Goal: Task Accomplishment & Management: Manage account settings

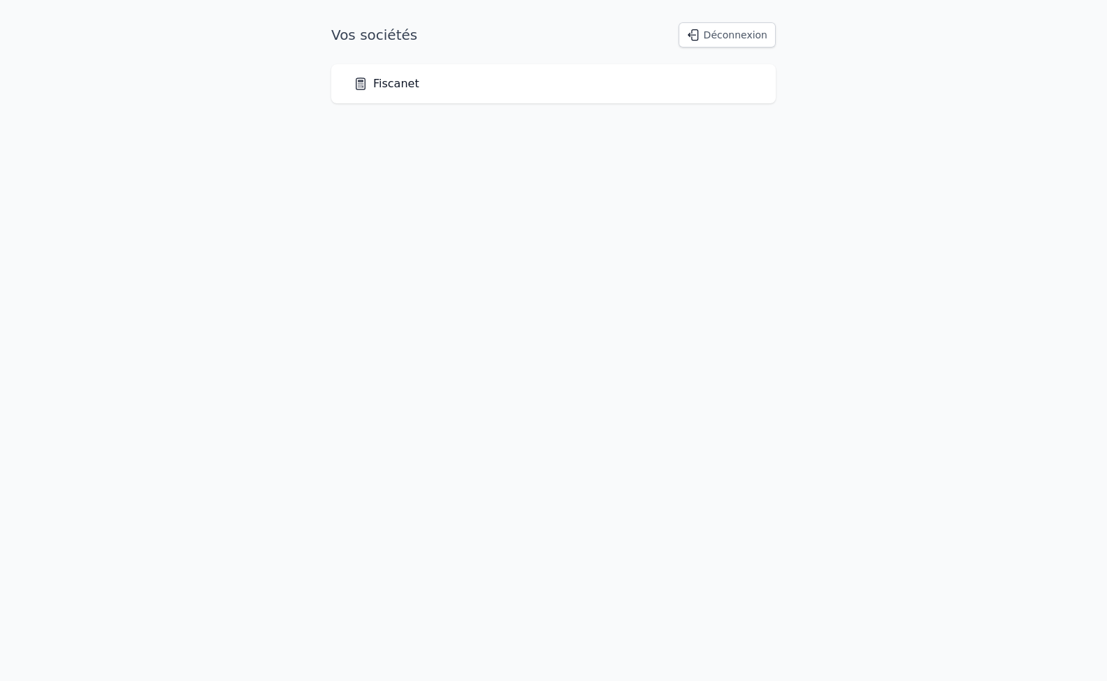
click at [391, 85] on link "Fiscanet" at bounding box center [386, 83] width 66 height 17
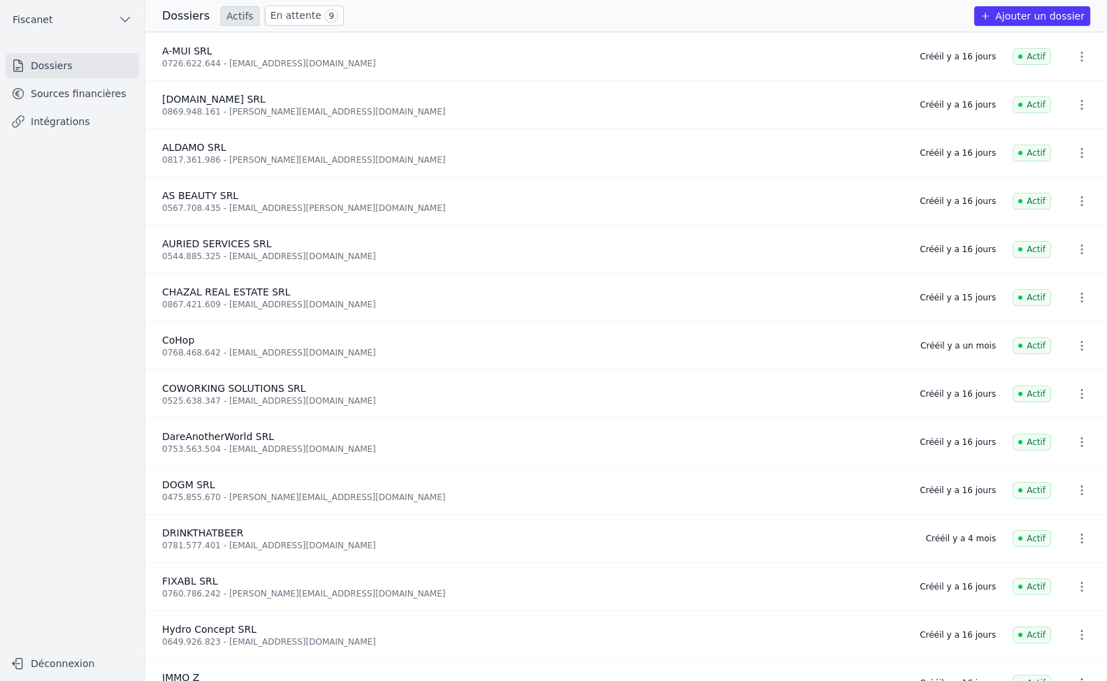
click at [109, 92] on link "Sources financières" at bounding box center [72, 93] width 133 height 25
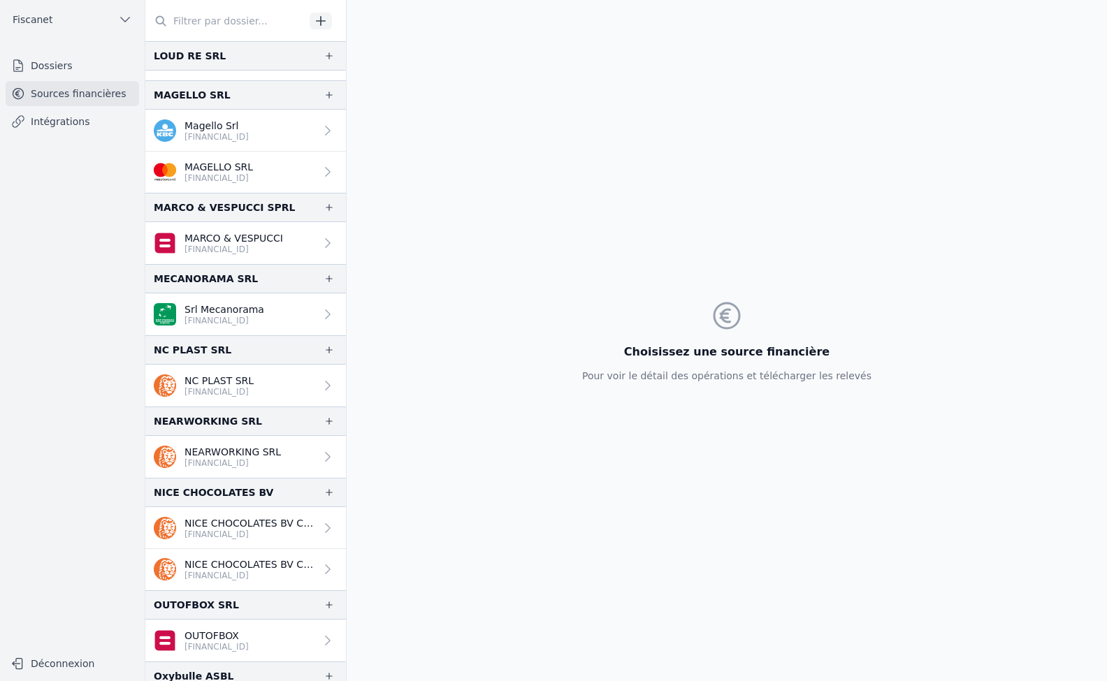
scroll to position [1535, 0]
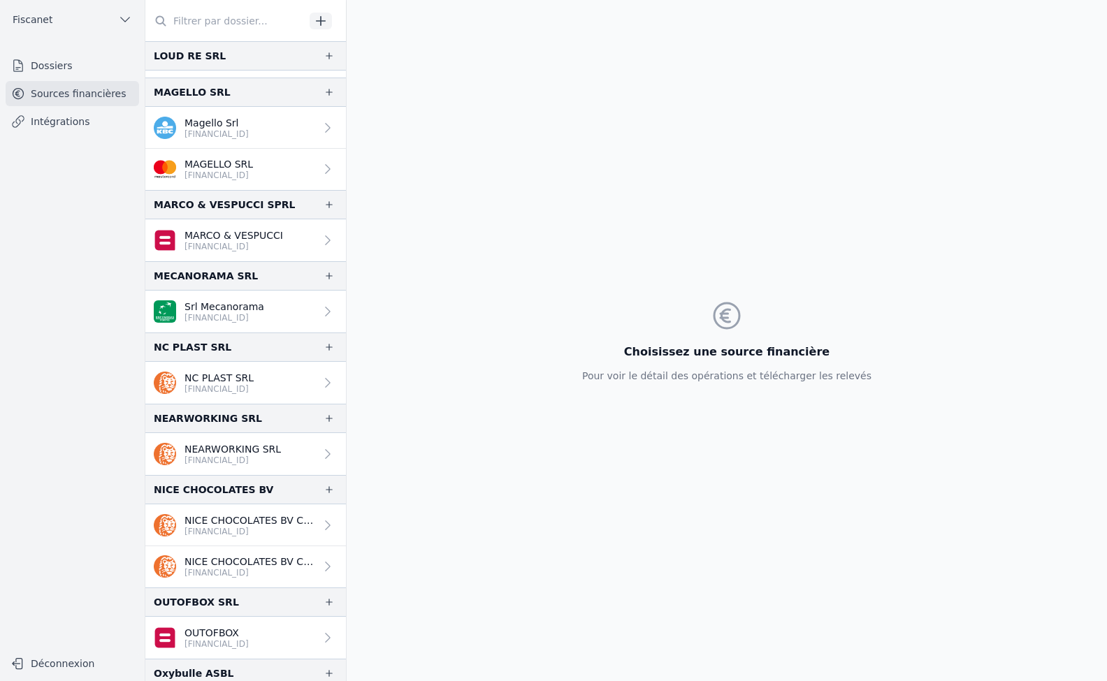
click at [314, 541] on link "NICE CHOCOLATES BV CREDIT CARDS [FINANCIAL_ID]" at bounding box center [245, 525] width 200 height 42
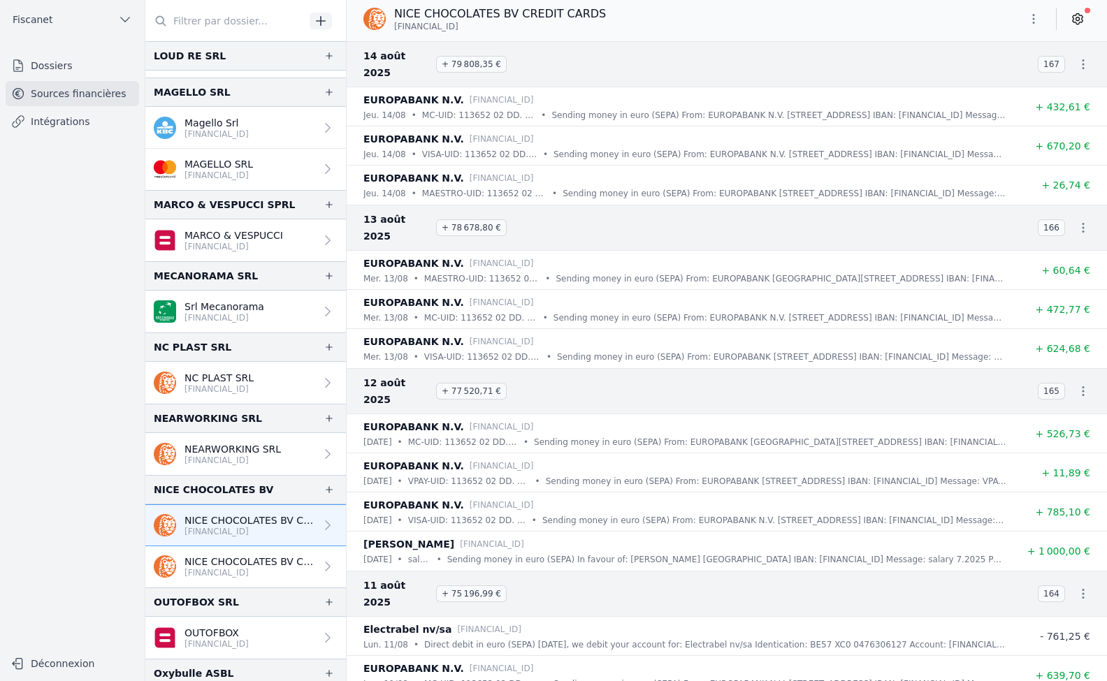
click at [1076, 22] on icon at bounding box center [1077, 19] width 10 height 10
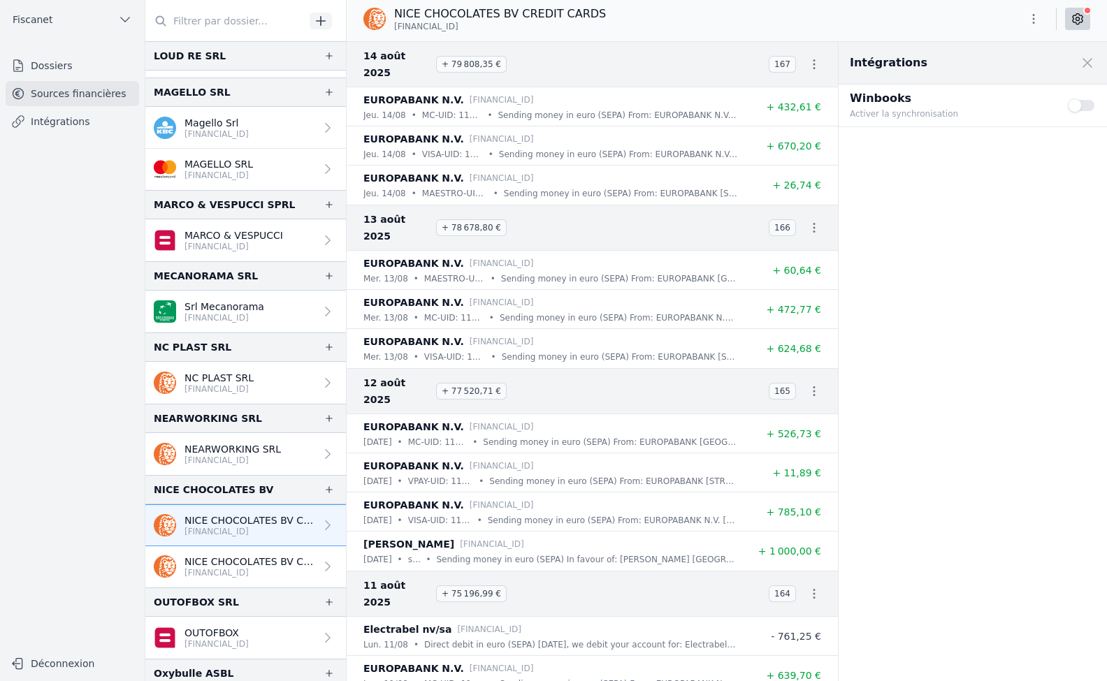
click at [84, 201] on nav "Dossiers Sources financières Intégrations" at bounding box center [72, 345] width 122 height 585
click at [1086, 108] on button "Use setting" at bounding box center [1081, 105] width 28 height 14
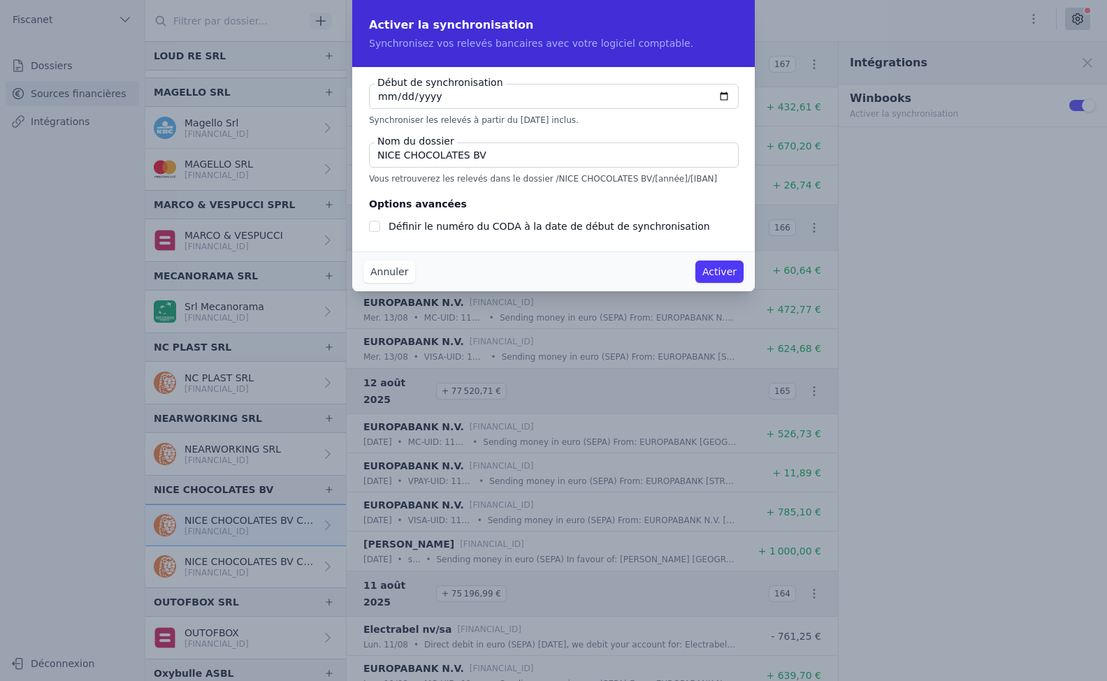
checkbox input "false"
click at [381, 96] on input "[DATE]" at bounding box center [554, 96] width 370 height 25
type input "[DATE]"
click at [499, 155] on input "NICE CHOCOLATES BV" at bounding box center [554, 155] width 370 height 25
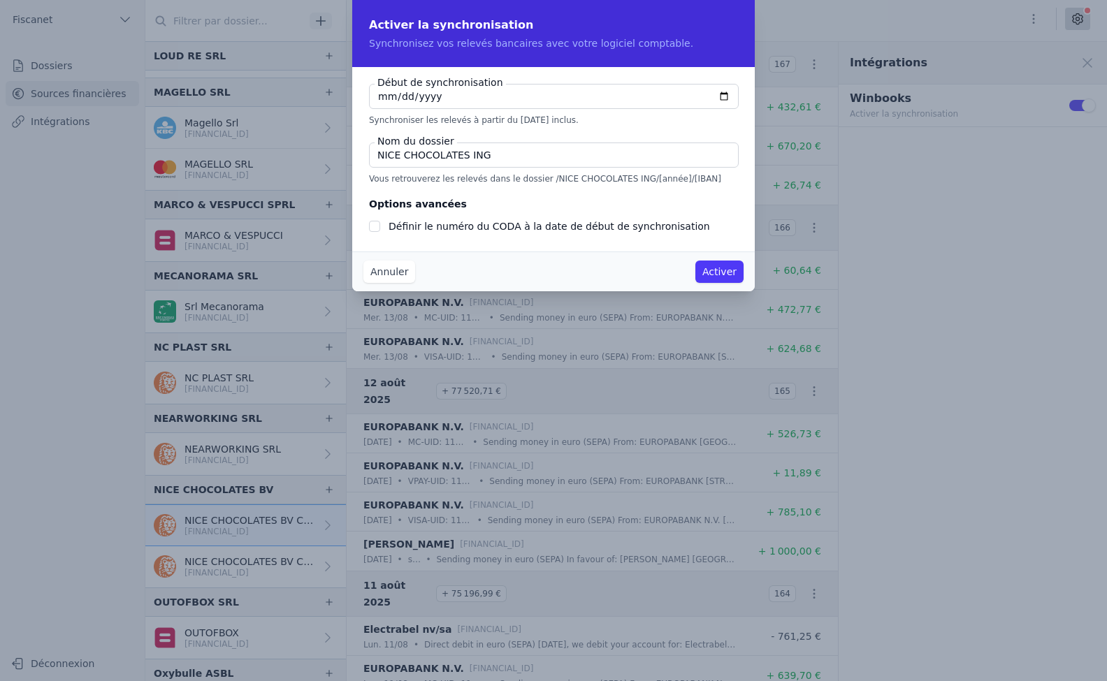
type input "NICE CHOCOLATES ING"
click at [372, 227] on input "Définir le numéro du CODA à la date de début de synchronisation" at bounding box center [374, 226] width 11 height 11
checkbox input "true"
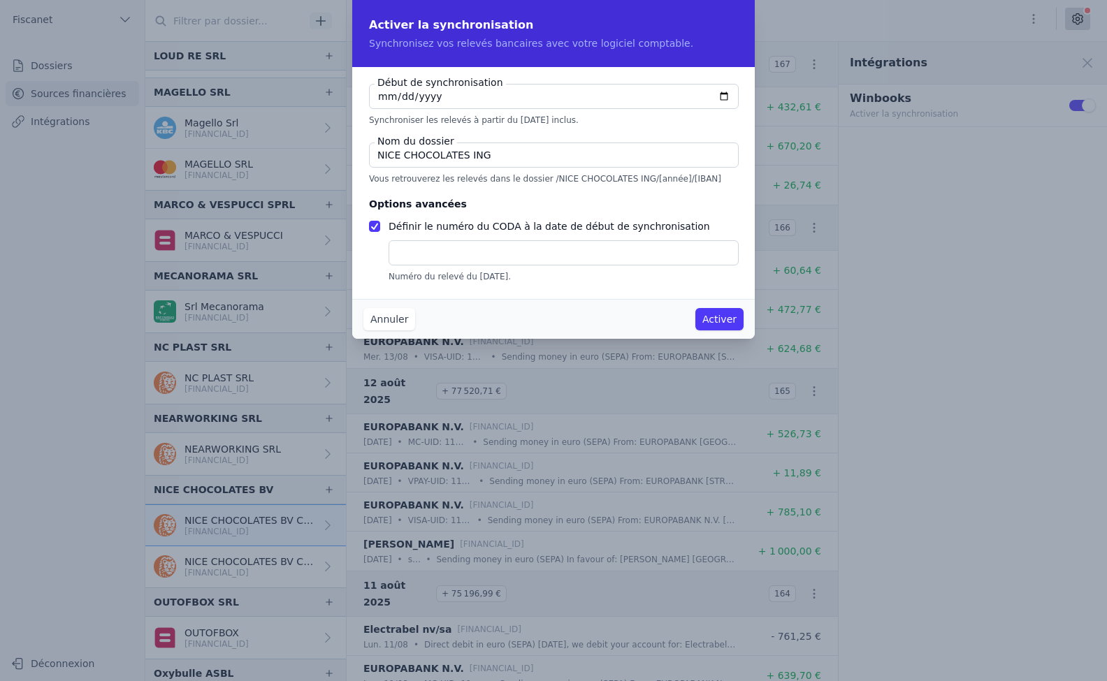
click at [419, 249] on input "text" at bounding box center [563, 252] width 350 height 25
type input "156"
click at [709, 319] on button "Activer" at bounding box center [719, 319] width 48 height 22
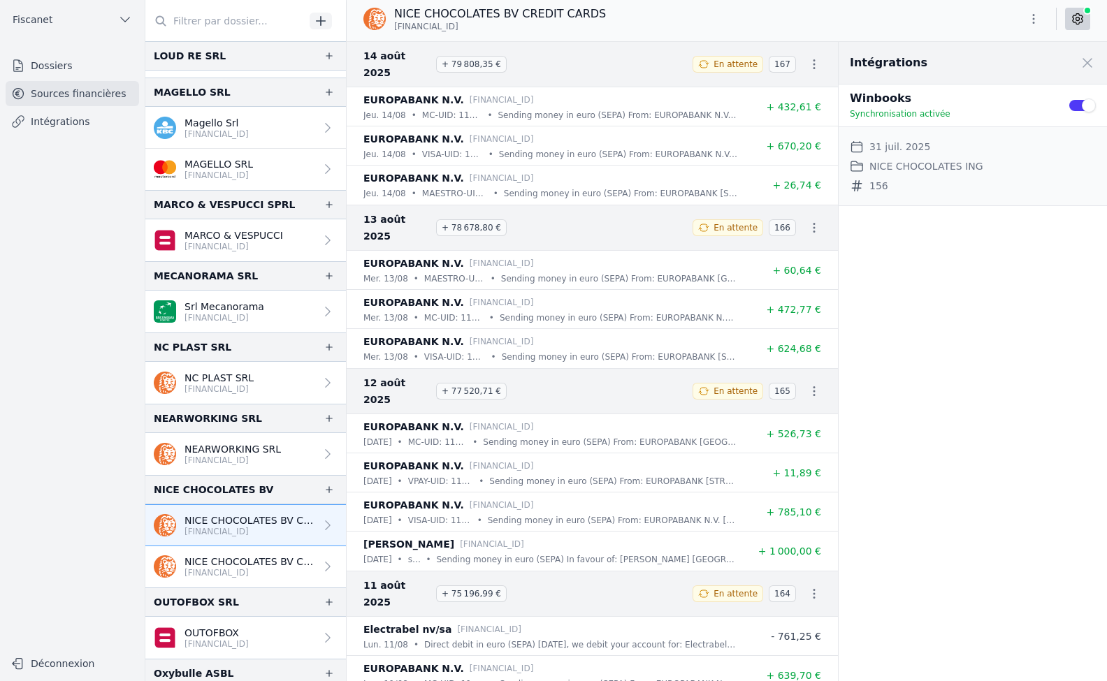
click at [281, 563] on p "NICE CHOCOLATES BV CREDIT CARDS" at bounding box center [249, 562] width 131 height 14
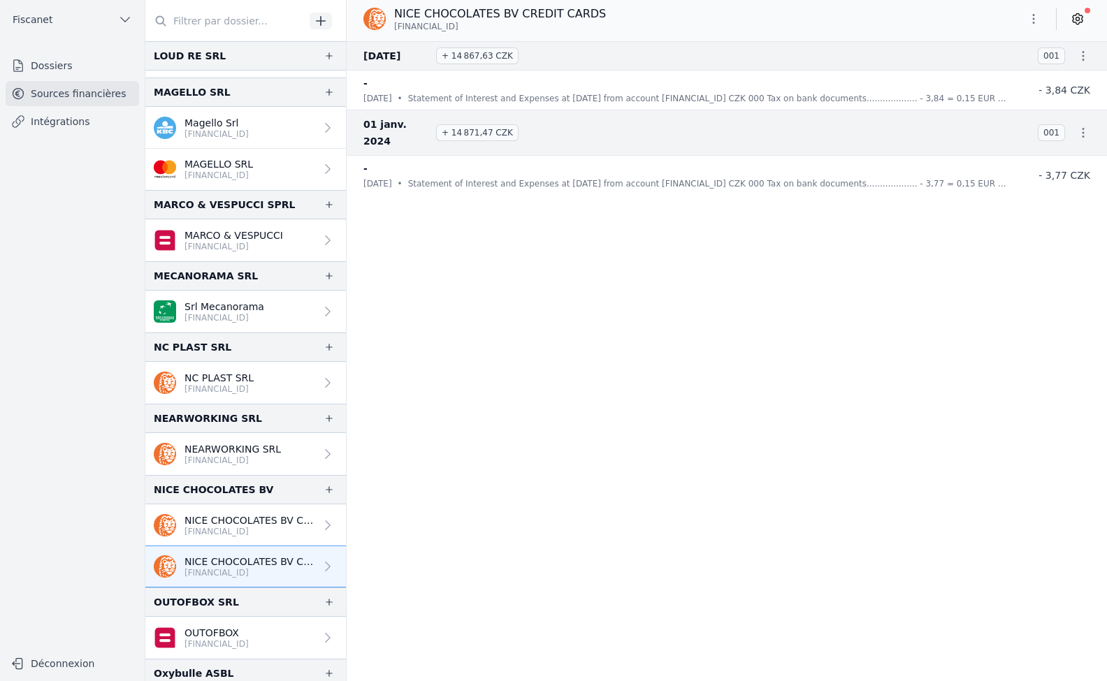
click at [402, 292] on nav "[DATE] + 14 867,63 CZK 001 - [DATE] • Statement of Interest and Expenses at [DA…" at bounding box center [726, 361] width 760 height 640
click at [1076, 24] on icon at bounding box center [1077, 19] width 10 height 10
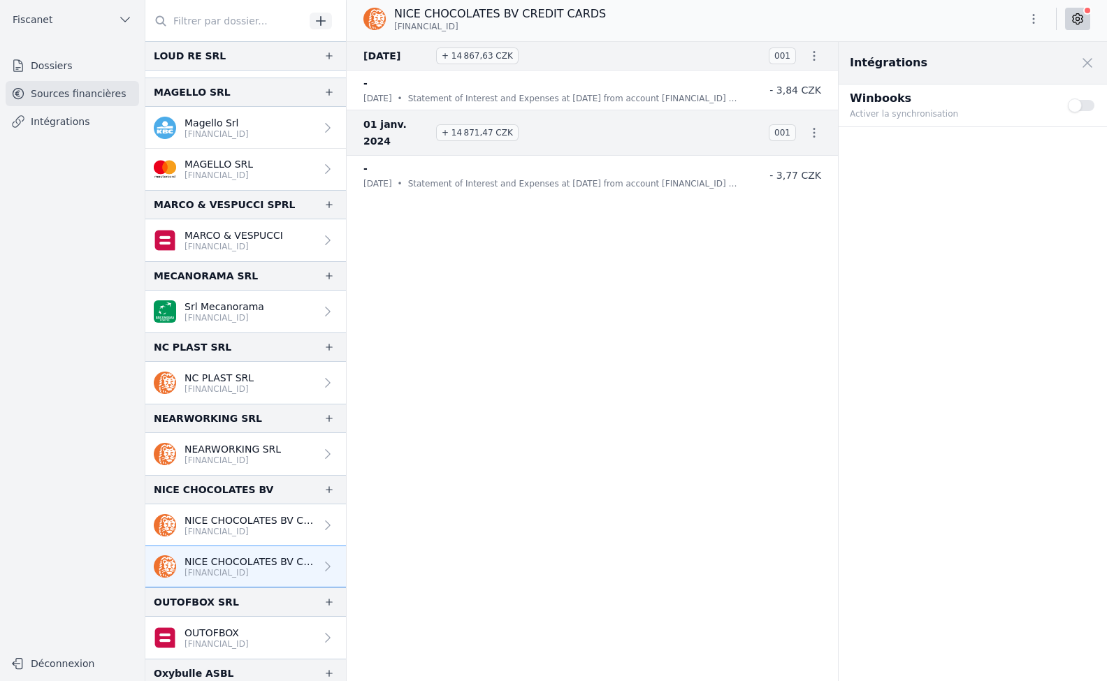
click at [1084, 108] on button "Use setting" at bounding box center [1081, 105] width 28 height 14
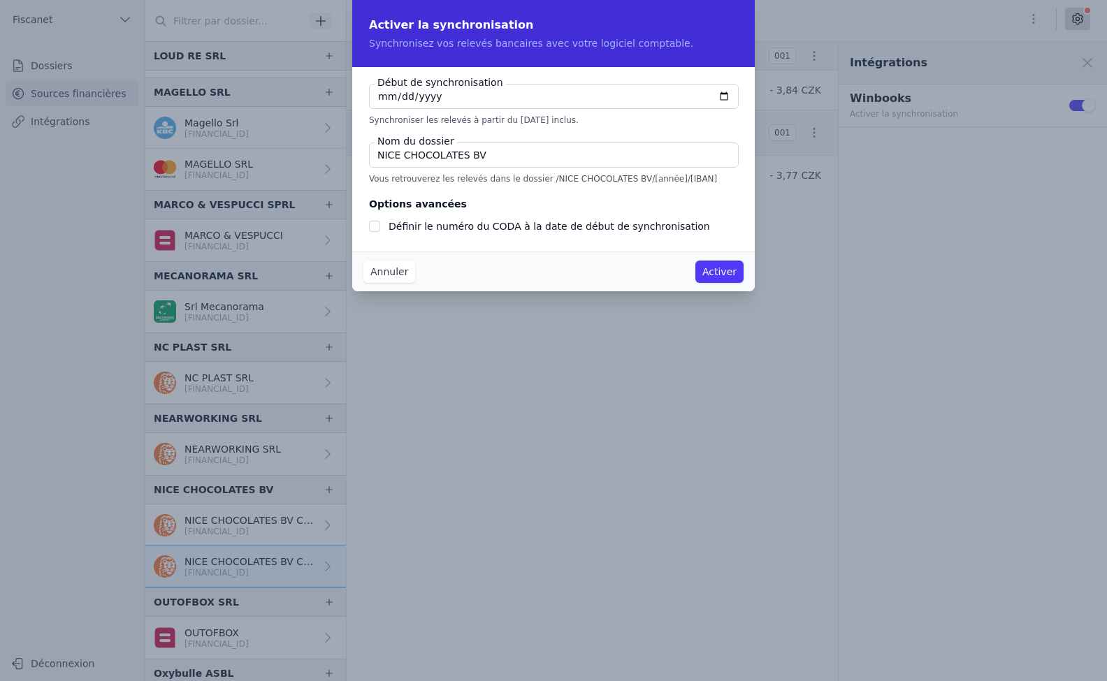
click at [520, 6] on div "Activer la synchronisation Synchronisez vos relevés bancaires avec votre logici…" at bounding box center [553, 33] width 402 height 67
click at [379, 95] on input "[DATE]" at bounding box center [554, 96] width 370 height 25
checkbox input "false"
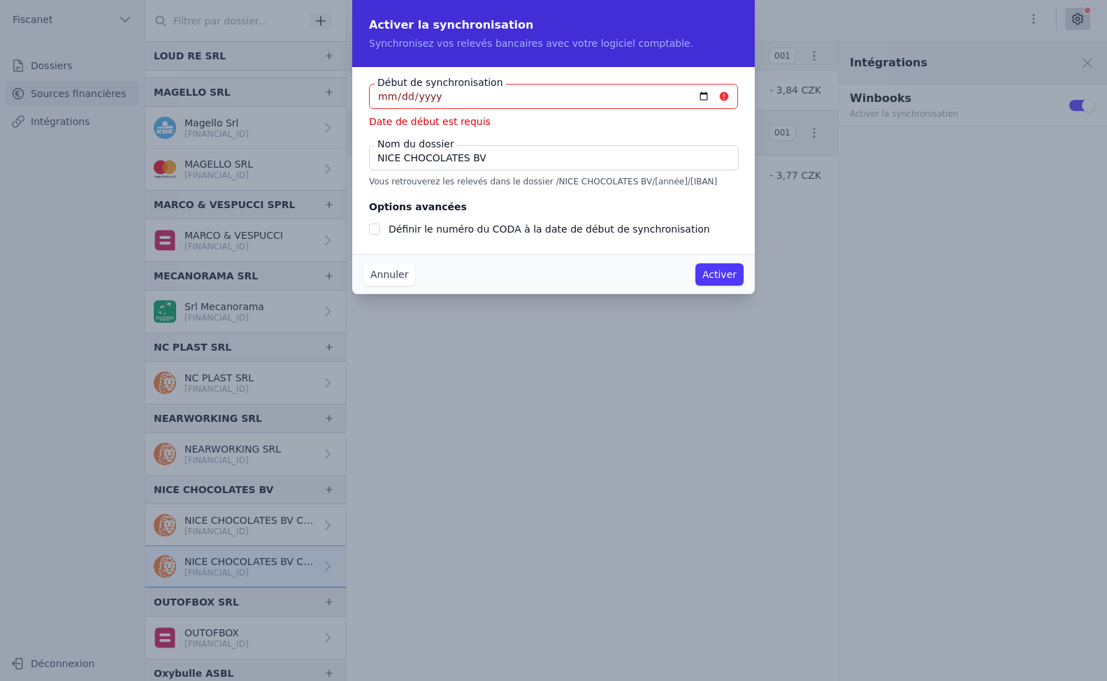
type input "[DATE]"
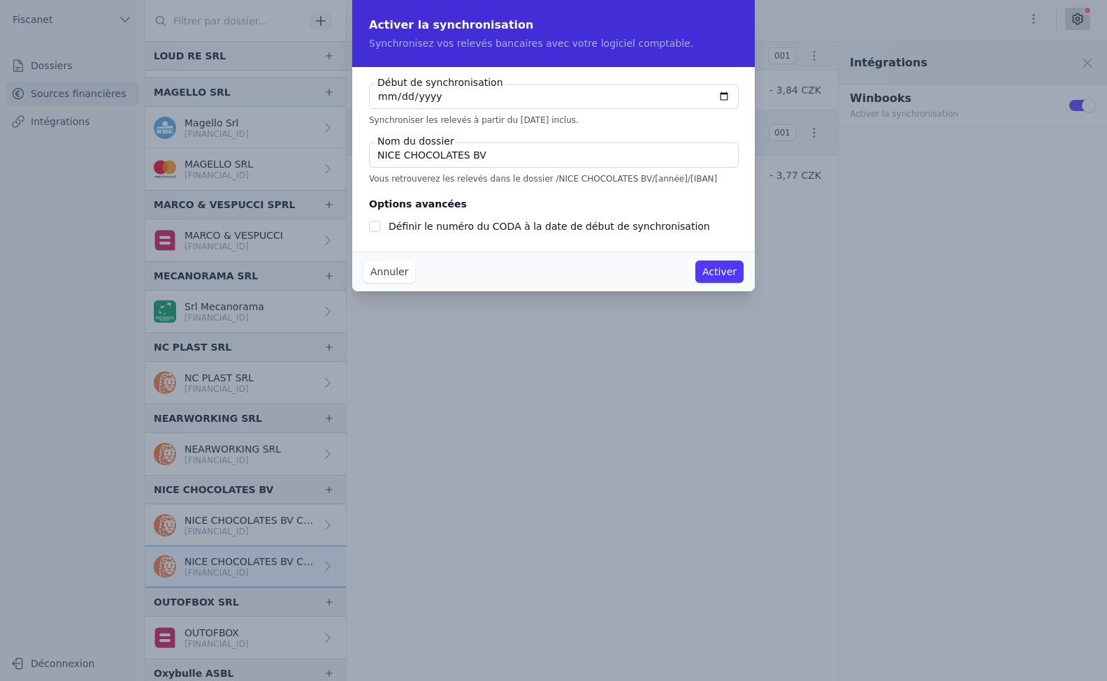
click at [493, 161] on input "NICE CHOCOLATES BV" at bounding box center [554, 155] width 370 height 25
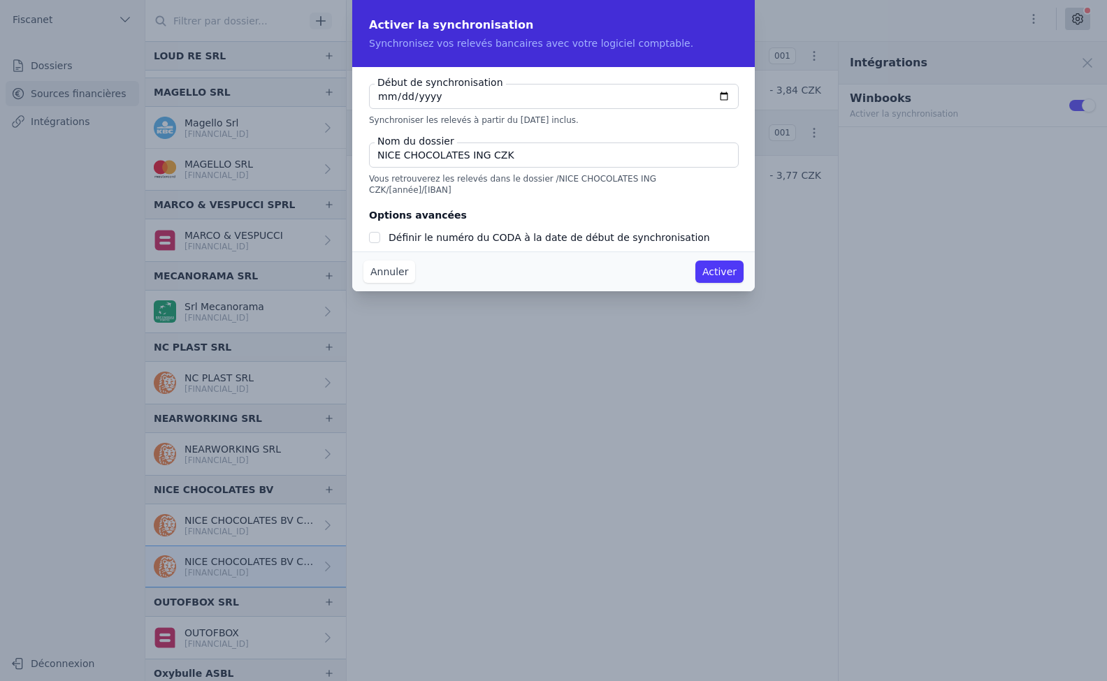
type input "NICE CHOCOLATES ING CZK"
click at [369, 232] on input "Définir le numéro du CODA à la date de début de synchronisation" at bounding box center [374, 237] width 11 height 11
checkbox input "true"
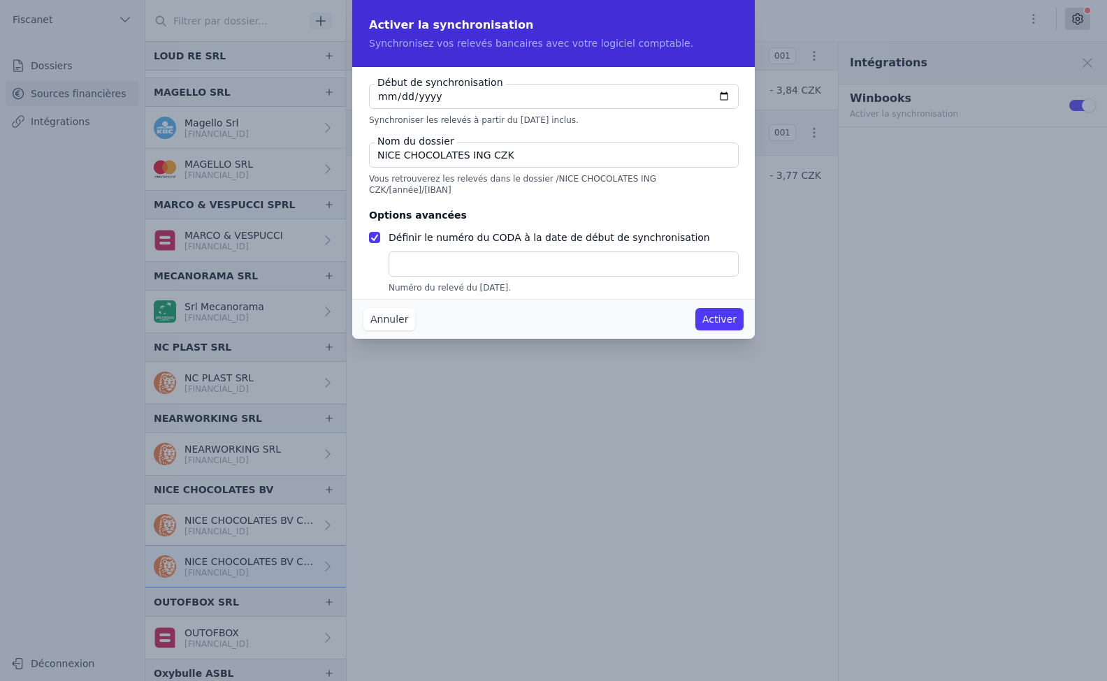
click at [418, 257] on input "text" at bounding box center [563, 263] width 350 height 25
type input "2"
click at [714, 323] on button "Activer" at bounding box center [719, 319] width 48 height 22
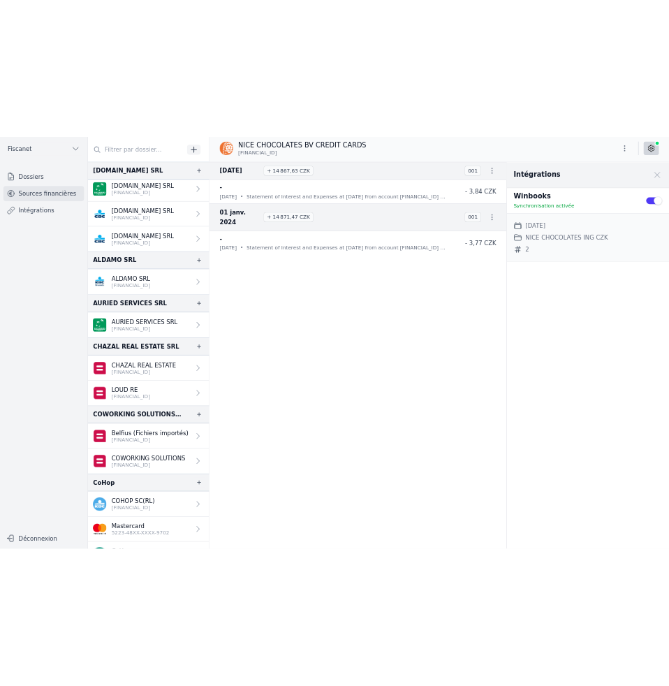
scroll to position [65, 0]
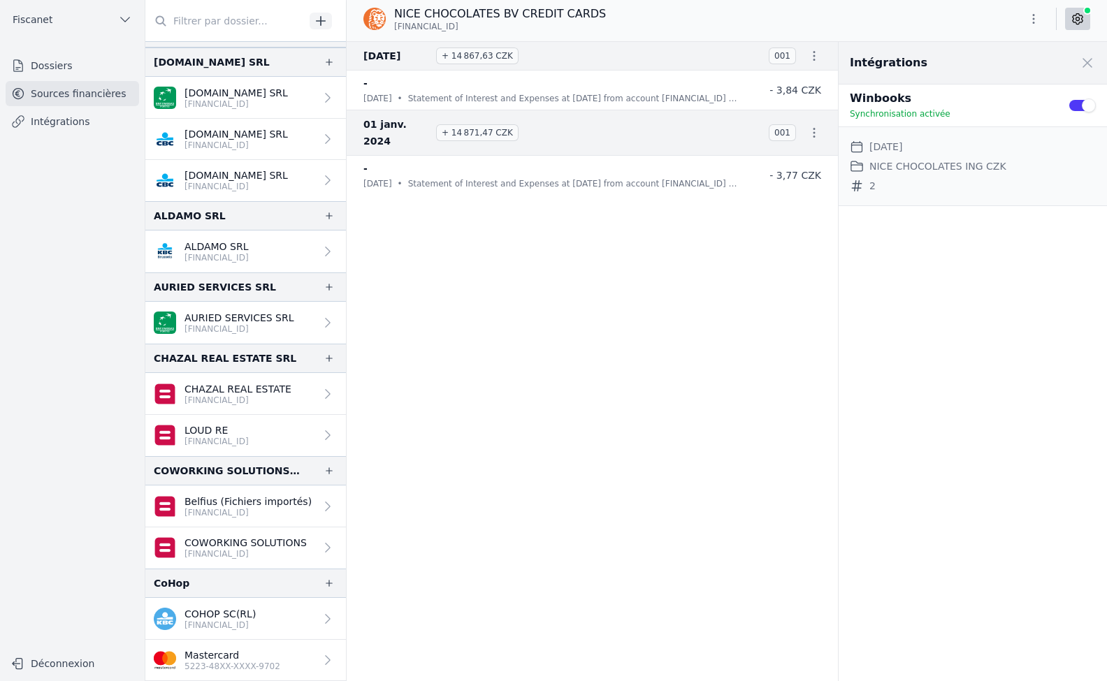
click at [278, 90] on link "[DOMAIN_NAME] SRL [FINANCIAL_ID]" at bounding box center [245, 98] width 200 height 42
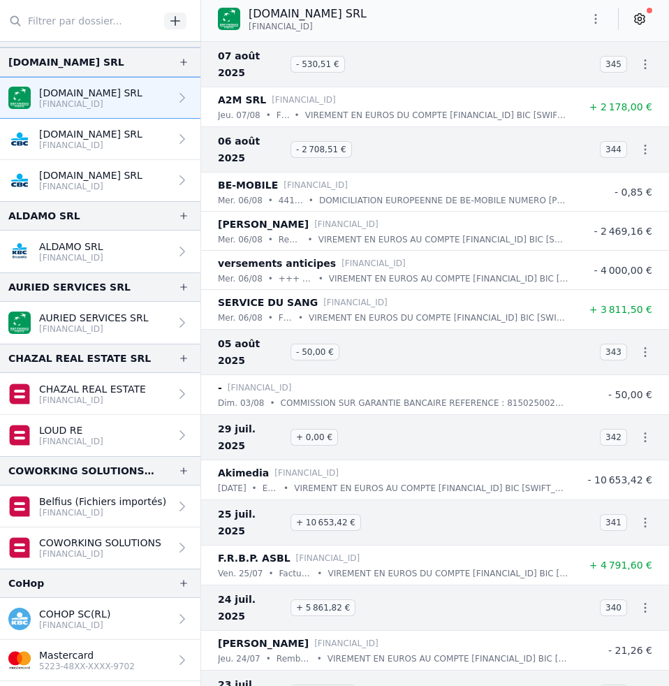
click at [643, 15] on icon at bounding box center [640, 19] width 14 height 14
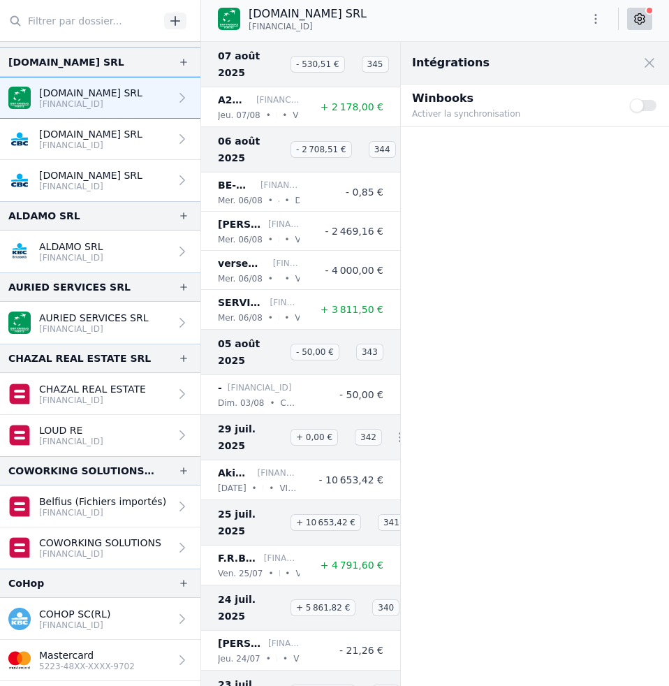
click at [643, 103] on button "Use setting" at bounding box center [644, 105] width 28 height 14
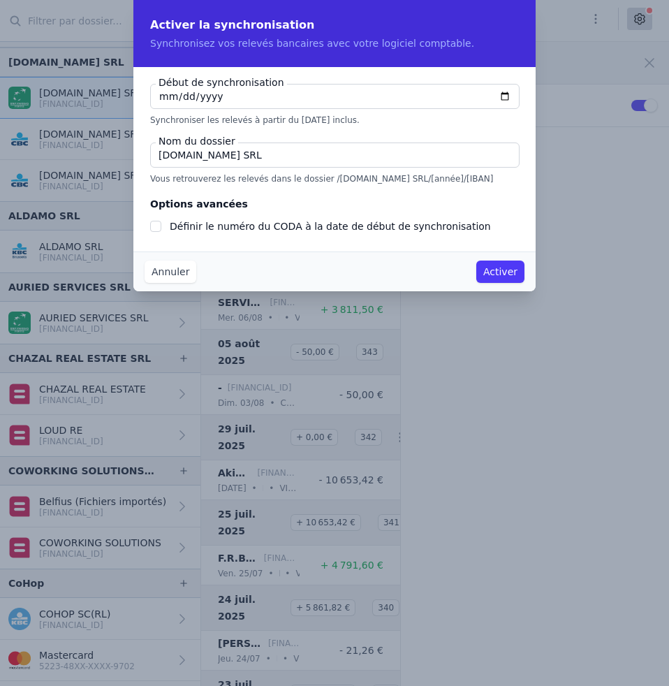
type input "[DATE]"
checkbox input "false"
type input "[DATE]"
click at [331, 148] on input "[DOMAIN_NAME] SRL" at bounding box center [335, 155] width 370 height 25
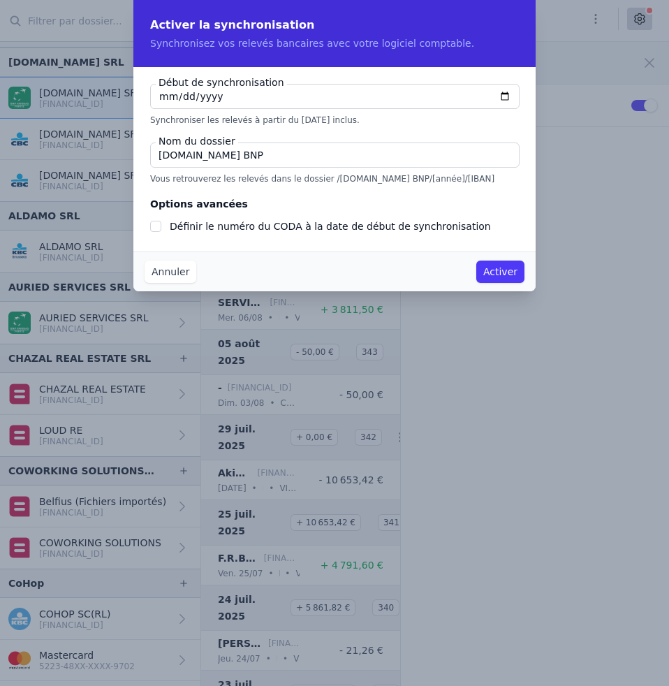
type input "[DOMAIN_NAME] BNP"
click at [154, 228] on input "Définir le numéro du CODA à la date de début de synchronisation" at bounding box center [155, 226] width 11 height 11
checkbox input "true"
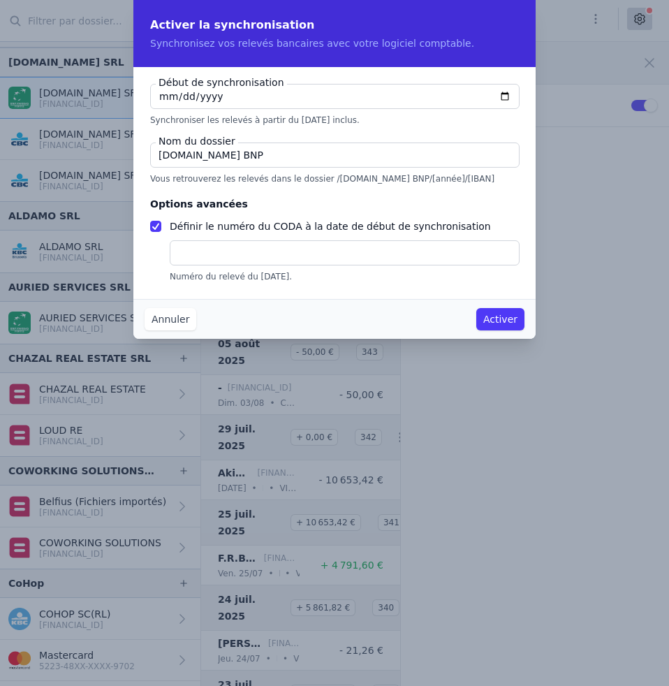
click at [204, 247] on input "text" at bounding box center [345, 252] width 350 height 25
type input "97"
click at [501, 319] on button "Activer" at bounding box center [500, 319] width 48 height 22
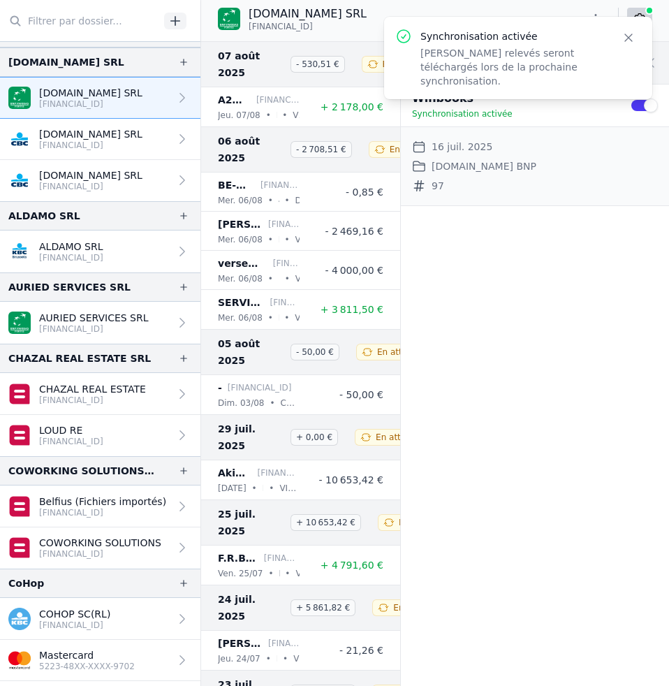
click at [144, 139] on link "[DOMAIN_NAME] SRL [FINANCIAL_ID]" at bounding box center [100, 139] width 200 height 41
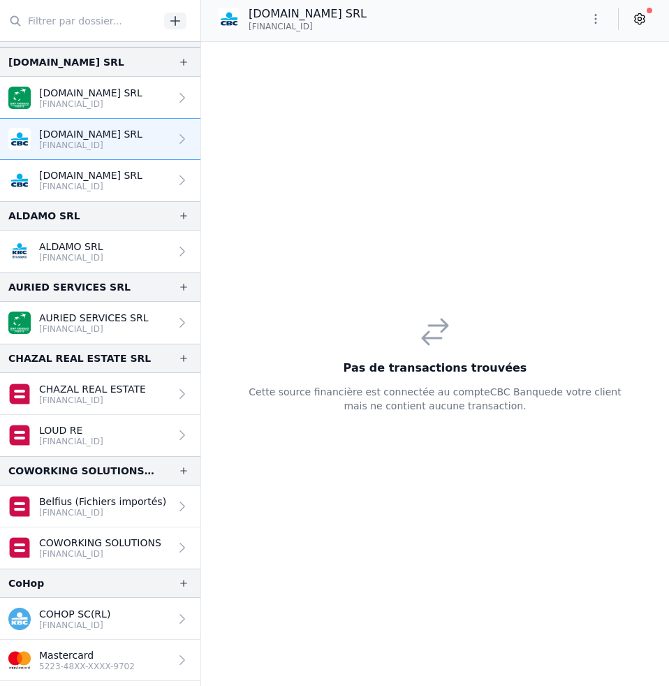
click at [636, 17] on icon at bounding box center [640, 19] width 14 height 14
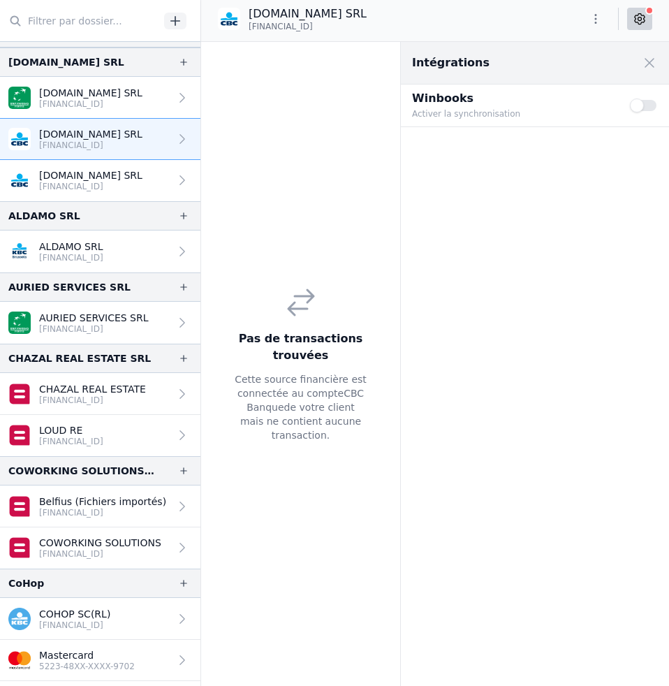
click at [170, 135] on div at bounding box center [180, 139] width 20 height 14
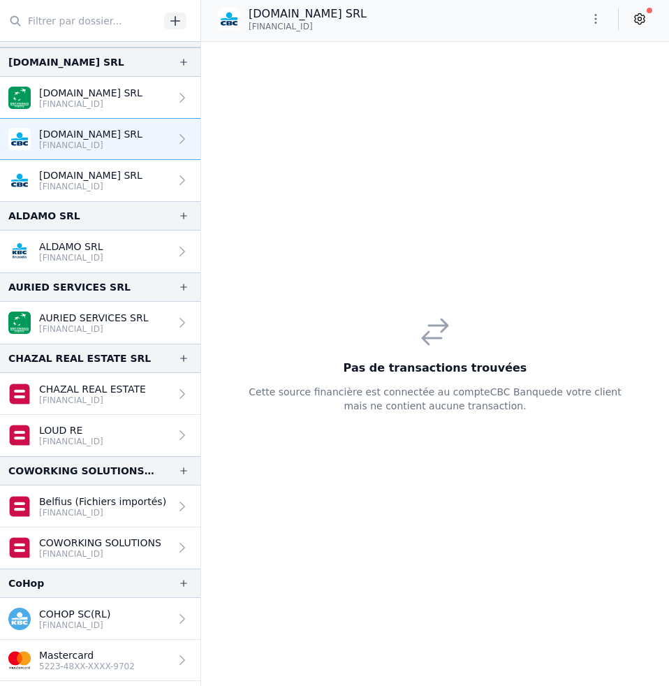
click at [149, 187] on link "[DOMAIN_NAME] SRL [FINANCIAL_ID]" at bounding box center [100, 180] width 200 height 41
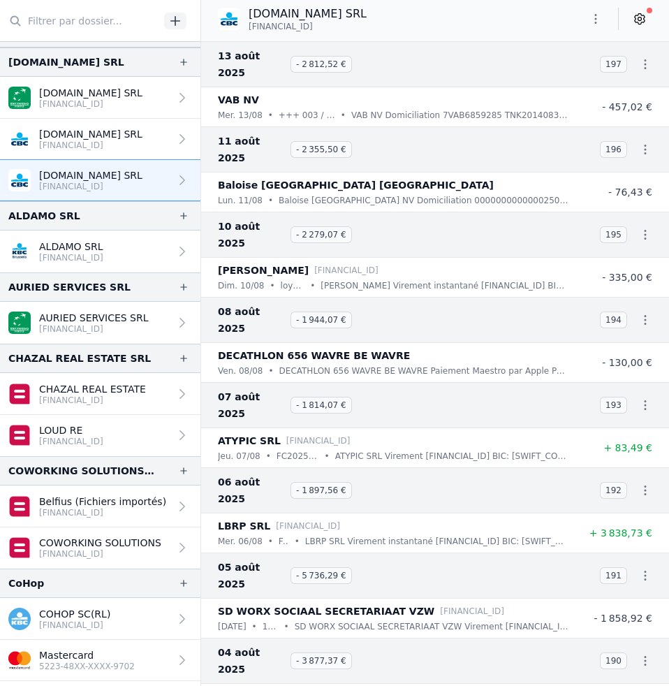
click at [635, 24] on icon at bounding box center [640, 19] width 14 height 14
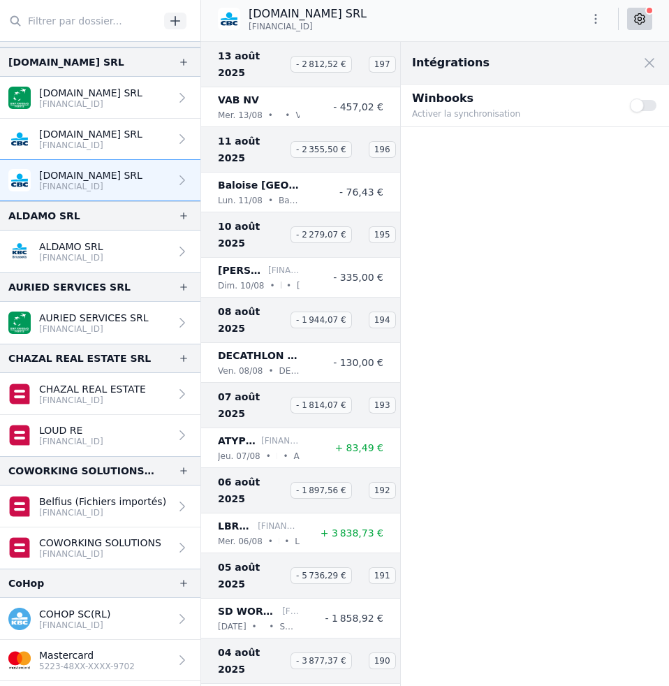
click at [651, 105] on button "Use setting" at bounding box center [644, 105] width 28 height 14
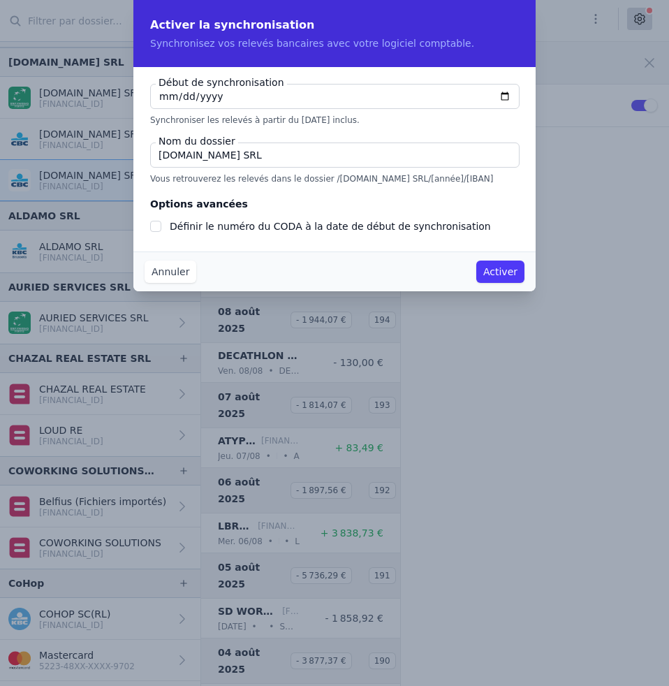
type input "[DATE]"
checkbox input "false"
type input "[DATE]"
click at [277, 162] on input "[DOMAIN_NAME] SRL" at bounding box center [335, 155] width 370 height 25
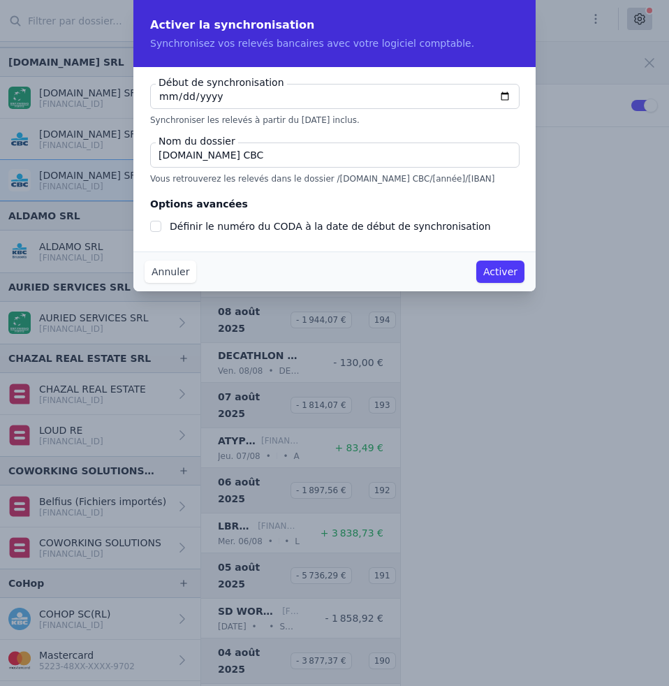
type input "[DOMAIN_NAME] CBC"
click at [158, 223] on input "Définir le numéro du CODA à la date de début de synchronisation" at bounding box center [155, 226] width 11 height 11
checkbox input "true"
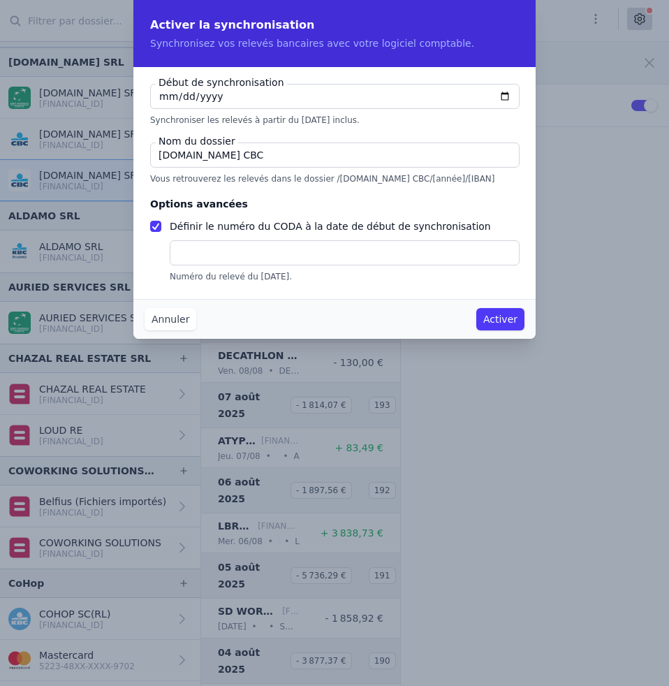
click at [201, 250] on input "text" at bounding box center [345, 252] width 350 height 25
type input "105"
click at [497, 318] on button "Activer" at bounding box center [500, 319] width 48 height 22
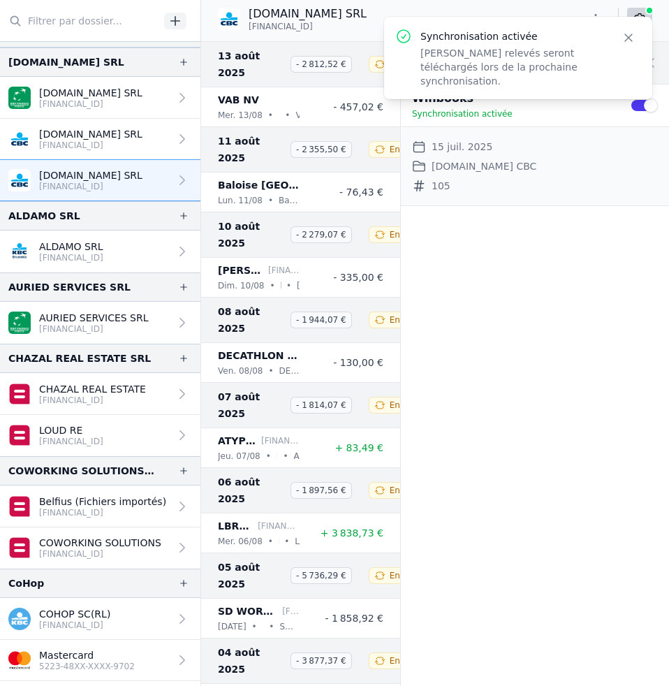
click at [101, 134] on p "[DOMAIN_NAME] SRL" at bounding box center [90, 134] width 103 height 14
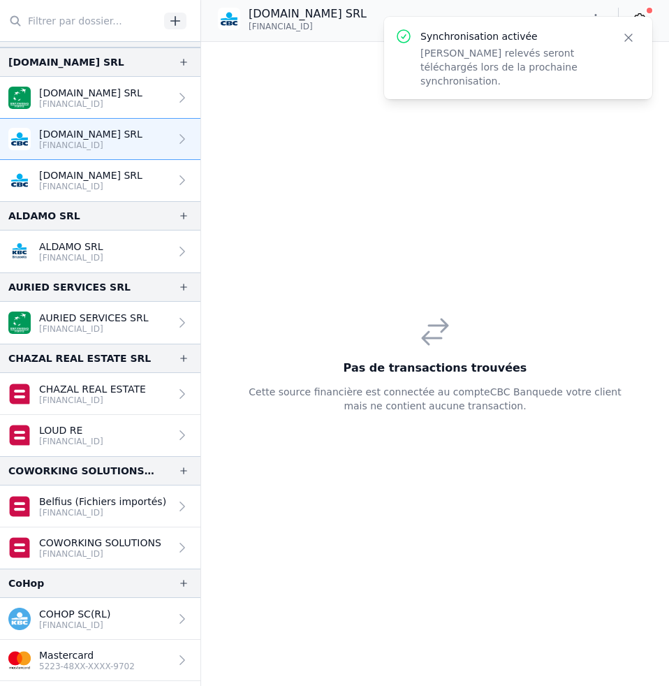
click at [175, 138] on icon at bounding box center [182, 139] width 14 height 14
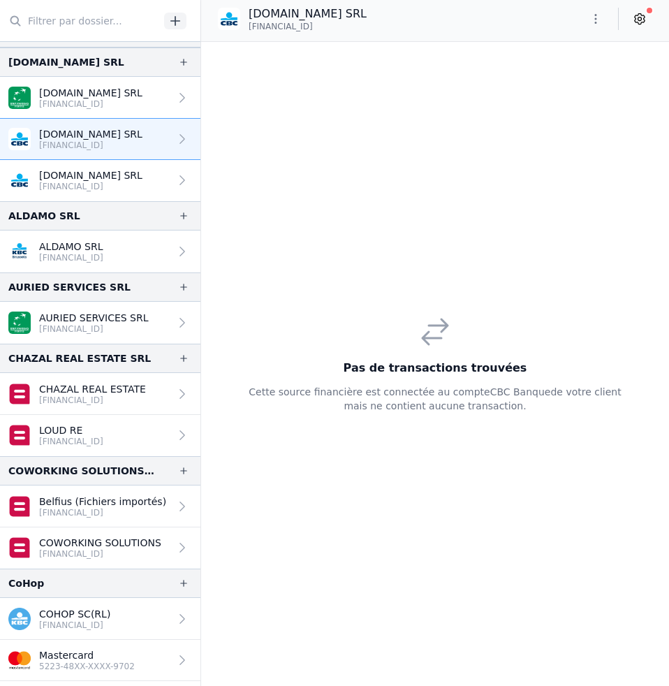
click at [175, 134] on icon at bounding box center [182, 139] width 14 height 14
click at [598, 17] on icon "button" at bounding box center [596, 19] width 14 height 14
click at [647, 20] on div at bounding box center [334, 343] width 669 height 686
click at [647, 20] on link at bounding box center [639, 19] width 25 height 22
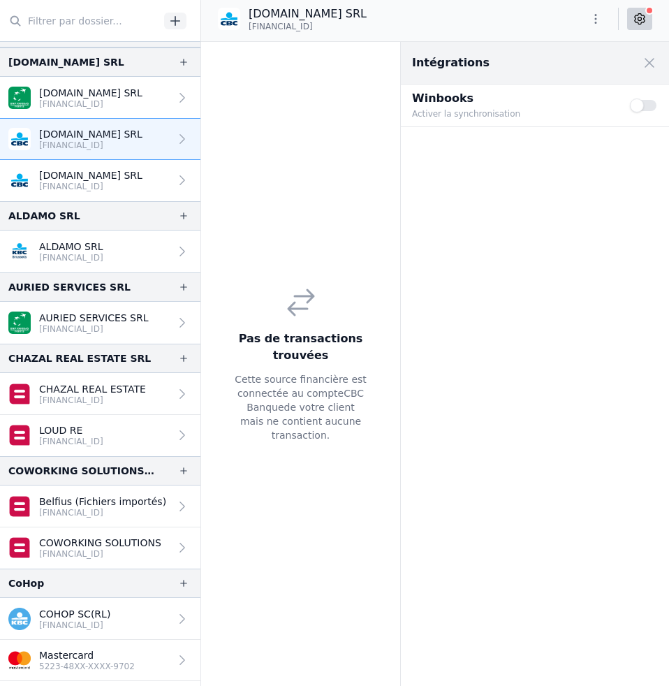
click at [647, 20] on link at bounding box center [639, 19] width 25 height 22
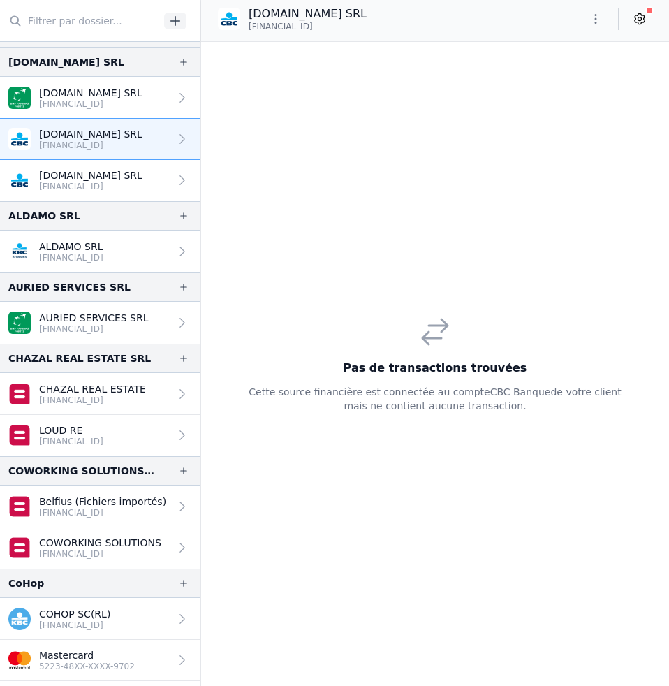
click at [596, 18] on icon "button" at bounding box center [596, 19] width 2 height 10
click at [596, 18] on div at bounding box center [334, 343] width 669 height 686
click at [175, 256] on icon at bounding box center [182, 252] width 14 height 14
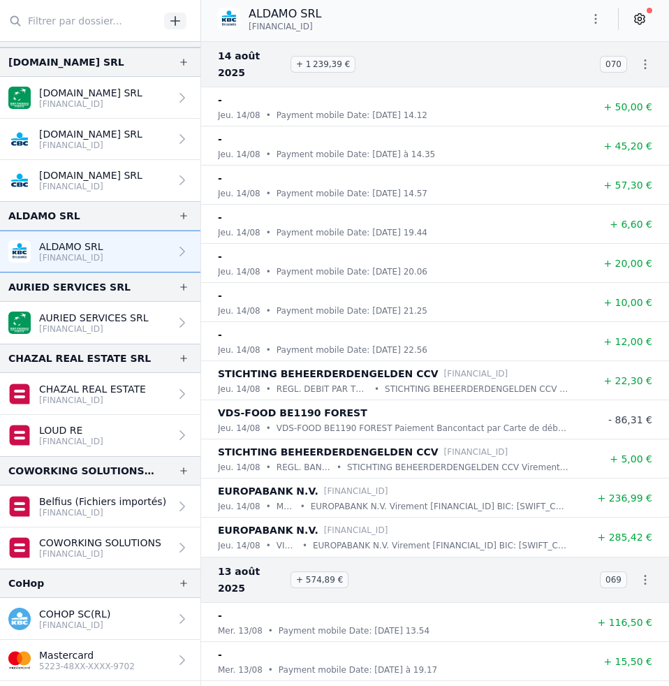
click at [638, 22] on icon at bounding box center [640, 19] width 14 height 14
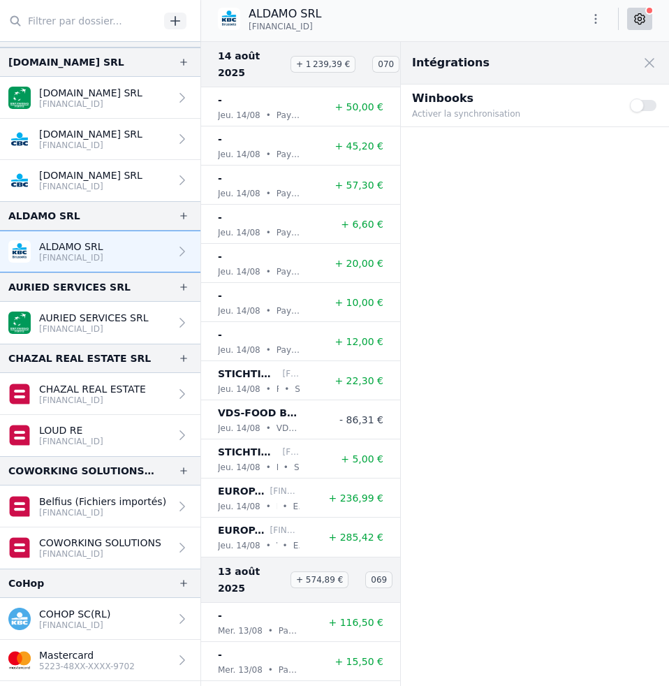
click at [648, 104] on button "Use setting" at bounding box center [644, 105] width 28 height 14
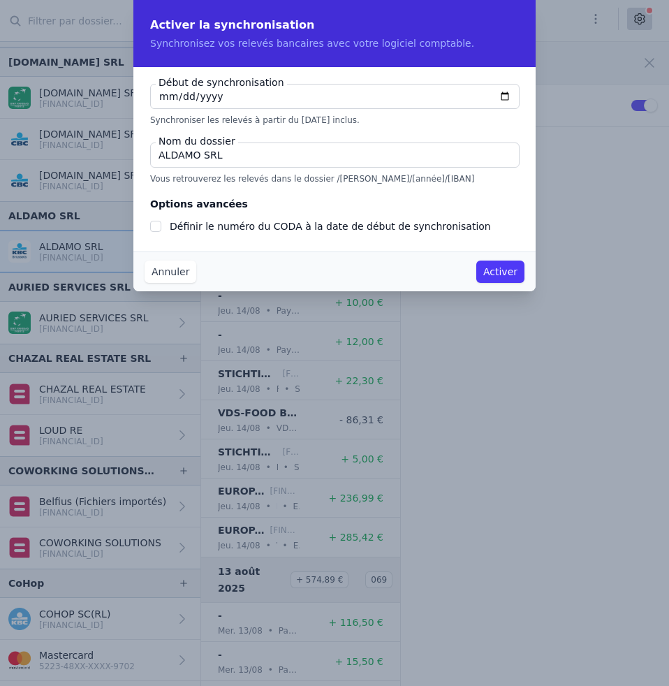
click at [167, 93] on input "[DATE]" at bounding box center [335, 96] width 370 height 25
checkbox input "false"
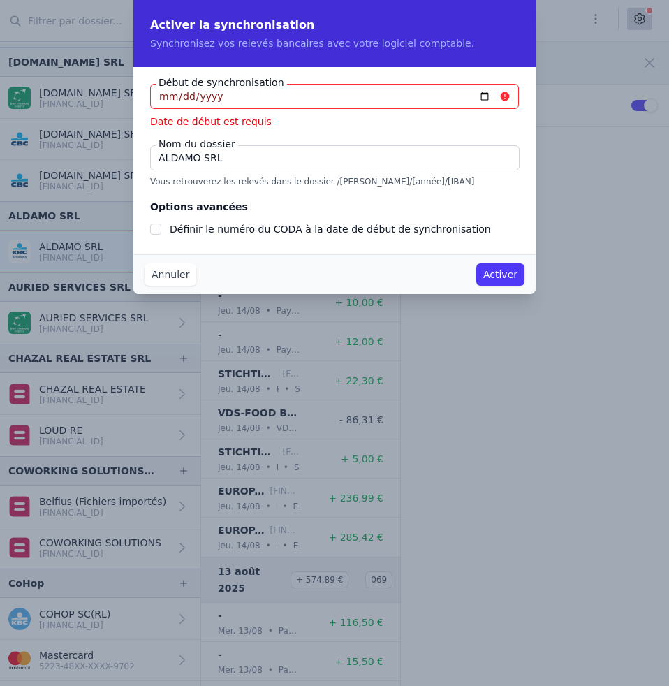
type input "[DATE]"
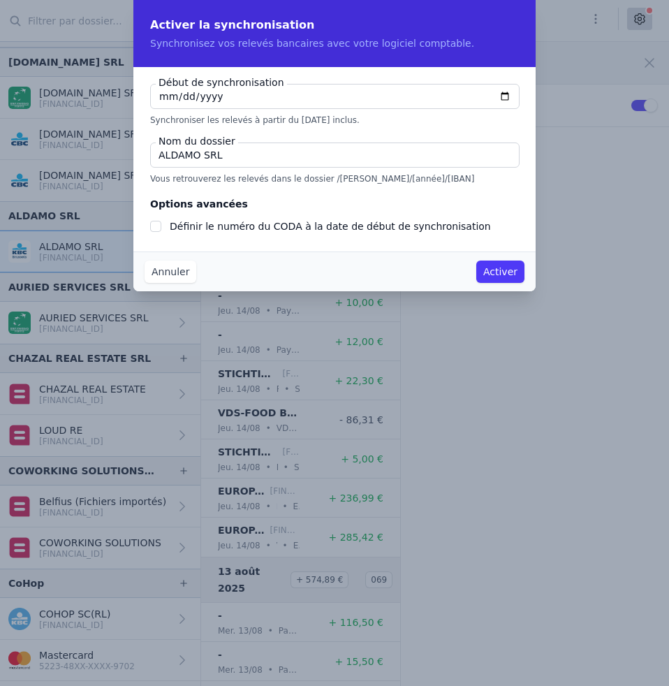
click at [239, 159] on input "ALDAMO SRL" at bounding box center [335, 155] width 370 height 25
type input "ALDAMO"
click at [158, 228] on input "Définir le numéro du CODA à la date de début de synchronisation" at bounding box center [155, 226] width 11 height 11
checkbox input "true"
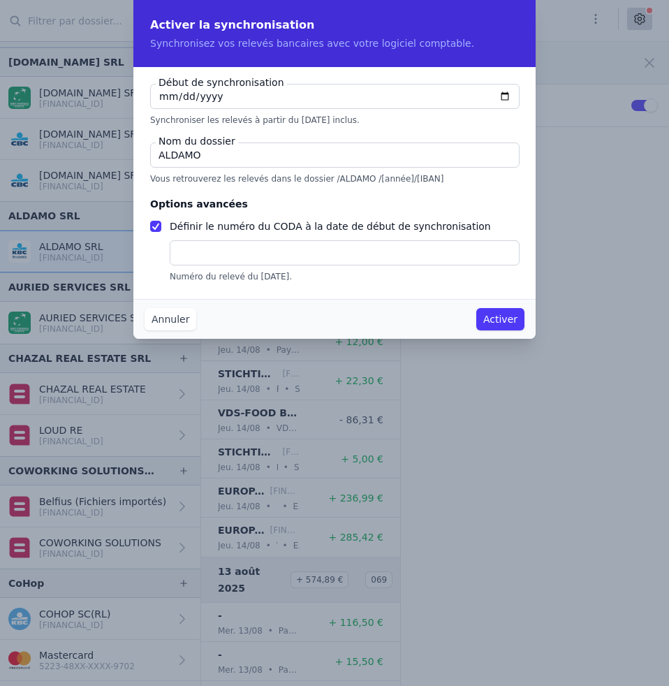
click at [187, 249] on input "text" at bounding box center [345, 252] width 350 height 25
type input "126"
click at [509, 325] on button "Activer" at bounding box center [500, 319] width 48 height 22
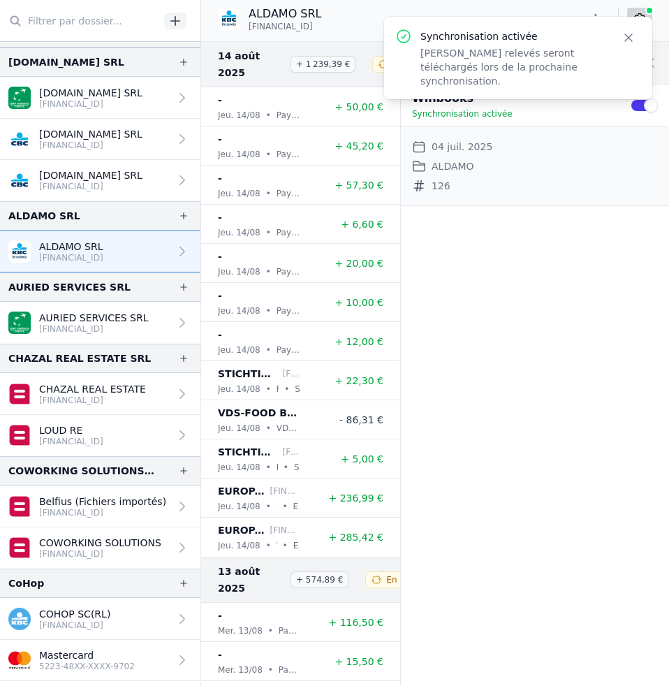
click at [127, 319] on p "AURIED SERVICES SRL" at bounding box center [94, 318] width 110 height 14
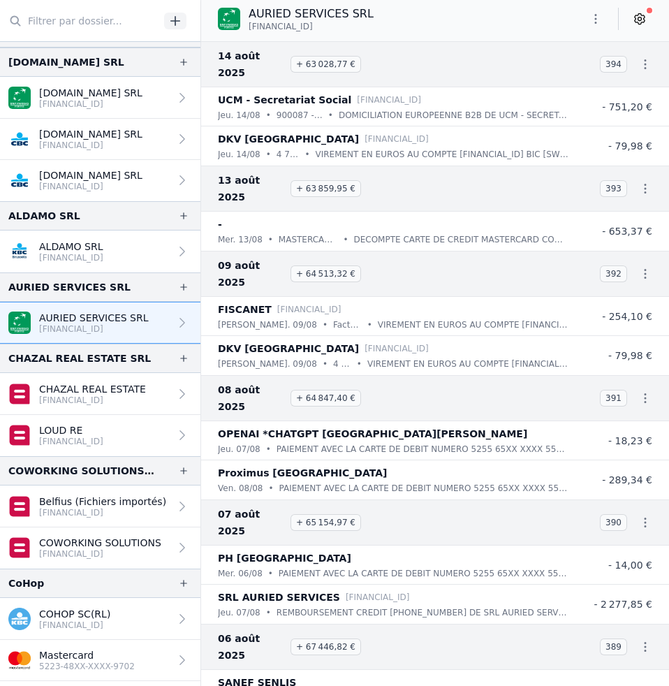
click at [636, 21] on icon at bounding box center [640, 19] width 14 height 14
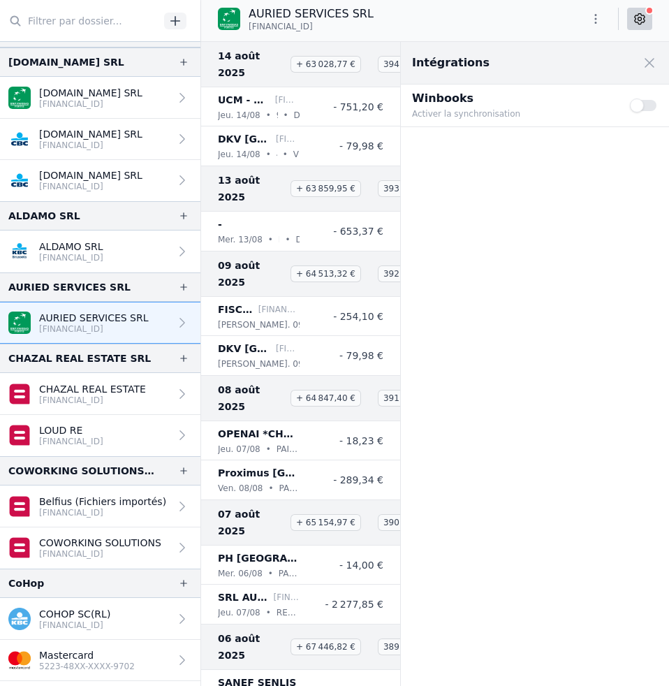
click at [651, 102] on button "Use setting" at bounding box center [644, 105] width 28 height 14
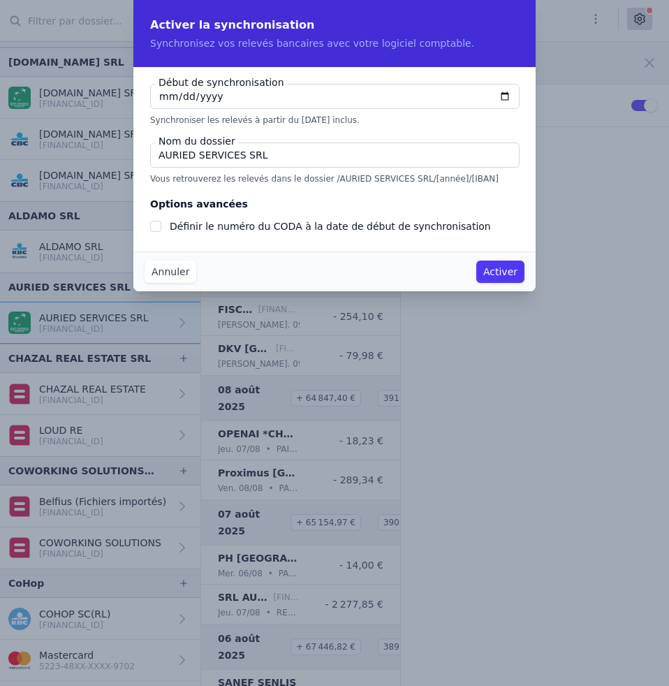
checkbox input "false"
type input "[DATE]"
click at [342, 156] on input "AURIED SERVICES SRL" at bounding box center [335, 155] width 370 height 25
type input "AURIED SERVICES BNP"
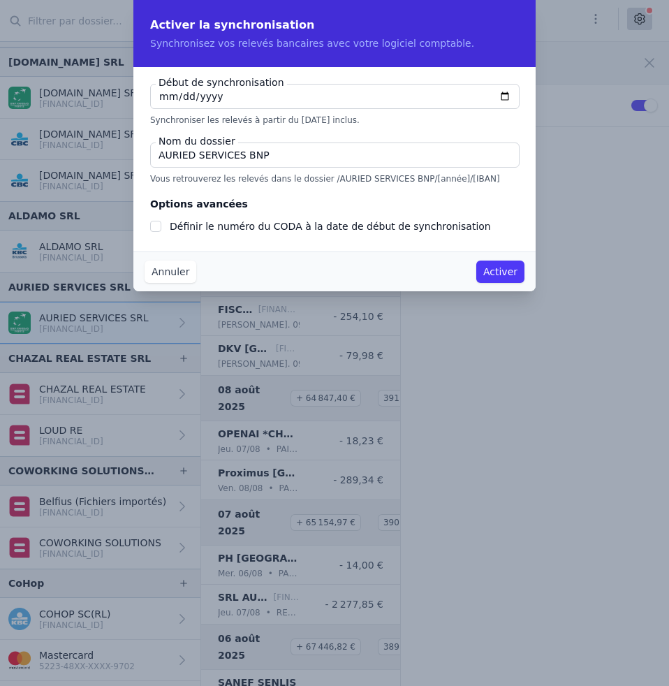
click at [154, 227] on input "Définir le numéro du CODA à la date de début de synchronisation" at bounding box center [155, 226] width 11 height 11
checkbox input "true"
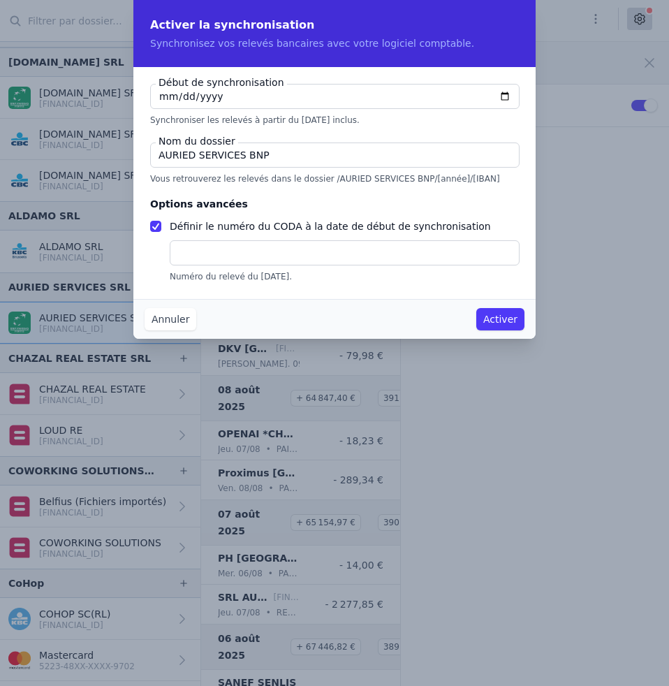
click at [191, 255] on input "text" at bounding box center [345, 252] width 350 height 25
type input "109"
click at [515, 321] on button "Activer" at bounding box center [500, 319] width 48 height 22
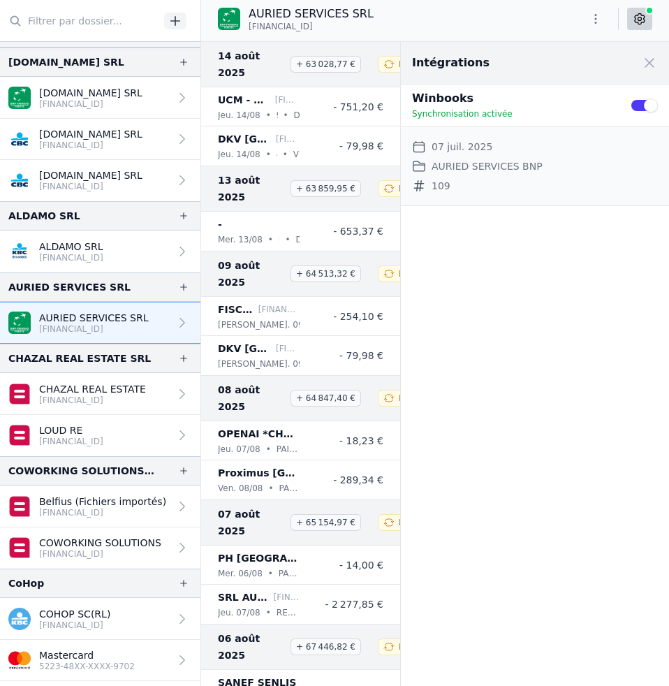
click at [170, 394] on div at bounding box center [180, 394] width 20 height 14
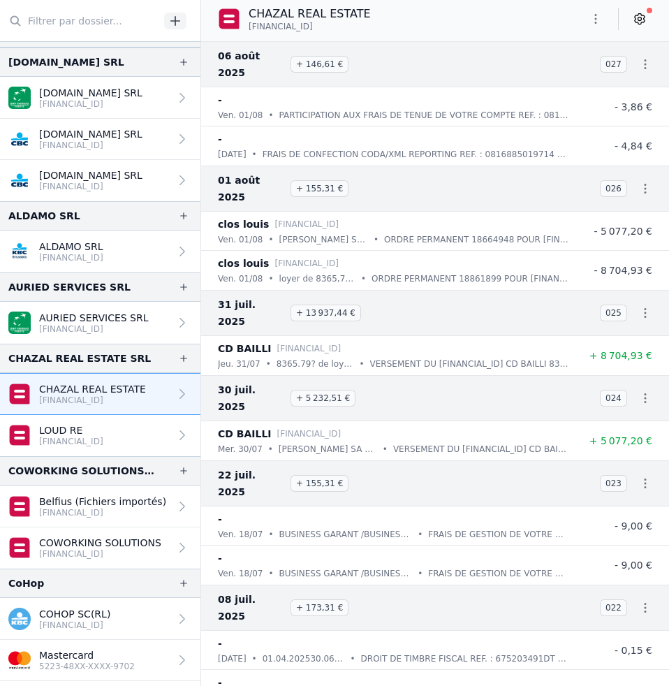
click at [643, 15] on icon at bounding box center [640, 19] width 10 height 10
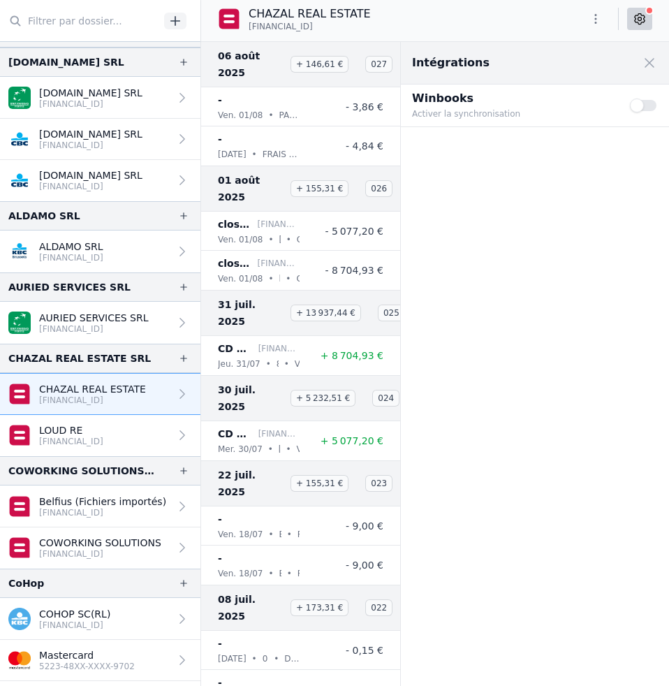
click at [655, 106] on button "Use setting" at bounding box center [644, 105] width 28 height 14
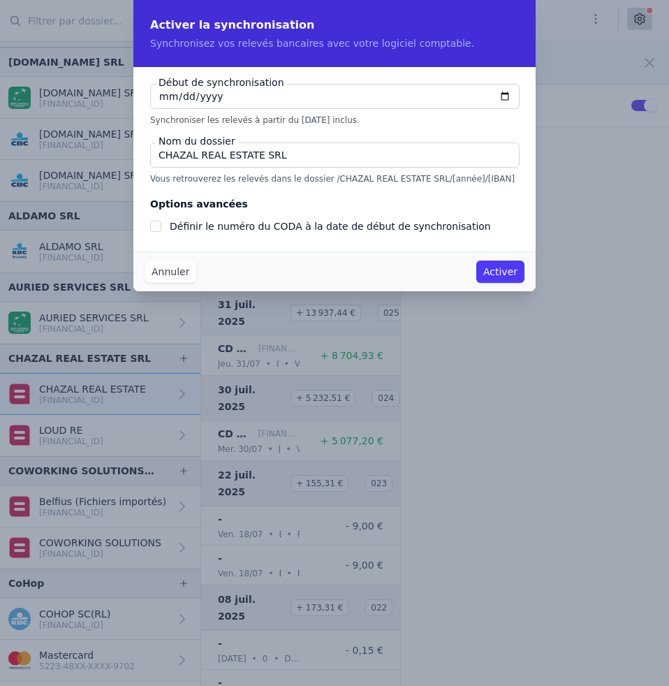
click at [288, 152] on input "CHAZAL REAL ESTATE SRL" at bounding box center [335, 155] width 370 height 25
type input "CHAZAL REAL ESTATE SR"
checkbox input "false"
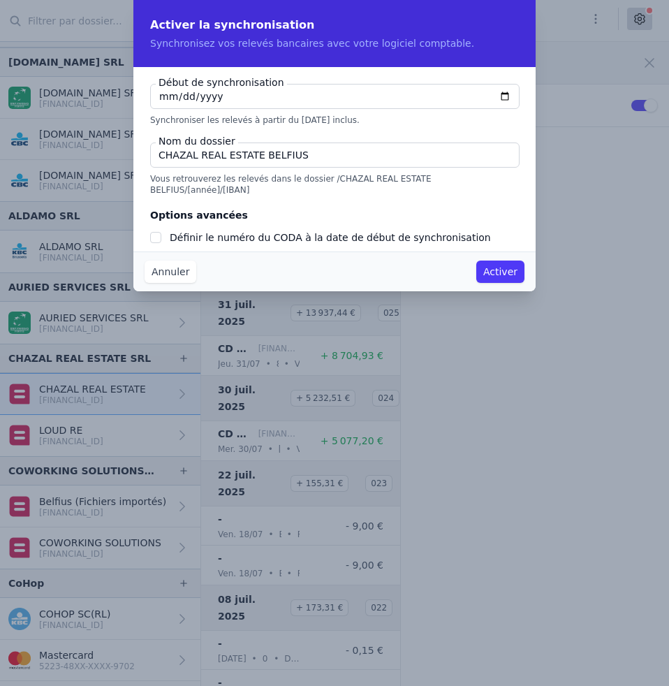
type input "CHAZAL REAL ESTATE BELFIUS"
click at [161, 94] on input "[DATE]" at bounding box center [335, 96] width 370 height 25
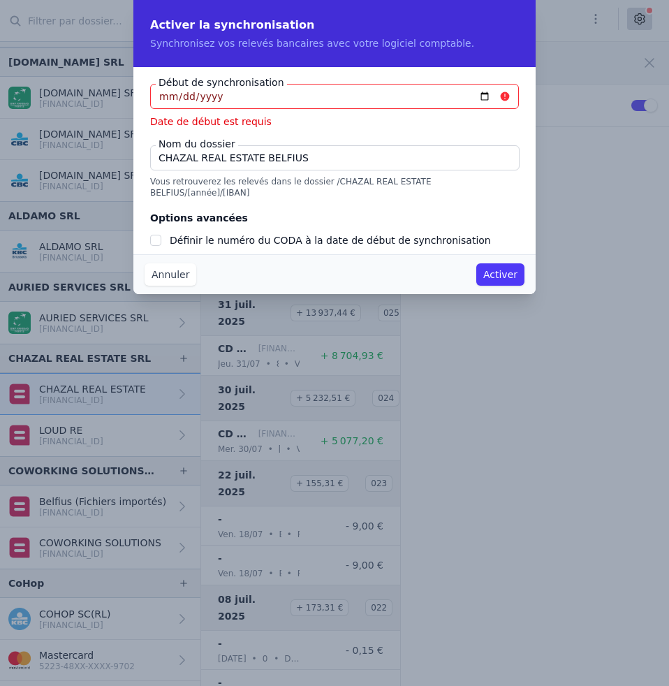
type input "[DATE]"
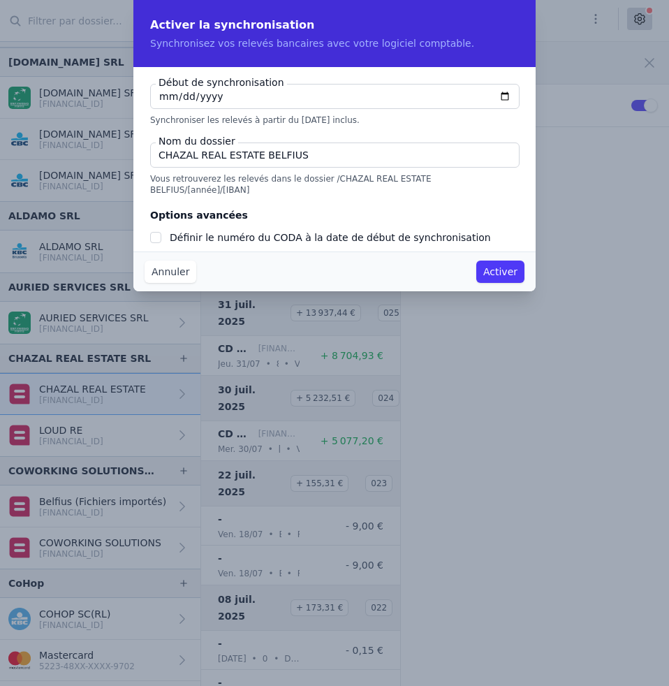
click at [151, 232] on input "Définir le numéro du CODA à la date de début de synchronisation" at bounding box center [155, 237] width 11 height 11
checkbox input "true"
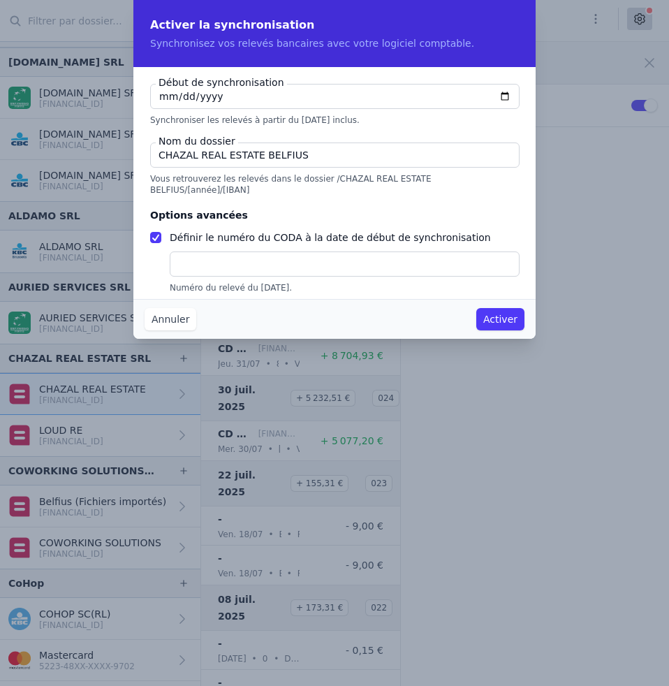
click at [208, 256] on input "text" at bounding box center [345, 263] width 350 height 25
type input "21"
click at [503, 322] on button "Activer" at bounding box center [500, 319] width 48 height 22
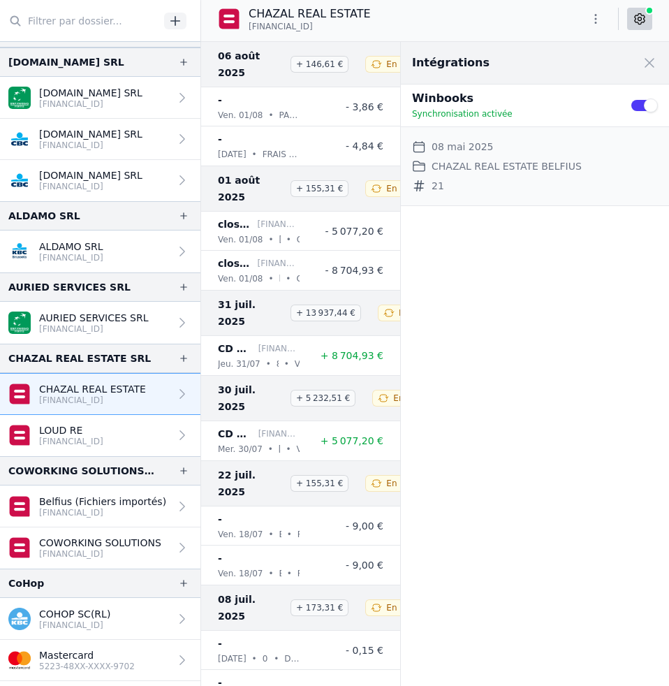
click at [142, 435] on link "LOUD RE [FINANCIAL_ID]" at bounding box center [100, 435] width 200 height 41
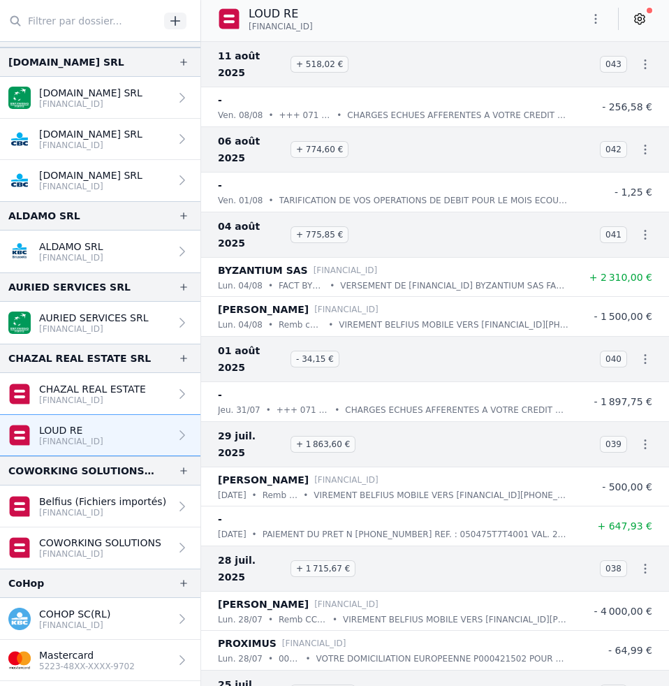
click at [642, 20] on icon at bounding box center [639, 18] width 3 height 3
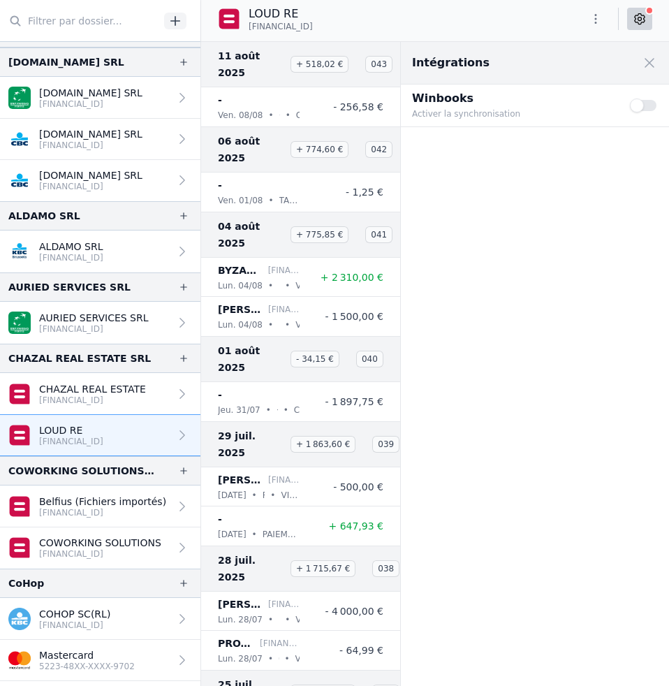
click at [651, 105] on button "Use setting" at bounding box center [644, 105] width 28 height 14
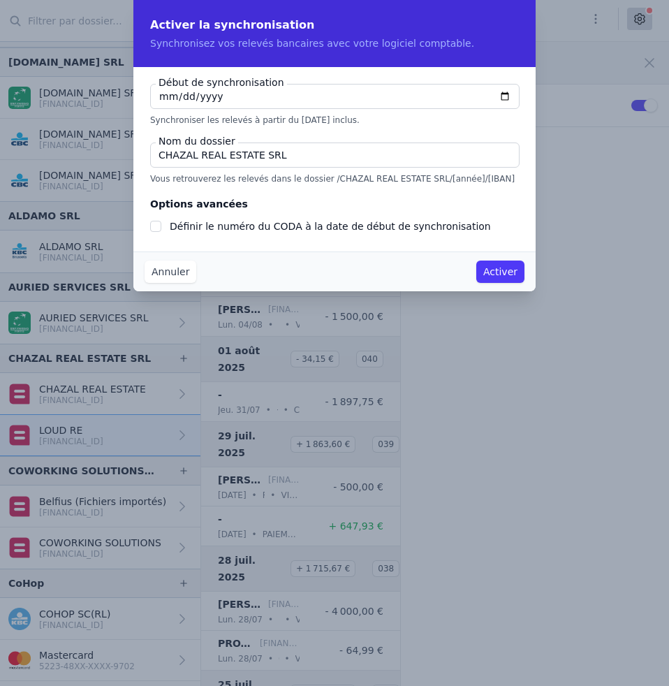
type input "[DATE]"
checkbox input "false"
type input "[DATE]"
click at [163, 96] on input "[DATE]" at bounding box center [335, 96] width 370 height 25
type input "[DATE]"
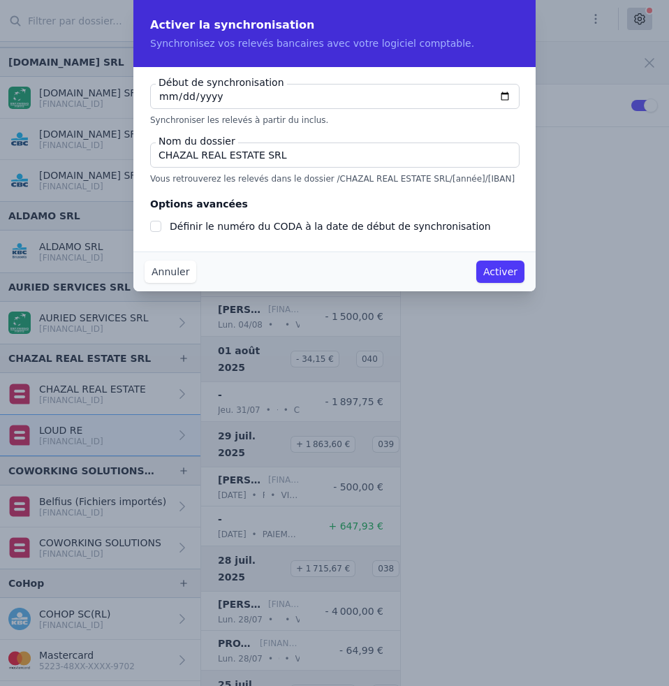
type input "[DATE]"
click at [285, 161] on input "CHAZAL REAL ESTATE SRL" at bounding box center [335, 155] width 370 height 25
drag, startPoint x: 285, startPoint y: 161, endPoint x: 112, endPoint y: 151, distance: 172.9
click at [112, 151] on div "Activer la synchronisation Synchronisez vos relevés bancaires avec votre logici…" at bounding box center [334, 343] width 669 height 686
type input "LOURD RE BELFIUS"
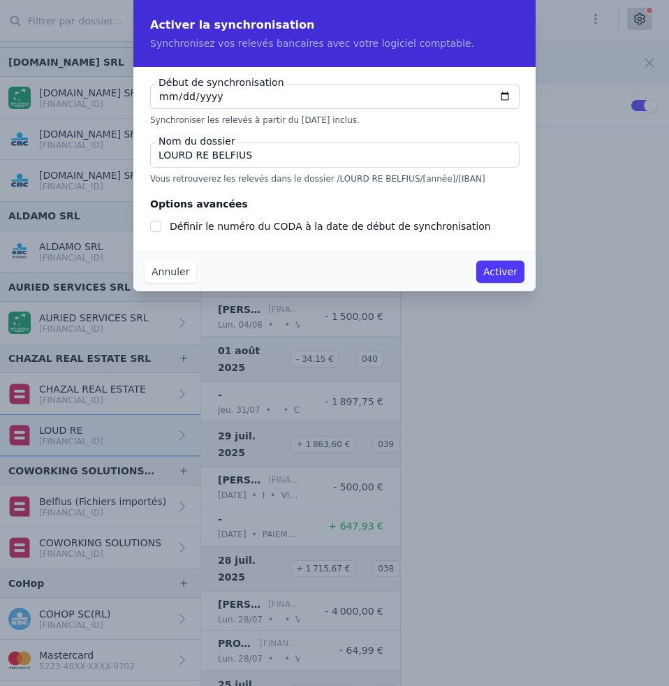
click at [156, 228] on input "Définir le numéro du CODA à la date de début de synchronisation" at bounding box center [155, 226] width 11 height 11
checkbox input "true"
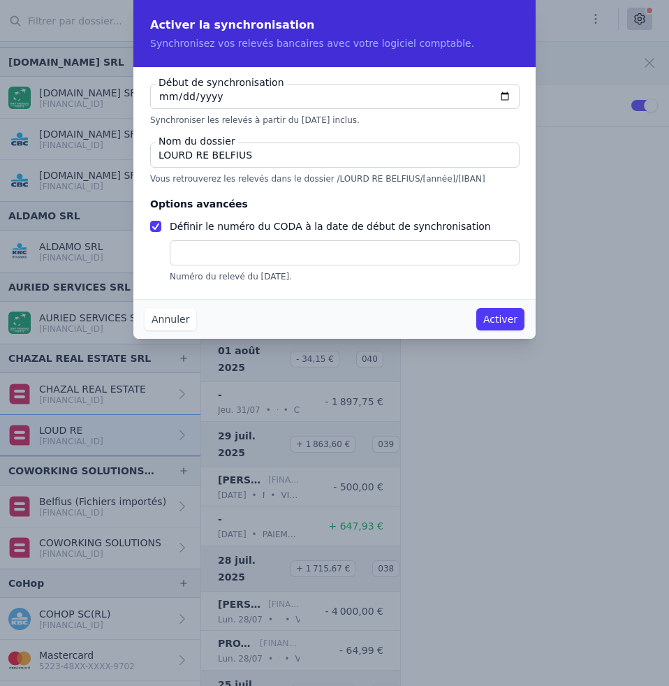
click at [210, 258] on input "text" at bounding box center [345, 252] width 350 height 25
type input "36"
click at [511, 321] on button "Activer" at bounding box center [500, 319] width 48 height 22
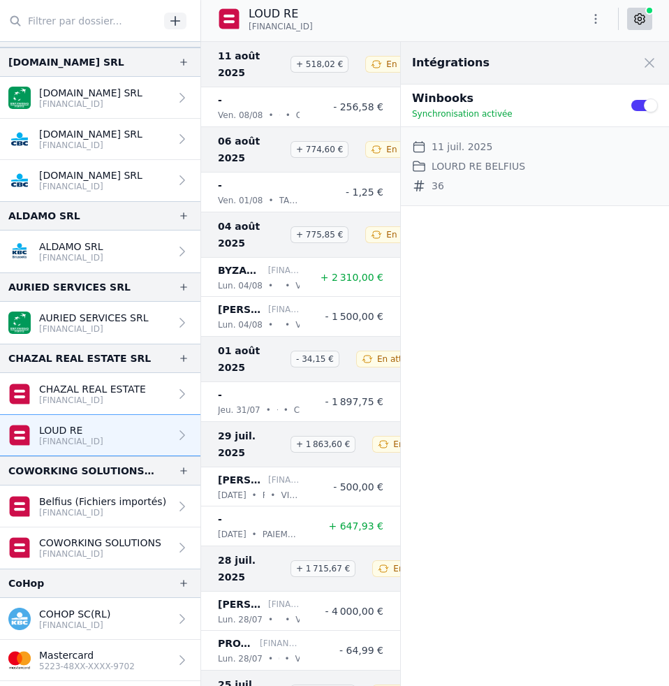
click at [149, 497] on p "Belfius (Fichiers importés)" at bounding box center [102, 502] width 127 height 14
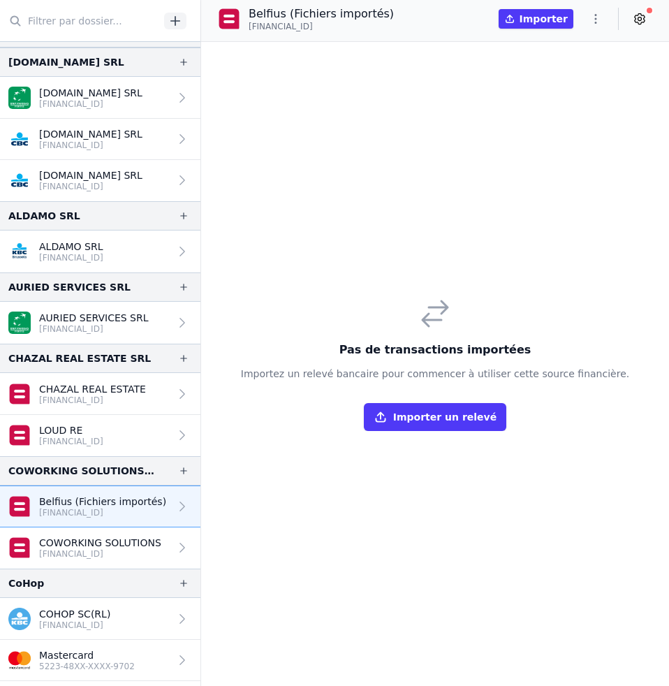
click at [147, 543] on p "COWORKING SOLUTIONS" at bounding box center [100, 543] width 122 height 14
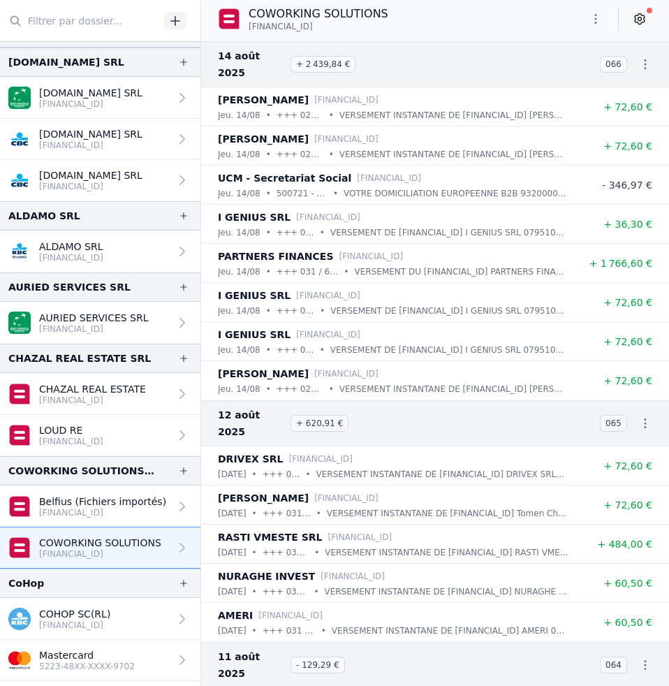
click at [641, 18] on icon at bounding box center [640, 19] width 14 height 14
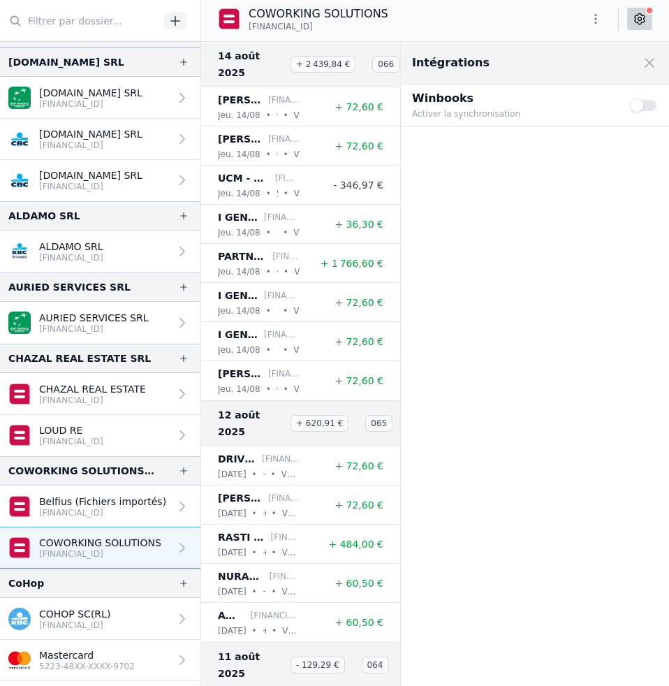
click at [654, 107] on button "Use setting" at bounding box center [644, 105] width 28 height 14
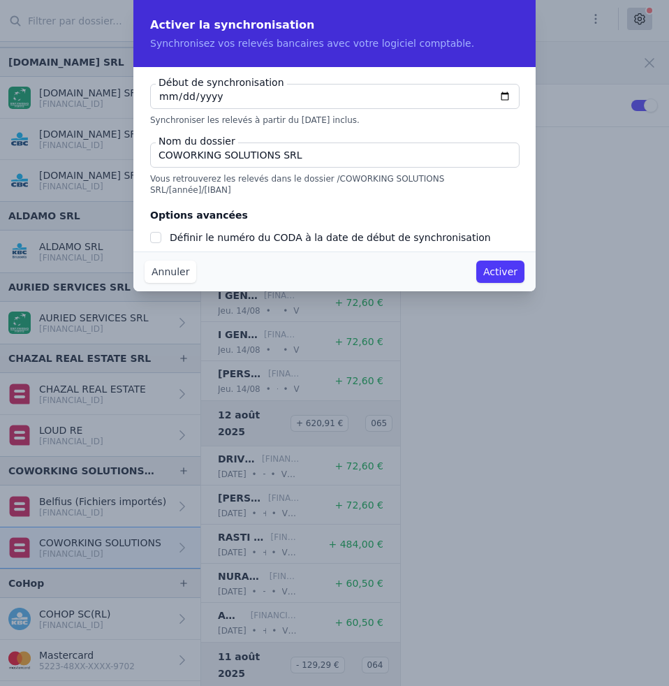
click at [164, 96] on input "[DATE]" at bounding box center [335, 96] width 370 height 25
type input "[DATE]"
checkbox input "false"
type input "[DATE]"
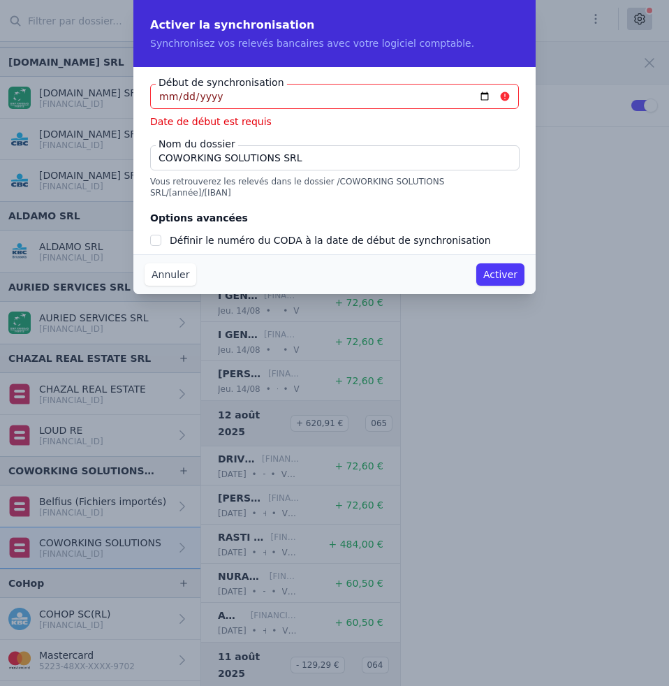
type input "[DATE]"
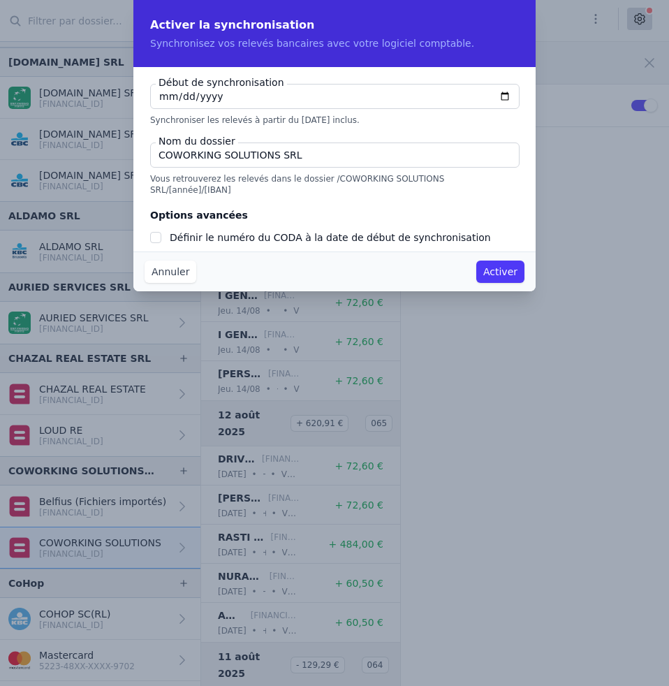
click at [308, 155] on input "COWORKING SOLUTIONS SRL" at bounding box center [335, 155] width 370 height 25
type input "COWORKING SOLUTIONS BELFIUS"
click at [493, 272] on button "Activer" at bounding box center [500, 272] width 48 height 22
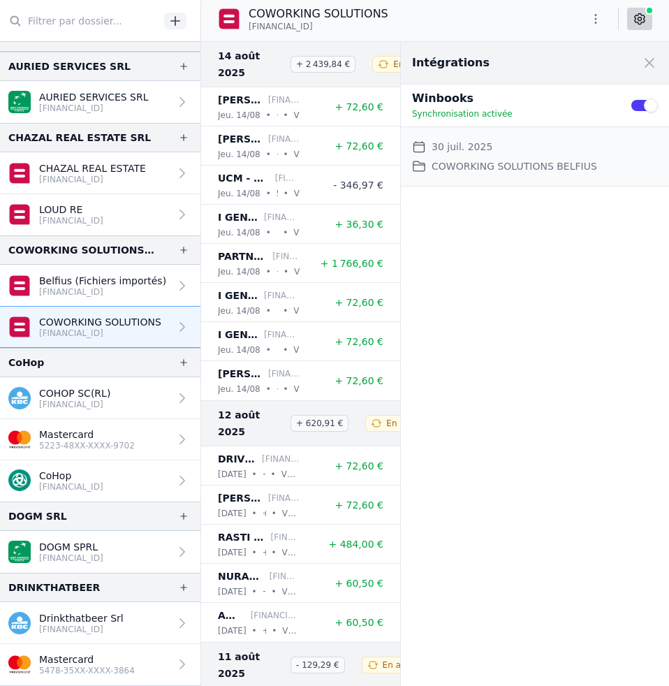
scroll to position [291, 0]
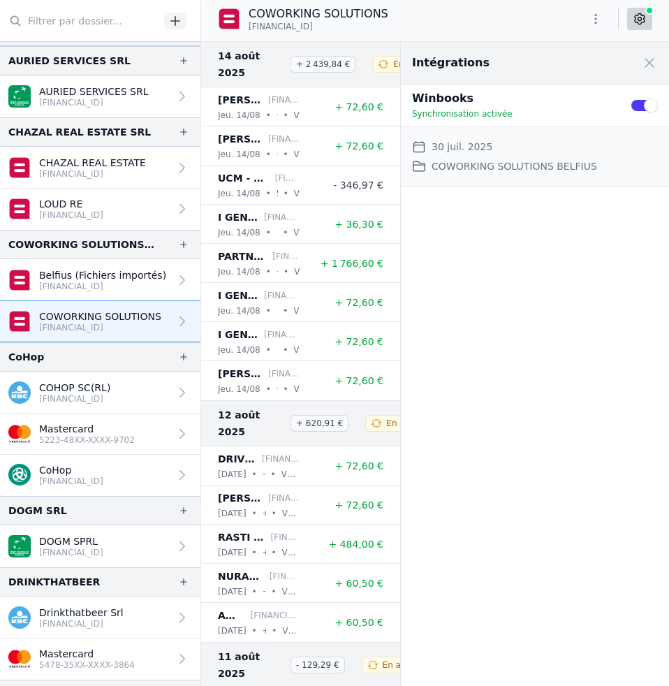
click at [138, 377] on link "COHOP SC(RL) [FINANCIAL_ID]" at bounding box center [100, 393] width 200 height 42
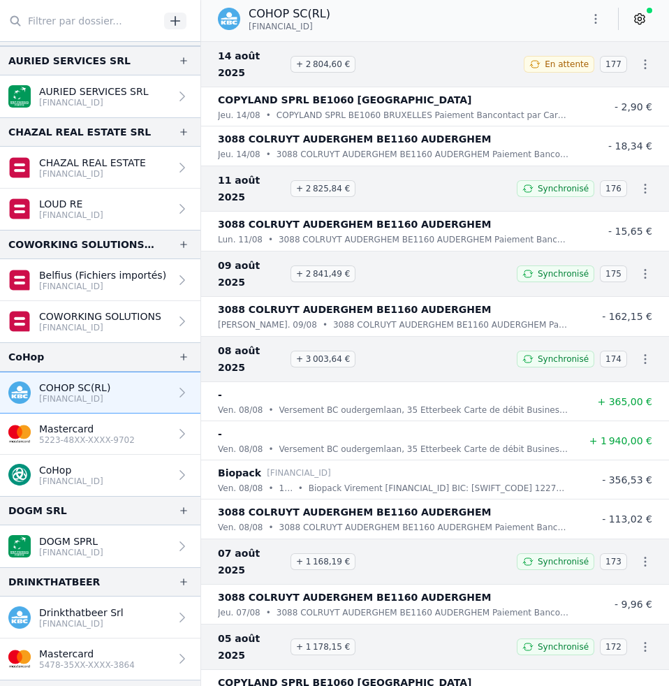
click at [638, 22] on icon at bounding box center [640, 19] width 10 height 10
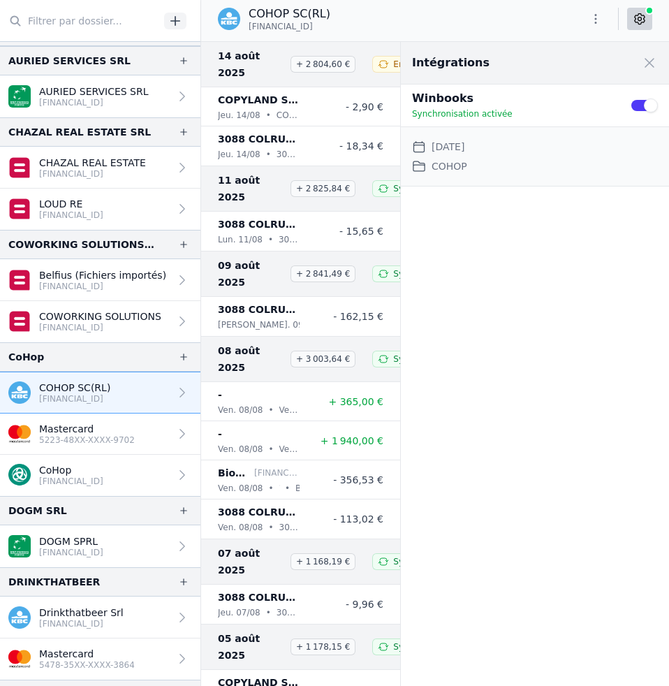
click at [137, 421] on link "Mastercard 5223-48XX-XXXX-9702" at bounding box center [100, 434] width 200 height 41
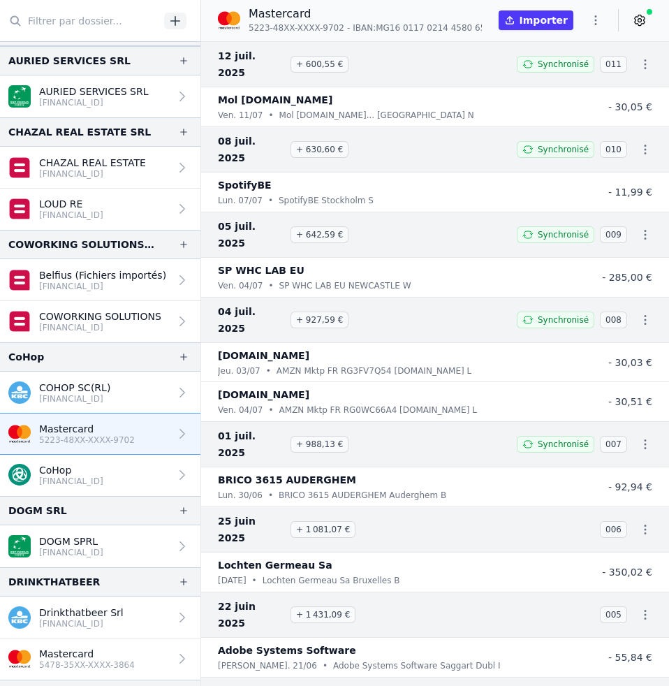
click at [645, 26] on icon at bounding box center [640, 20] width 14 height 14
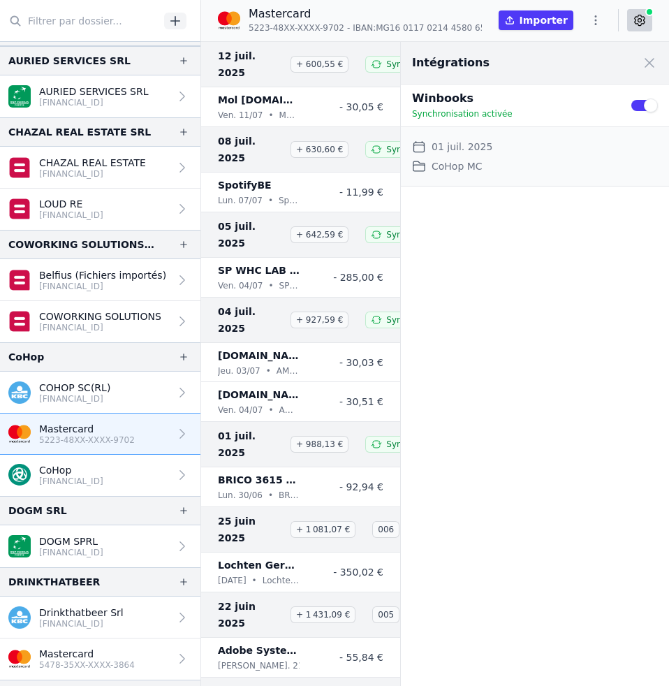
click at [103, 476] on p "[FINANCIAL_ID]" at bounding box center [71, 481] width 64 height 11
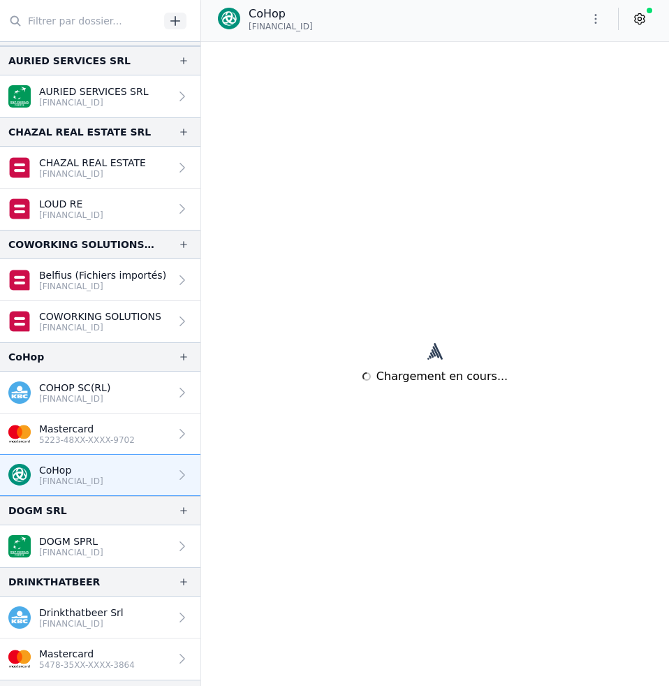
click at [641, 27] on link at bounding box center [639, 19] width 25 height 22
click at [117, 429] on p "Mastercard" at bounding box center [87, 429] width 96 height 14
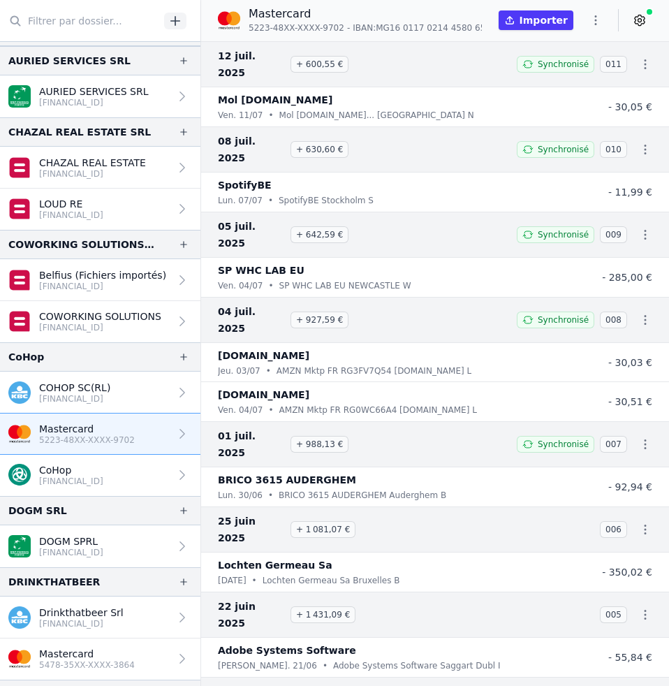
click at [101, 481] on p "[FINANCIAL_ID]" at bounding box center [71, 481] width 64 height 11
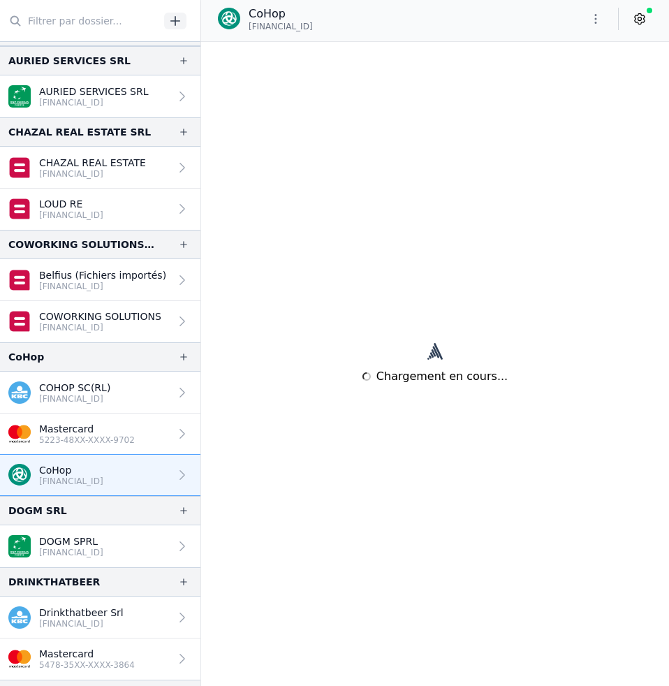
click at [639, 26] on link at bounding box center [639, 19] width 25 height 22
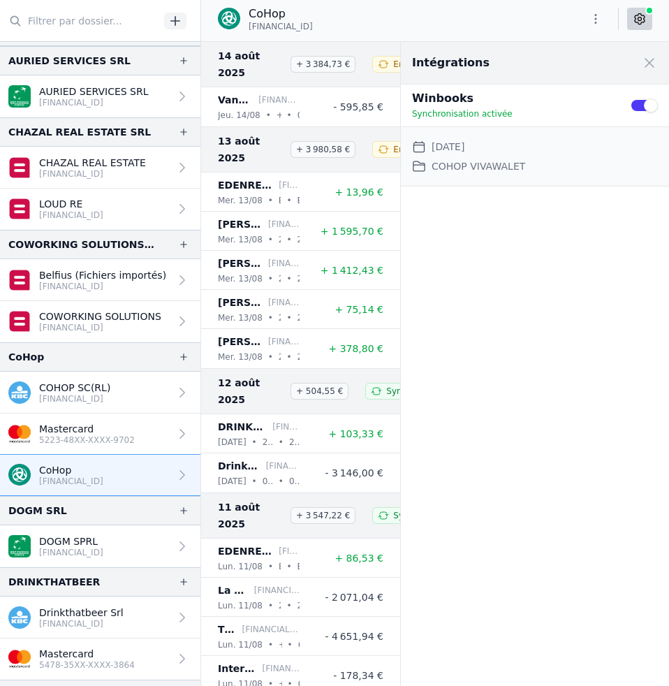
click at [638, 108] on button "Use setting" at bounding box center [644, 105] width 28 height 14
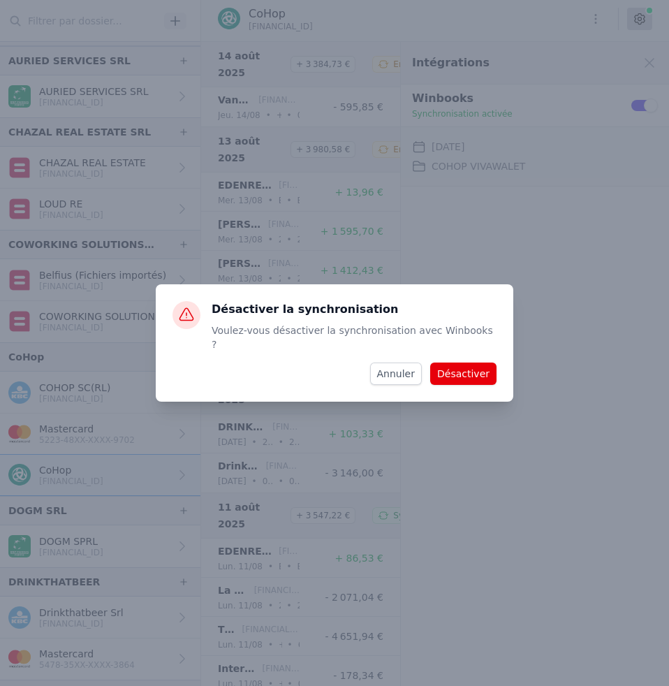
click at [463, 367] on button "Désactiver" at bounding box center [463, 374] width 66 height 22
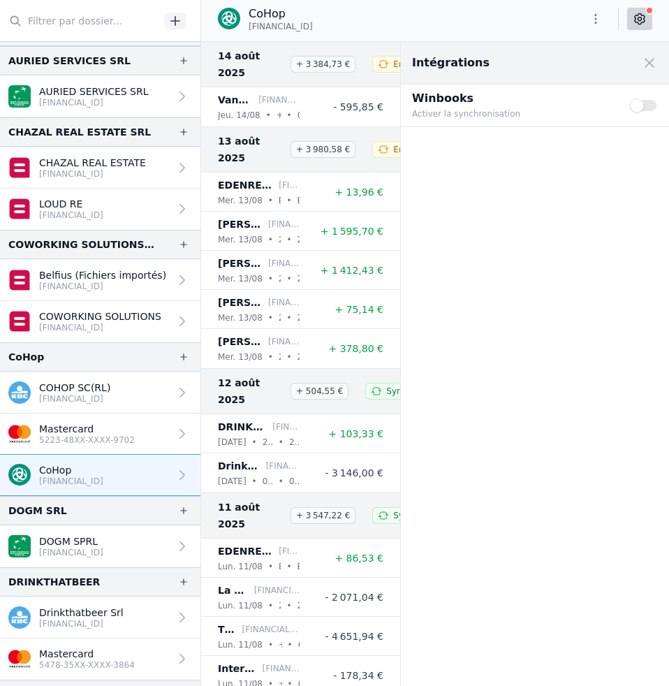
click at [650, 107] on button "Use setting" at bounding box center [644, 105] width 28 height 14
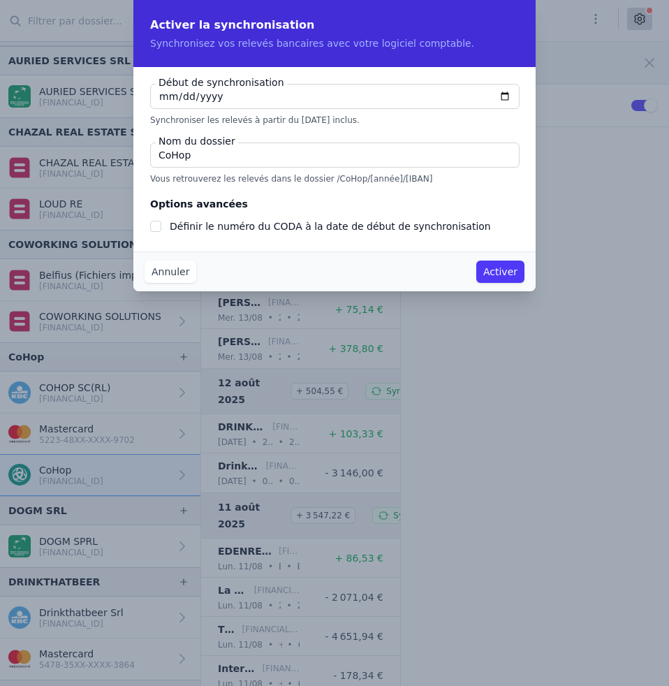
click at [166, 99] on input "[DATE]" at bounding box center [335, 96] width 370 height 25
checkbox input "false"
type input "[DATE]"
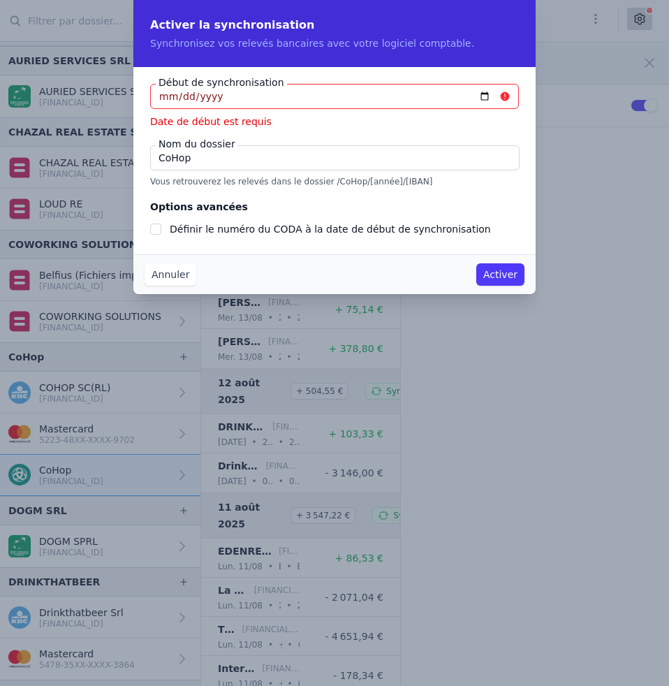
type input "[DATE]"
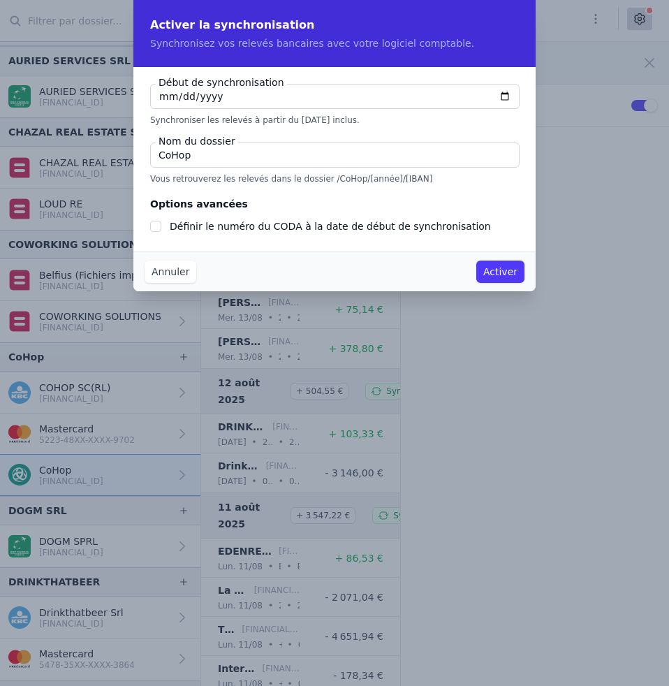
click at [203, 156] on input "CoHop" at bounding box center [335, 155] width 370 height 25
type input "CoHop TRIODOS"
click at [501, 273] on button "Activer" at bounding box center [500, 272] width 48 height 22
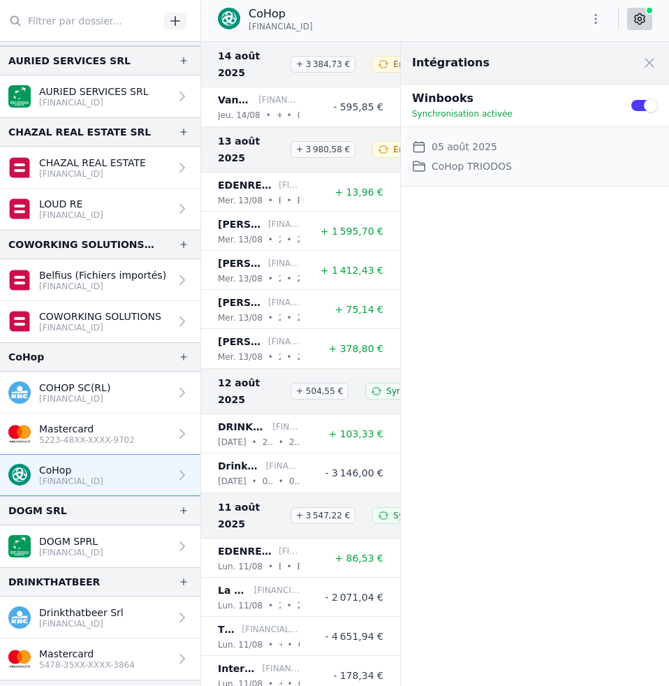
click at [122, 534] on link "DOGM SPRL [FINANCIAL_ID]" at bounding box center [100, 546] width 200 height 42
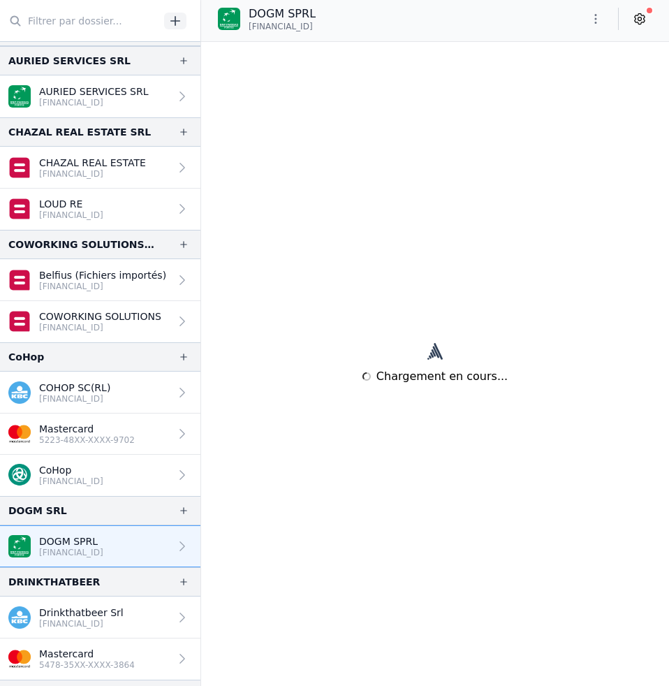
click at [638, 26] on link at bounding box center [639, 19] width 25 height 22
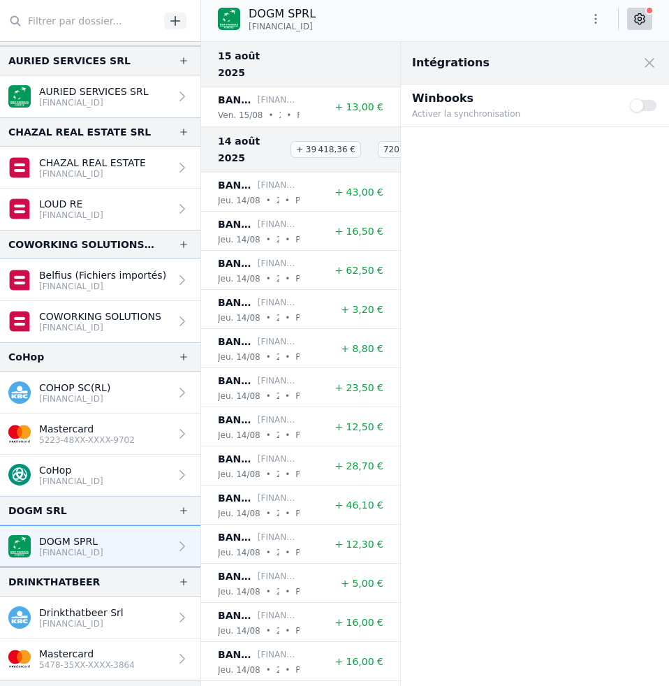
click at [650, 106] on button "Use setting" at bounding box center [644, 105] width 28 height 14
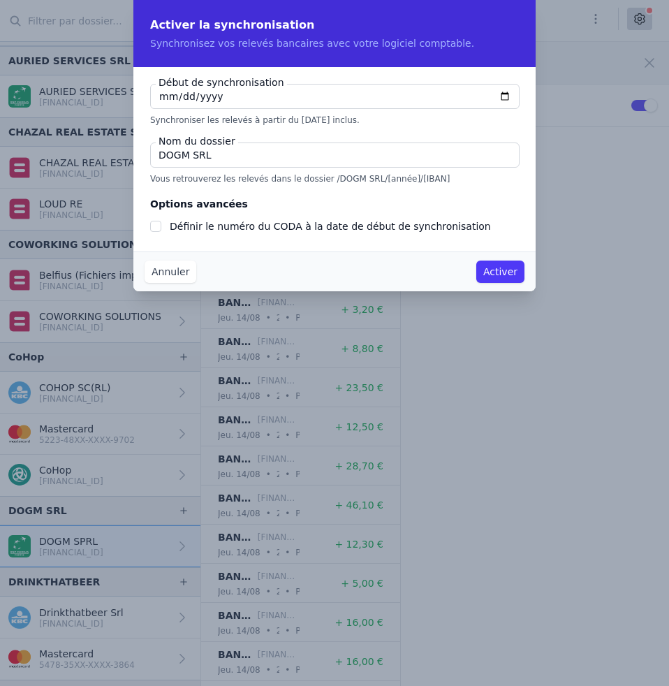
click at [231, 159] on input "DOGM SRL" at bounding box center [335, 155] width 370 height 25
type input "DOGM S"
checkbox input "false"
type input "DOGM"
click at [505, 265] on button "Activer" at bounding box center [500, 272] width 48 height 22
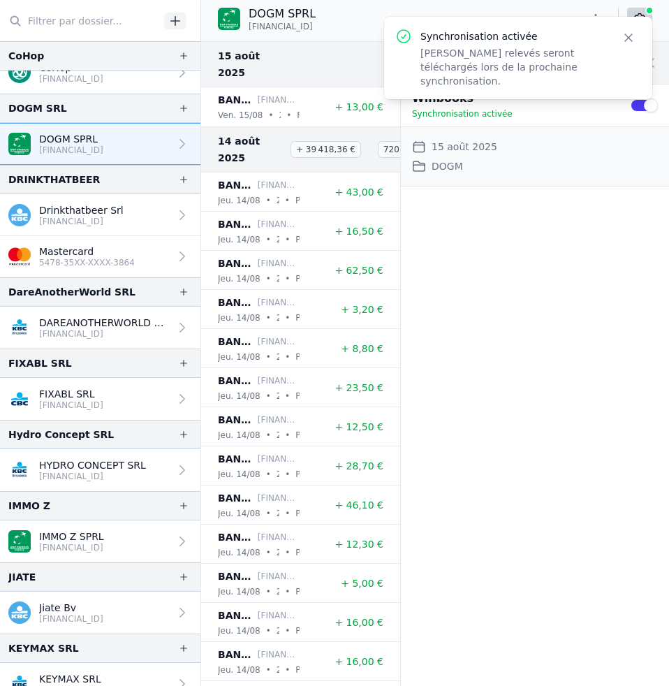
scroll to position [697, 0]
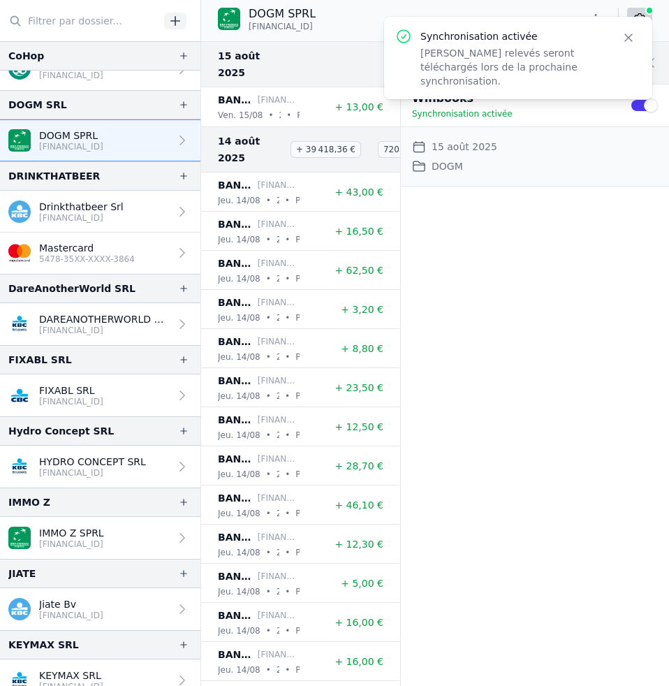
click at [159, 330] on p "[FINANCIAL_ID]" at bounding box center [104, 330] width 131 height 11
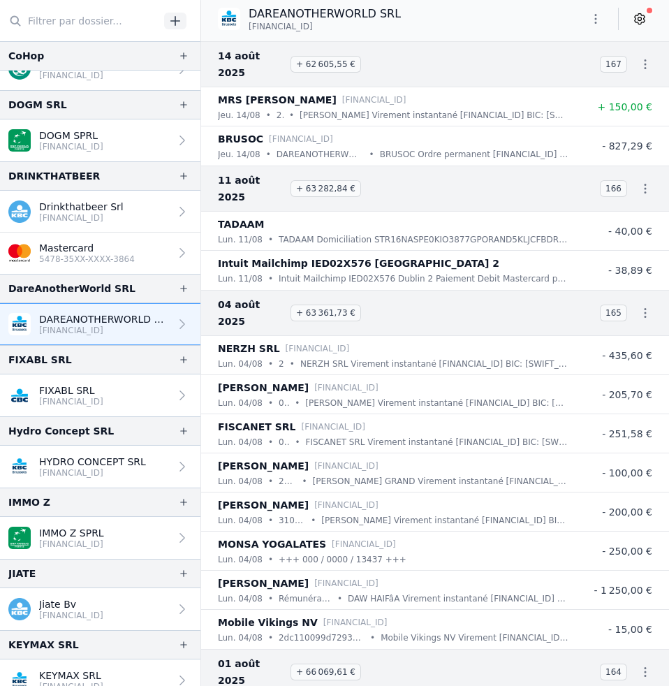
click at [641, 24] on icon at bounding box center [640, 19] width 10 height 10
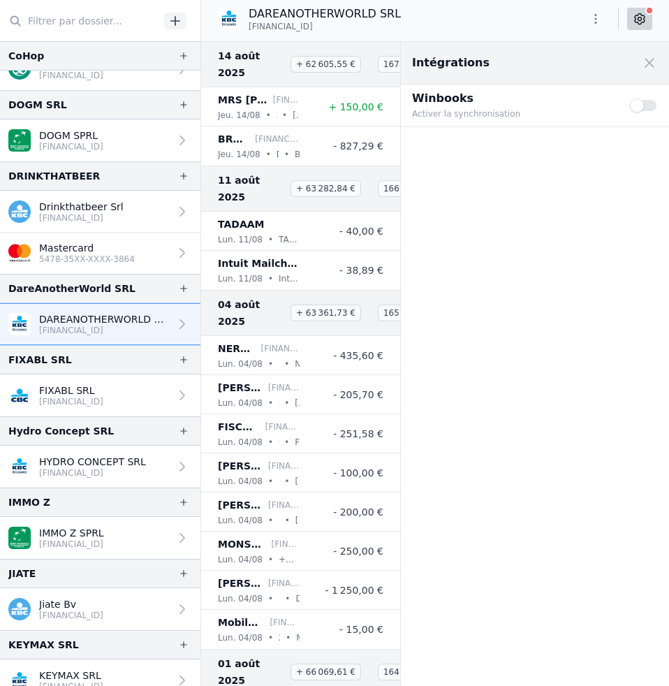
click at [650, 107] on button "Use setting" at bounding box center [644, 105] width 28 height 14
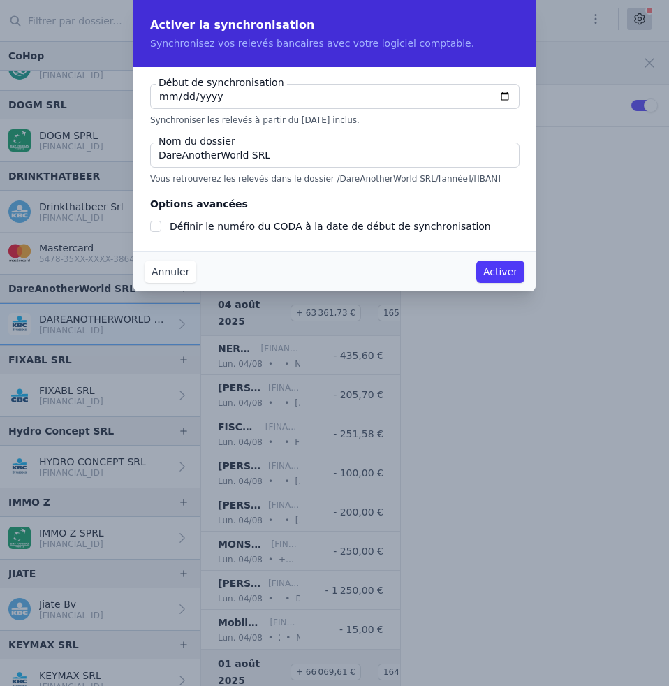
click at [288, 162] on input "DareAnotherWorld SRL" at bounding box center [335, 155] width 370 height 25
type input "DareAnotherWorld SR"
checkbox input "false"
type input "DareAnotherWorld"
click at [510, 271] on button "Activer" at bounding box center [500, 272] width 48 height 22
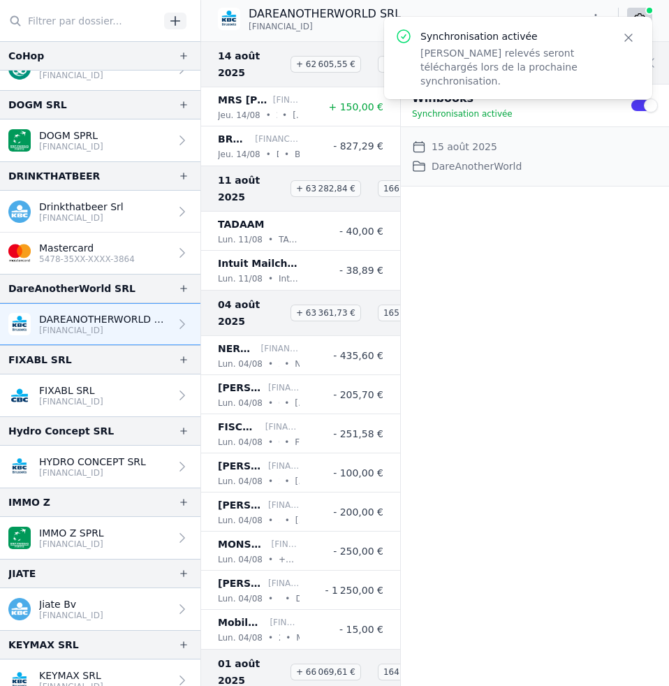
click at [638, 109] on button "Use setting" at bounding box center [644, 105] width 28 height 14
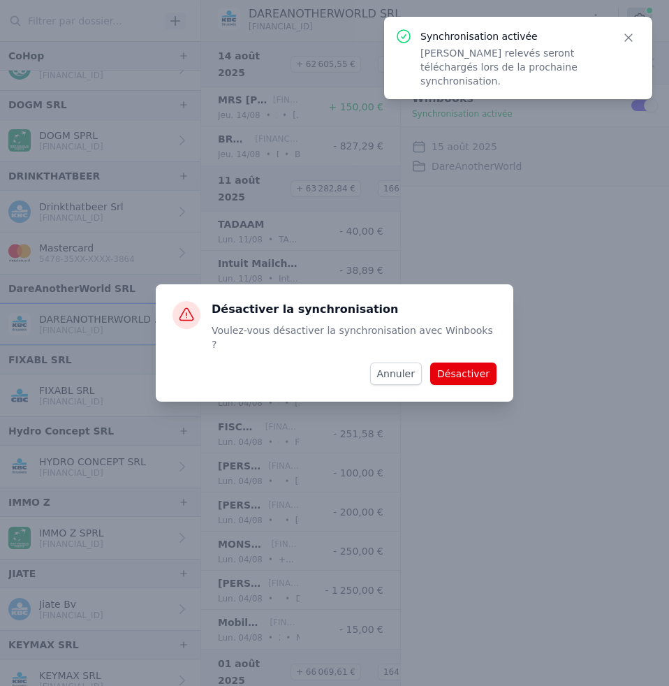
click at [468, 365] on button "Désactiver" at bounding box center [463, 374] width 66 height 22
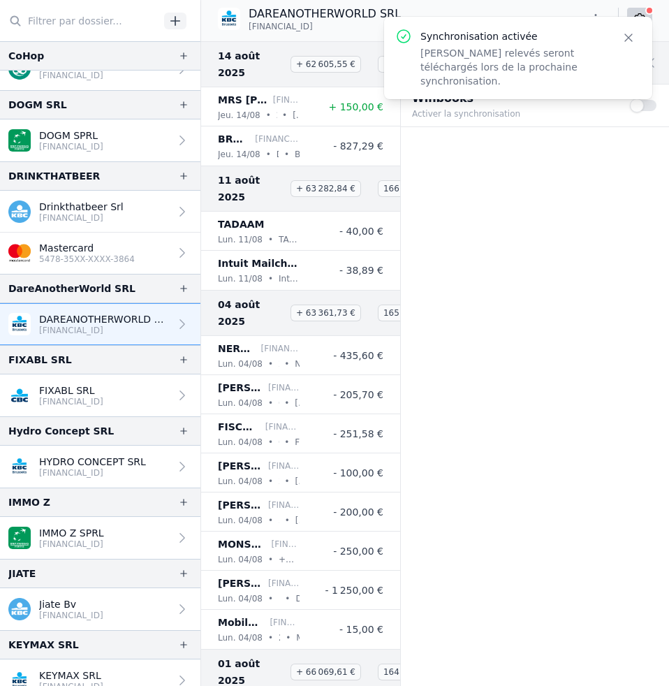
click at [652, 108] on button "Use setting" at bounding box center [644, 105] width 28 height 14
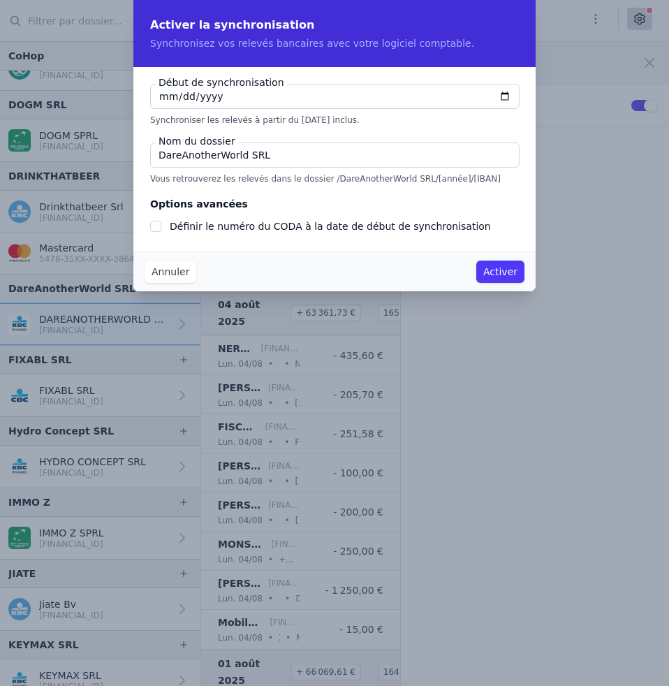
checkbox input "false"
type input "[DATE]"
click at [292, 156] on input "DareAnotherWorld SRL" at bounding box center [335, 155] width 370 height 25
type input "DareAnotherWorld"
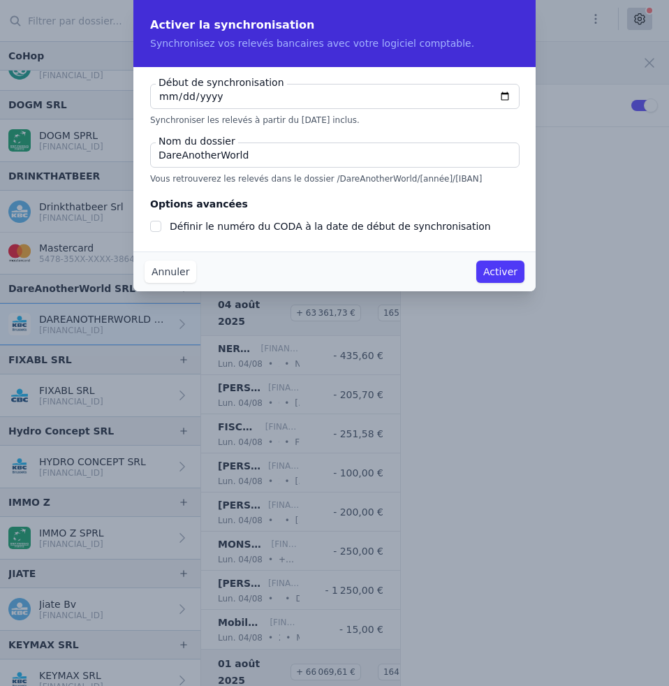
click at [502, 272] on button "Activer" at bounding box center [500, 272] width 48 height 22
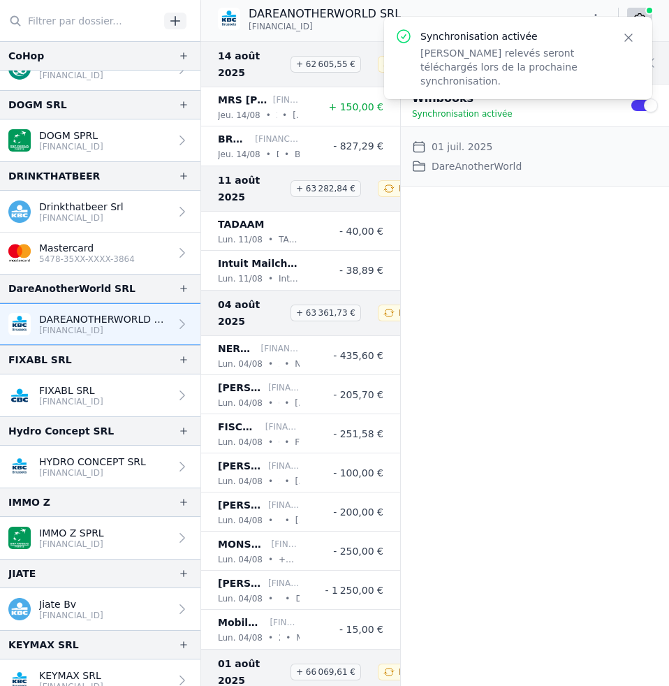
click at [175, 138] on icon at bounding box center [182, 140] width 14 height 14
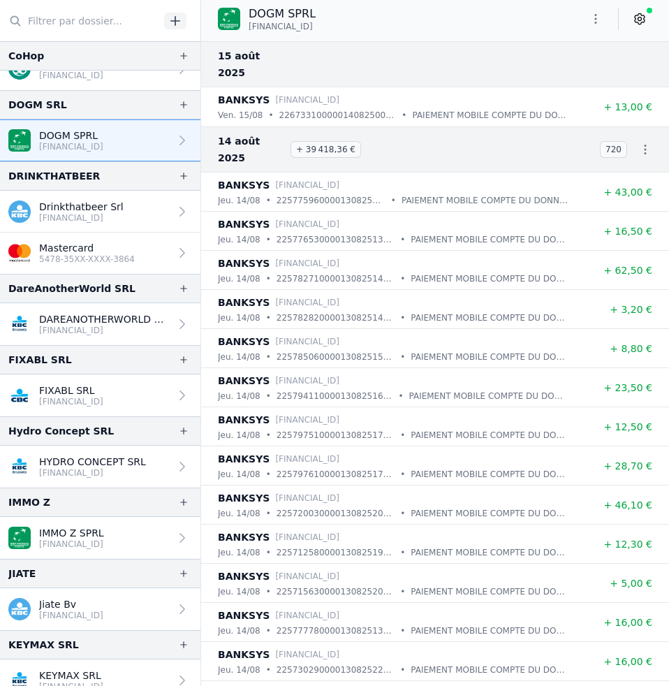
click at [639, 22] on icon at bounding box center [640, 19] width 14 height 14
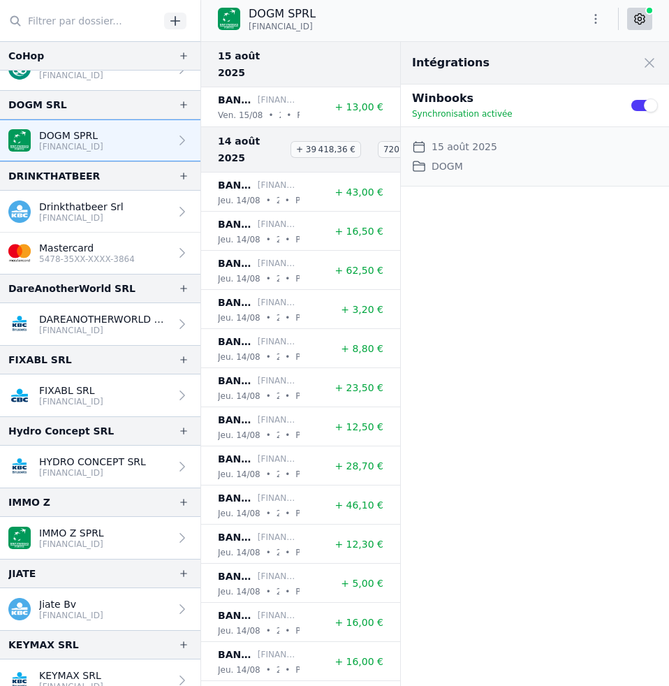
click at [639, 112] on div "Use setting" at bounding box center [644, 105] width 28 height 31
click at [638, 108] on button "Use setting" at bounding box center [644, 105] width 28 height 14
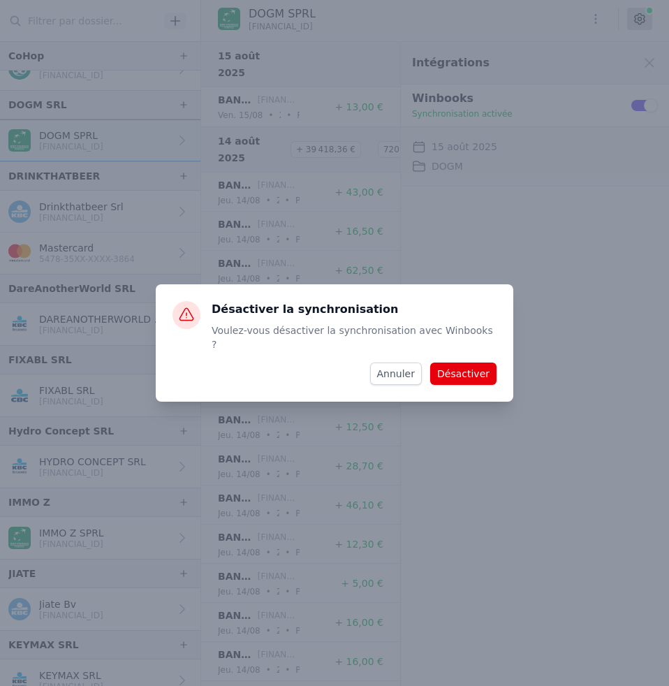
click at [471, 374] on button "Désactiver" at bounding box center [463, 374] width 66 height 22
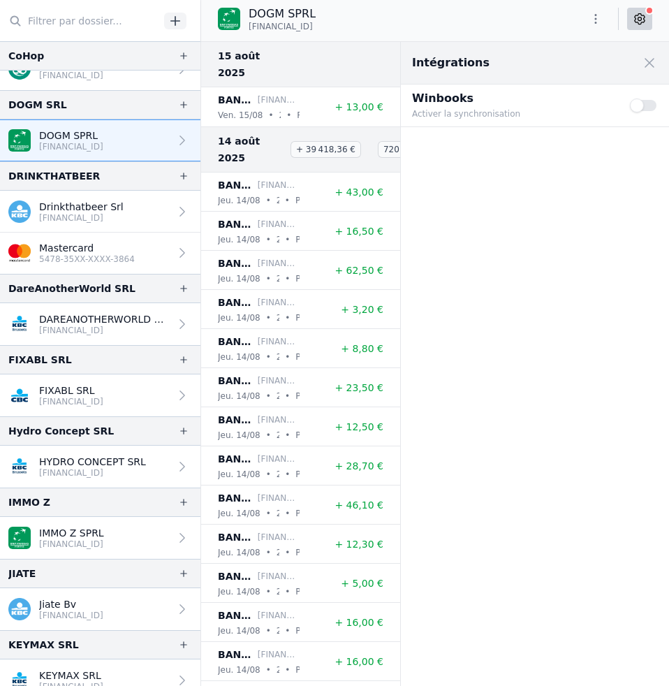
click at [649, 108] on button "Use setting" at bounding box center [644, 105] width 28 height 14
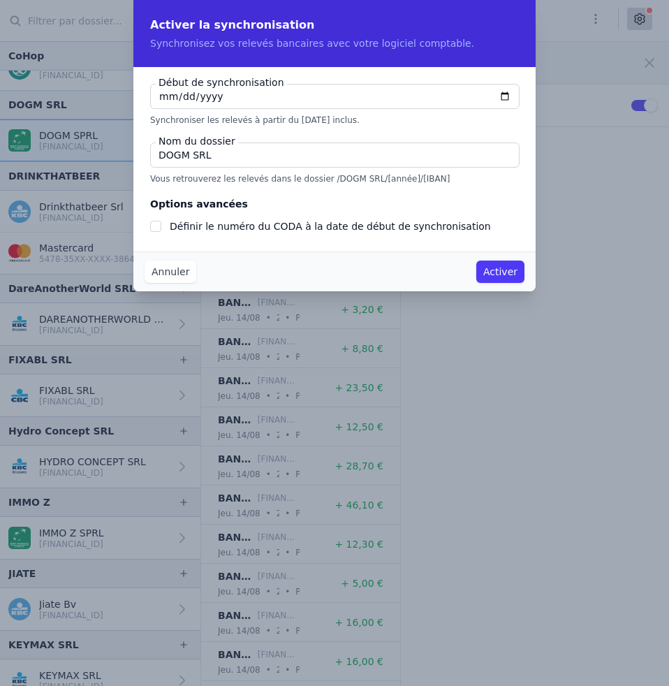
checkbox input "false"
type input "[DATE]"
click at [312, 156] on input "DOGM SRL" at bounding box center [335, 155] width 370 height 25
type input "DOGM"
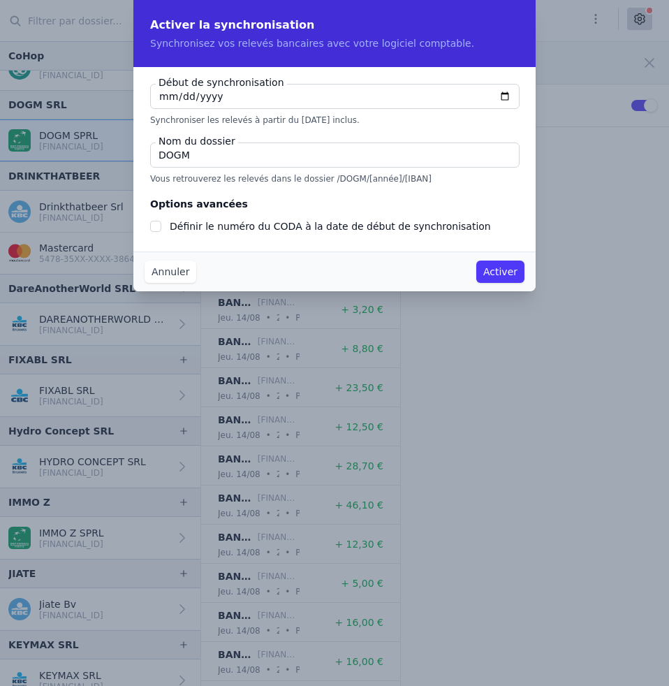
click at [492, 275] on button "Activer" at bounding box center [500, 272] width 48 height 22
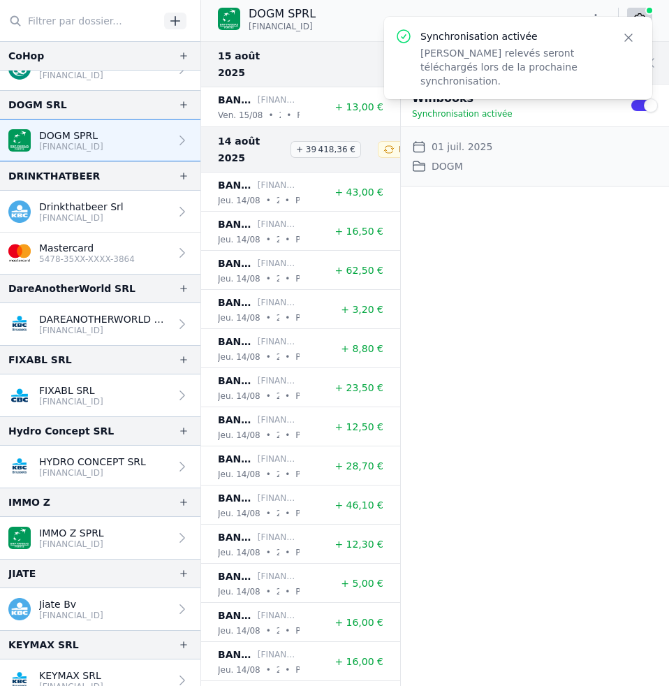
click at [131, 83] on link "CoHop [FINANCIAL_ID]" at bounding box center [100, 69] width 200 height 41
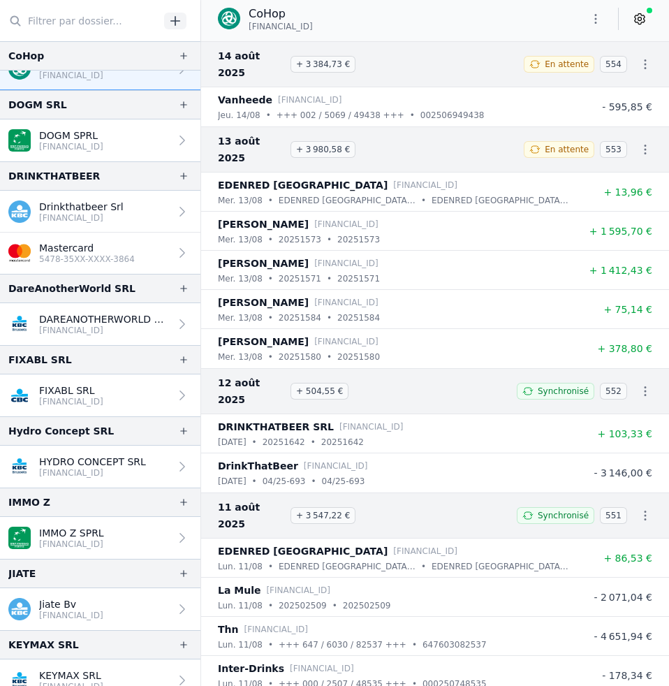
click at [125, 400] on link "FIXABL SRL [FINANCIAL_ID]" at bounding box center [100, 395] width 200 height 42
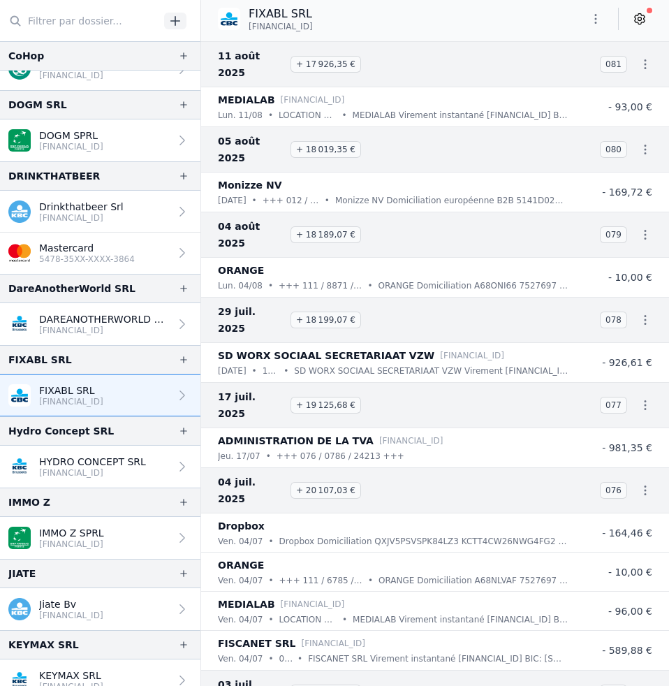
click at [641, 22] on icon at bounding box center [640, 19] width 14 height 14
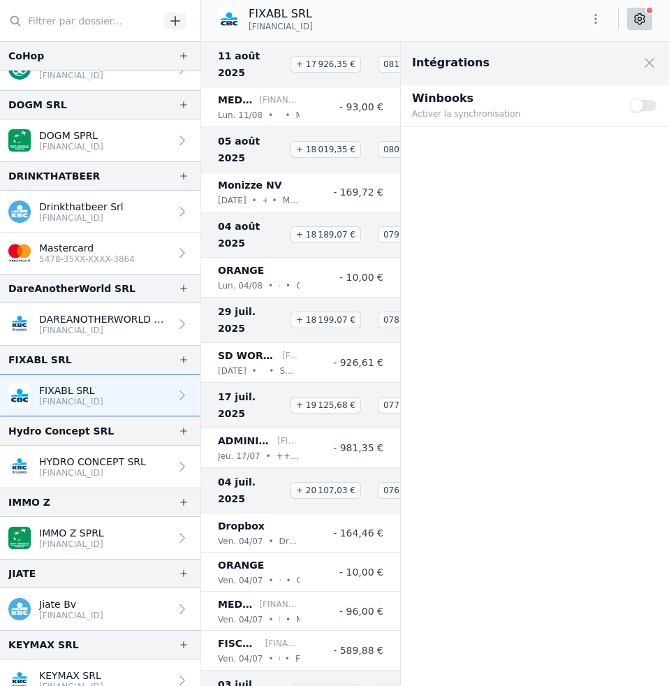
click at [657, 105] on button "Use setting" at bounding box center [644, 105] width 28 height 14
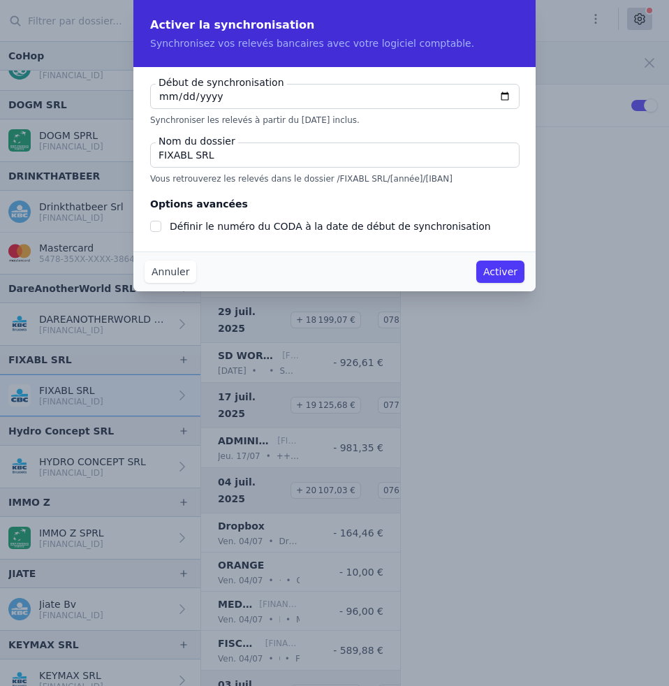
checkbox input "false"
type input "[DATE]"
click at [293, 164] on input "FIXABL SRL" at bounding box center [335, 155] width 370 height 25
type input "FIXABL"
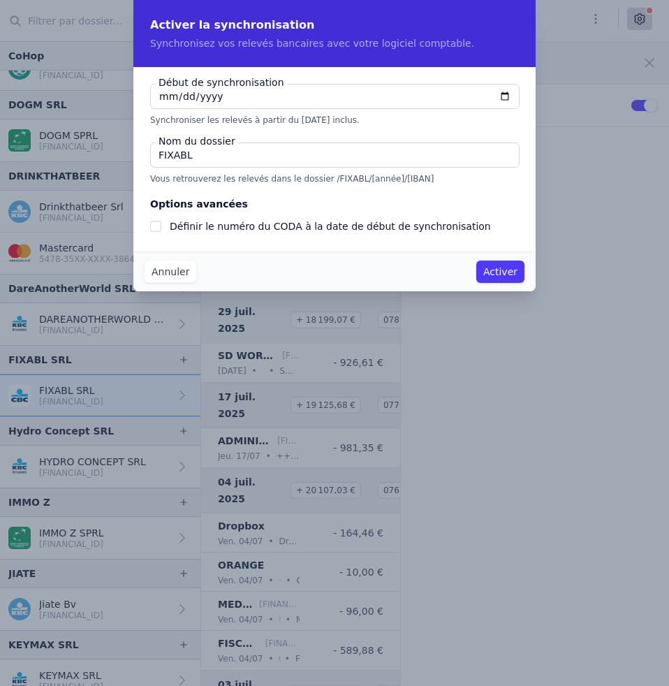
click at [506, 277] on button "Activer" at bounding box center [500, 272] width 48 height 22
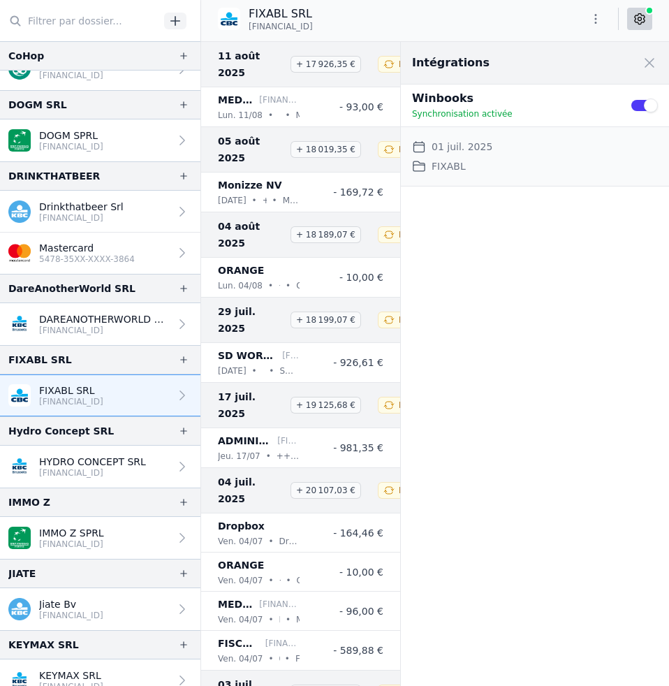
click at [170, 470] on div at bounding box center [180, 467] width 20 height 14
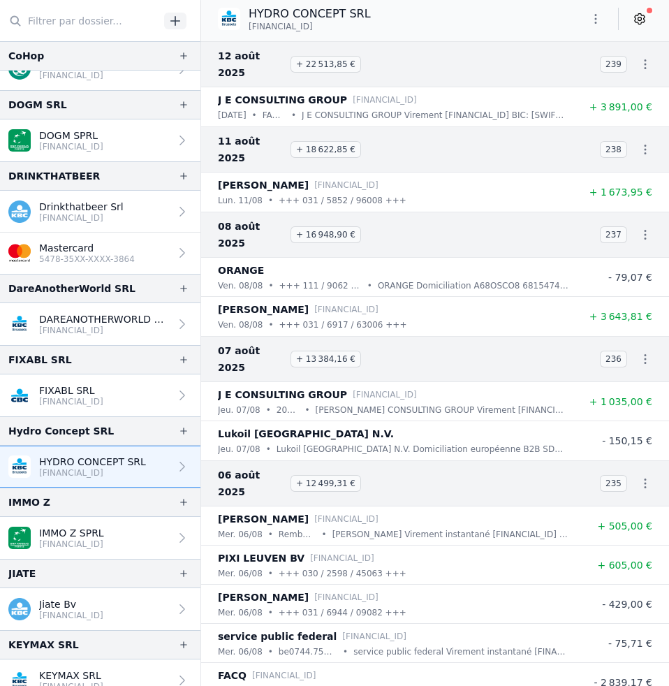
click at [639, 22] on icon at bounding box center [640, 19] width 14 height 14
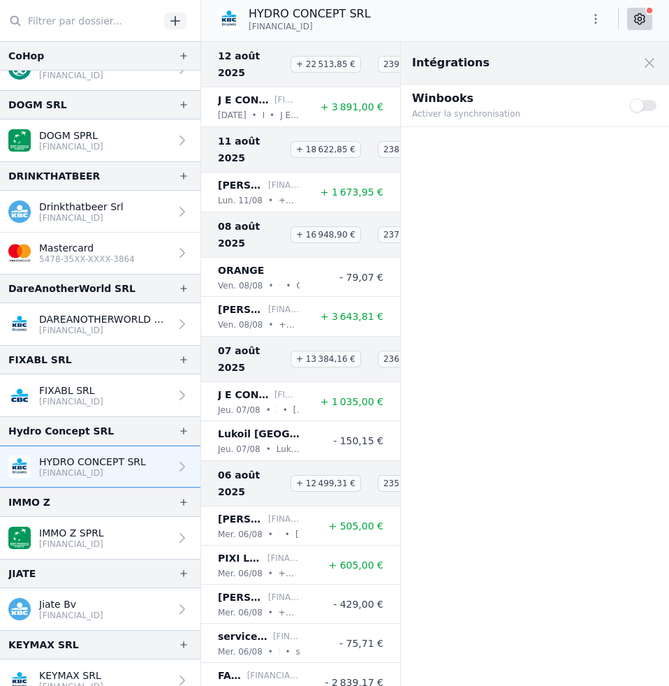
click at [647, 108] on button "Use setting" at bounding box center [644, 105] width 28 height 14
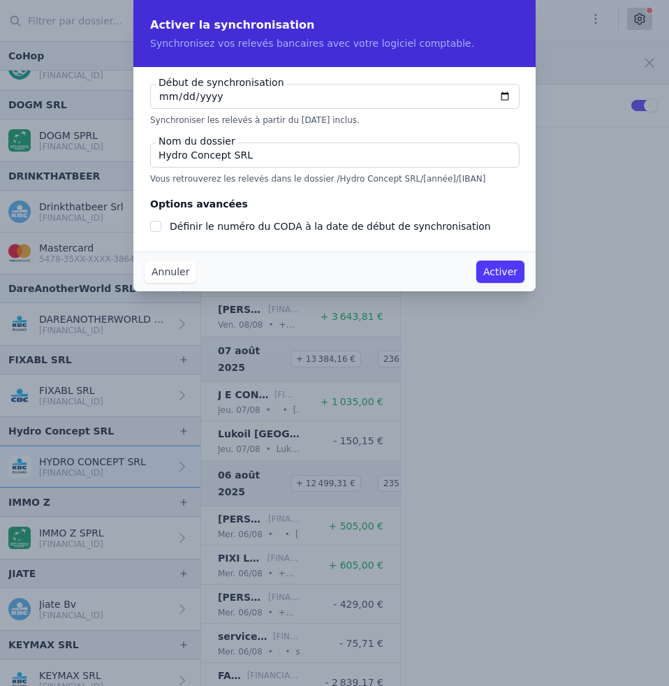
checkbox input "false"
type input "[DATE]"
click at [306, 161] on input "Hydro Concept SRL" at bounding box center [335, 155] width 370 height 25
type input "Hydro Concept"
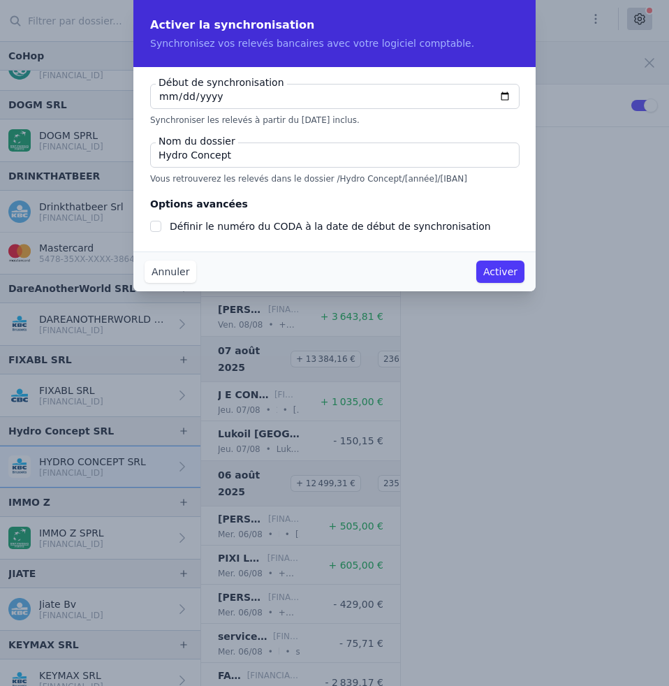
click at [502, 278] on button "Activer" at bounding box center [500, 272] width 48 height 22
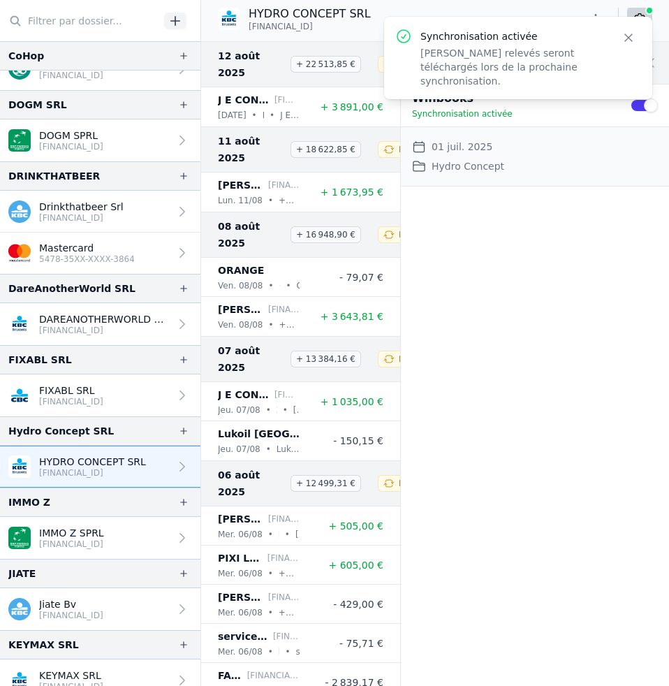
click at [89, 539] on p "[FINANCIAL_ID]" at bounding box center [71, 544] width 65 height 11
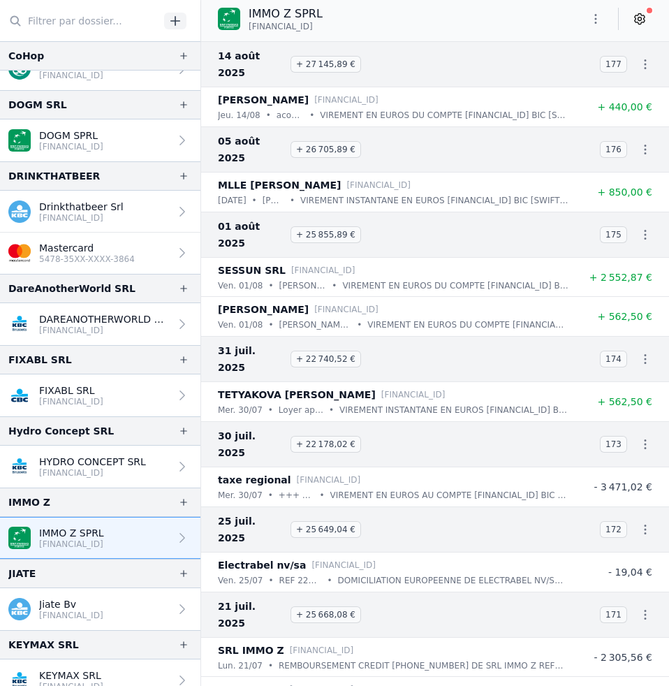
click at [643, 20] on icon at bounding box center [640, 19] width 14 height 14
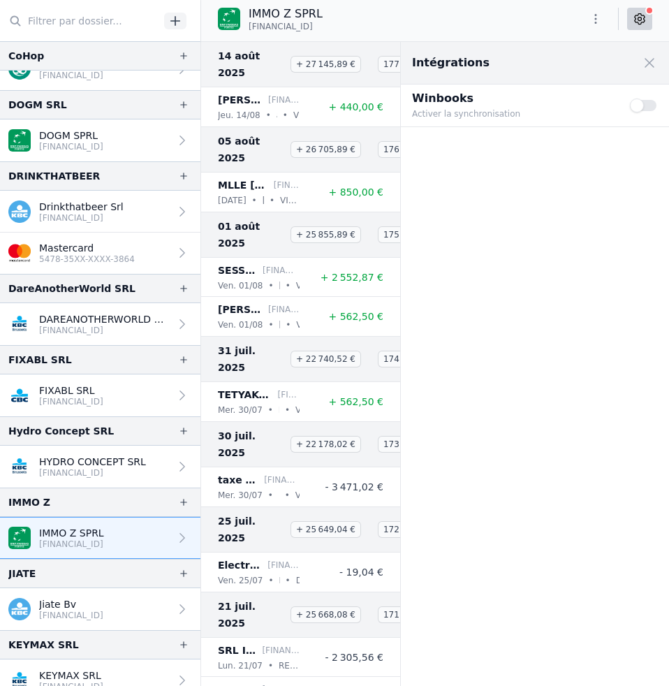
click at [650, 108] on button "Use setting" at bounding box center [644, 105] width 28 height 14
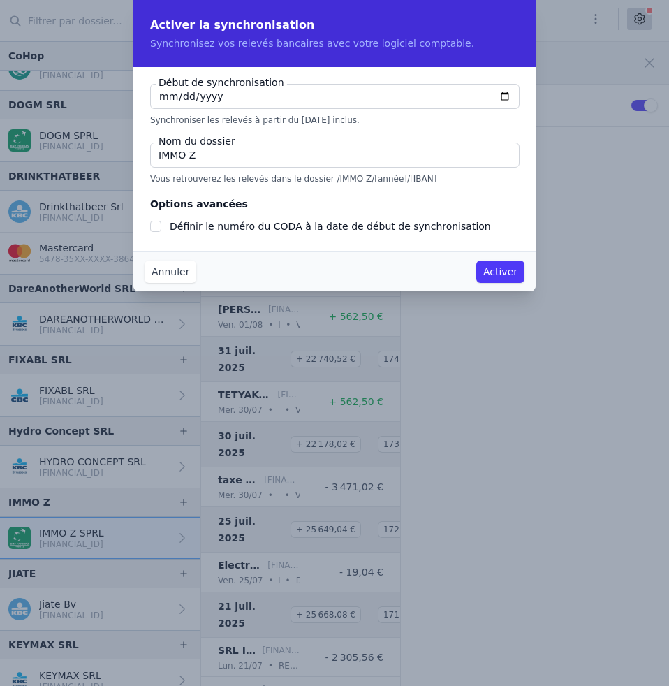
checkbox input "false"
type input "[DATE]"
click at [502, 272] on button "Activer" at bounding box center [500, 272] width 48 height 22
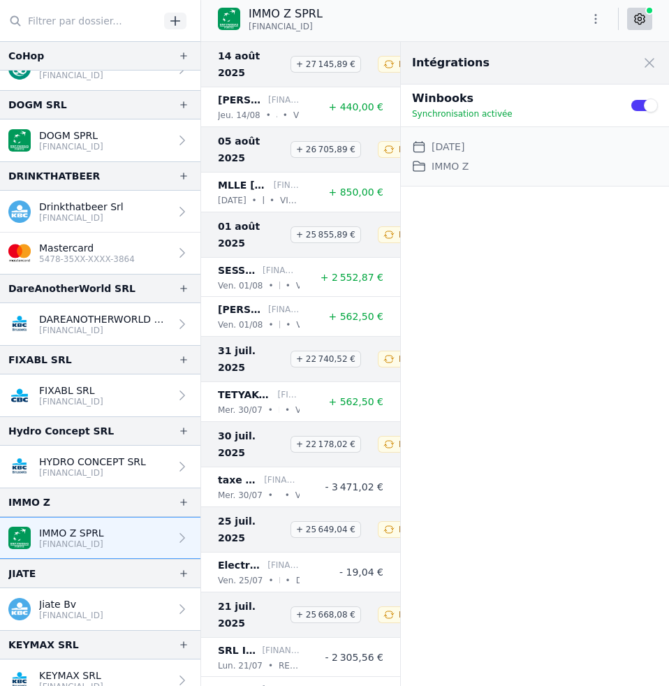
click at [643, 20] on icon at bounding box center [640, 19] width 14 height 14
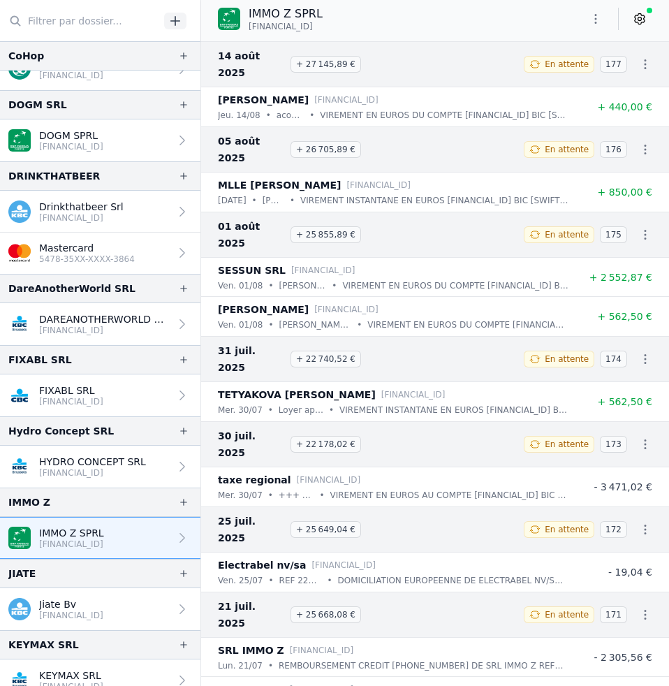
click at [643, 20] on icon at bounding box center [640, 19] width 14 height 14
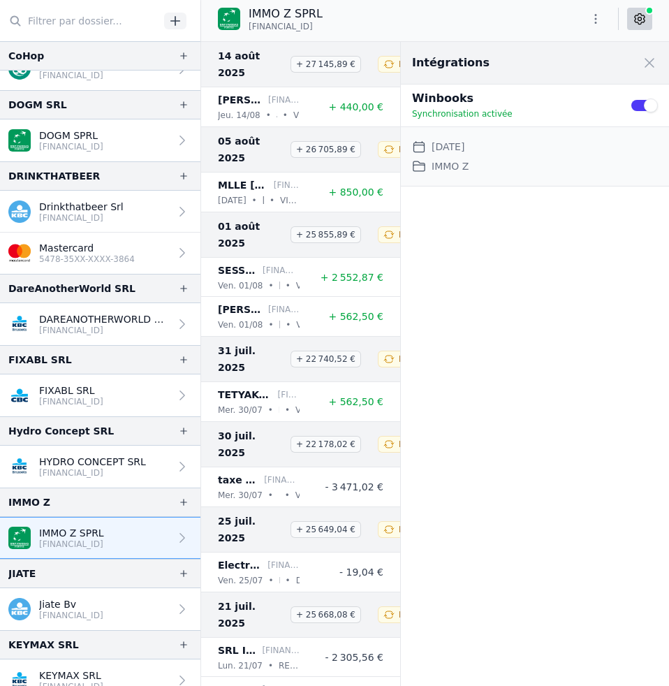
click at [83, 601] on p "Jiate Bv" at bounding box center [71, 604] width 64 height 14
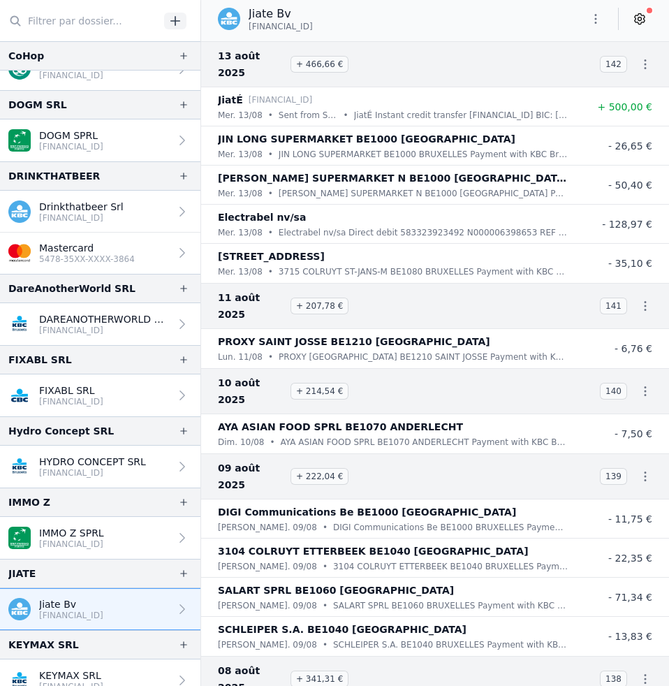
click at [636, 22] on icon at bounding box center [640, 19] width 10 height 10
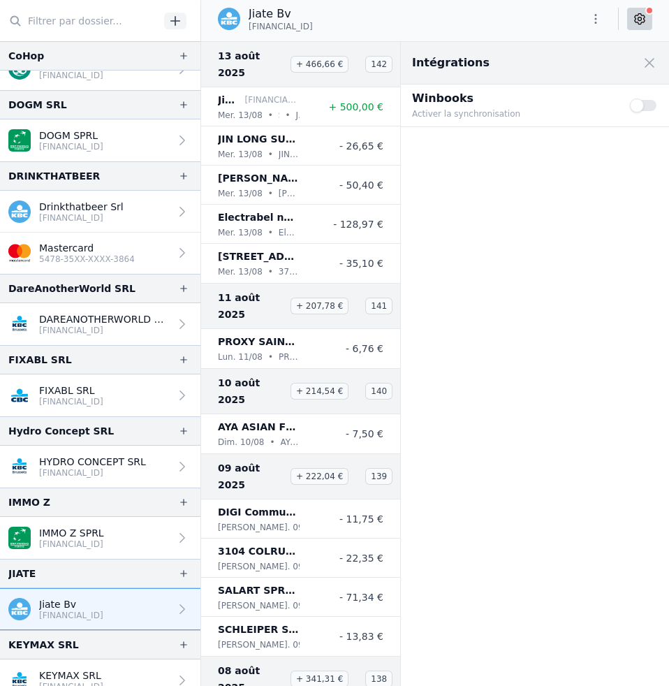
click at [651, 101] on button "Use setting" at bounding box center [644, 105] width 28 height 14
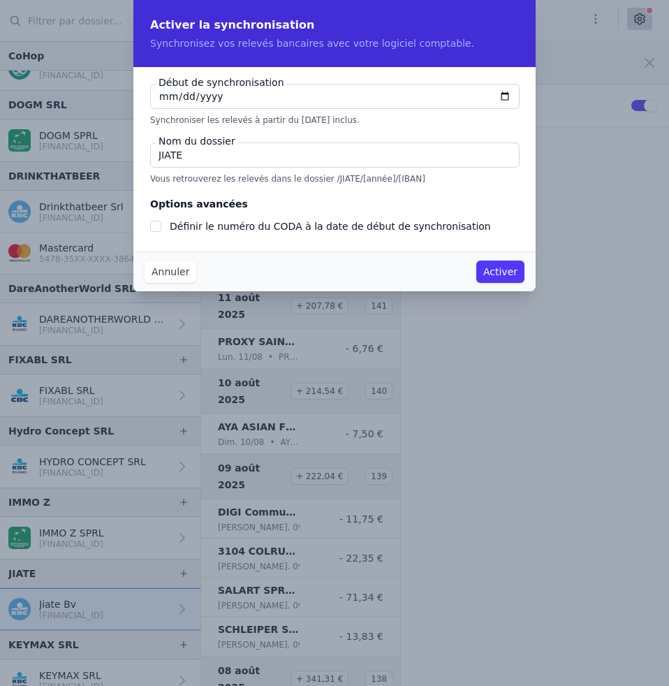
click at [160, 100] on input "[DATE]" at bounding box center [335, 96] width 370 height 25
type input "[DATE]"
checkbox input "false"
type input "[DATE]"
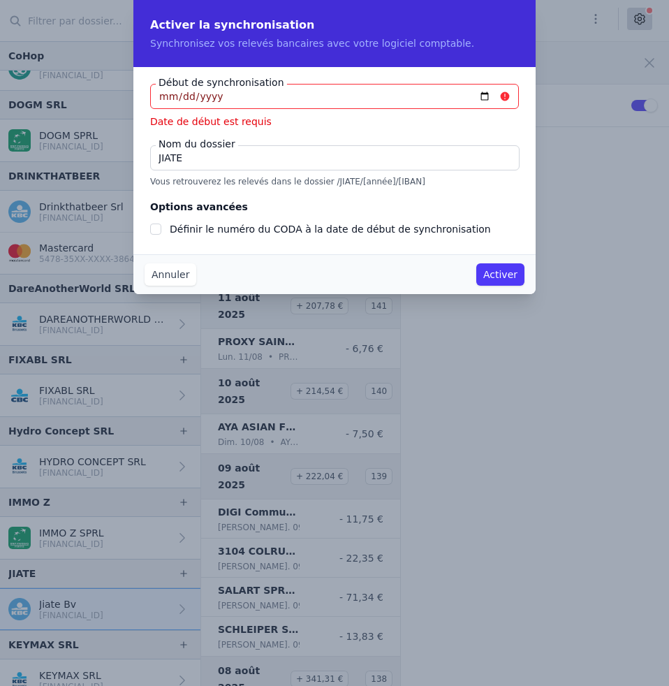
type input "[DATE]"
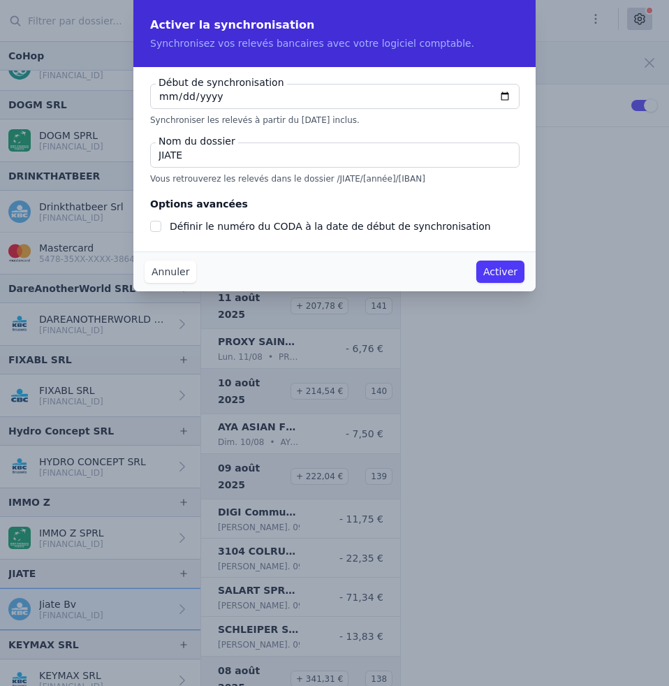
click at [498, 277] on button "Activer" at bounding box center [500, 272] width 48 height 22
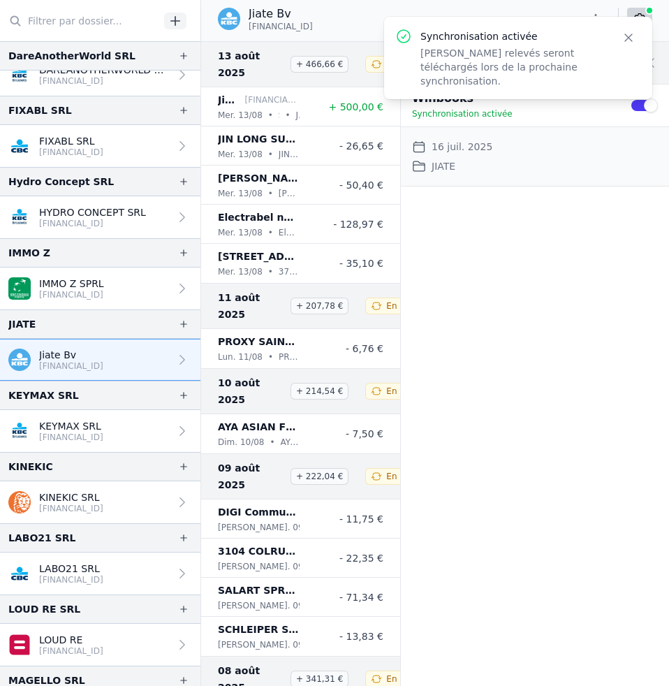
scroll to position [981, 0]
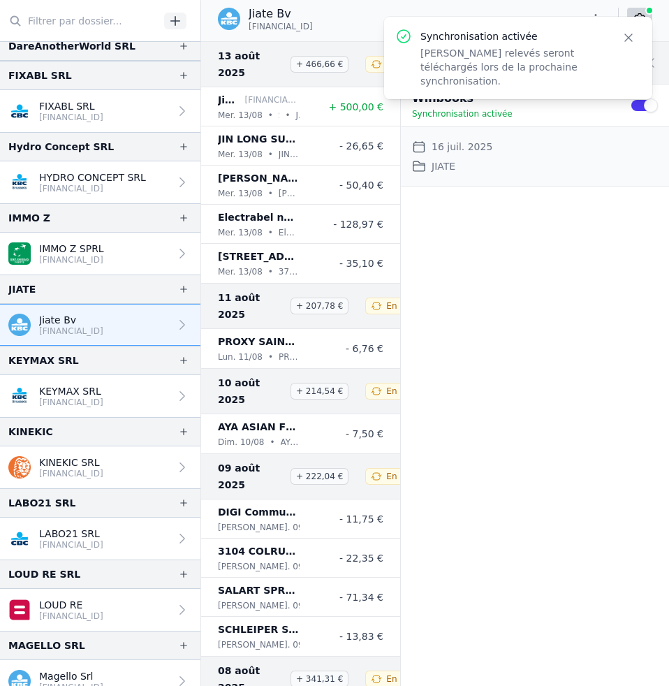
click at [134, 381] on link "KEYMAX SRL [FINANCIAL_ID]" at bounding box center [100, 396] width 200 height 42
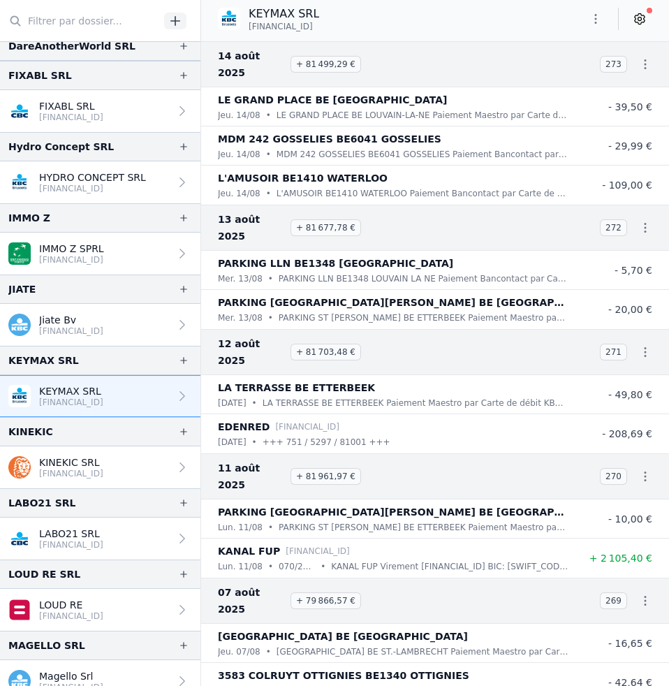
click at [636, 27] on link at bounding box center [639, 19] width 25 height 22
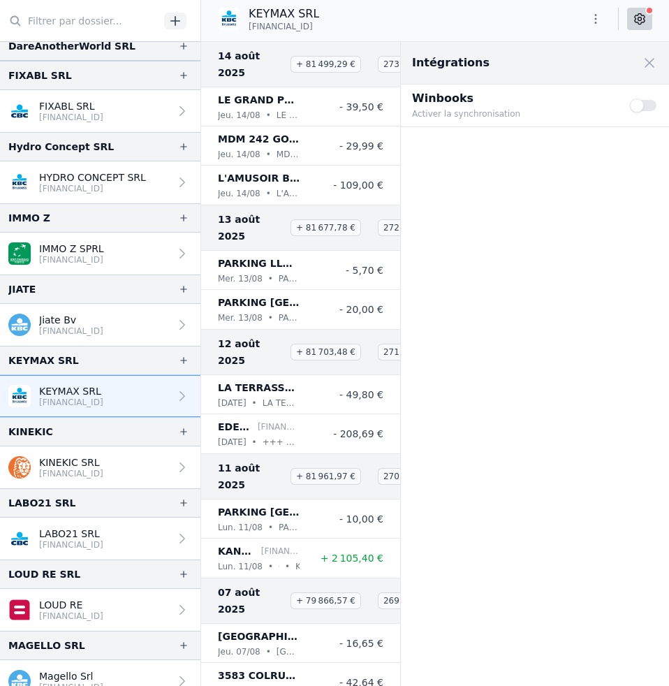
click at [644, 103] on button "Use setting" at bounding box center [644, 105] width 28 height 14
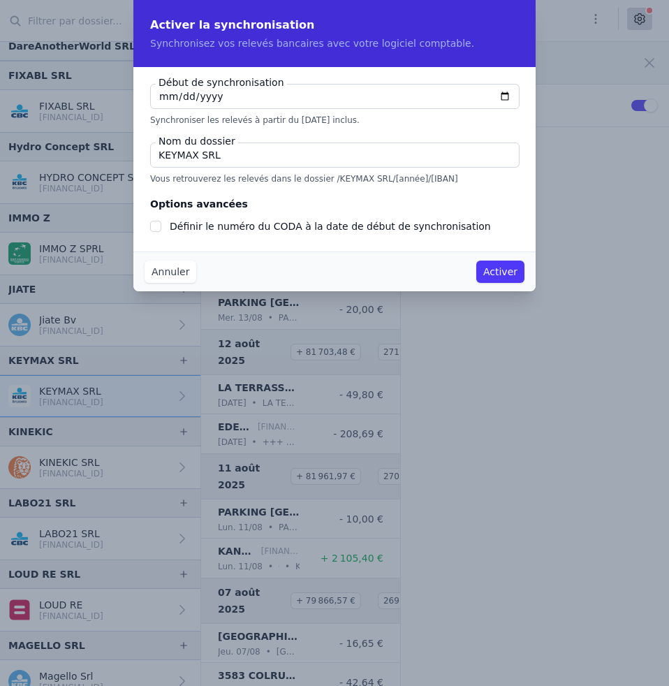
click at [173, 96] on input "[DATE]" at bounding box center [335, 96] width 370 height 25
checkbox input "false"
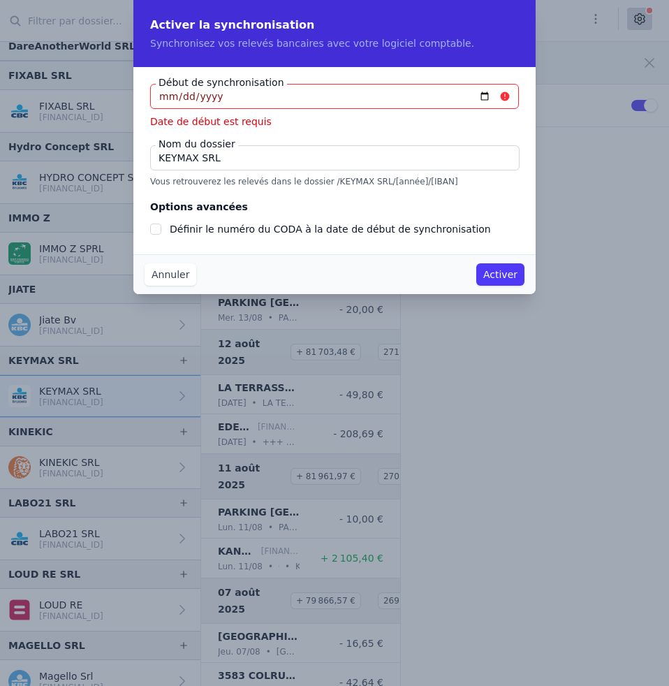
type input "[DATE]"
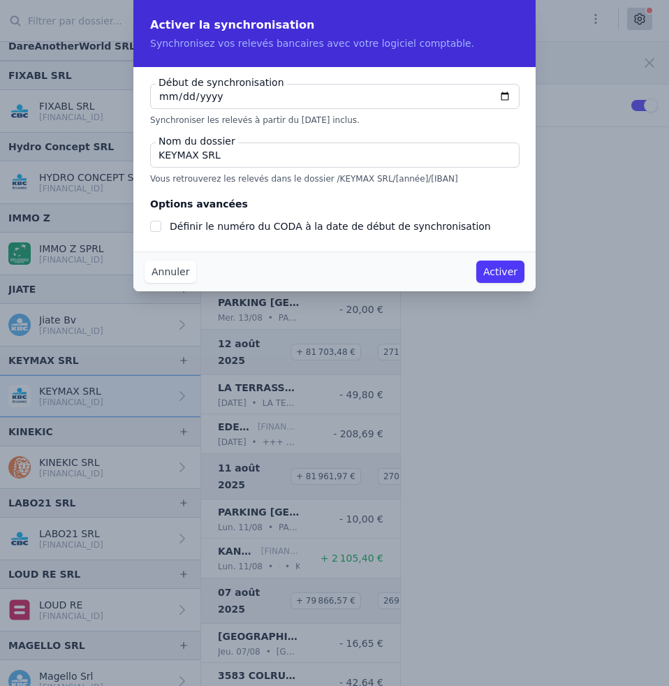
click at [506, 277] on button "Activer" at bounding box center [500, 272] width 48 height 22
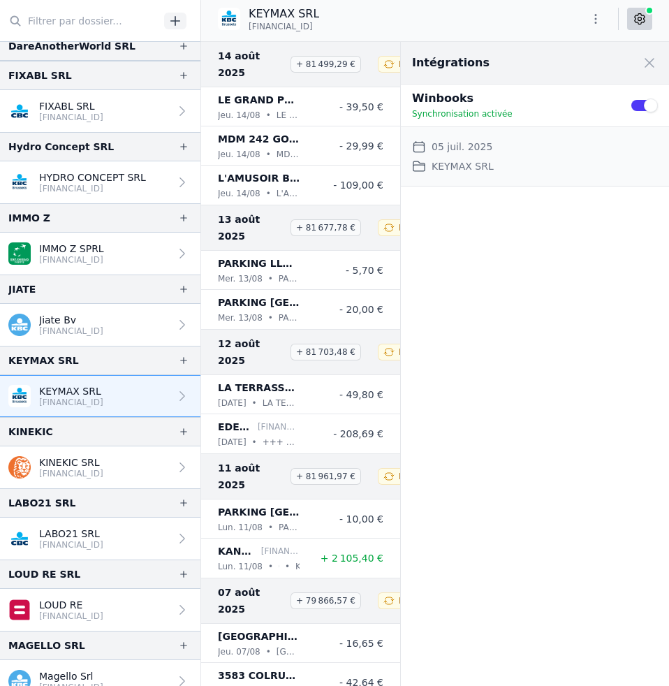
click at [131, 255] on link "IMMO Z SPRL [FINANCIAL_ID]" at bounding box center [100, 254] width 200 height 42
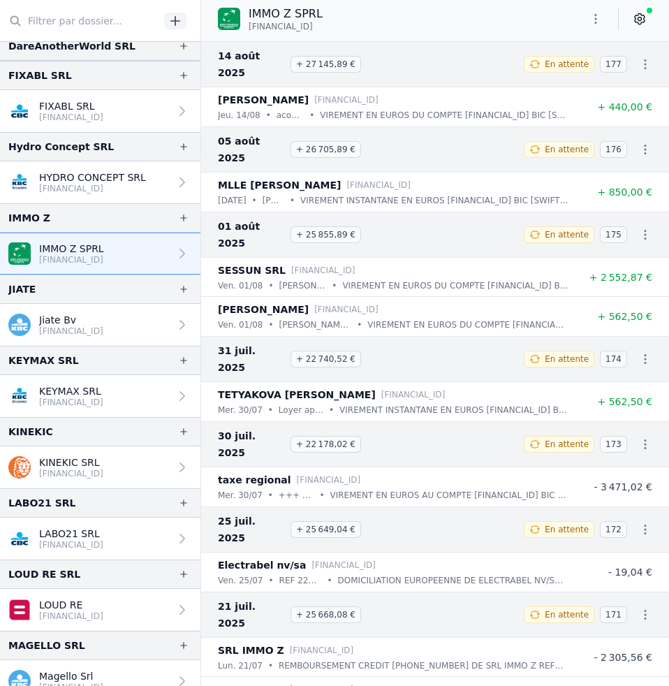
click at [594, 23] on icon "button" at bounding box center [596, 19] width 14 height 14
click at [399, 6] on div at bounding box center [334, 343] width 669 height 686
click at [175, 462] on icon at bounding box center [182, 467] width 14 height 14
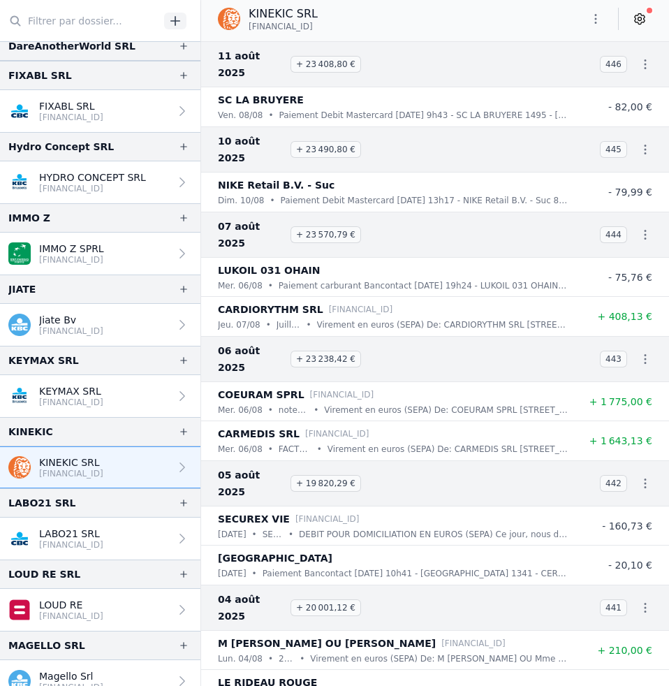
click at [642, 22] on icon at bounding box center [640, 19] width 14 height 14
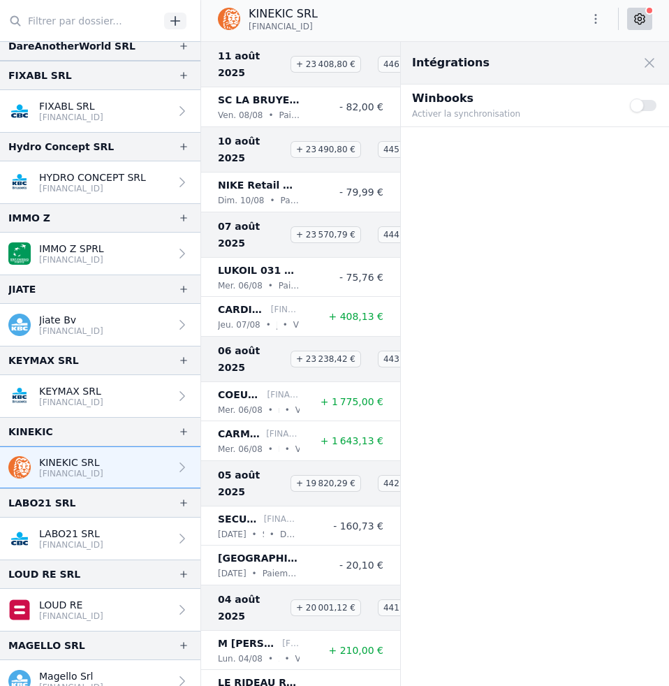
click at [649, 106] on button "Use setting" at bounding box center [644, 105] width 28 height 14
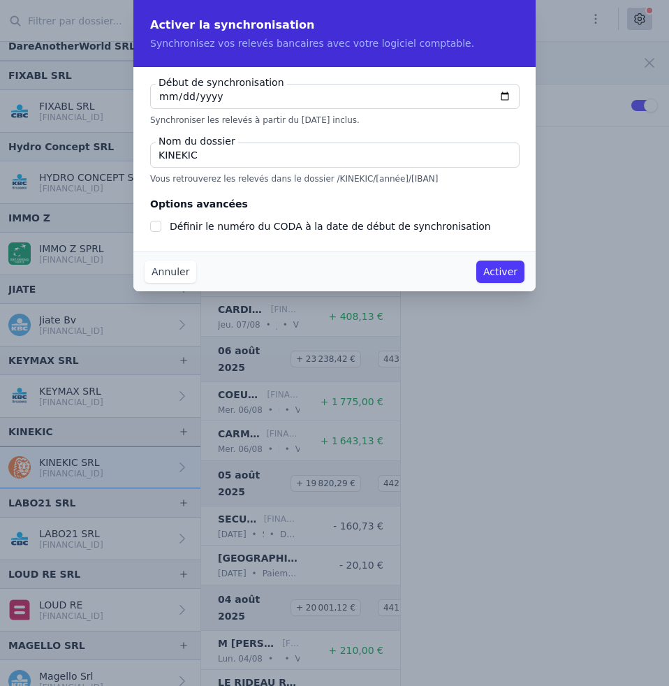
click at [161, 99] on input "[DATE]" at bounding box center [335, 96] width 370 height 25
type input "[DATE]"
checkbox input "false"
type input "[DATE]"
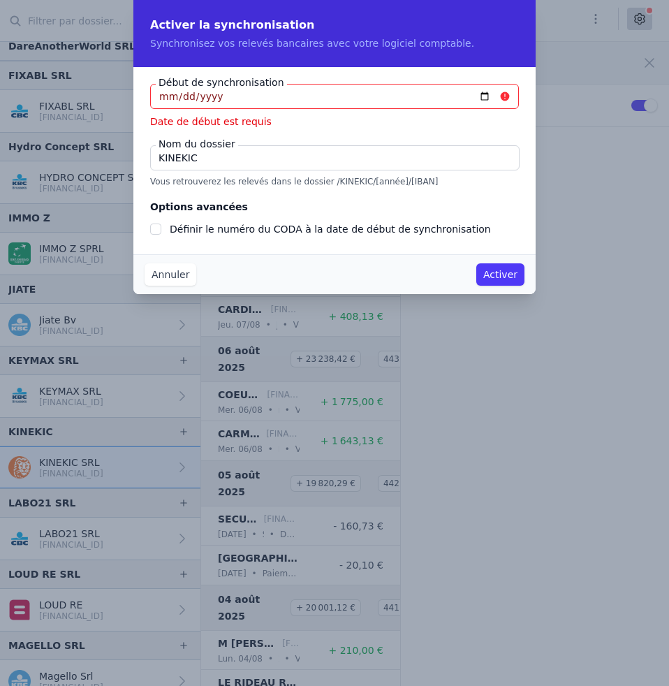
type input "[DATE]"
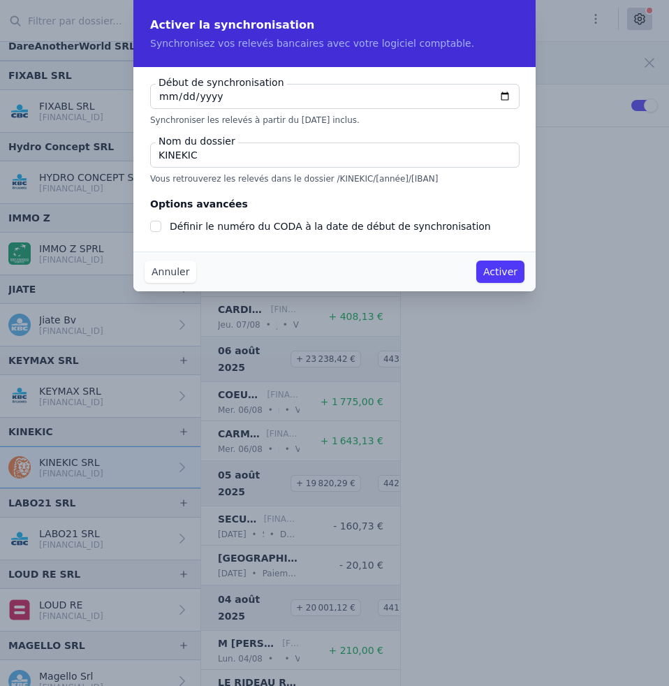
click at [507, 270] on button "Activer" at bounding box center [500, 272] width 48 height 22
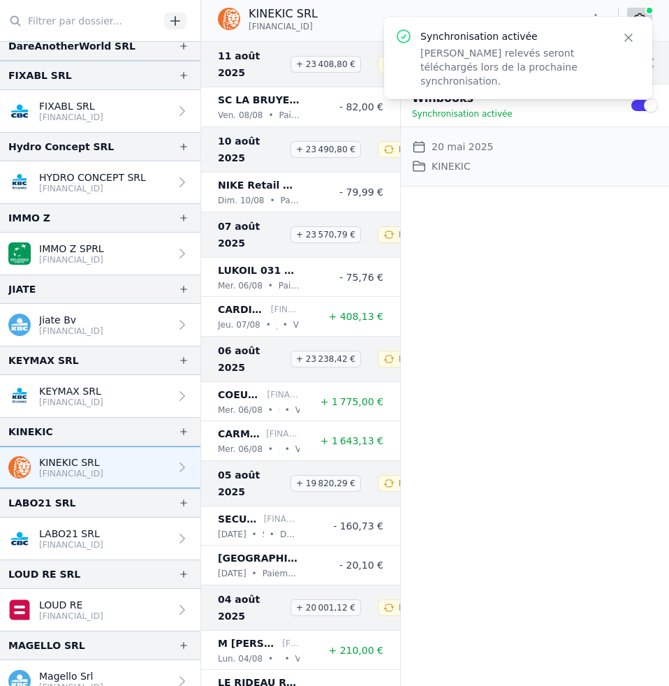
click at [70, 535] on p "LABO21 SRL" at bounding box center [71, 534] width 64 height 14
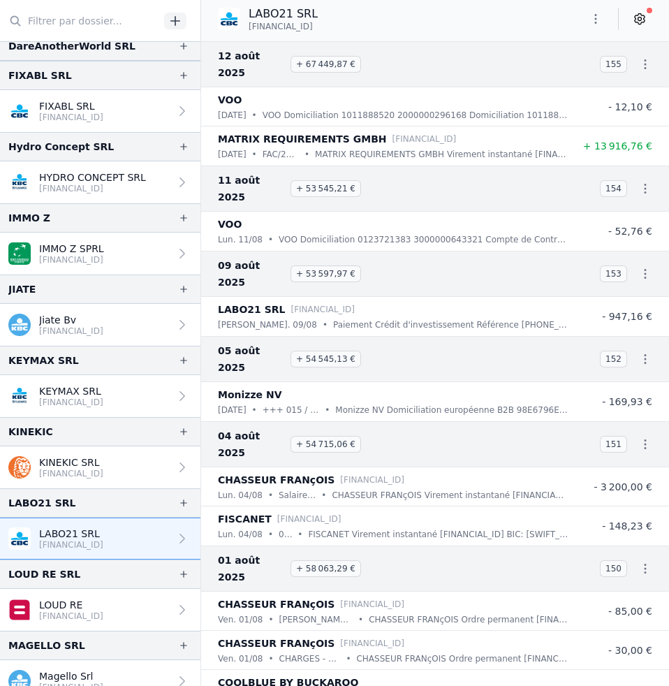
click at [643, 24] on icon at bounding box center [640, 19] width 14 height 14
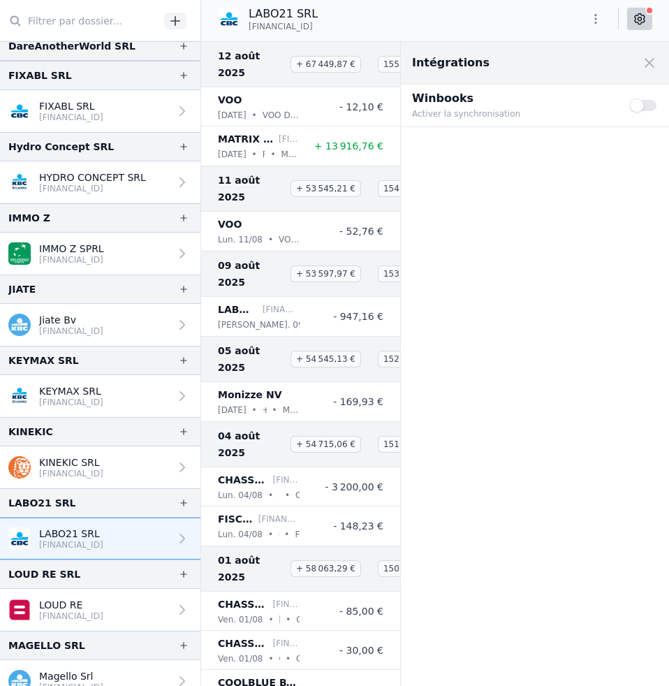
click at [652, 105] on button "Use setting" at bounding box center [644, 105] width 28 height 14
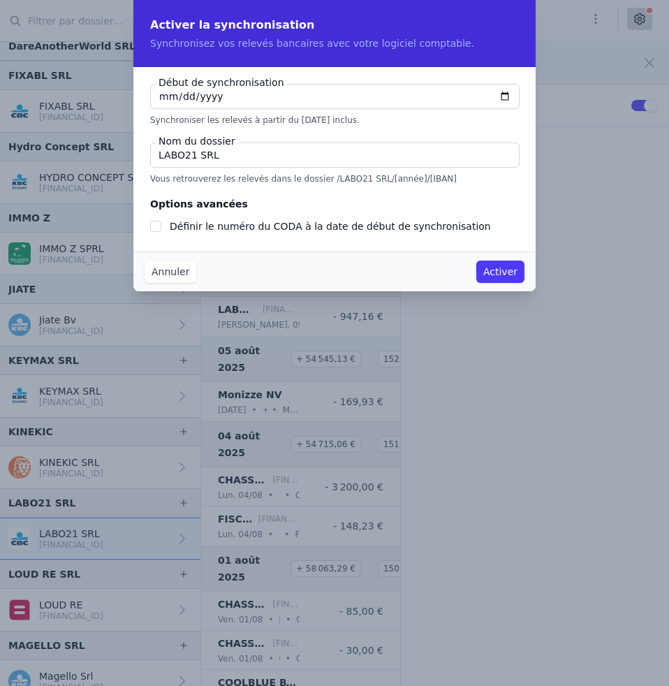
type input "[DATE]"
checkbox input "false"
type input "[DATE]"
click at [275, 152] on input "LABO21 SRL" at bounding box center [335, 155] width 370 height 25
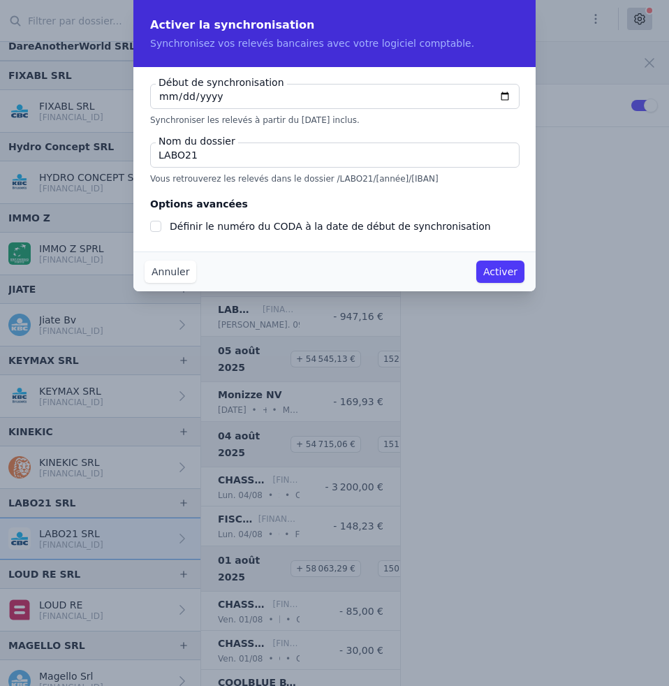
type input "LABO21"
click at [497, 278] on button "Activer" at bounding box center [500, 272] width 48 height 22
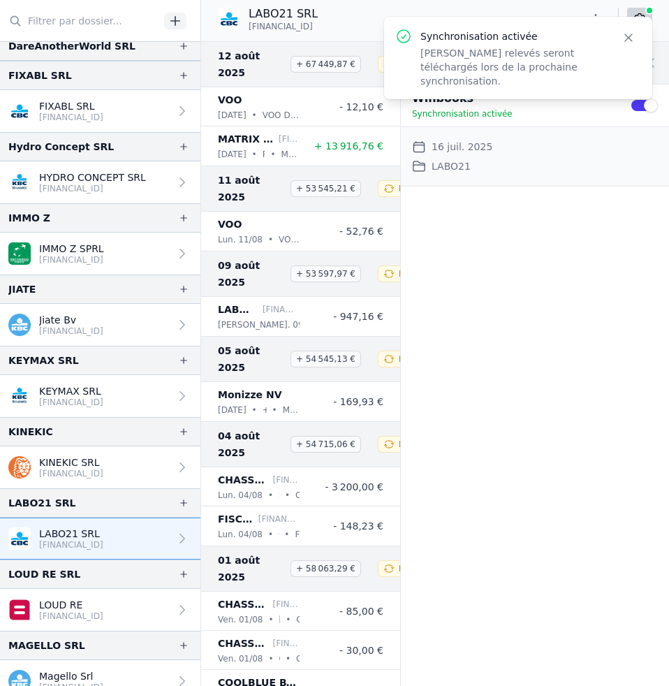
click at [97, 604] on p "LOUD RE" at bounding box center [71, 605] width 64 height 14
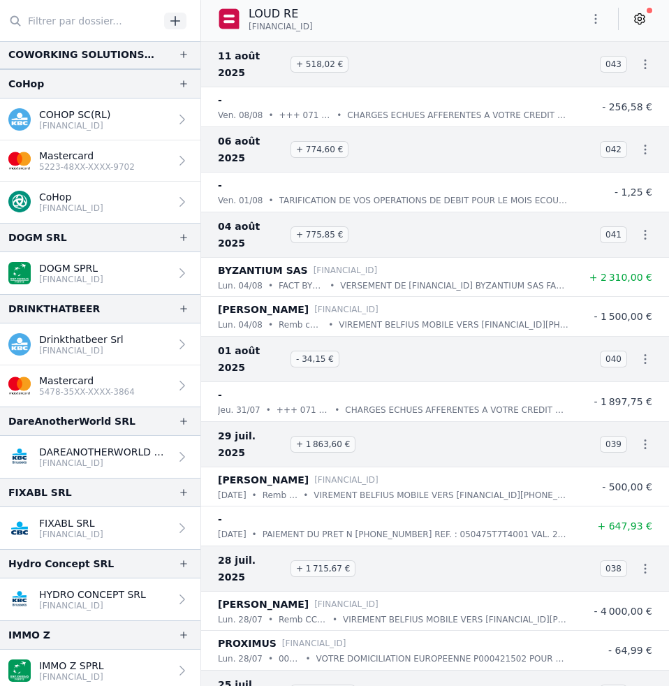
scroll to position [570, 0]
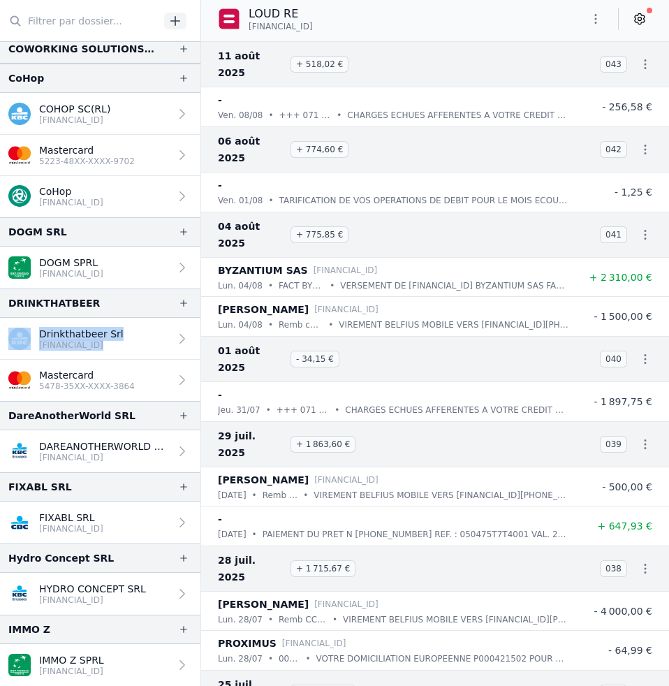
drag, startPoint x: 194, startPoint y: 289, endPoint x: 178, endPoint y: 352, distance: 65.4
click at [178, 352] on div "DRINKTHATBEER Drinkthatbeer Srl [FINANCIAL_ID] Mastercard 5478-35XX-XXXX-3864" at bounding box center [100, 345] width 200 height 112
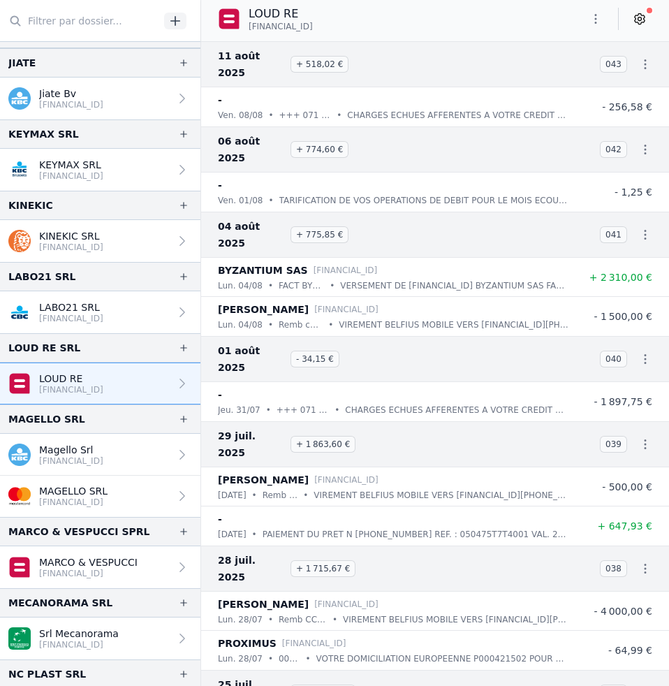
scroll to position [1211, 0]
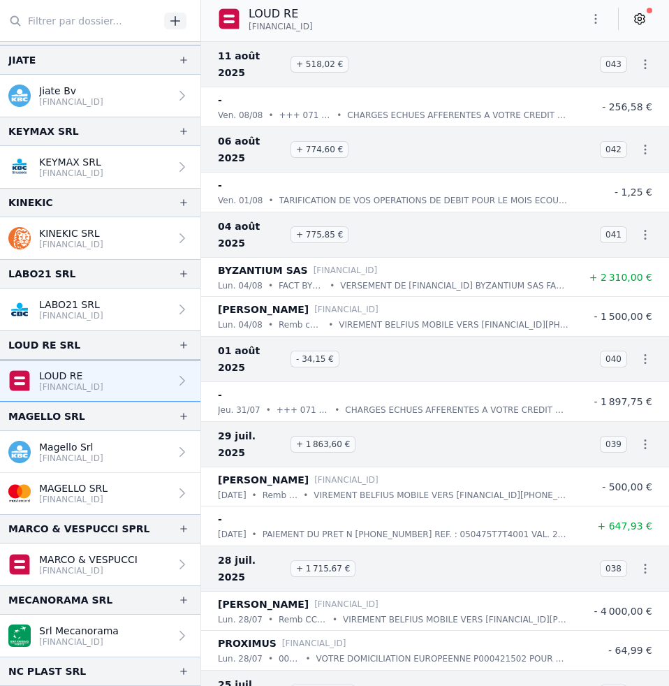
click at [640, 18] on icon at bounding box center [640, 19] width 14 height 14
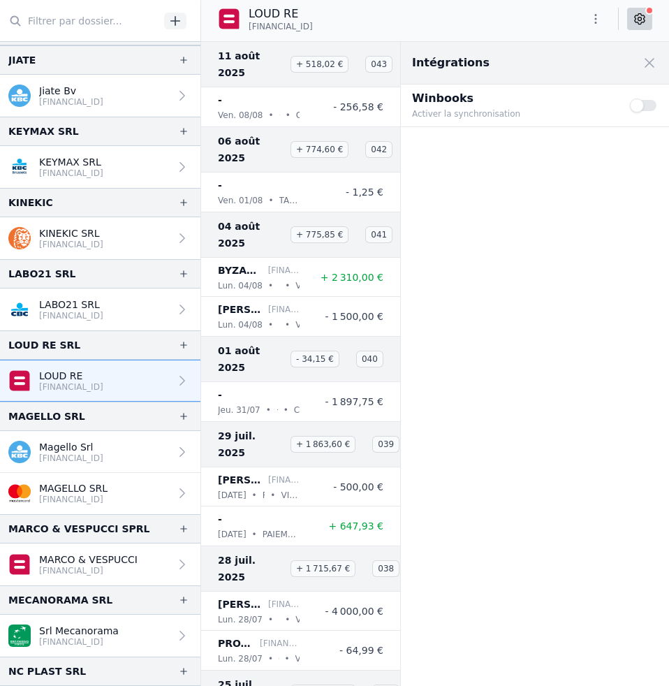
click at [652, 107] on button "Use setting" at bounding box center [644, 105] width 28 height 14
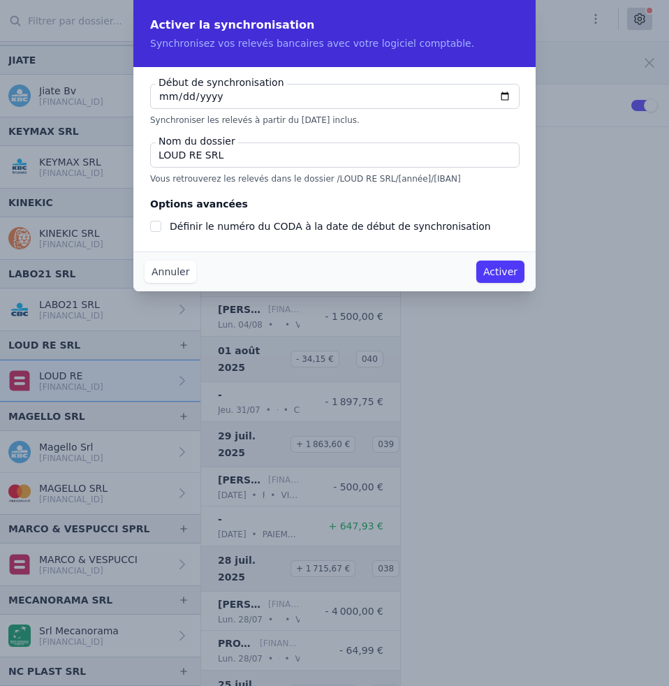
click at [163, 96] on input "[DATE]" at bounding box center [335, 96] width 370 height 25
type input "[DATE]"
checkbox input "false"
type input "[DATE]"
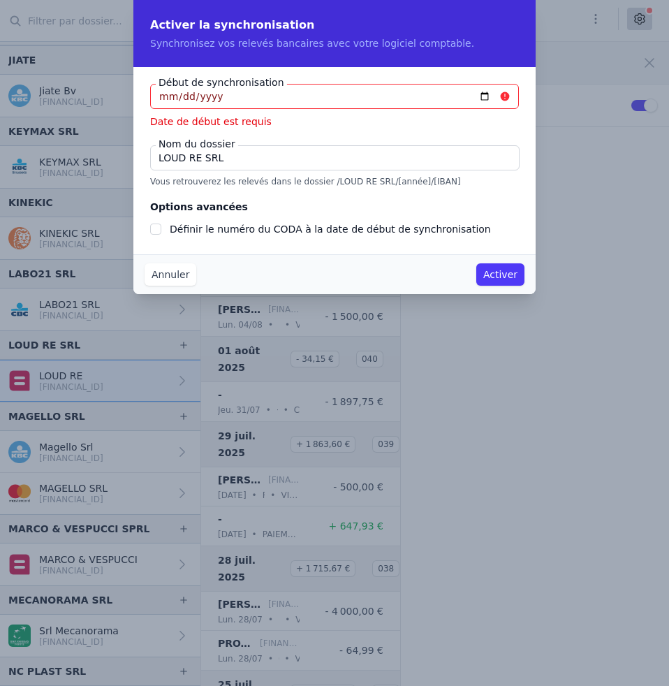
type input "[DATE]"
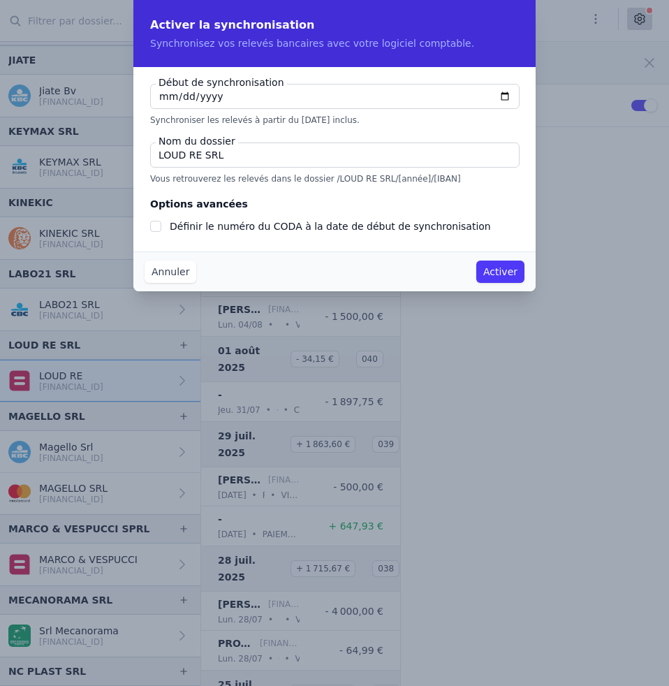
click at [233, 159] on input "LOUD RE SRL" at bounding box center [335, 155] width 370 height 25
type input "LOUD RE"
click at [493, 275] on button "Activer" at bounding box center [500, 272] width 48 height 22
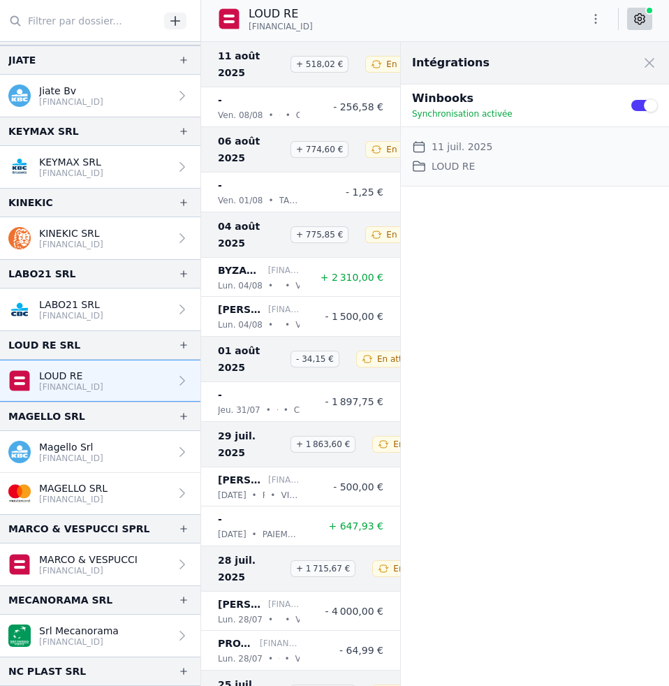
click at [94, 445] on p "Magello Srl" at bounding box center [71, 447] width 64 height 14
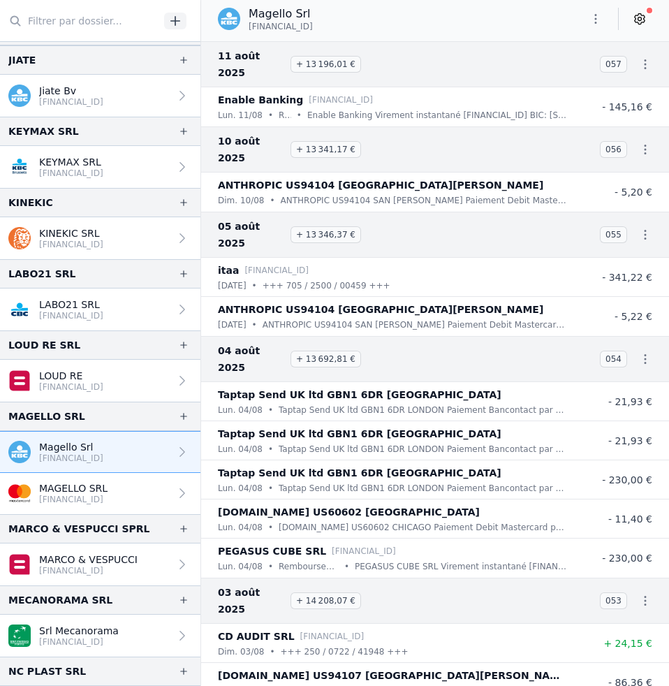
click at [649, 19] on link at bounding box center [639, 19] width 25 height 22
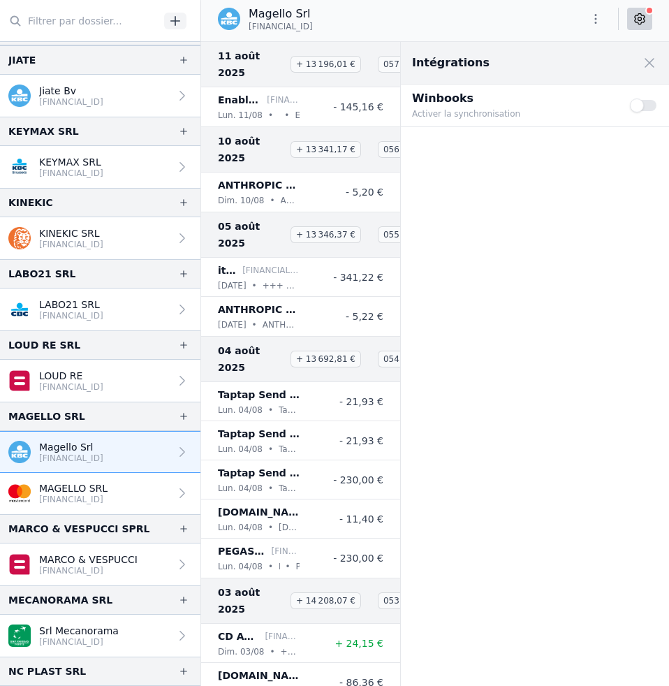
click at [653, 105] on button "Use setting" at bounding box center [644, 105] width 28 height 14
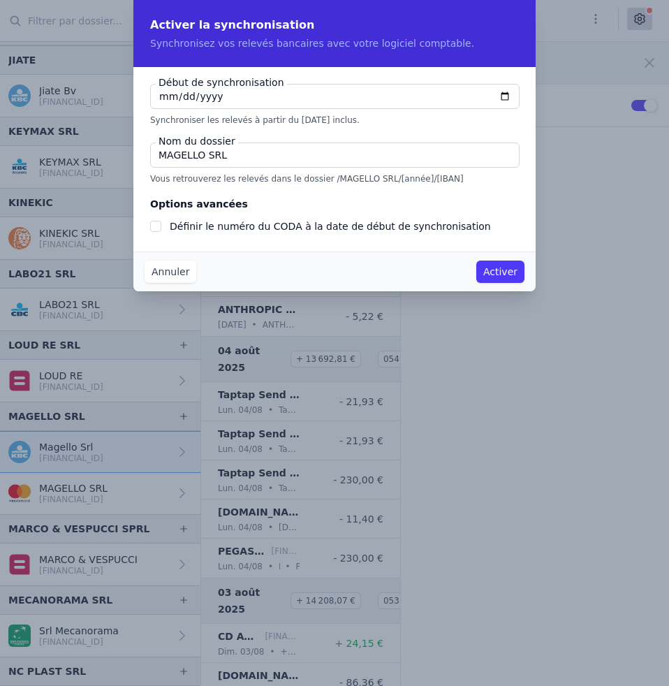
click at [171, 97] on input "[DATE]" at bounding box center [335, 96] width 370 height 25
checkbox input "false"
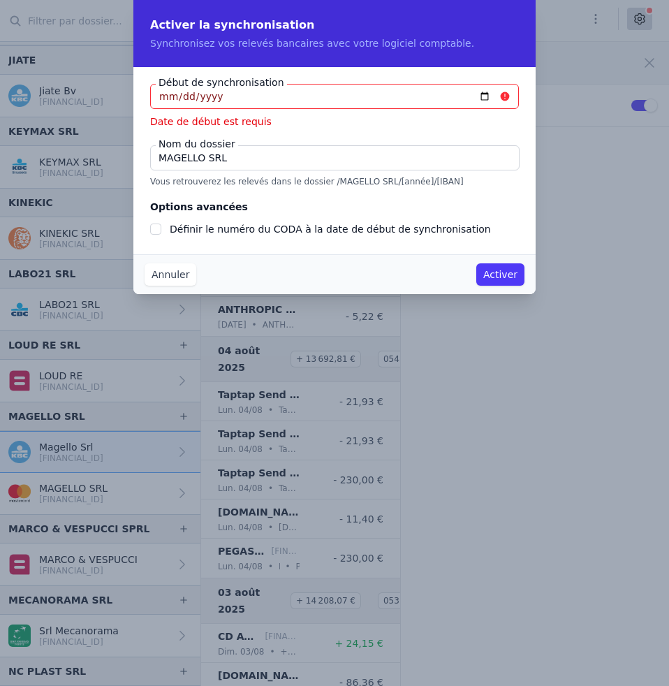
type input "[DATE]"
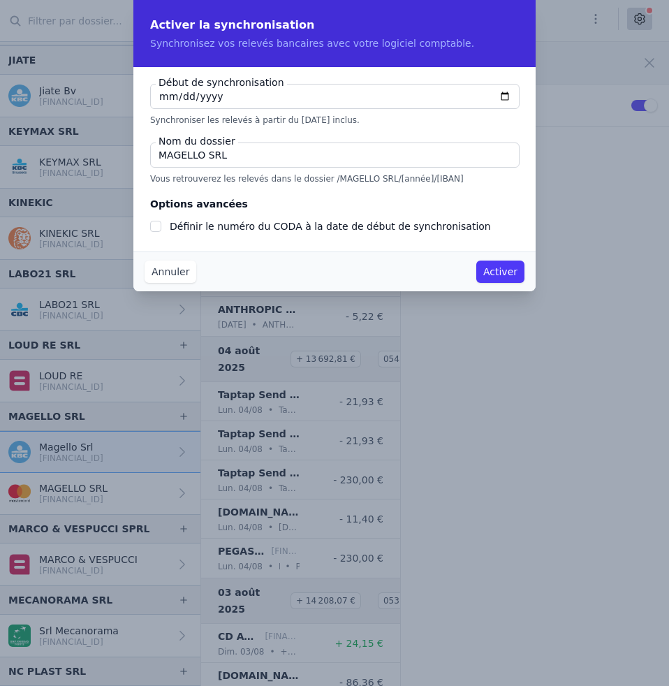
click at [236, 158] on input "MAGELLO SRL" at bounding box center [335, 155] width 370 height 25
type input "MAGELLO"
click at [506, 271] on button "Activer" at bounding box center [500, 272] width 48 height 22
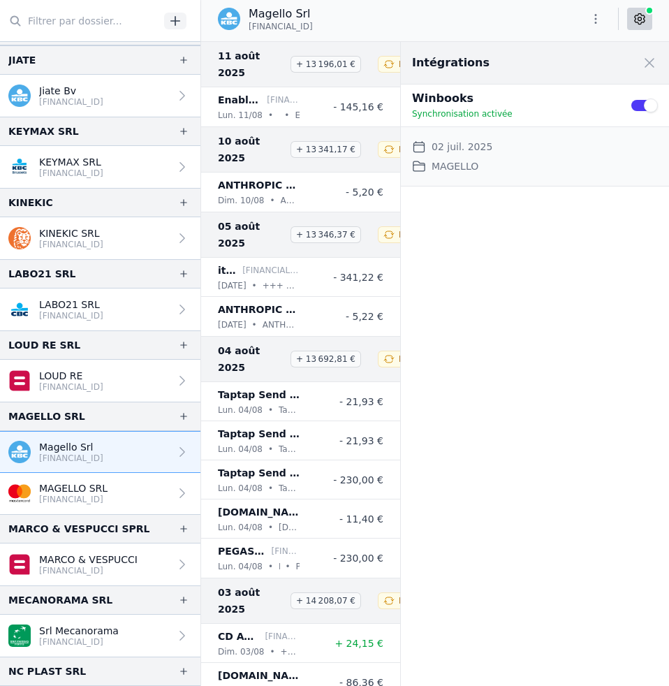
click at [139, 505] on link "MAGELLO SRL [FINANCIAL_ID]" at bounding box center [100, 493] width 200 height 41
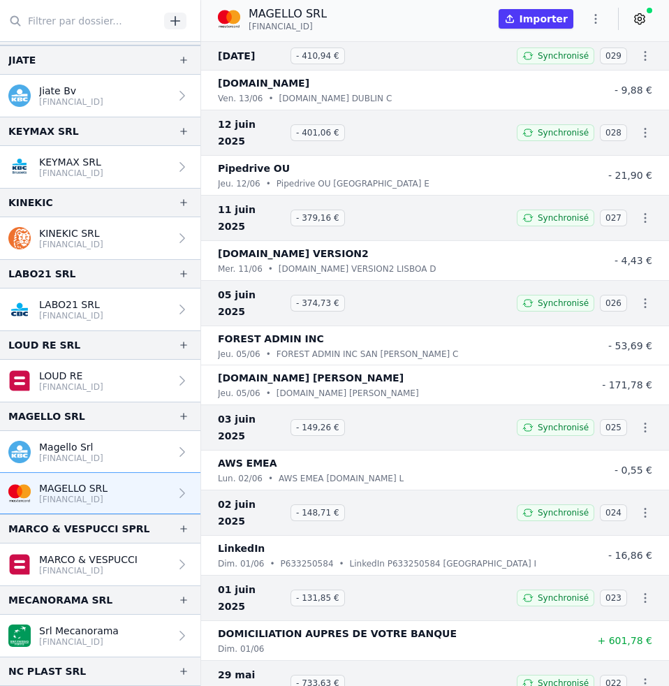
click at [121, 564] on p "MARCO & VESPUCCI" at bounding box center [88, 560] width 98 height 14
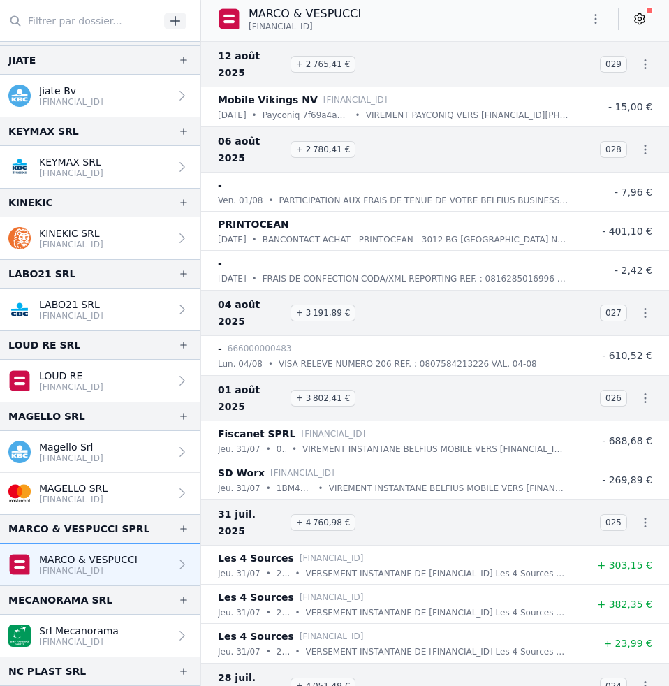
click at [162, 637] on link "Srl Mecanorama [FINANCIAL_ID]" at bounding box center [100, 636] width 200 height 42
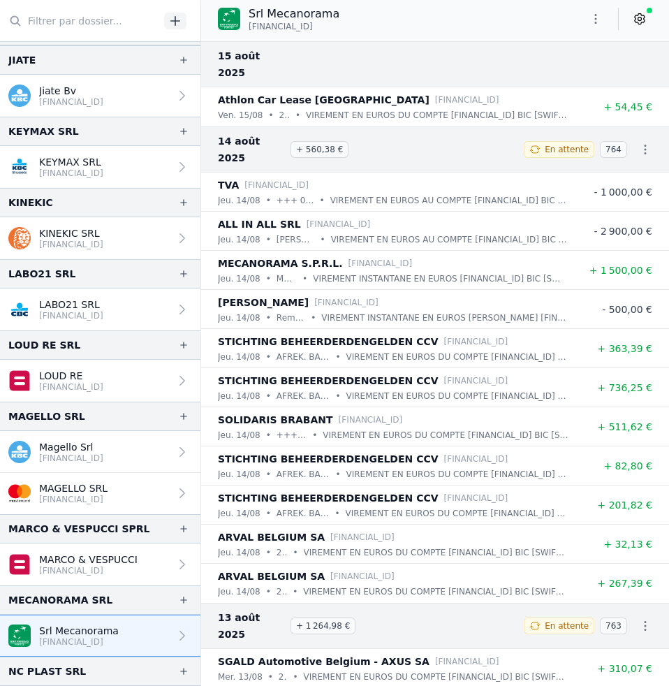
click at [639, 15] on icon at bounding box center [640, 19] width 14 height 14
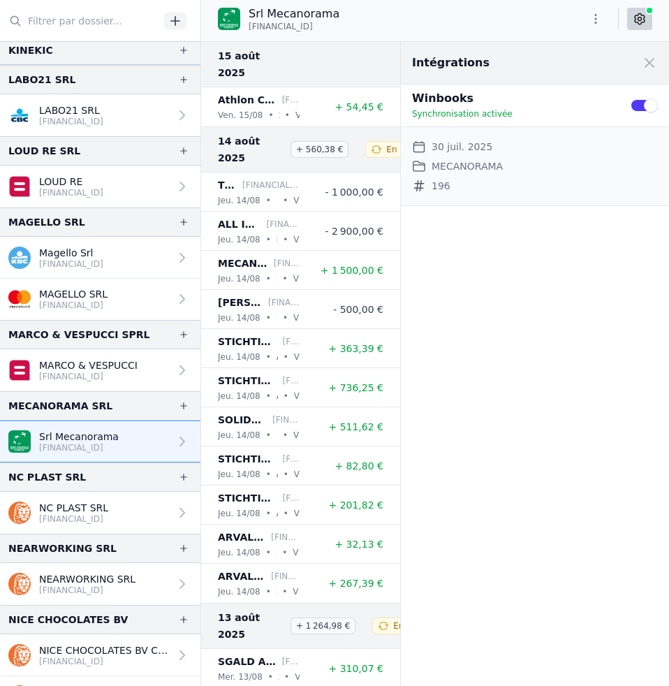
scroll to position [1437, 0]
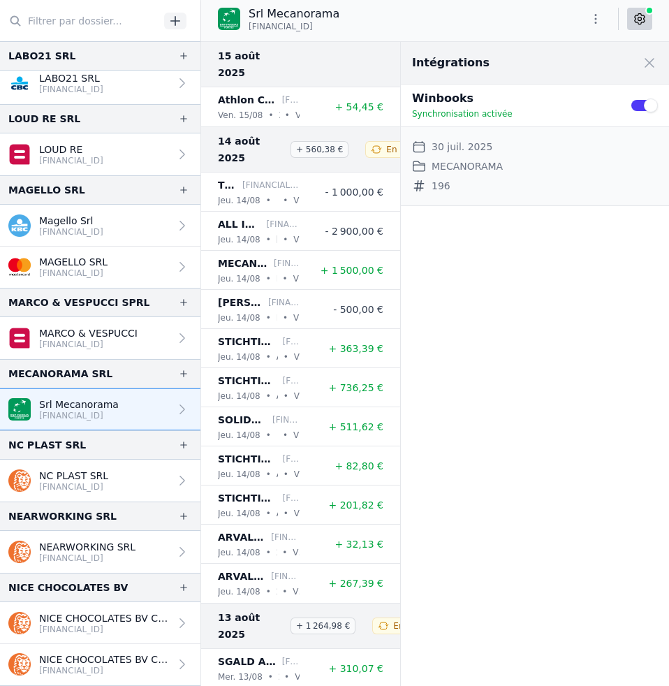
click at [108, 489] on p "[FINANCIAL_ID]" at bounding box center [73, 486] width 69 height 11
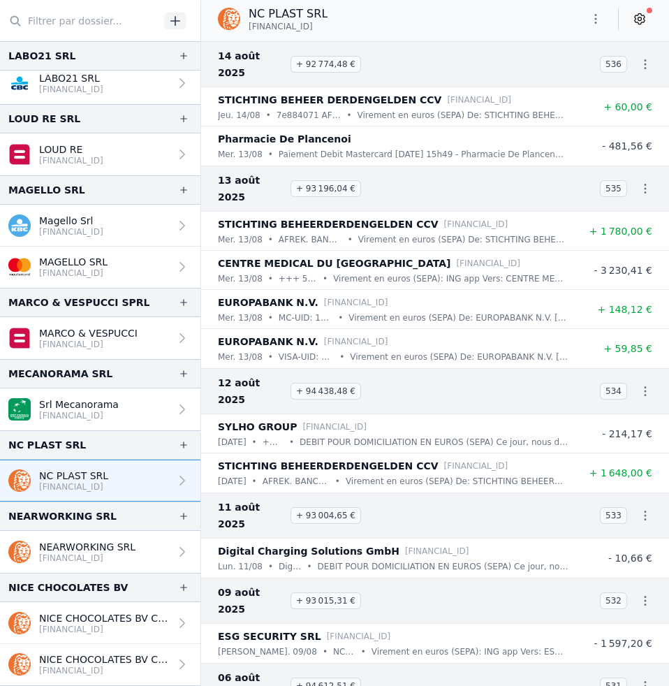
click at [638, 23] on icon at bounding box center [640, 19] width 10 height 10
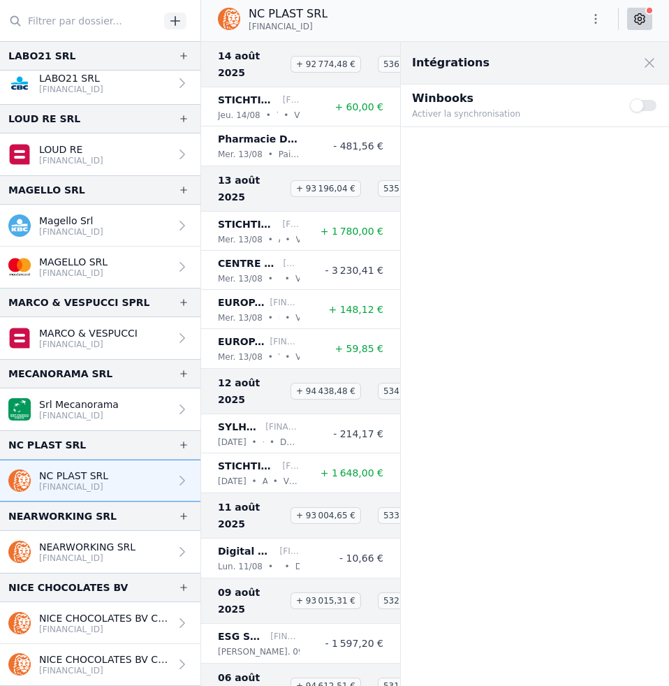
click at [648, 106] on button "Use setting" at bounding box center [644, 105] width 28 height 14
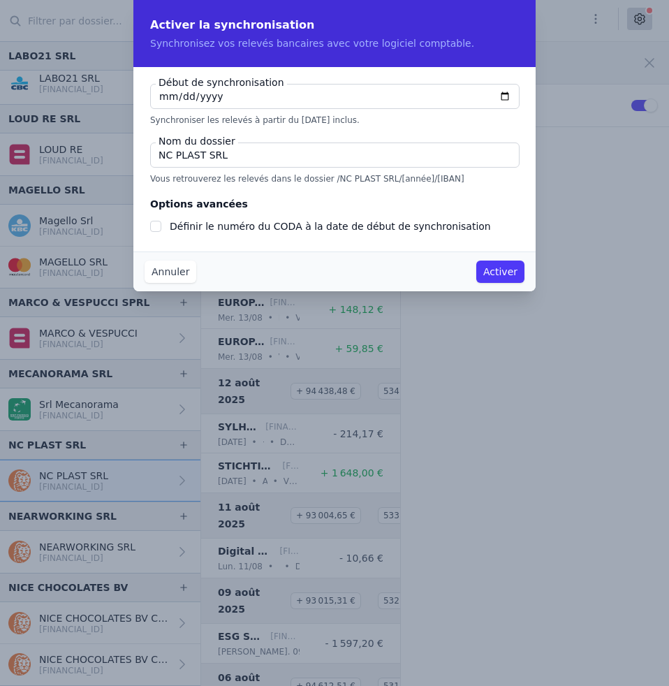
click at [168, 97] on input "[DATE]" at bounding box center [335, 96] width 370 height 25
type input "[DATE]"
checkbox input "false"
type input "[DATE]"
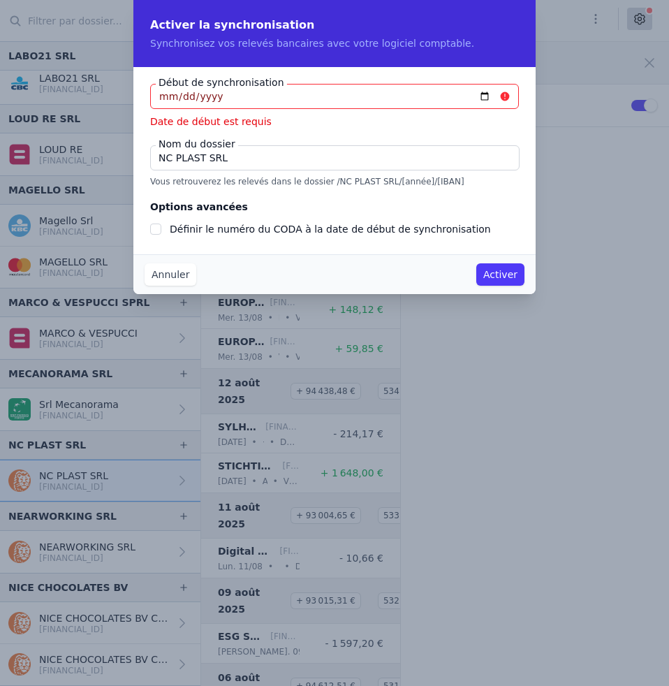
type input "[DATE]"
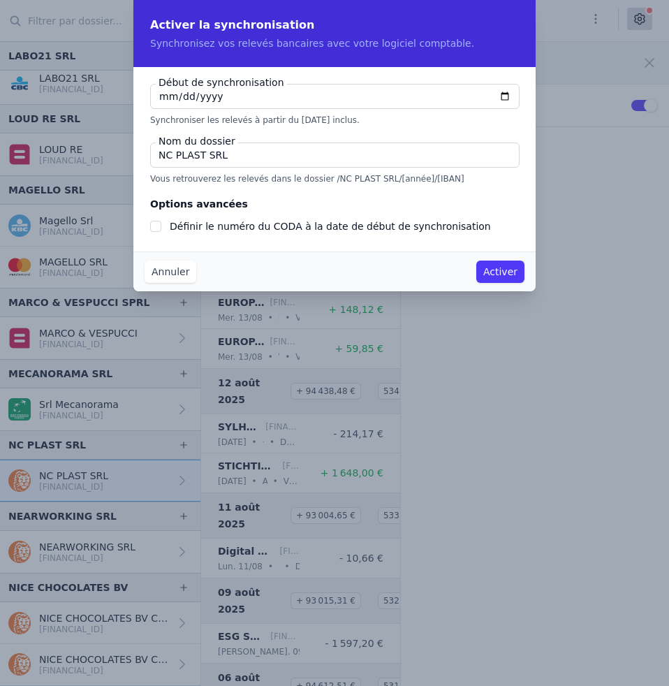
click at [227, 152] on input "NC PLAST SRL" at bounding box center [335, 155] width 370 height 25
type input "NC PLAST"
click at [159, 226] on input "Définir le numéro du CODA à la date de début de synchronisation" at bounding box center [155, 226] width 11 height 11
checkbox input "true"
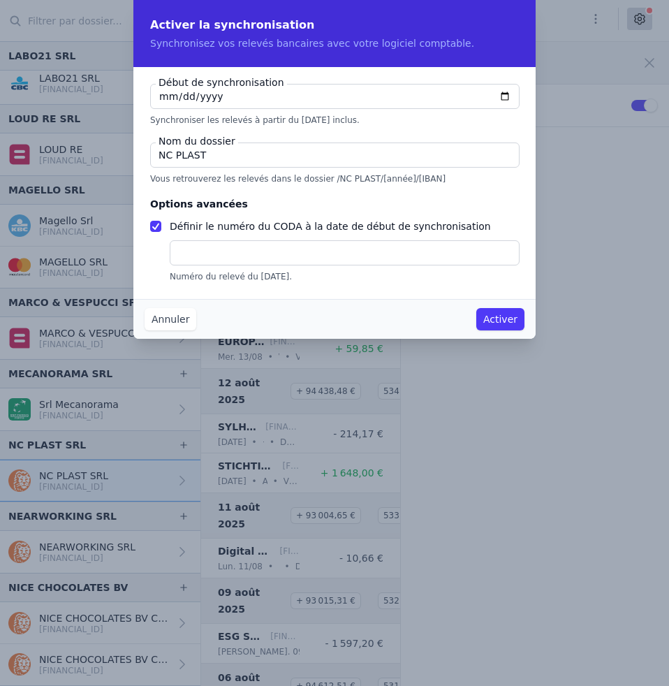
click at [197, 252] on input "text" at bounding box center [345, 252] width 350 height 25
type input "149"
click at [516, 318] on button "Activer" at bounding box center [500, 319] width 48 height 22
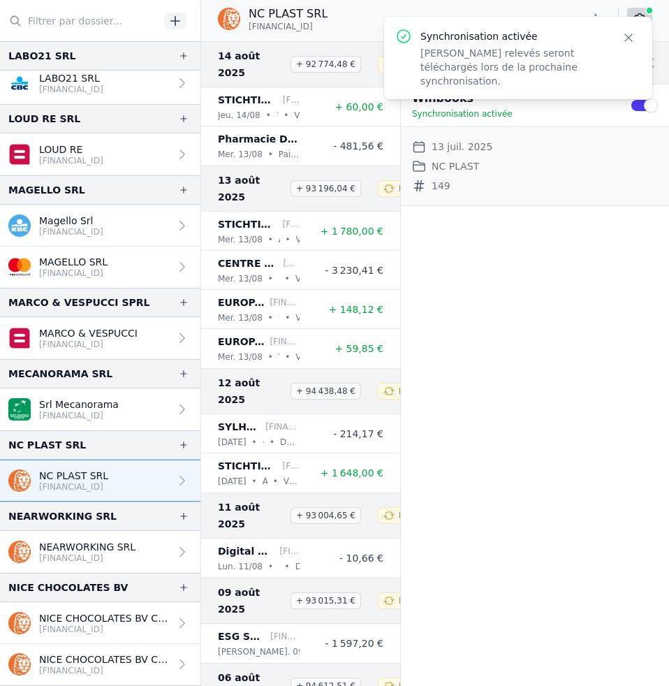
click at [97, 546] on p "NEARWORKING SRL" at bounding box center [87, 547] width 96 height 14
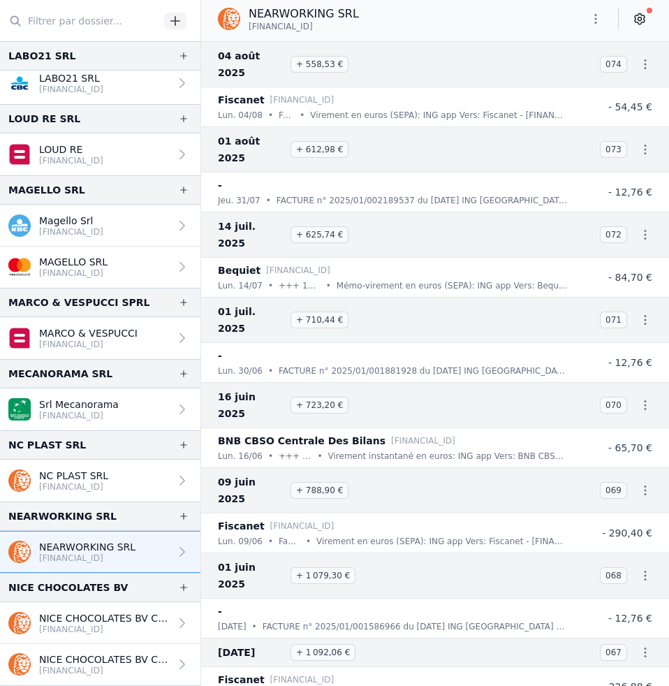
click at [638, 16] on icon at bounding box center [640, 19] width 14 height 14
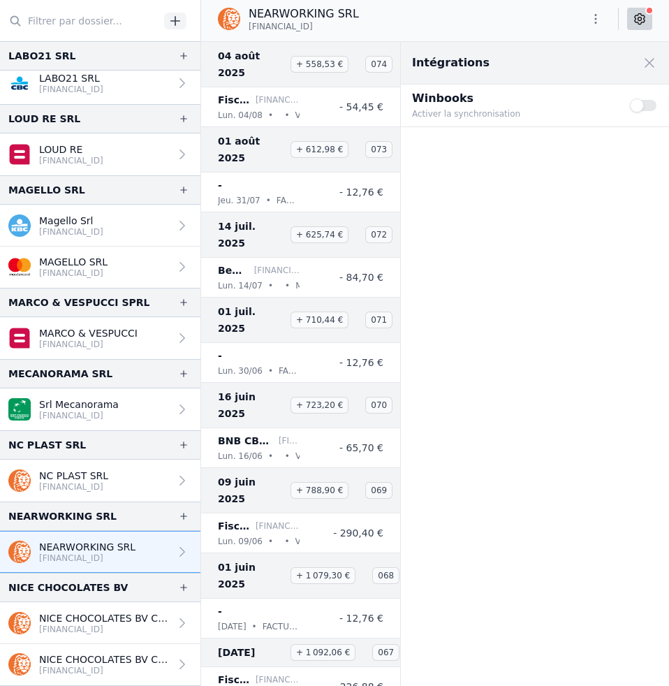
click at [645, 108] on button "Use setting" at bounding box center [644, 105] width 28 height 14
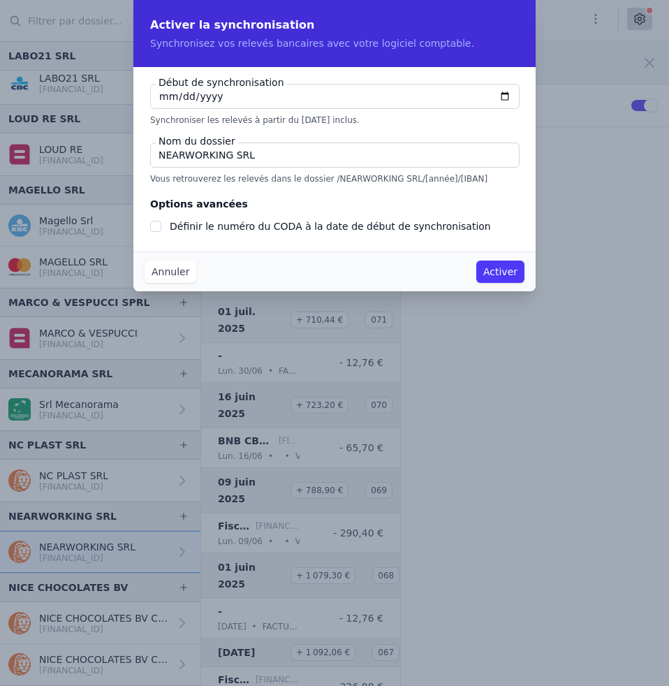
type input "[DATE]"
checkbox input "false"
type input "[DATE]"
click at [276, 156] on input "NEARWORKING SRL" at bounding box center [335, 155] width 370 height 25
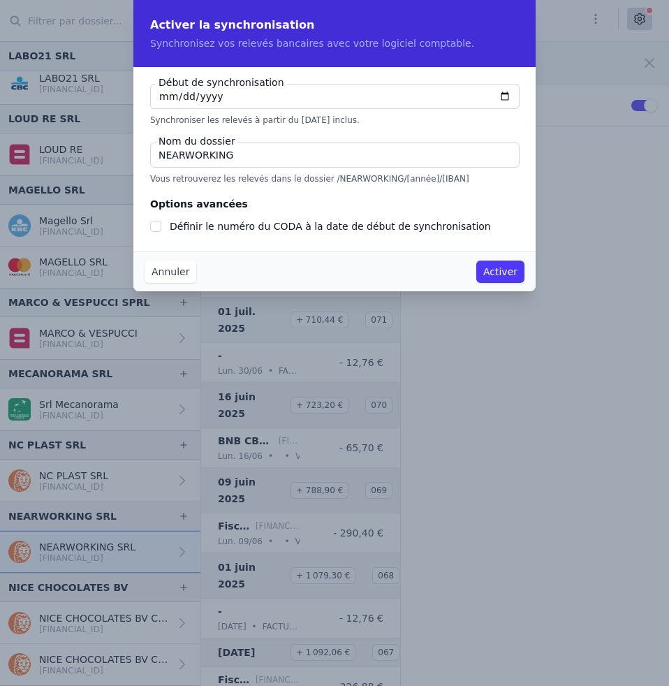
type input "NEARWORKING"
click at [161, 226] on input "Définir le numéro du CODA à la date de début de synchronisation" at bounding box center [155, 226] width 11 height 11
checkbox input "true"
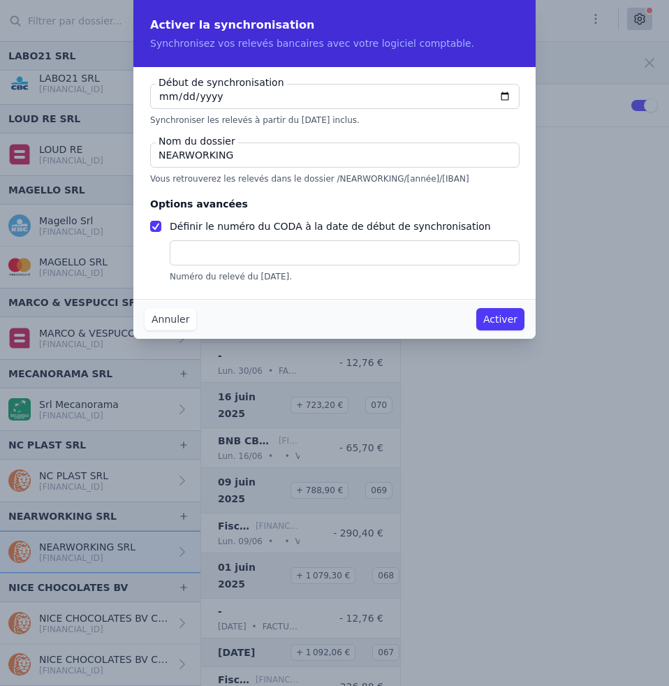
click at [191, 254] on input "text" at bounding box center [345, 252] width 350 height 25
type input "20"
click at [491, 324] on button "Activer" at bounding box center [500, 319] width 48 height 22
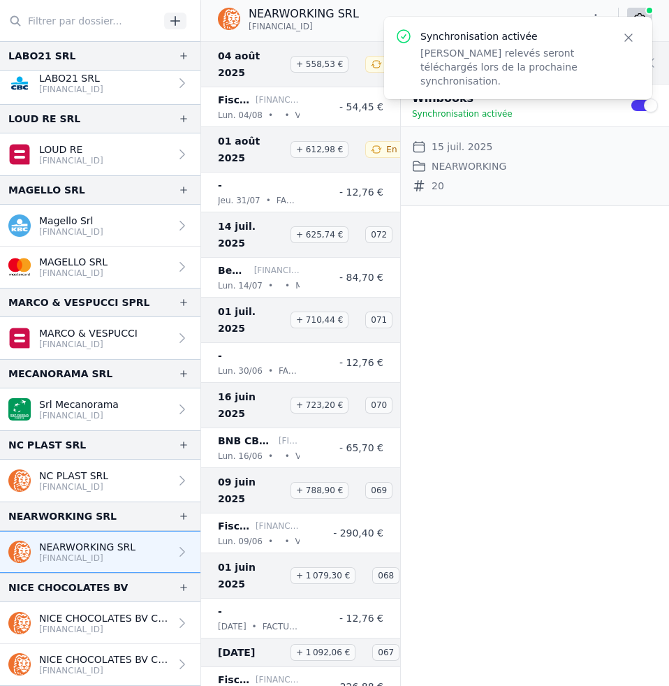
click at [115, 627] on p "[FINANCIAL_ID]" at bounding box center [104, 629] width 131 height 11
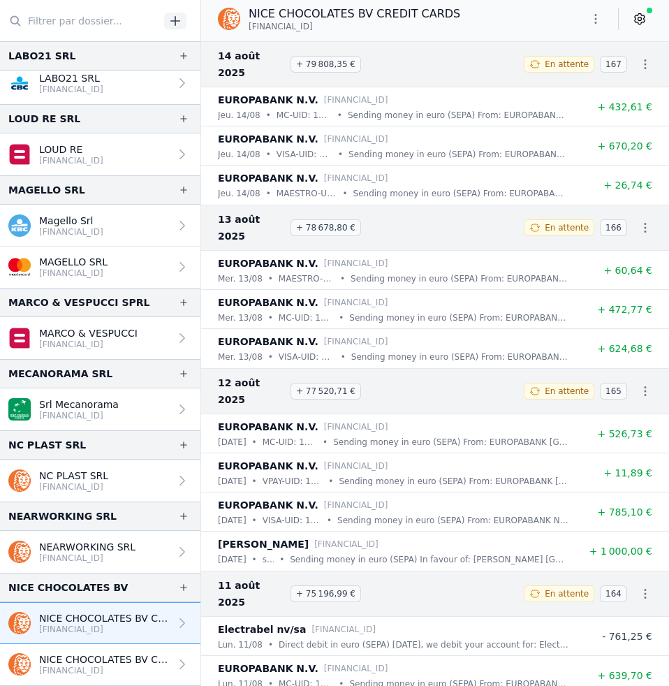
click at [89, 662] on p "NICE CHOCOLATES BV CREDIT CARDS" at bounding box center [104, 659] width 131 height 14
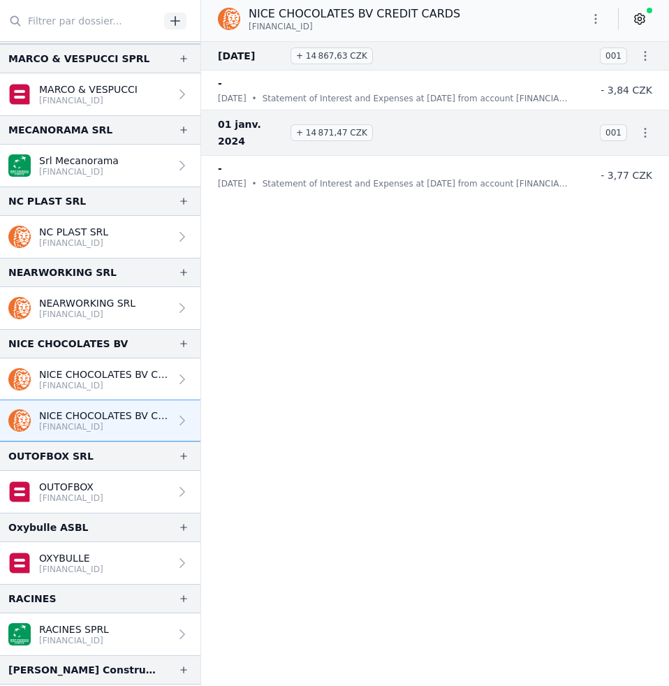
scroll to position [1710, 0]
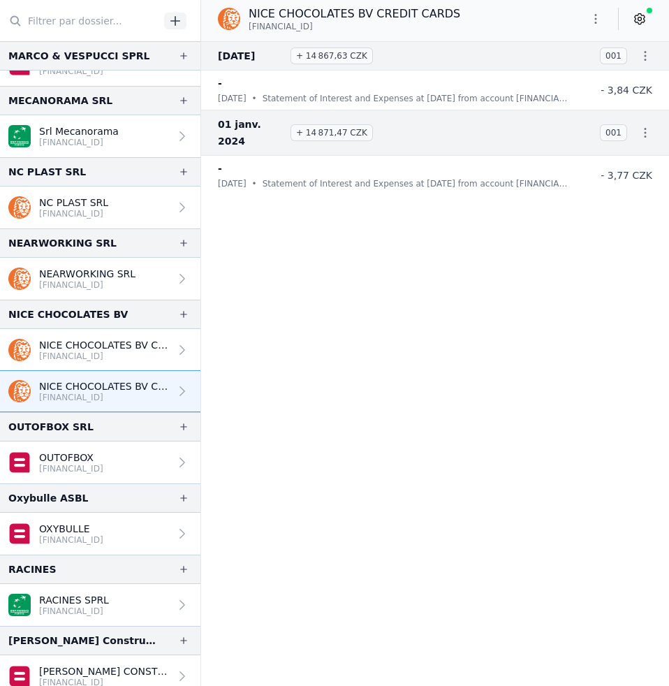
click at [93, 469] on p "[FINANCIAL_ID]" at bounding box center [71, 468] width 64 height 11
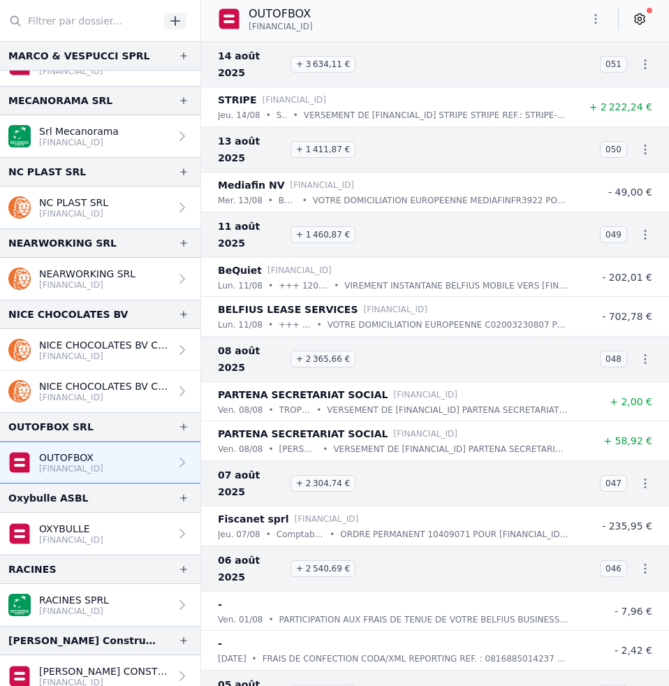
click at [643, 24] on icon at bounding box center [640, 19] width 14 height 14
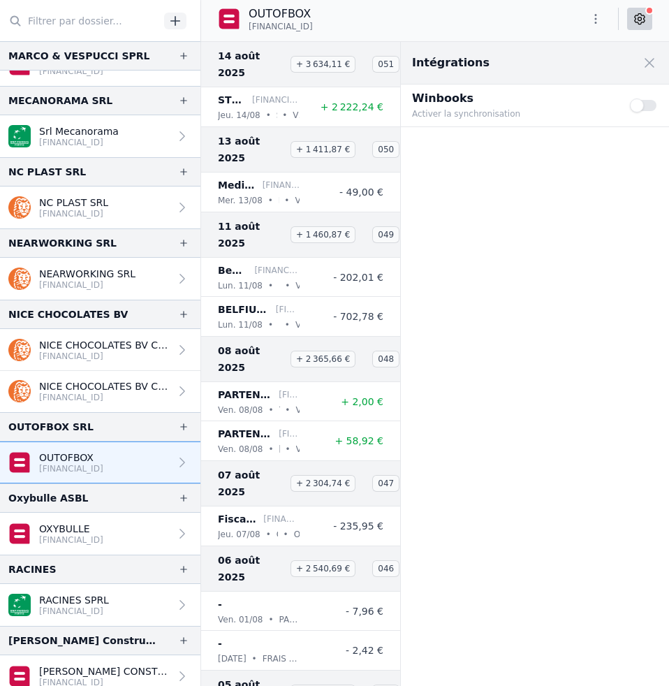
click at [648, 108] on button "Use setting" at bounding box center [644, 105] width 28 height 14
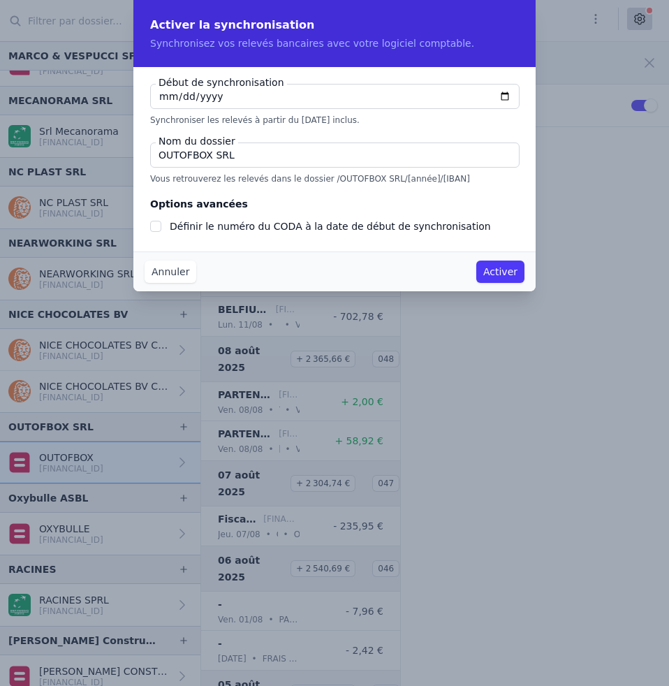
click at [160, 98] on input "[DATE]" at bounding box center [335, 96] width 370 height 25
type input "[DATE]"
checkbox input "false"
type input "[DATE]"
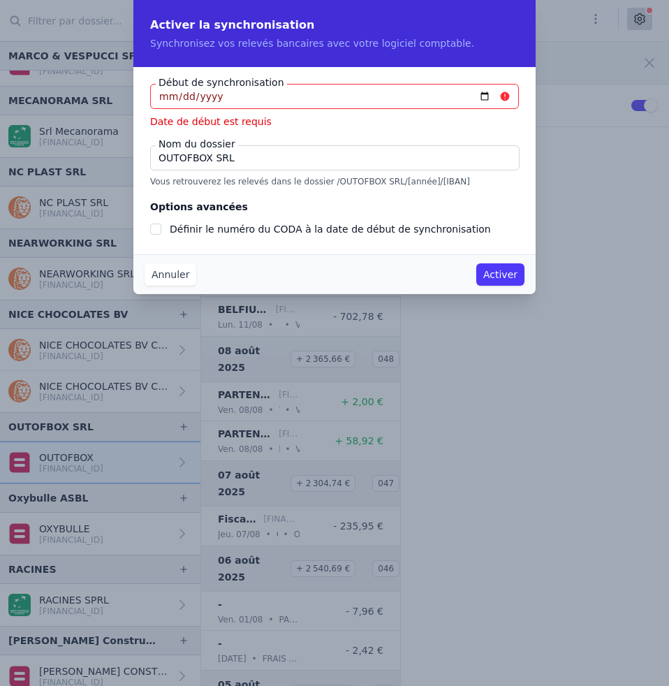
type input "[DATE]"
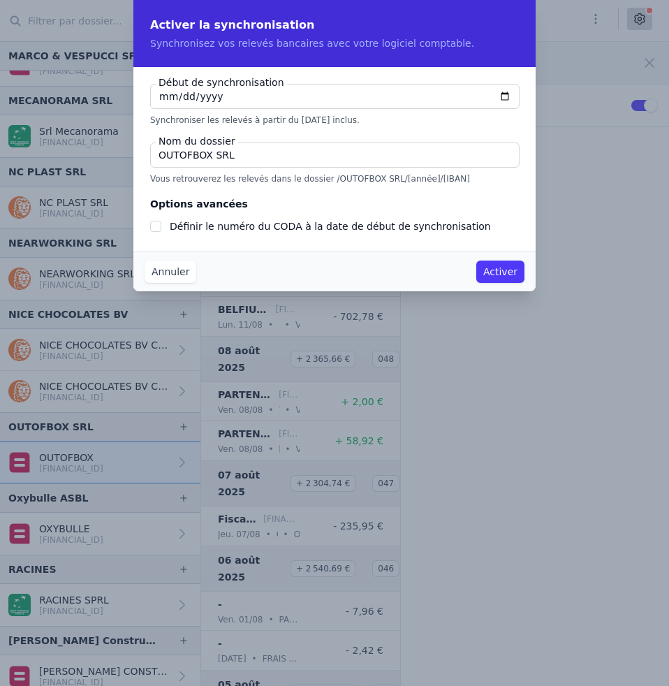
click at [257, 156] on input "OUTOFBOX SRL" at bounding box center [335, 155] width 370 height 25
type input "OUTOFBOX"
click at [155, 229] on input "Définir le numéro du CODA à la date de début de synchronisation" at bounding box center [155, 226] width 11 height 11
checkbox input "true"
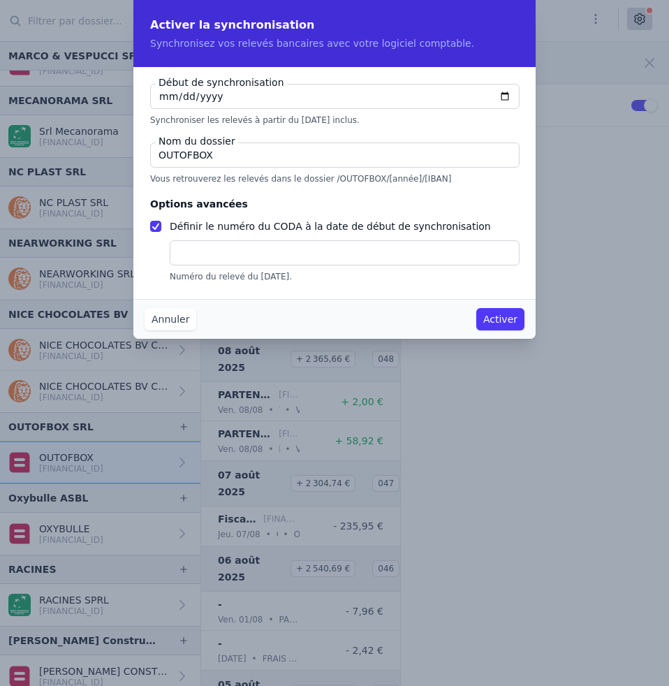
click at [207, 248] on input "text" at bounding box center [345, 252] width 350 height 25
type input "104"
click at [490, 313] on button "Activer" at bounding box center [500, 319] width 48 height 22
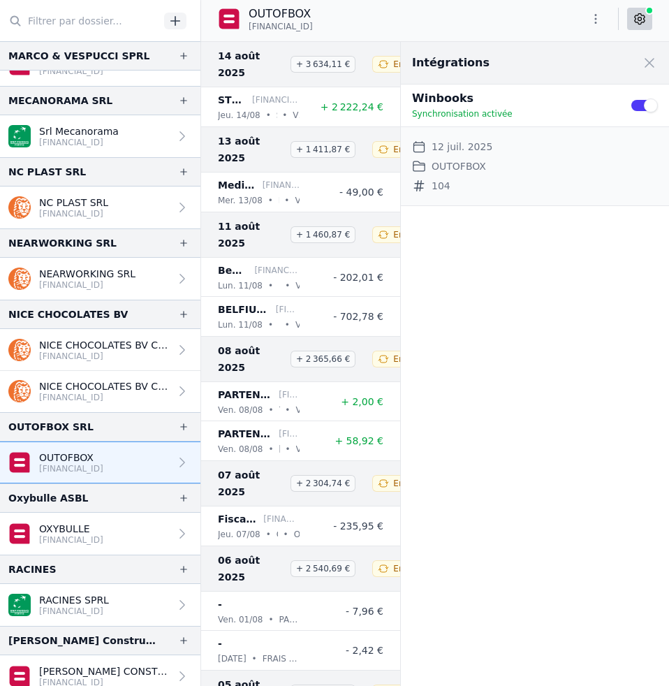
click at [157, 541] on link "OXYBULLE [FINANCIAL_ID]" at bounding box center [100, 534] width 200 height 42
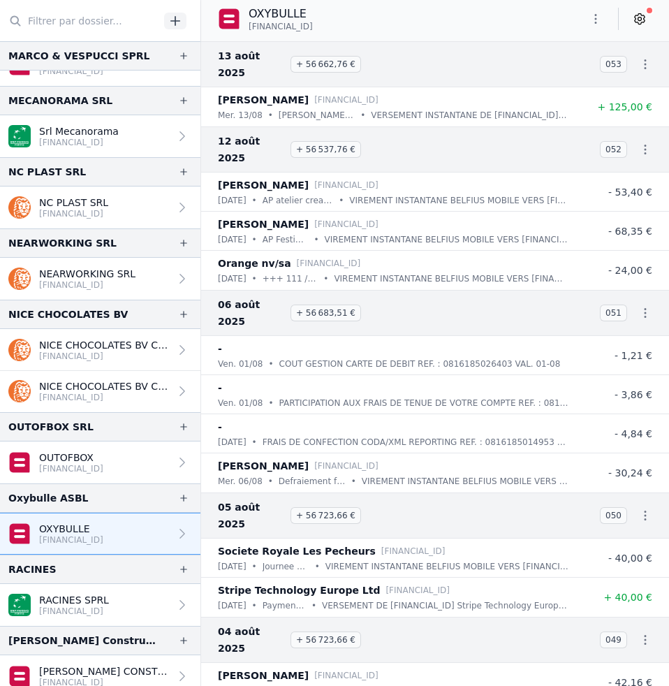
click at [637, 16] on icon at bounding box center [640, 19] width 14 height 14
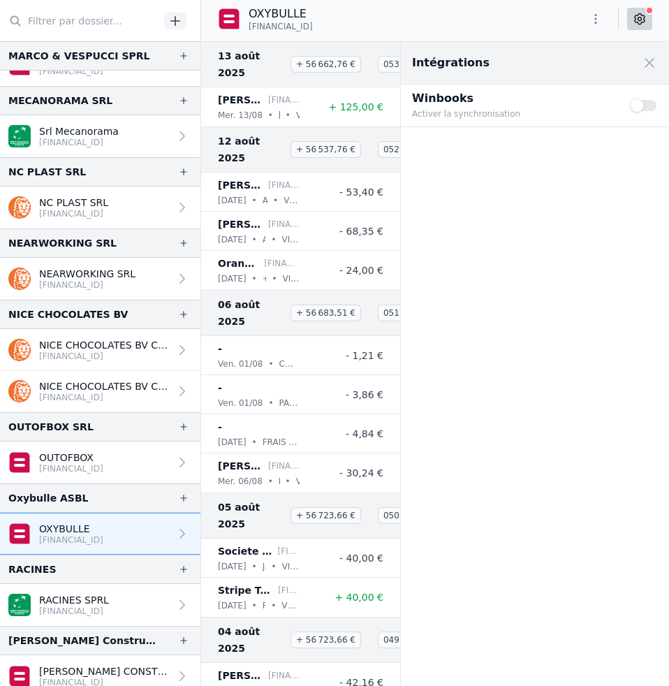
click at [648, 108] on button "Use setting" at bounding box center [644, 105] width 28 height 14
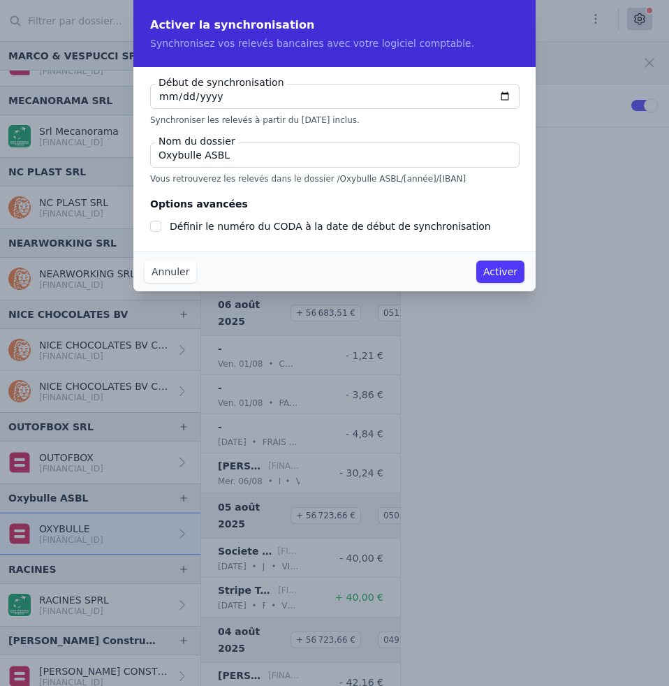
checkbox input "false"
type input "[DATE]"
click at [495, 272] on button "Activer" at bounding box center [500, 272] width 48 height 22
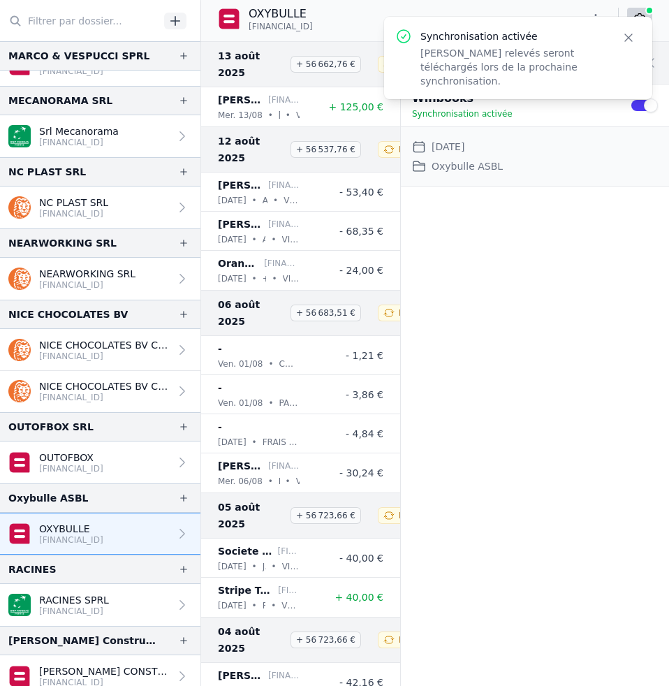
click at [103, 608] on p "[FINANCIAL_ID]" at bounding box center [74, 611] width 70 height 11
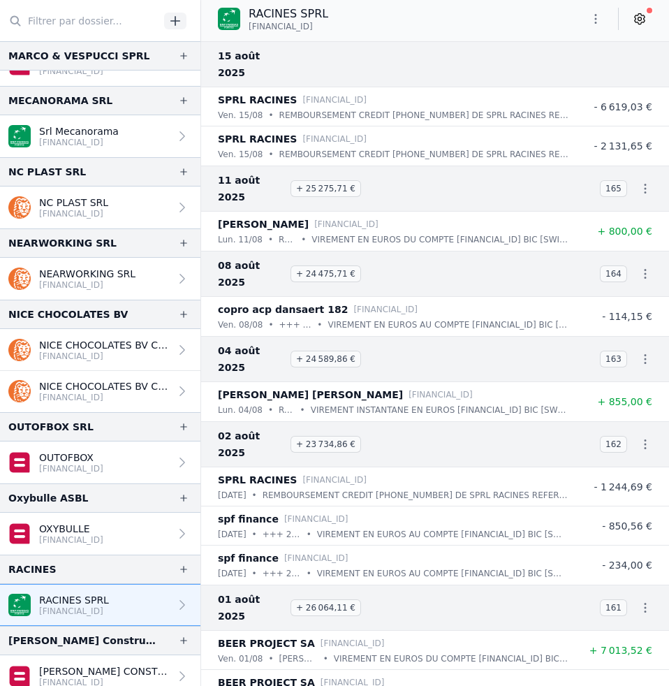
click at [641, 19] on icon at bounding box center [639, 18] width 3 height 3
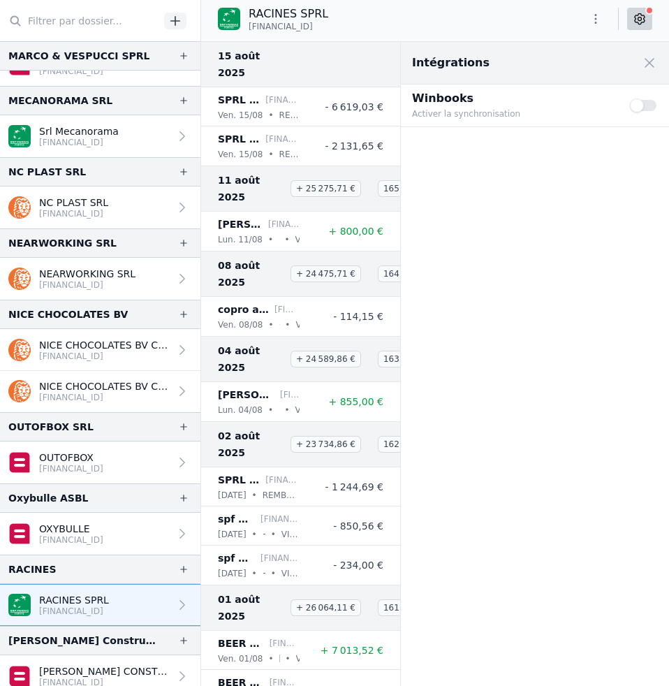
click at [646, 106] on button "Use setting" at bounding box center [644, 105] width 28 height 14
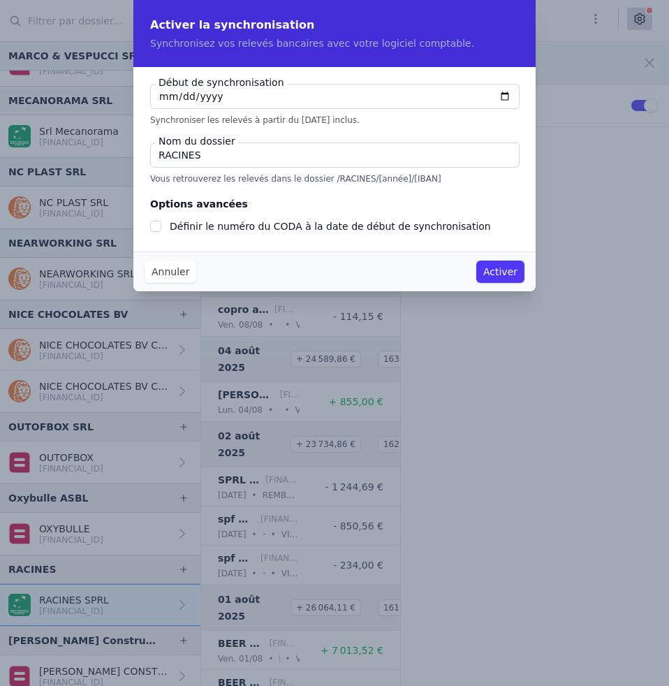
type input "[DATE]"
checkbox input "false"
type input "[DATE]"
click at [152, 226] on input "Définir le numéro du CODA à la date de début de synchronisation" at bounding box center [155, 226] width 11 height 11
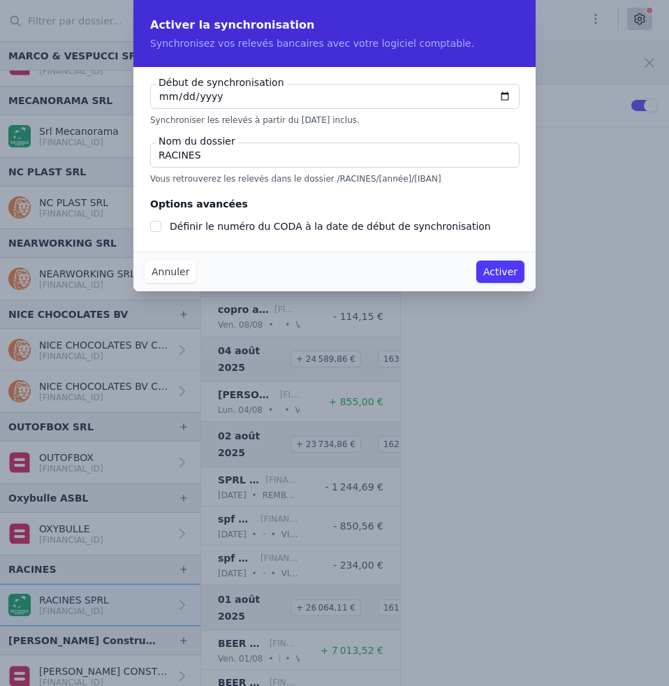
checkbox input "true"
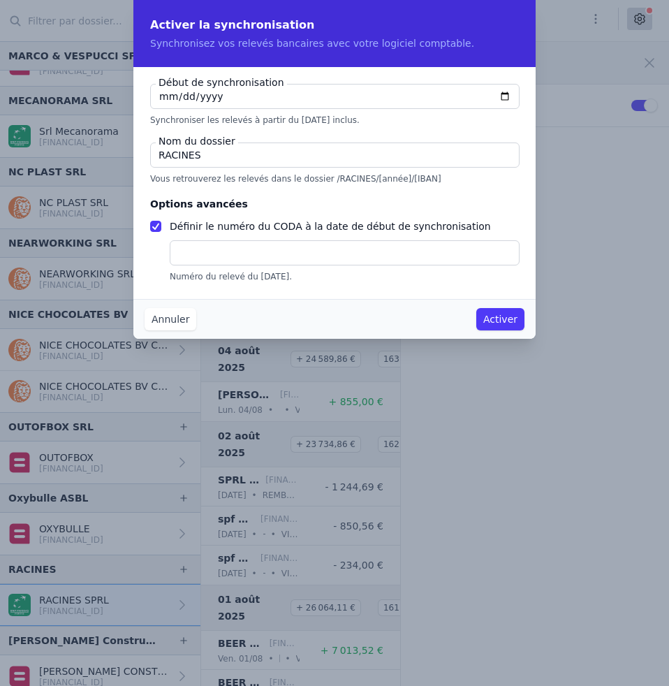
click at [193, 249] on input "text" at bounding box center [345, 252] width 350 height 25
type input "33"
click at [504, 319] on button "Activer" at bounding box center [500, 319] width 48 height 22
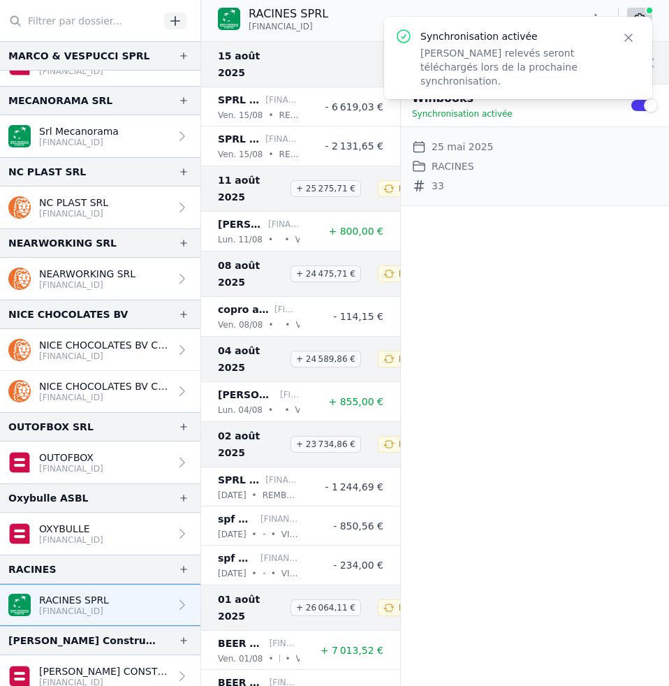
click at [123, 664] on link "[PERSON_NAME] CONSTRUCTION ET R [FINANCIAL_ID]" at bounding box center [100, 676] width 200 height 42
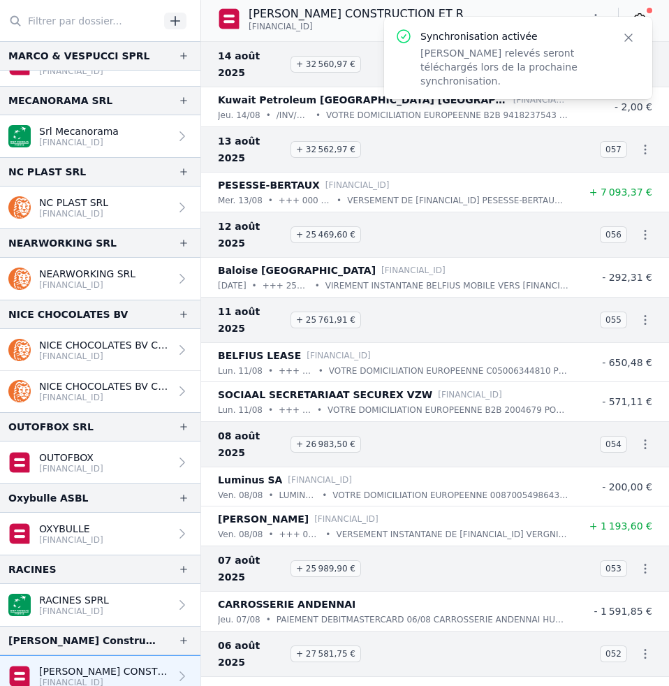
click at [631, 38] on icon "button" at bounding box center [629, 38] width 14 height 14
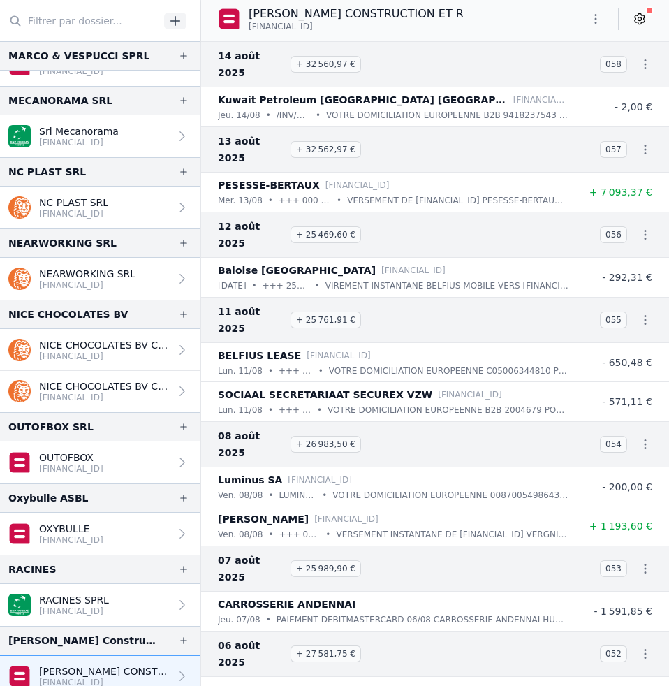
click at [642, 20] on icon at bounding box center [640, 19] width 14 height 14
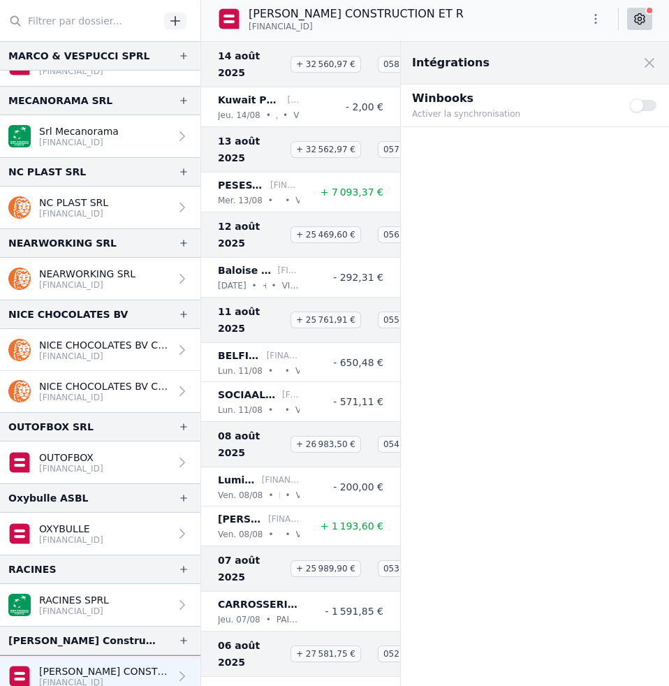
click at [640, 101] on button "Use setting" at bounding box center [644, 105] width 28 height 14
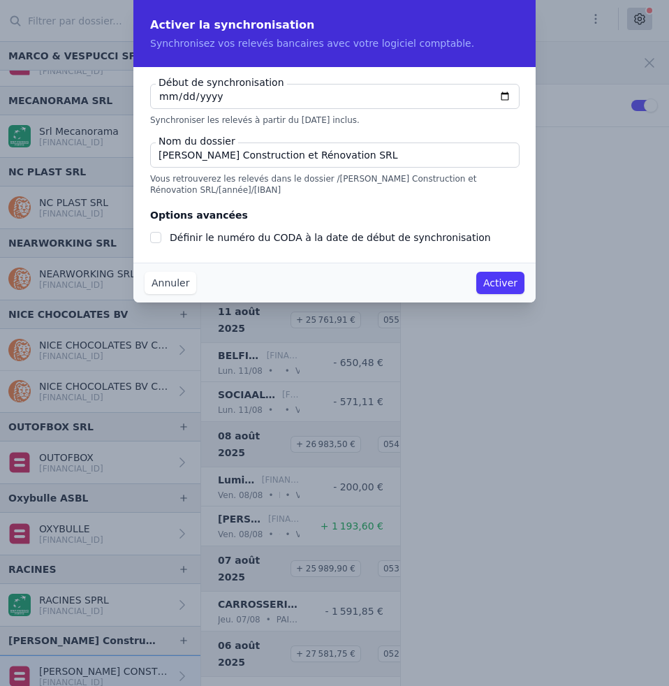
checkbox input "false"
type input "[DATE]"
click at [388, 162] on input "[PERSON_NAME] Construction et Rénovation SRL" at bounding box center [335, 155] width 370 height 25
click at [492, 290] on button "Activer" at bounding box center [500, 283] width 48 height 22
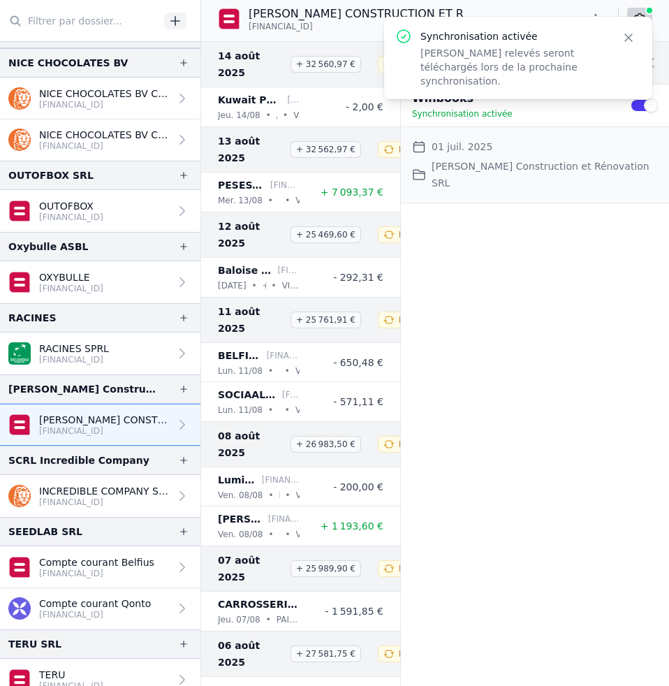
scroll to position [1964, 0]
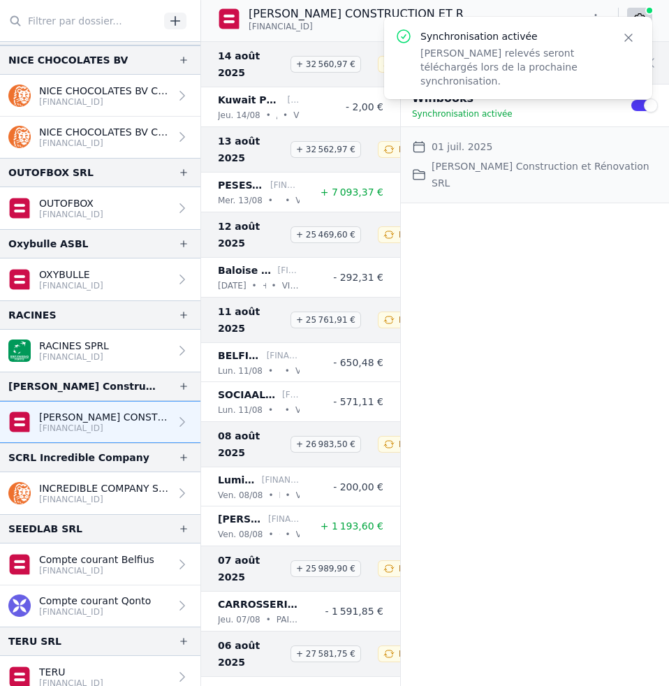
click at [112, 498] on p "[FINANCIAL_ID]" at bounding box center [104, 499] width 131 height 11
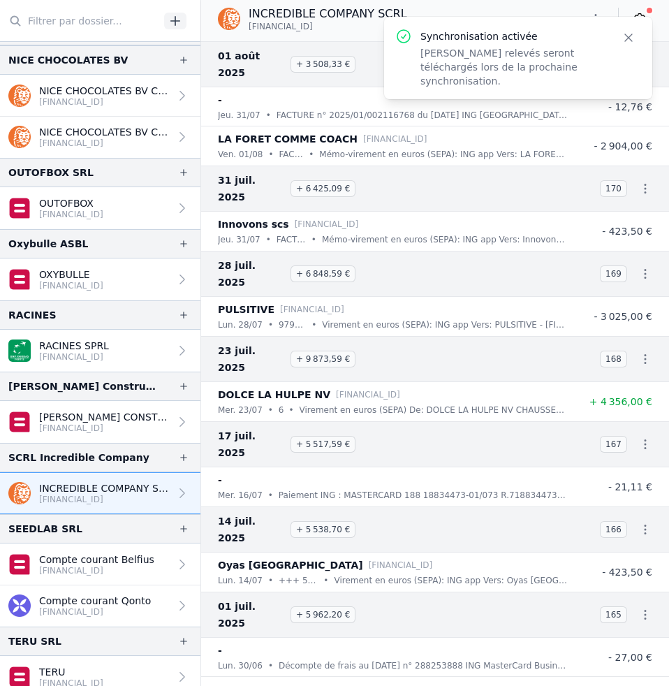
click at [627, 34] on icon "button" at bounding box center [629, 38] width 14 height 14
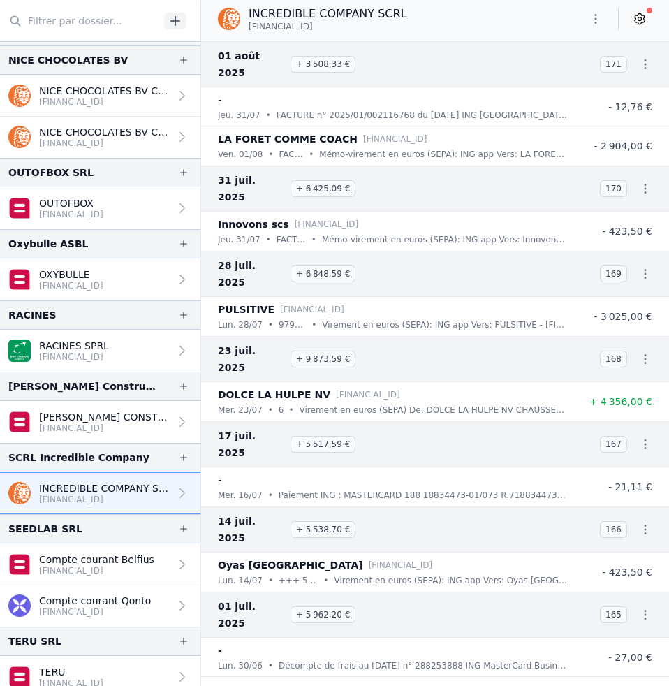
click at [638, 23] on icon at bounding box center [640, 19] width 14 height 14
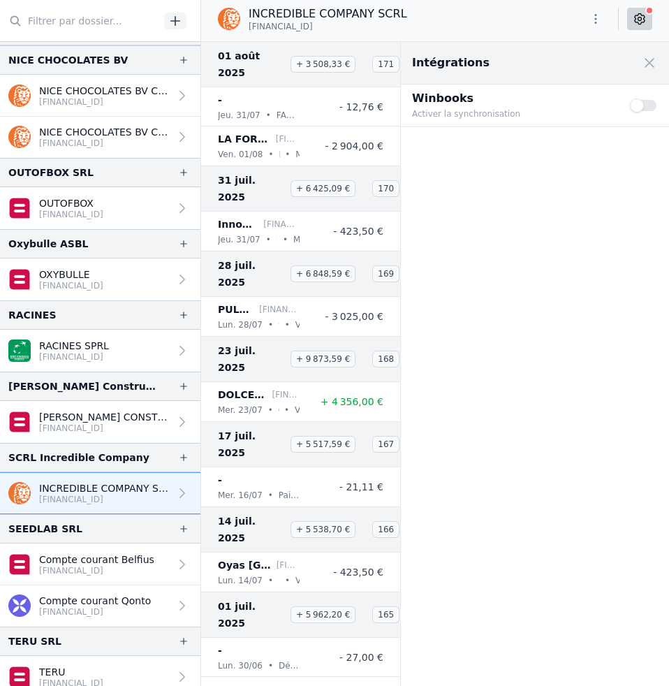
click at [652, 99] on button "Use setting" at bounding box center [644, 105] width 28 height 14
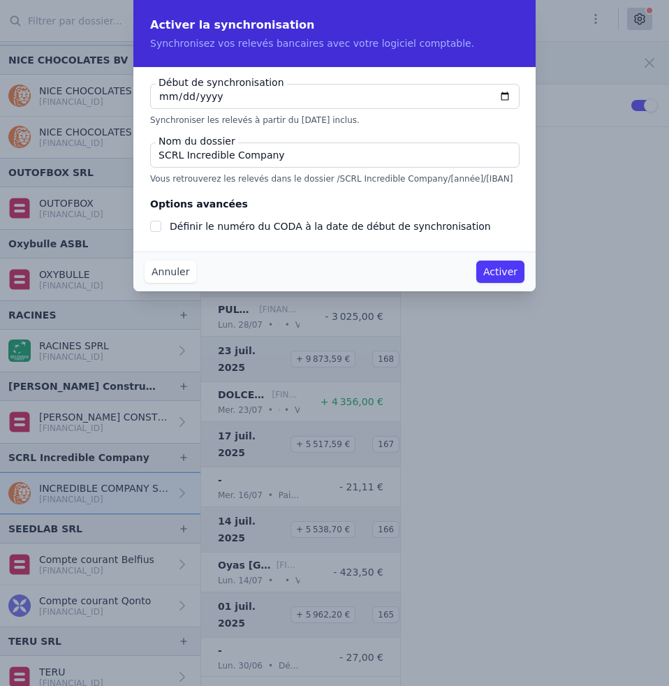
click at [165, 98] on input "[DATE]" at bounding box center [335, 96] width 370 height 25
type input "[DATE]"
checkbox input "false"
type input "[DATE]"
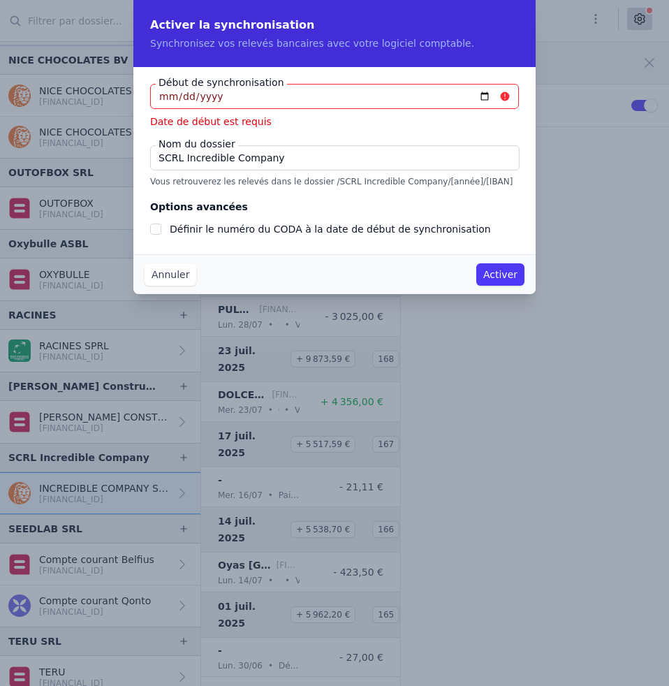
type input "[DATE]"
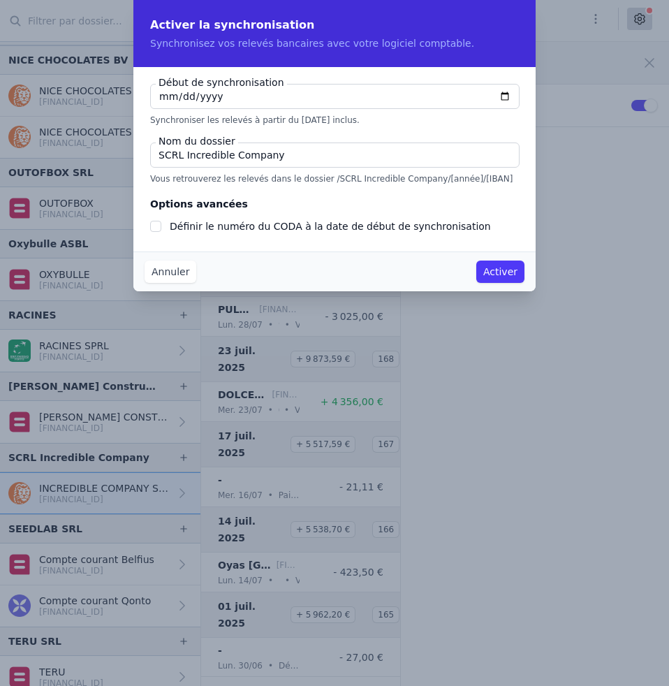
click at [155, 225] on input "Définir le numéro du CODA à la date de début de synchronisation" at bounding box center [155, 226] width 11 height 11
checkbox input "true"
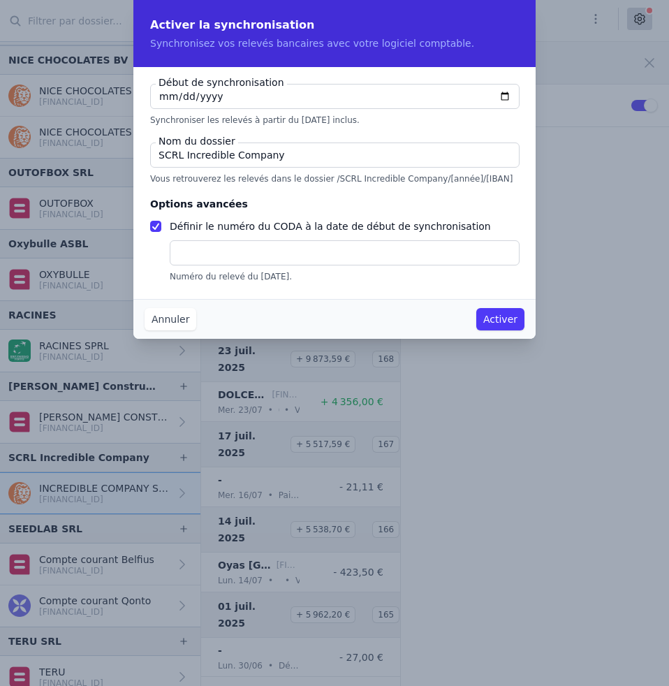
click at [205, 256] on input "text" at bounding box center [345, 252] width 350 height 25
type input "35"
click at [513, 314] on button "Activer" at bounding box center [500, 319] width 48 height 22
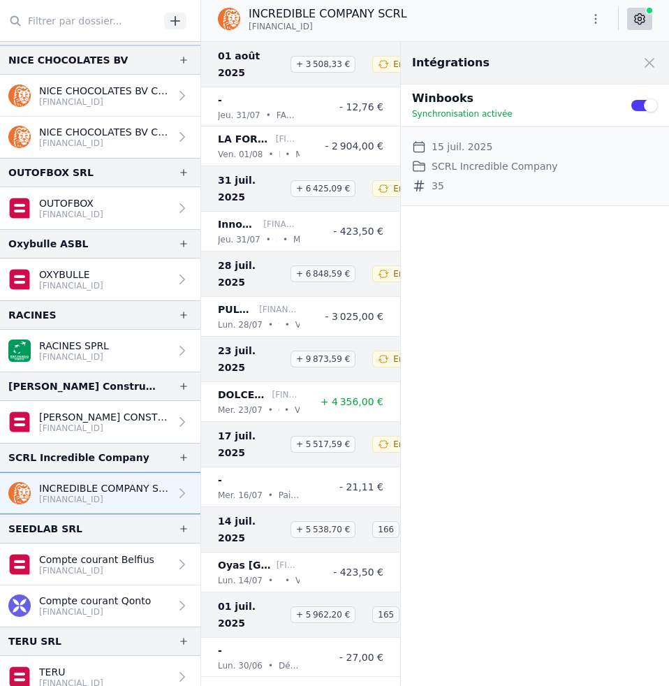
click at [145, 551] on link "Compte courant Belfius [FINANCIAL_ID]" at bounding box center [100, 564] width 200 height 42
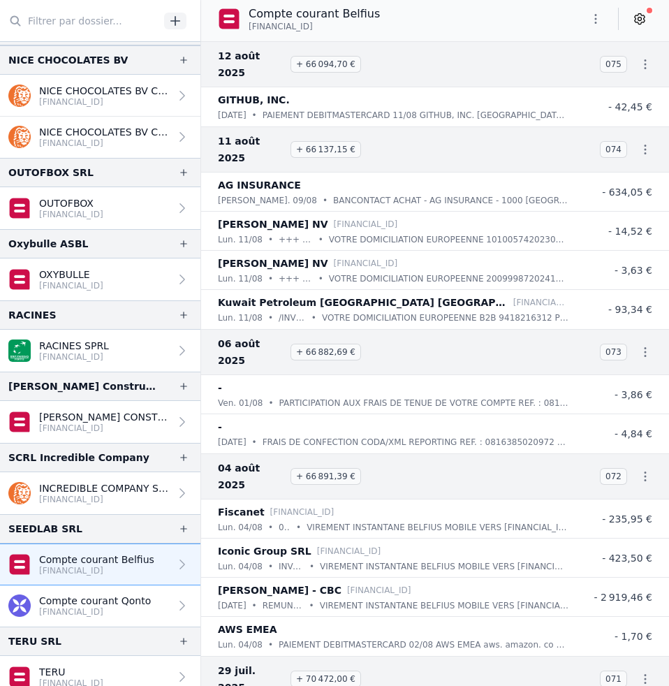
click at [642, 20] on icon at bounding box center [639, 18] width 3 height 3
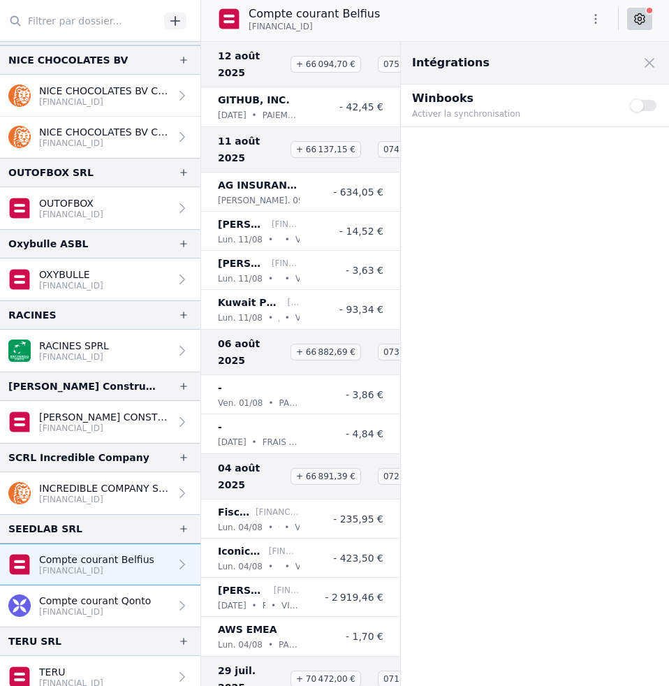
click at [652, 105] on button "Use setting" at bounding box center [644, 105] width 28 height 14
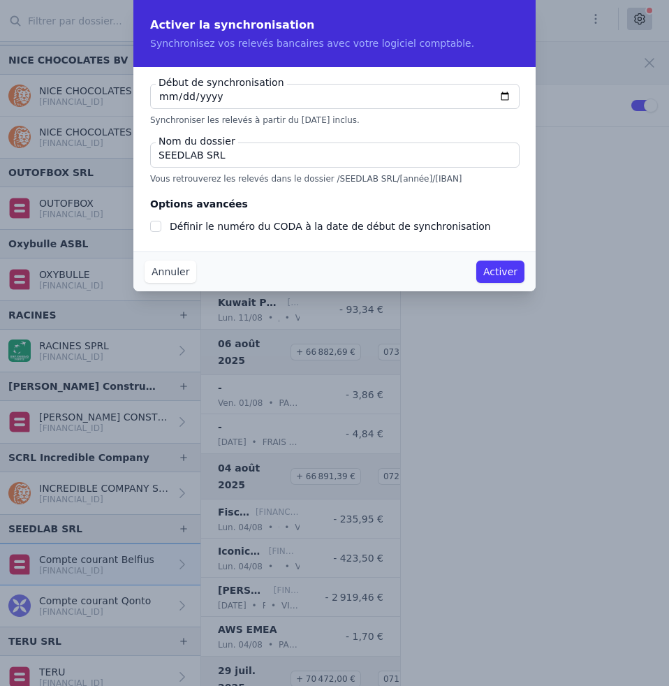
click at [176, 97] on input "[DATE]" at bounding box center [335, 96] width 370 height 25
type input "[DATE]"
checkbox input "false"
type input "[DATE]"
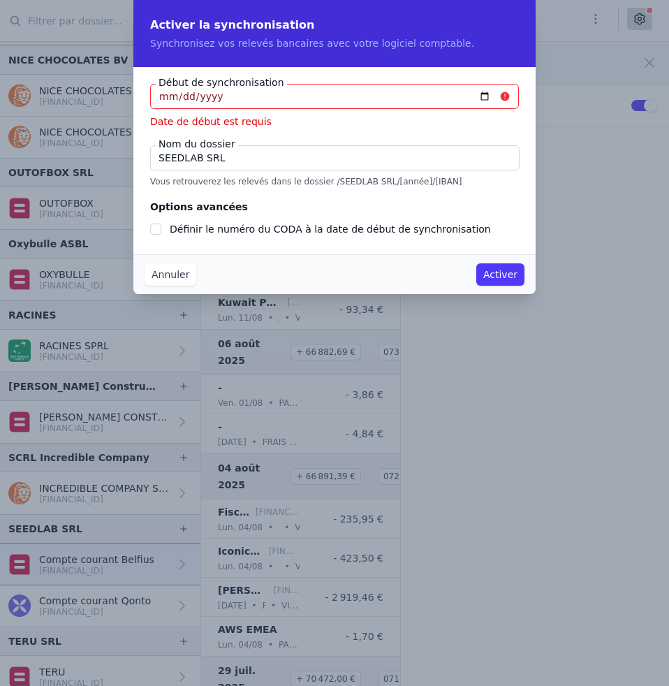
type input "[DATE]"
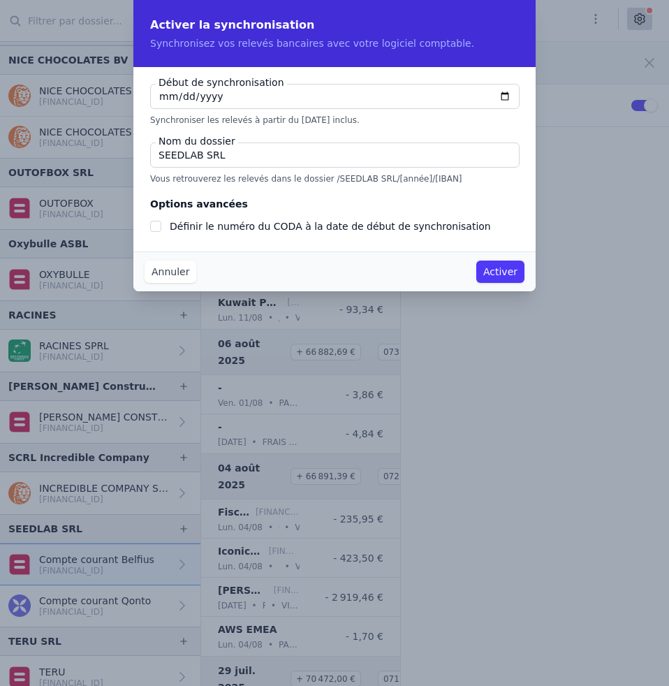
click at [238, 156] on input "SEEDLAB SRL" at bounding box center [335, 155] width 370 height 25
type input "SEEDLAB BELFIUS"
click at [503, 280] on button "Activer" at bounding box center [500, 272] width 48 height 22
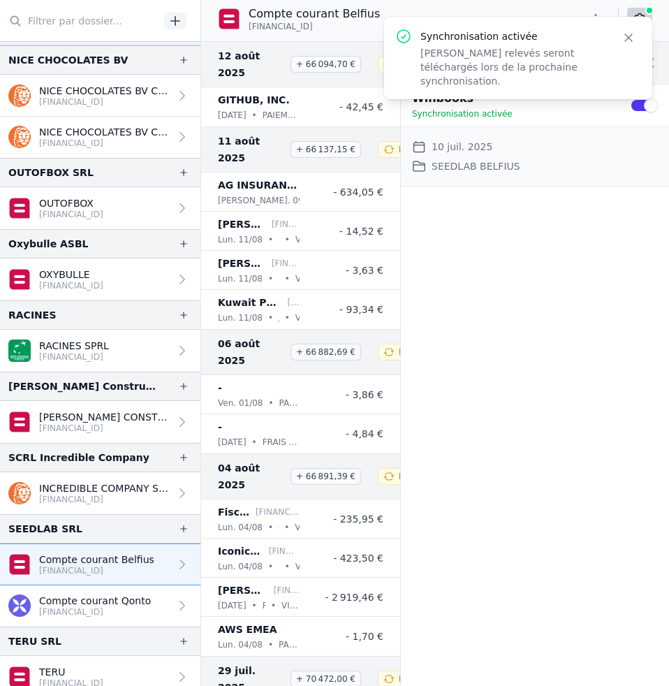
click at [87, 603] on p "Compte courant Qonto" at bounding box center [95, 601] width 112 height 14
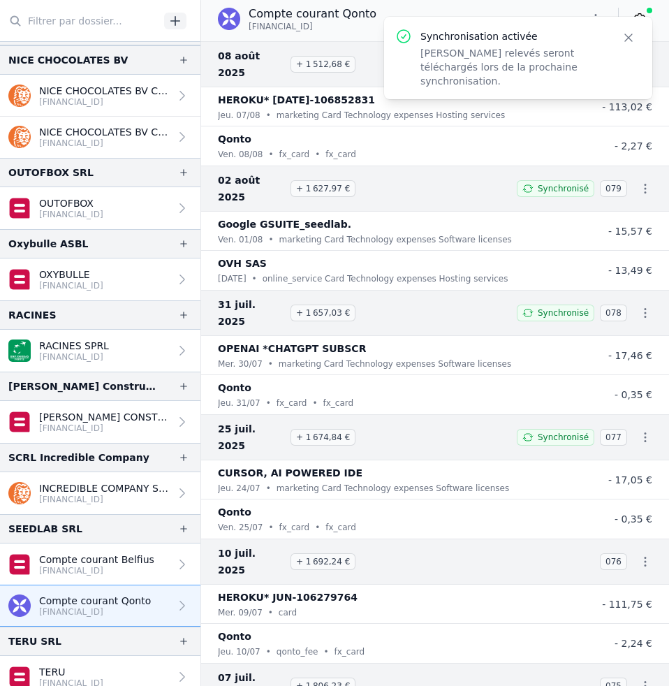
click at [633, 31] on icon "button" at bounding box center [629, 38] width 14 height 14
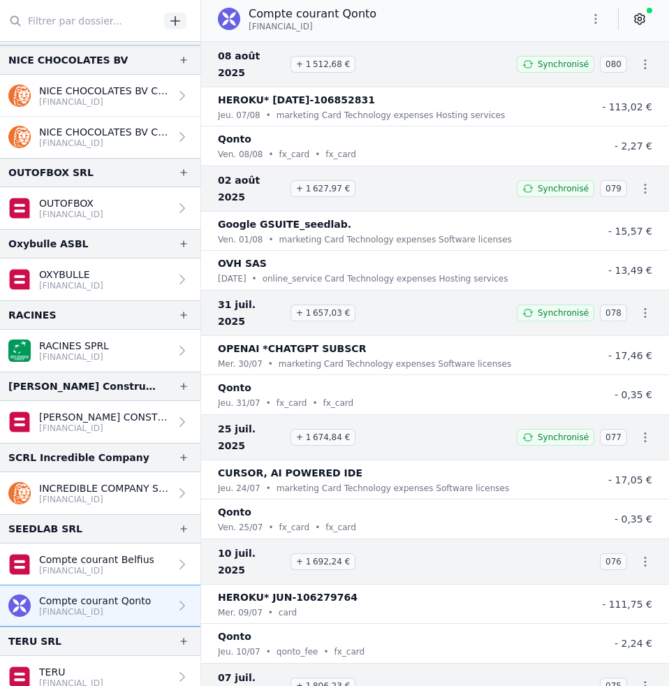
click at [636, 27] on link at bounding box center [639, 19] width 25 height 22
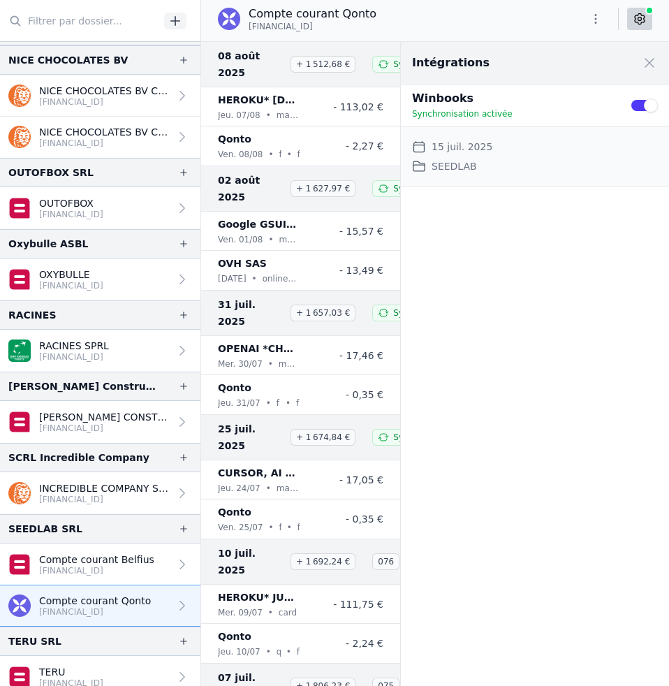
click at [634, 109] on button "Use setting" at bounding box center [644, 105] width 28 height 14
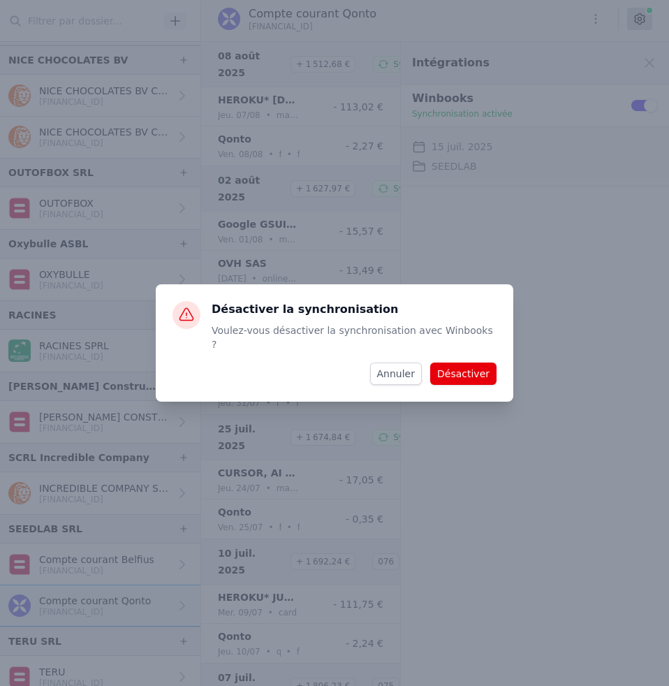
click at [475, 369] on button "Désactiver" at bounding box center [463, 374] width 66 height 22
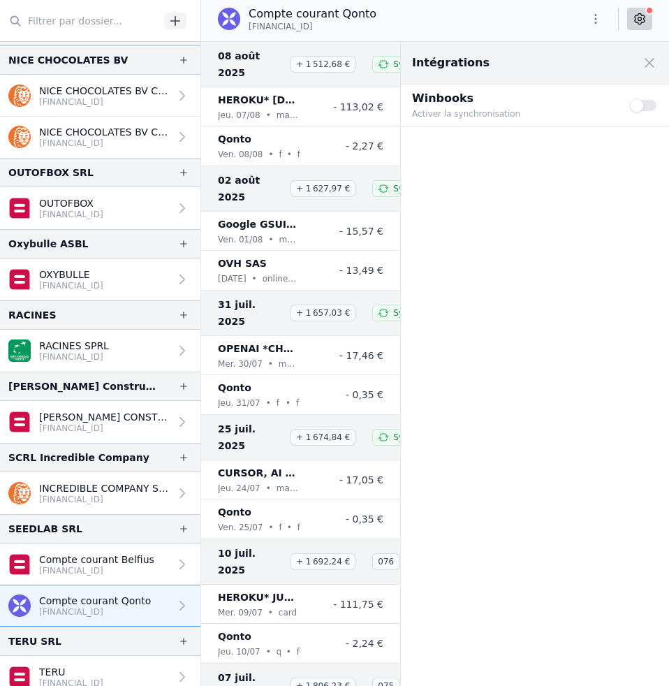
click at [648, 108] on button "Use setting" at bounding box center [644, 105] width 28 height 14
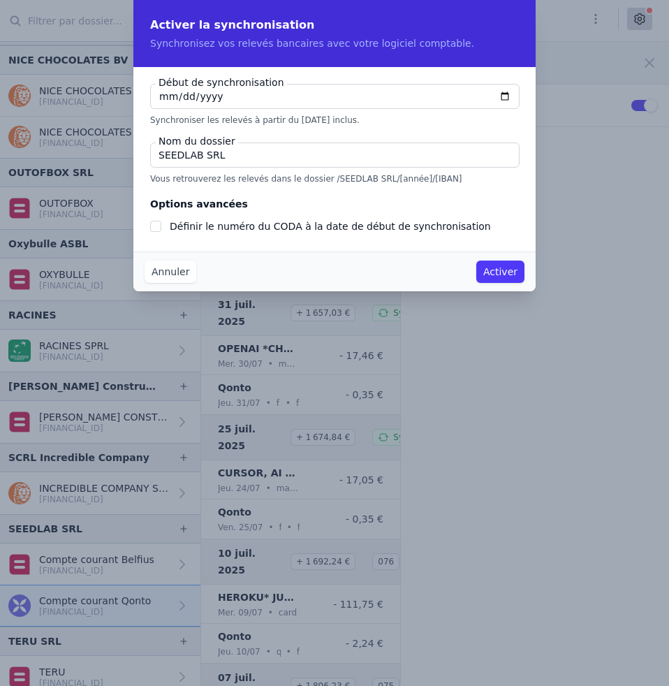
click at [164, 99] on input "[DATE]" at bounding box center [335, 96] width 370 height 25
type input "[DATE]"
checkbox input "false"
type input "[DATE]"
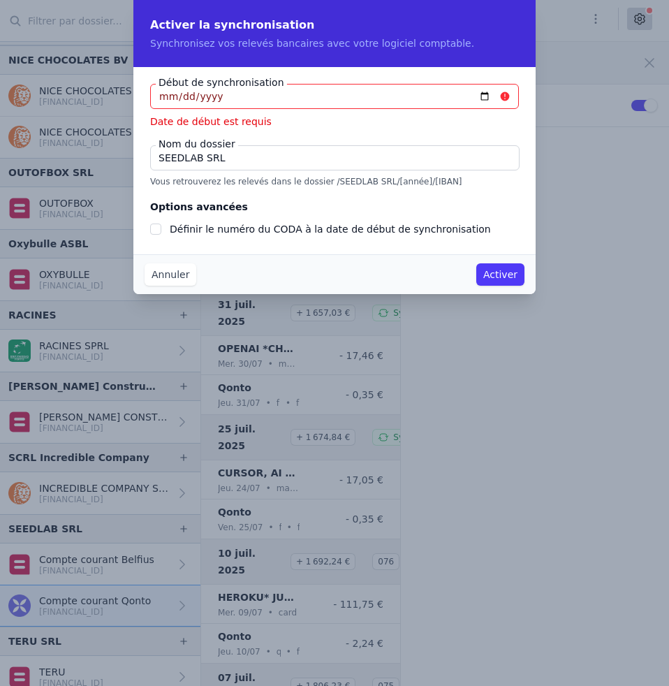
type input "[DATE]"
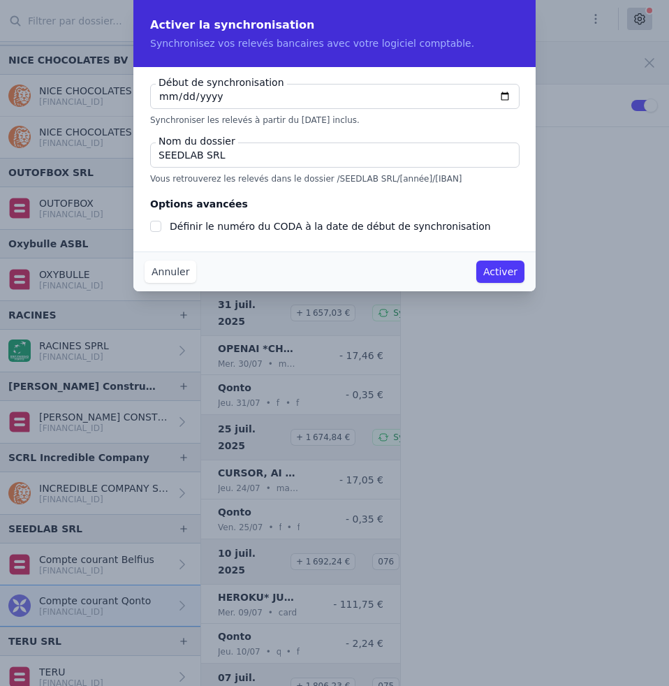
click at [227, 156] on input "SEEDLAB SRL" at bounding box center [335, 155] width 370 height 25
type input "SEEDLAB QONTO"
click at [159, 228] on input "Définir le numéro du CODA à la date de début de synchronisation" at bounding box center [155, 226] width 11 height 11
checkbox input "true"
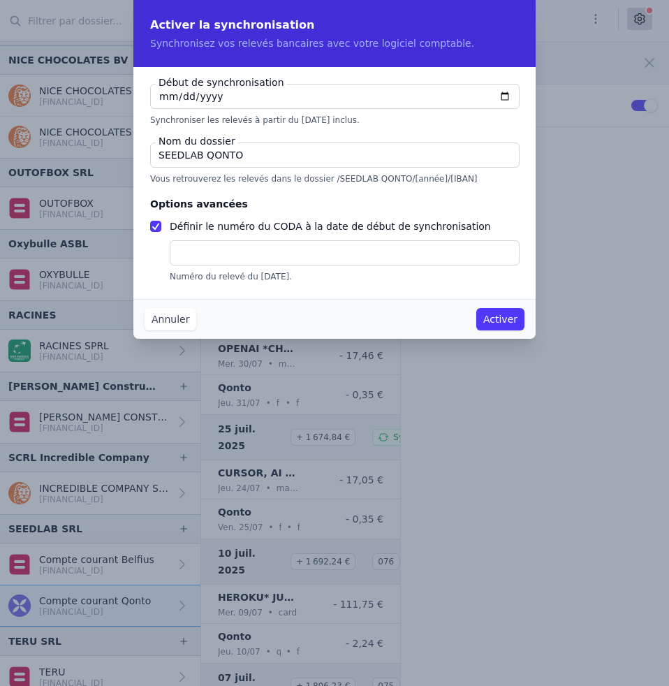
click at [201, 252] on input "text" at bounding box center [345, 252] width 350 height 25
type input "76"
click at [501, 320] on button "Activer" at bounding box center [500, 319] width 48 height 22
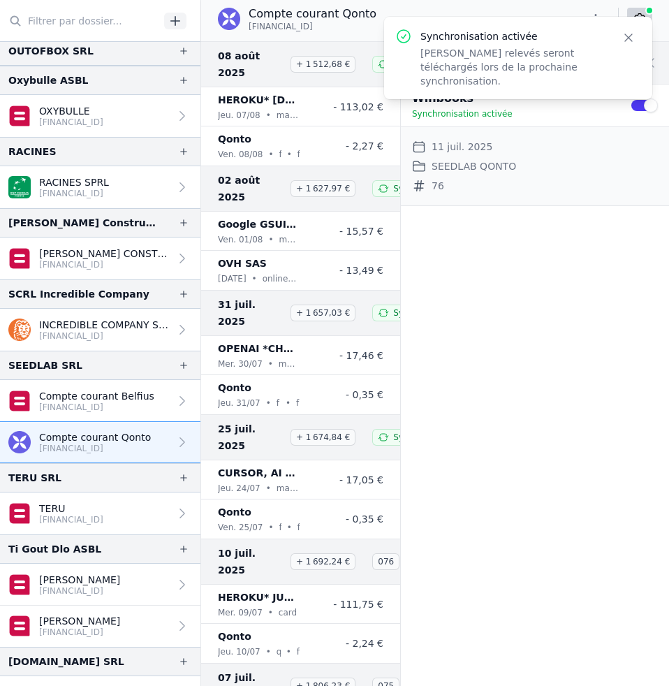
scroll to position [2133, 0]
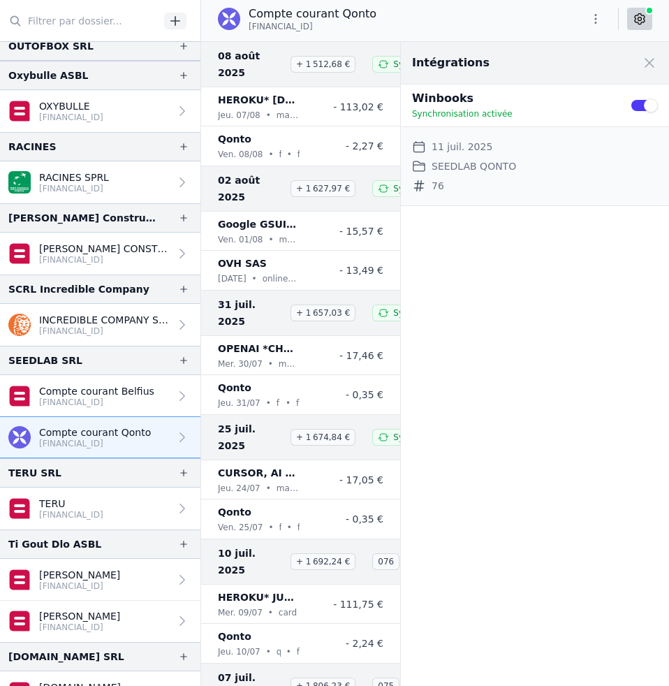
click at [144, 514] on link "TERU [FINANCIAL_ID]" at bounding box center [100, 509] width 200 height 42
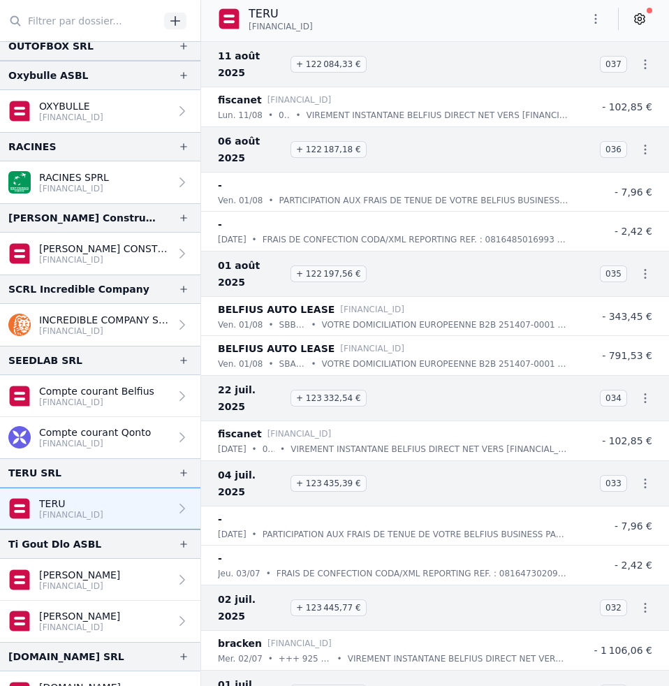
click at [643, 22] on icon at bounding box center [640, 19] width 14 height 14
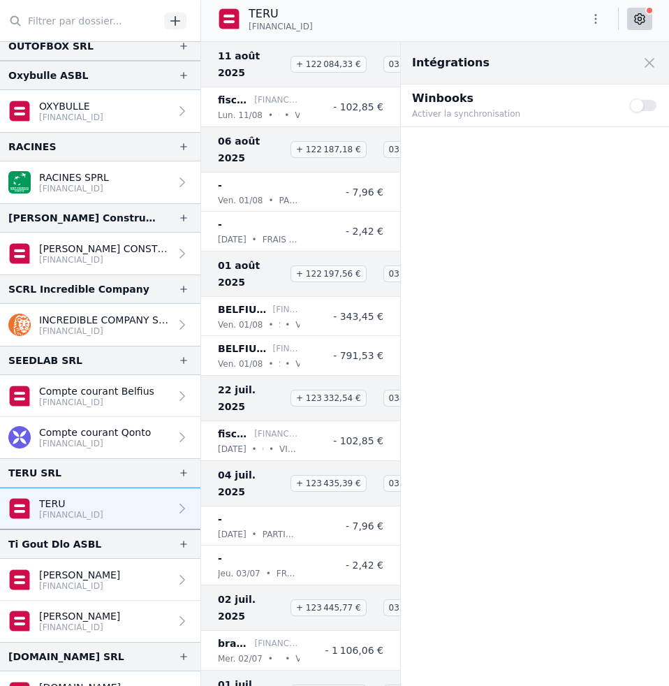
click at [649, 108] on button "Use setting" at bounding box center [644, 105] width 28 height 14
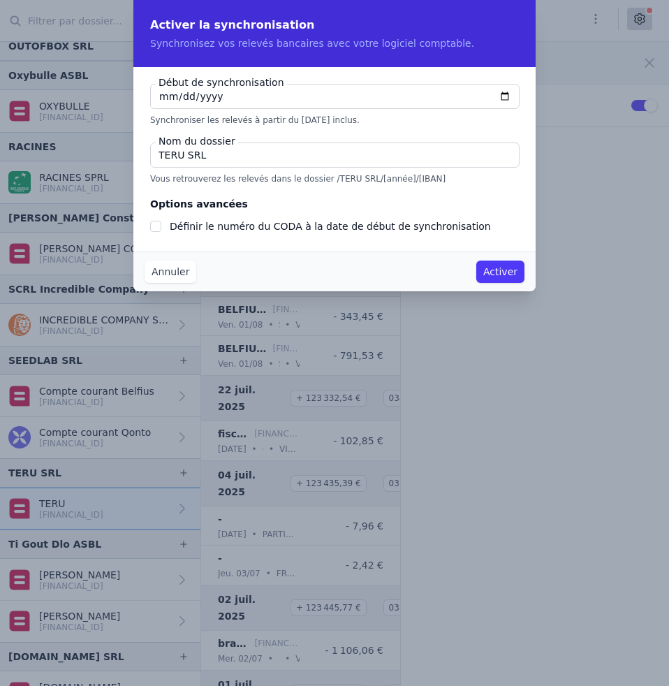
click at [163, 98] on input "[DATE]" at bounding box center [335, 96] width 370 height 25
type input "[DATE]"
checkbox input "false"
type input "[DATE]"
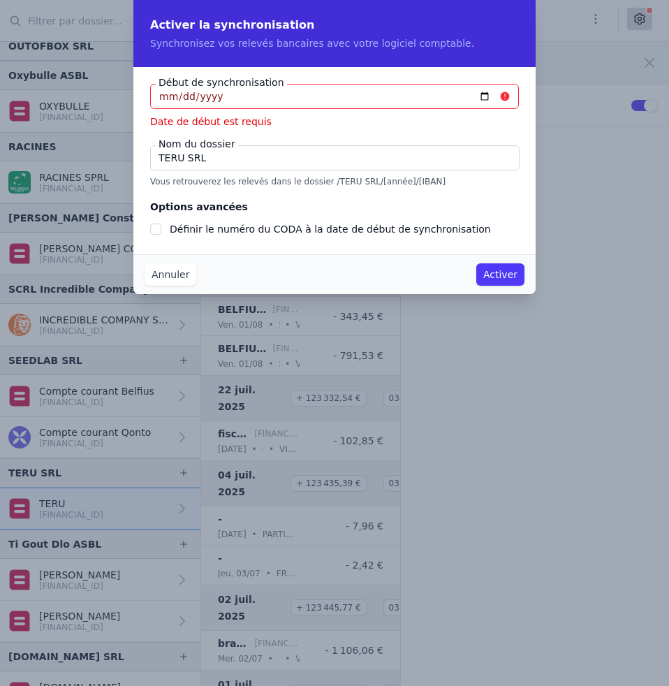
type input "[DATE]"
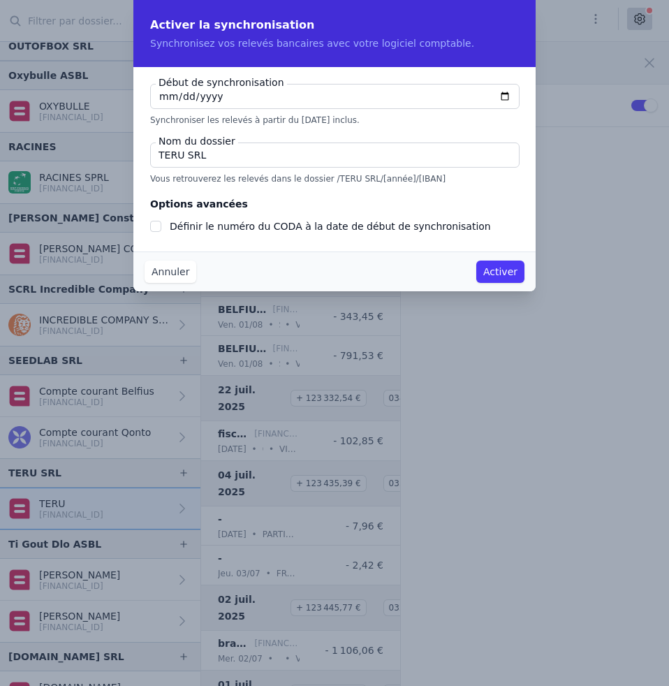
click at [506, 278] on button "Activer" at bounding box center [500, 272] width 48 height 22
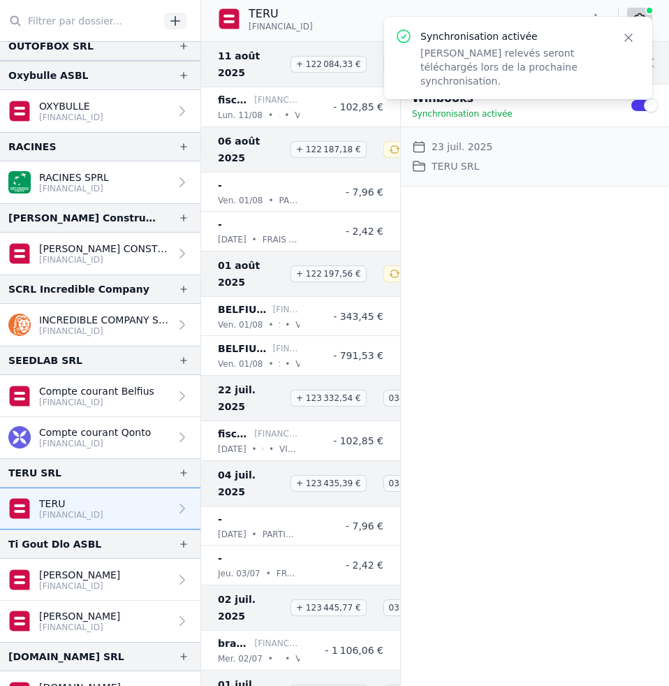
click at [119, 583] on p "[FINANCIAL_ID]" at bounding box center [79, 586] width 81 height 11
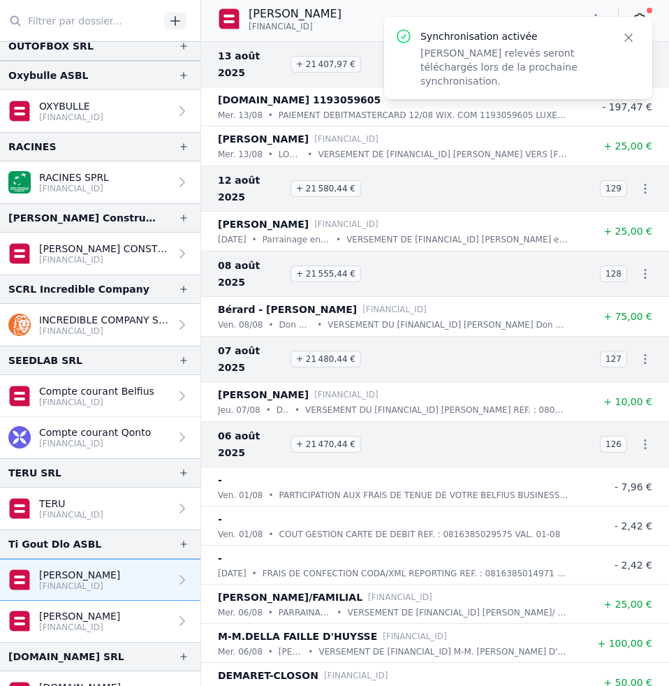
click at [627, 39] on icon "button" at bounding box center [628, 37] width 7 height 7
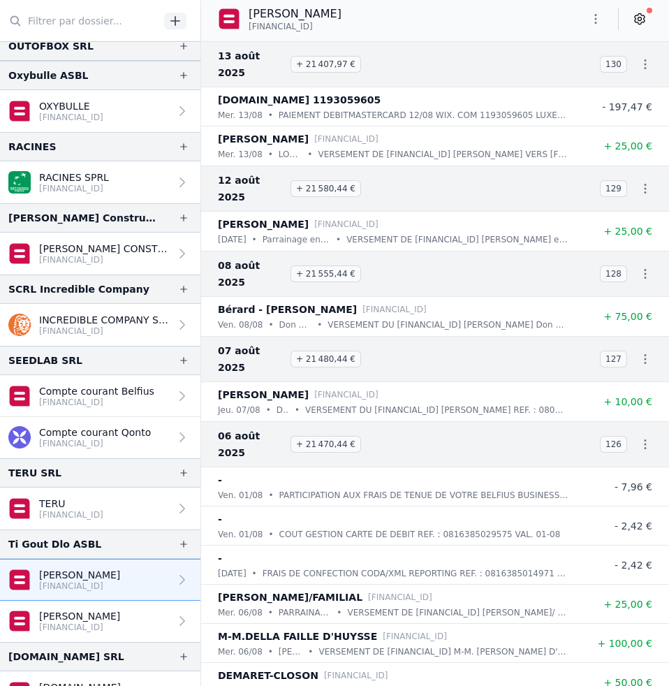
click at [105, 581] on p "[FINANCIAL_ID]" at bounding box center [79, 586] width 81 height 11
click at [639, 24] on icon at bounding box center [640, 19] width 10 height 10
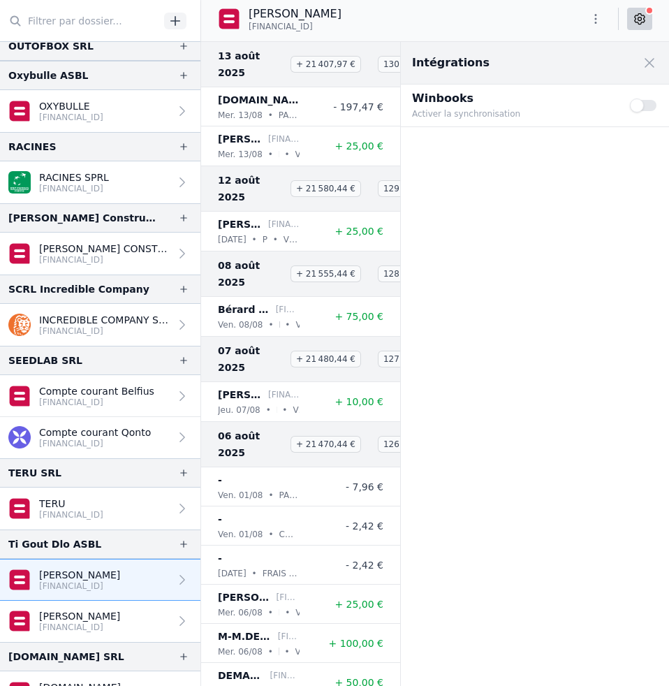
click at [645, 102] on button "Use setting" at bounding box center [644, 105] width 28 height 14
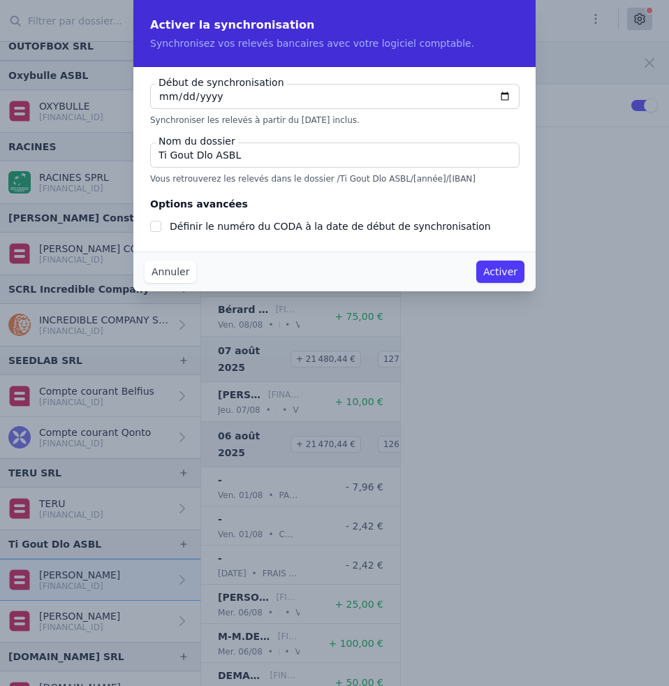
type input "[DATE]"
checkbox input "false"
type input "[DATE]"
click at [258, 156] on input "Ti Gout Dlo ASBL" at bounding box center [335, 155] width 370 height 25
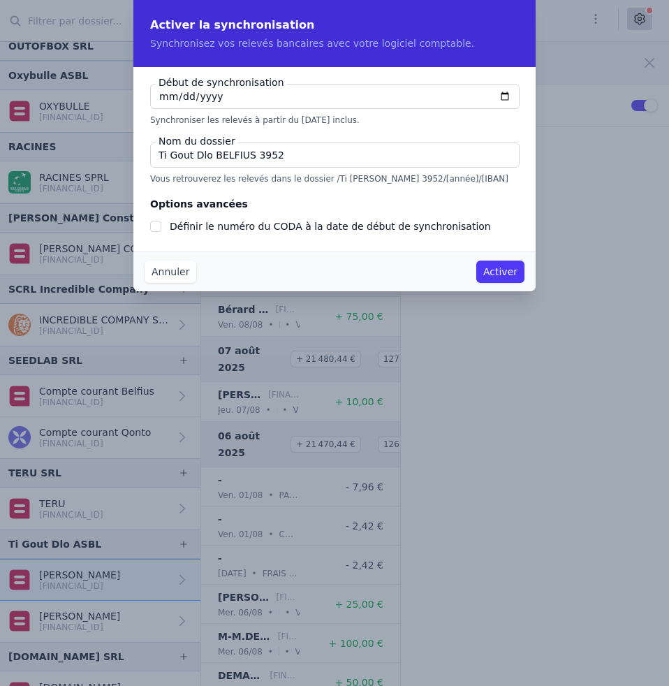
type input "Ti Gout Dlo BELFIUS 3952"
click at [151, 224] on input "Définir le numéro du CODA à la date de début de synchronisation" at bounding box center [155, 226] width 11 height 11
checkbox input "true"
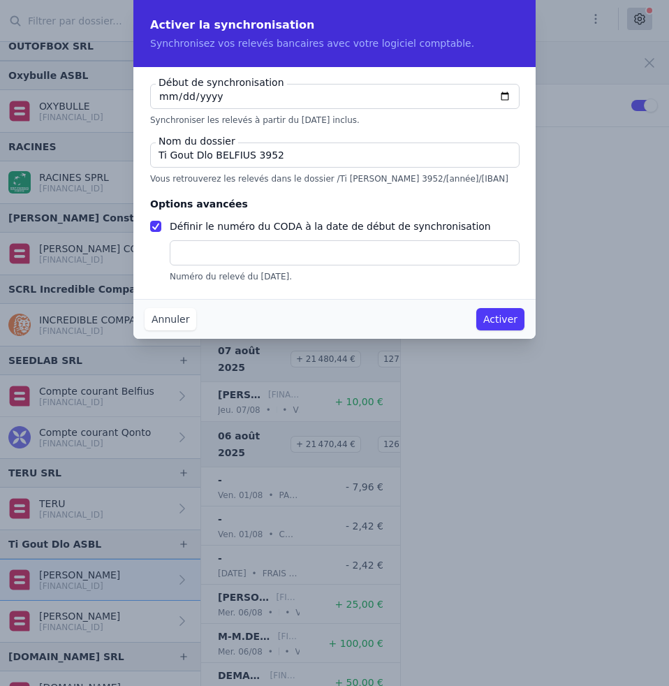
click at [214, 257] on input "text" at bounding box center [345, 252] width 350 height 25
type input "16"
click at [505, 322] on button "Activer" at bounding box center [500, 319] width 48 height 22
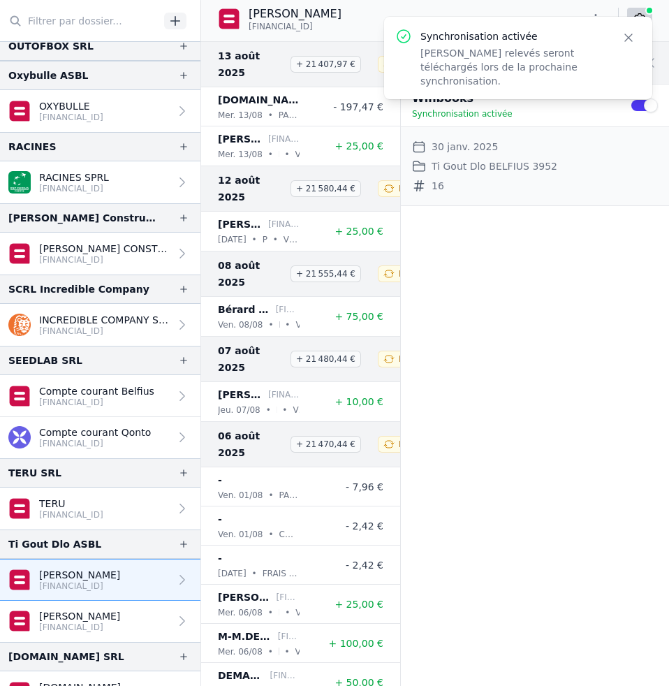
click at [134, 625] on link "[PERSON_NAME] [FINANCIAL_ID]" at bounding box center [100, 621] width 200 height 41
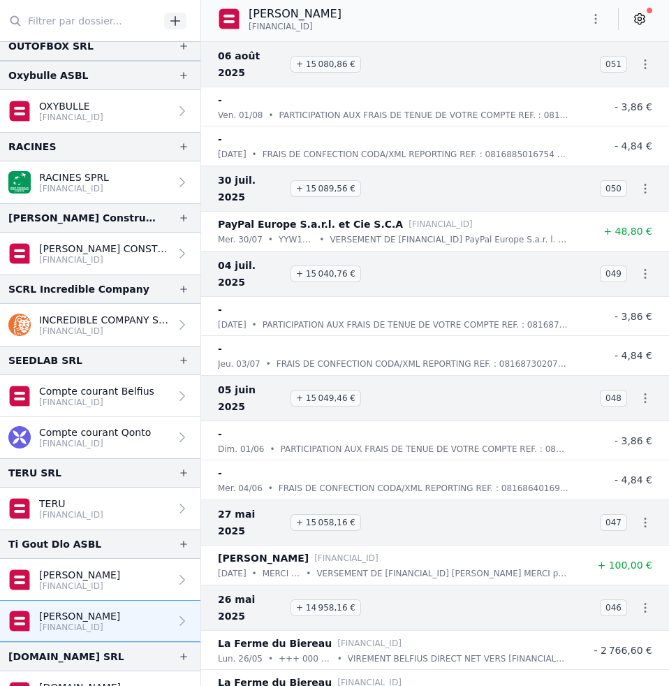
click at [638, 27] on link at bounding box center [639, 19] width 25 height 22
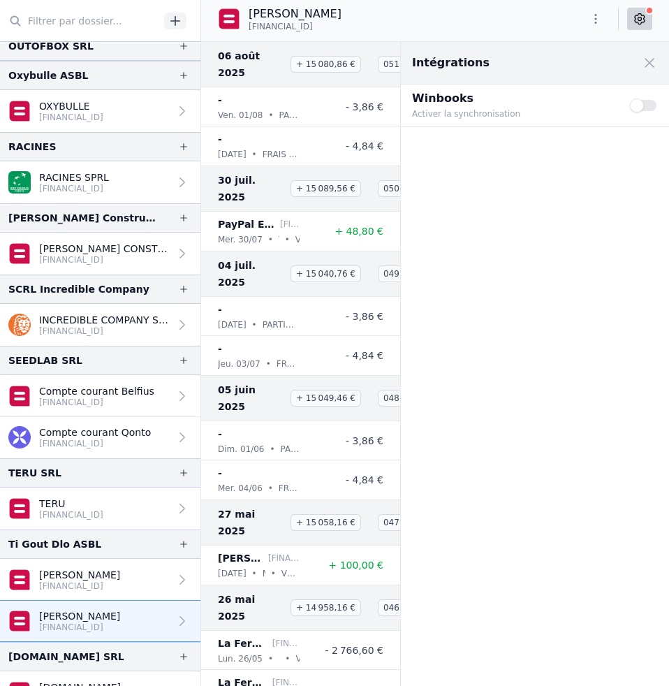
click at [648, 108] on button "Use setting" at bounding box center [644, 105] width 28 height 14
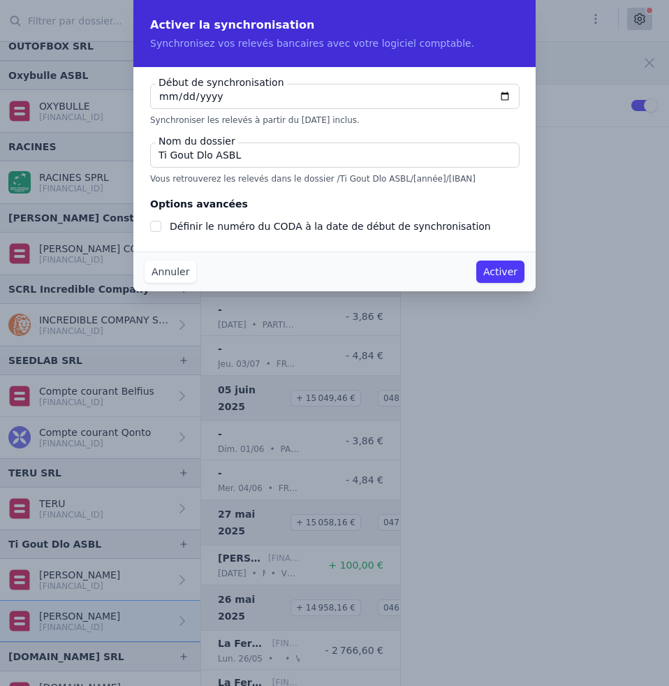
checkbox input "false"
type input "[DATE]"
click at [289, 159] on input "Ti Gout Dlo ASBL" at bounding box center [335, 155] width 370 height 25
click at [246, 152] on input "Ti Gout Dlo" at bounding box center [335, 155] width 370 height 25
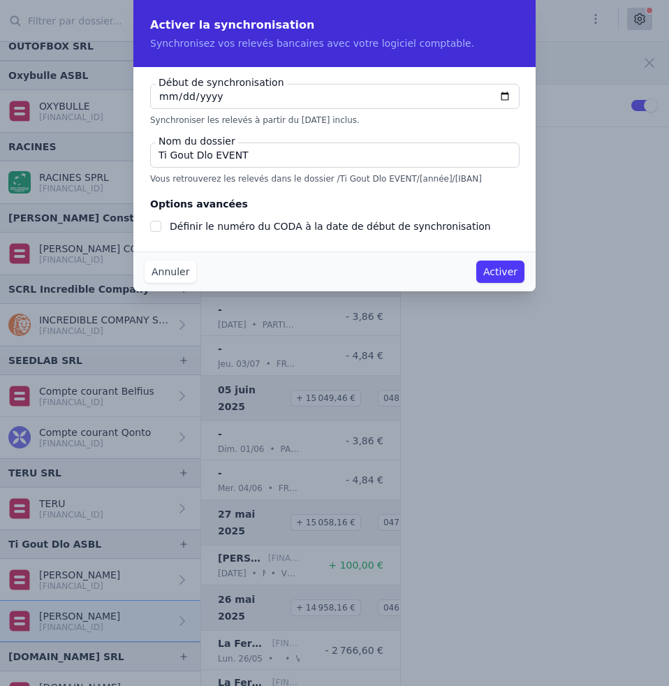
type input "Ti Gout Dlo EVENT"
click at [506, 272] on button "Activer" at bounding box center [500, 272] width 48 height 22
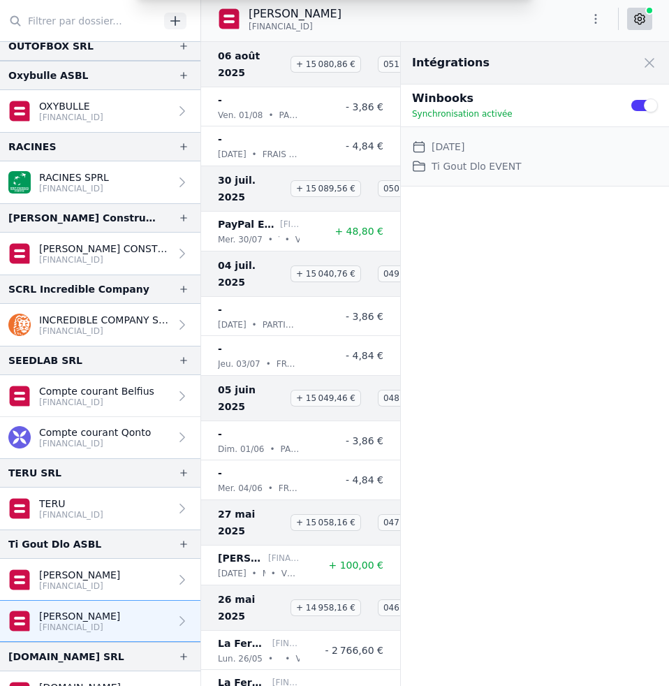
click at [506, 272] on div "Activer la synchronisation Synchronisez vos relevés bancaires avec votre logici…" at bounding box center [334, 343] width 669 height 686
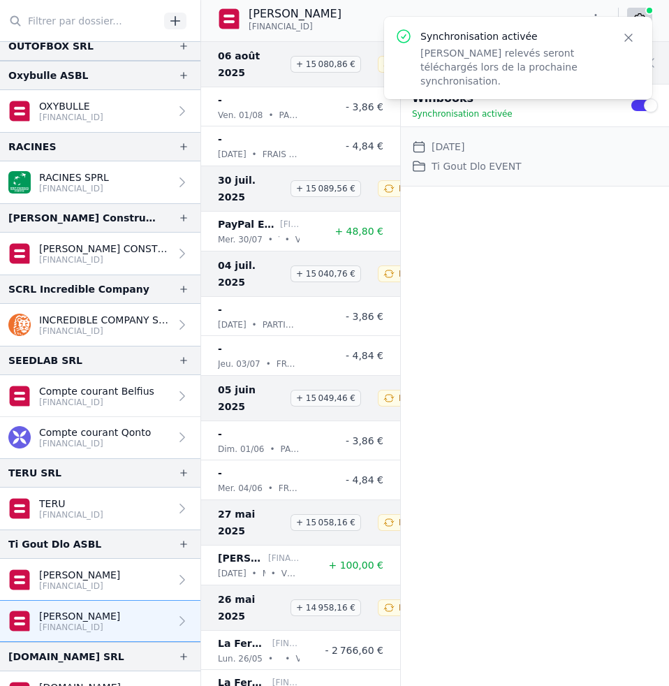
scroll to position [2201, 0]
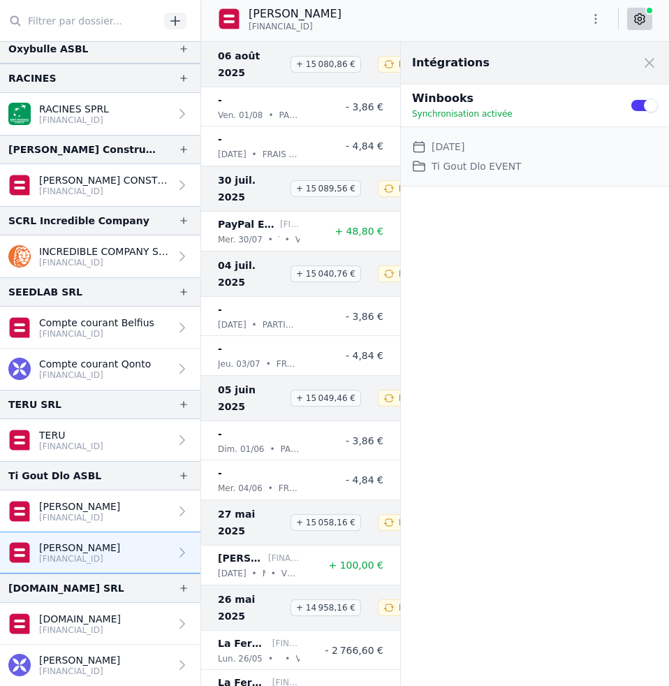
click at [66, 629] on p "[FINANCIAL_ID]" at bounding box center [80, 630] width 82 height 11
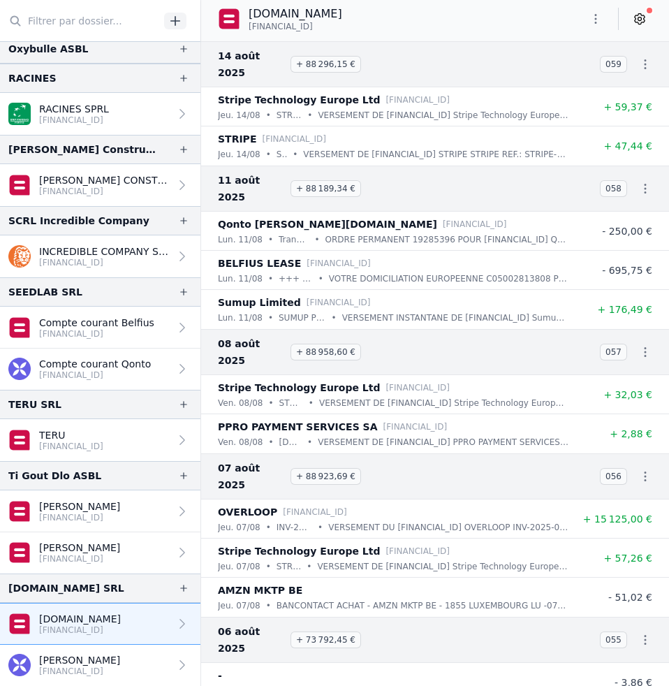
click at [643, 21] on icon at bounding box center [640, 19] width 14 height 14
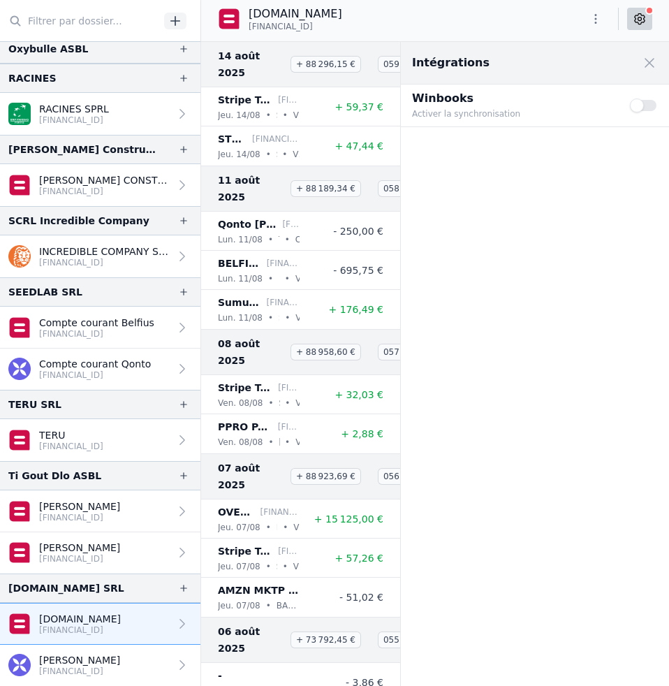
click at [652, 103] on button "Use setting" at bounding box center [644, 105] width 28 height 14
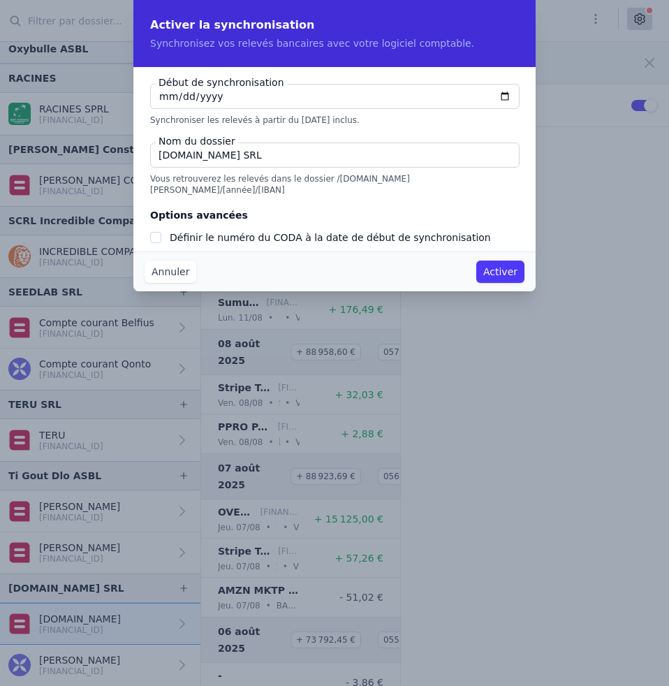
click at [161, 94] on input "[DATE]" at bounding box center [335, 96] width 370 height 25
type input "[DATE]"
checkbox input "false"
type input "[DATE]"
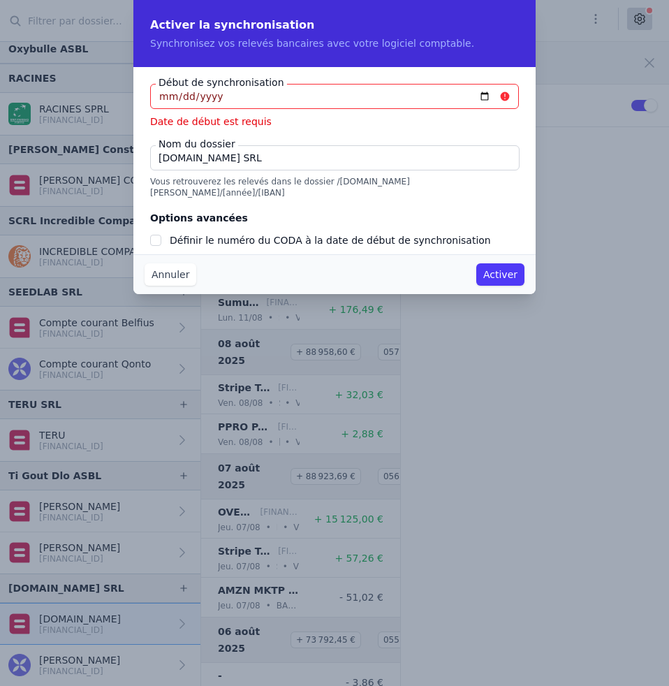
type input "[DATE]"
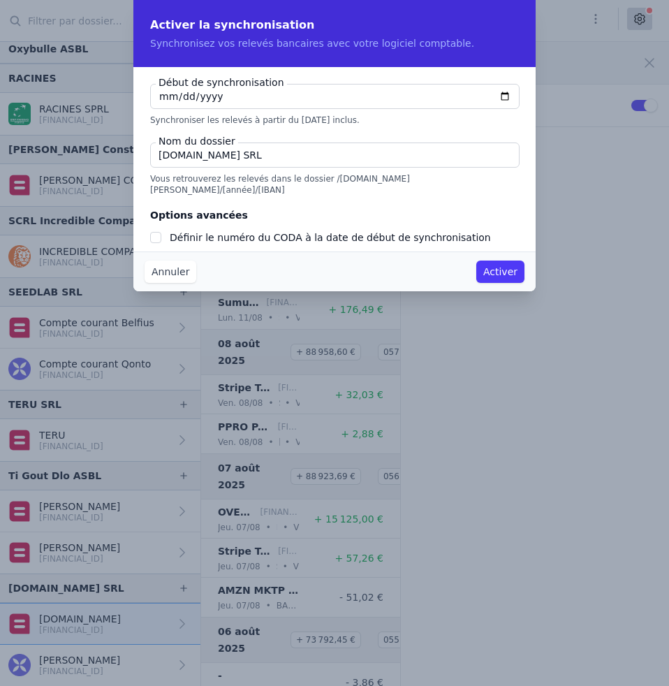
click at [268, 155] on input "[DOMAIN_NAME] SRL" at bounding box center [335, 155] width 370 height 25
type input "[DOMAIN_NAME][PERSON_NAME]"
click at [154, 232] on input "Définir le numéro du CODA à la date de début de synchronisation" at bounding box center [155, 237] width 11 height 11
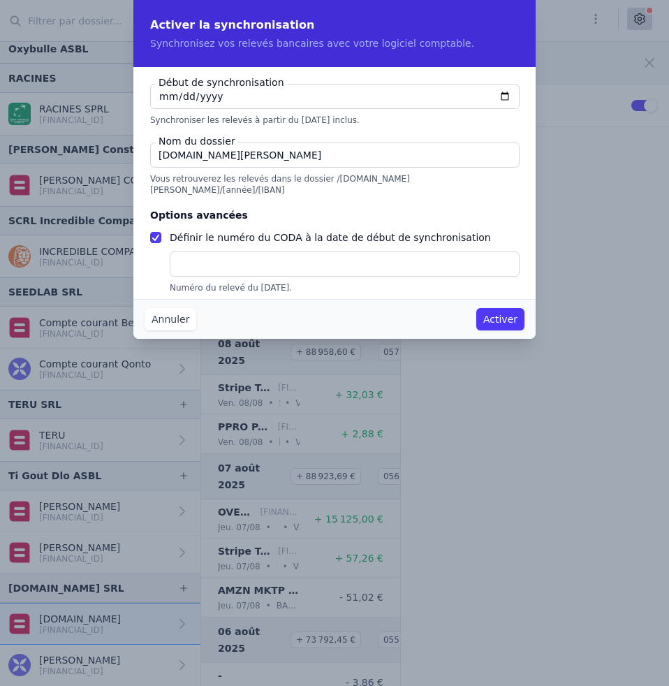
click at [157, 232] on input "Définir le numéro du CODA à la date de début de synchronisation" at bounding box center [155, 237] width 11 height 11
checkbox input "false"
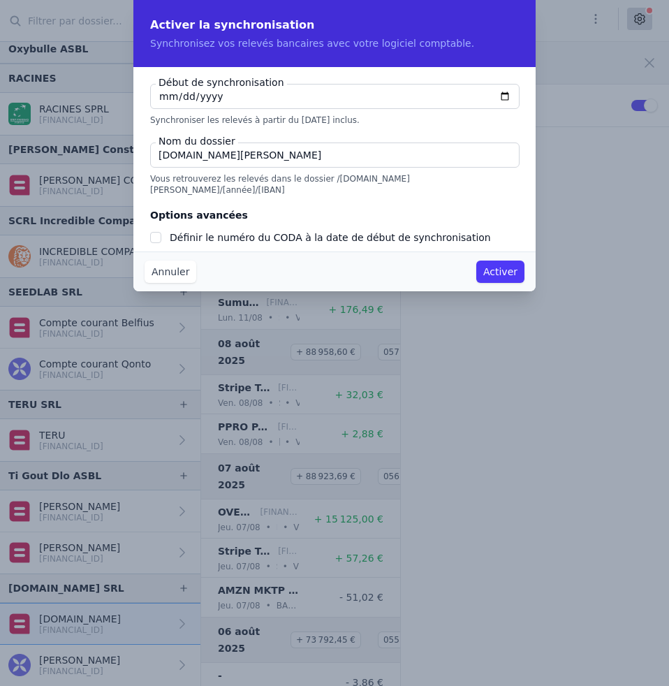
click at [506, 279] on button "Activer" at bounding box center [500, 272] width 48 height 22
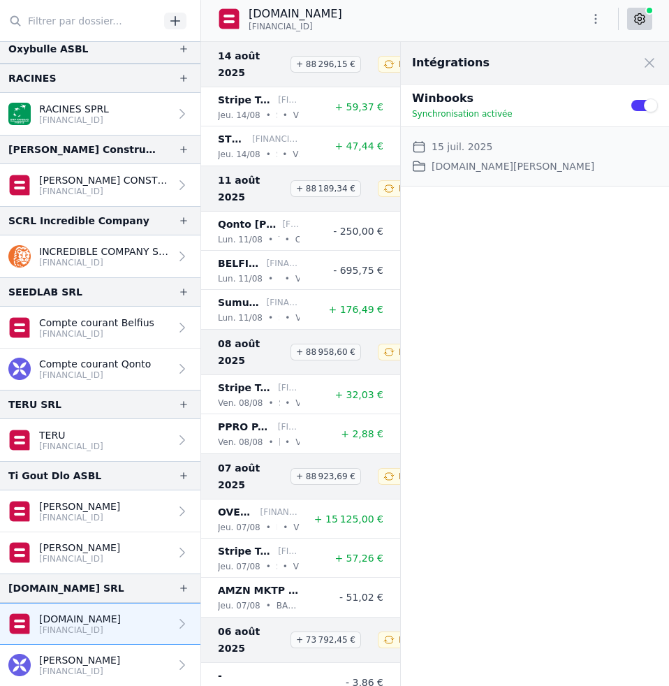
click at [78, 671] on p "[FINANCIAL_ID]" at bounding box center [79, 671] width 81 height 11
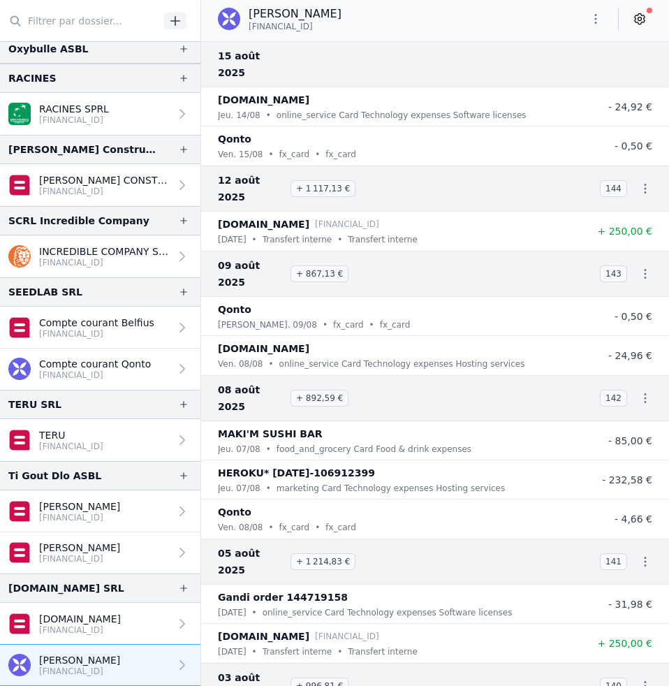
click at [636, 26] on link at bounding box center [639, 19] width 25 height 22
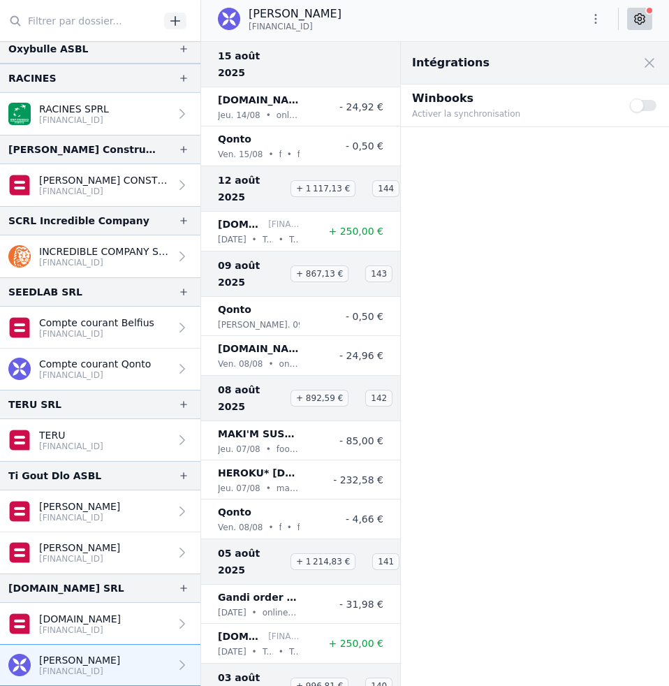
click at [650, 107] on button "Use setting" at bounding box center [644, 105] width 28 height 14
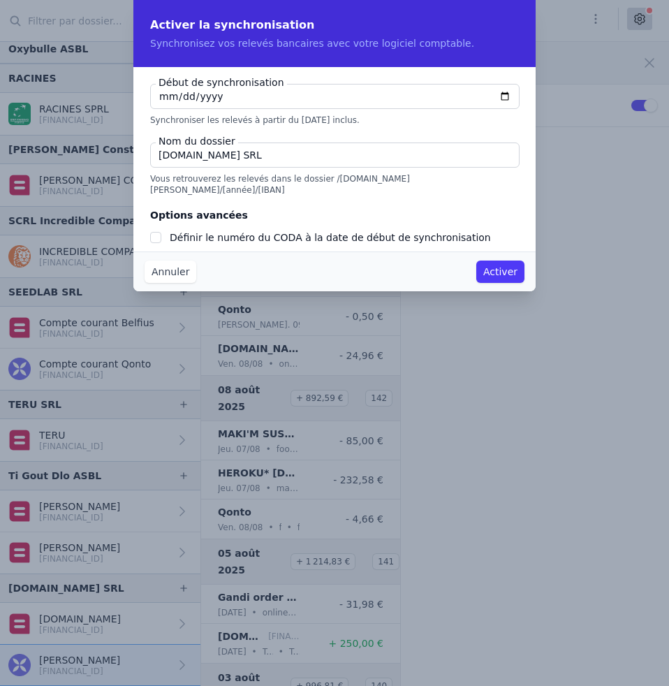
type input "[DATE]"
click at [342, 161] on input "[DOMAIN_NAME] SRL" at bounding box center [335, 155] width 370 height 25
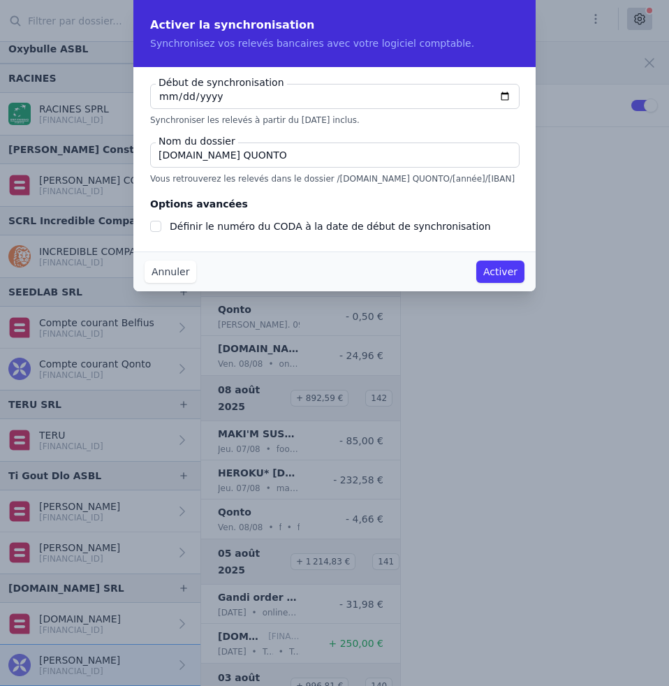
click at [497, 273] on button "Activer" at bounding box center [500, 272] width 48 height 22
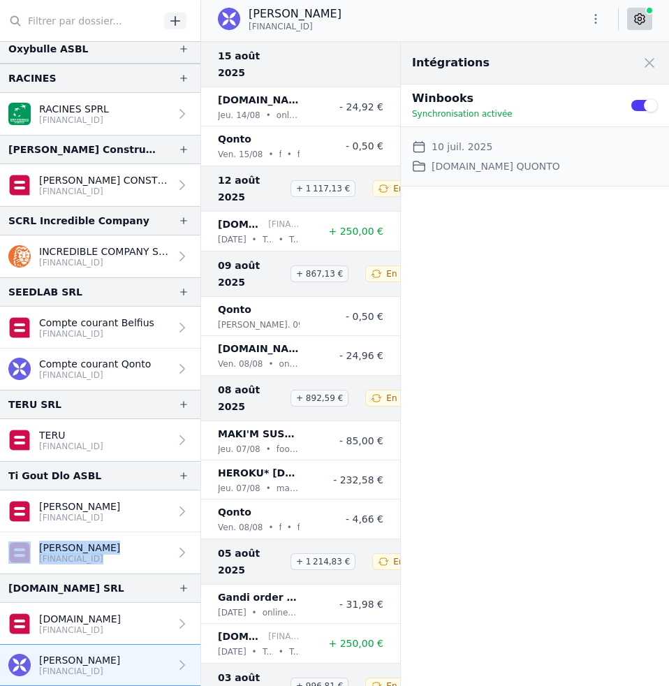
drag, startPoint x: 200, startPoint y: 545, endPoint x: 200, endPoint y: 492, distance: 53.1
click at [200, 492] on div "And 24 items before OUTOFBOX SRL OUTOFBOX [FINANCIAL_ID] Oxybulle ASBL" at bounding box center [100, 343] width 201 height 686
click at [201, 624] on li "[DOMAIN_NAME] [FINANCIAL_ID] [DATE] • Transfert interne • Transfert interne + 2…" at bounding box center [300, 643] width 199 height 39
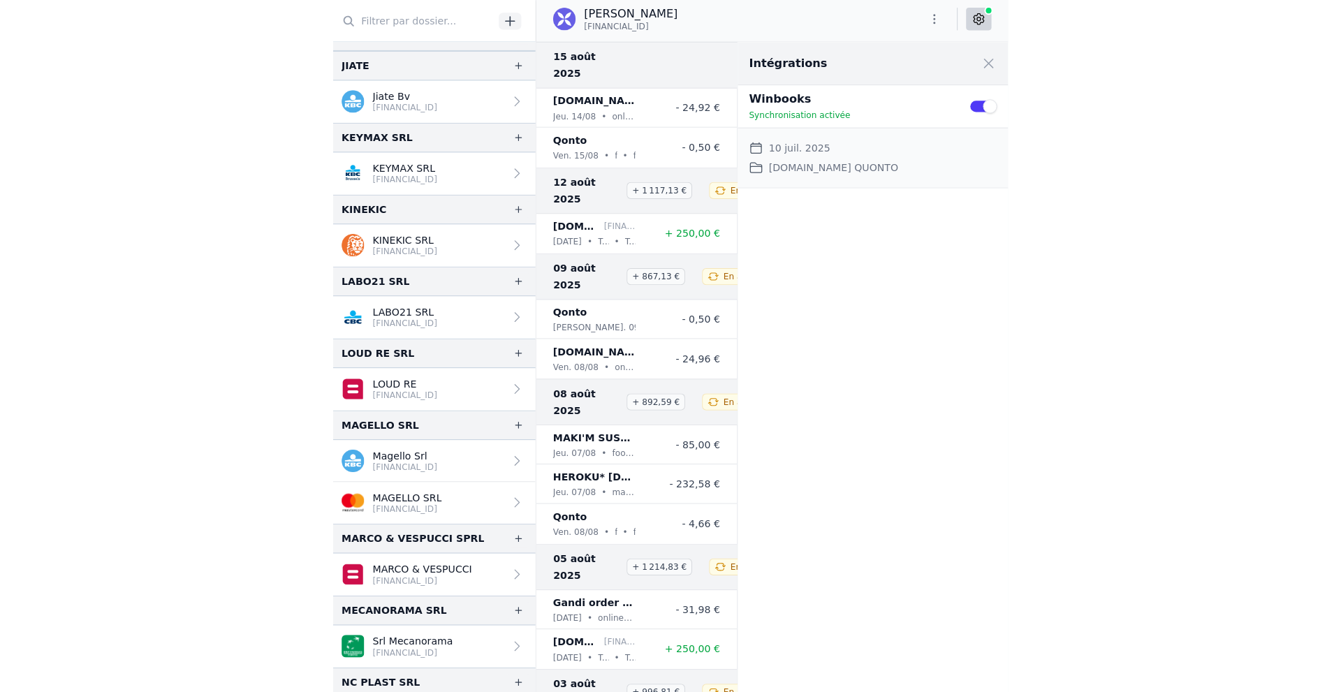
scroll to position [1174, 0]
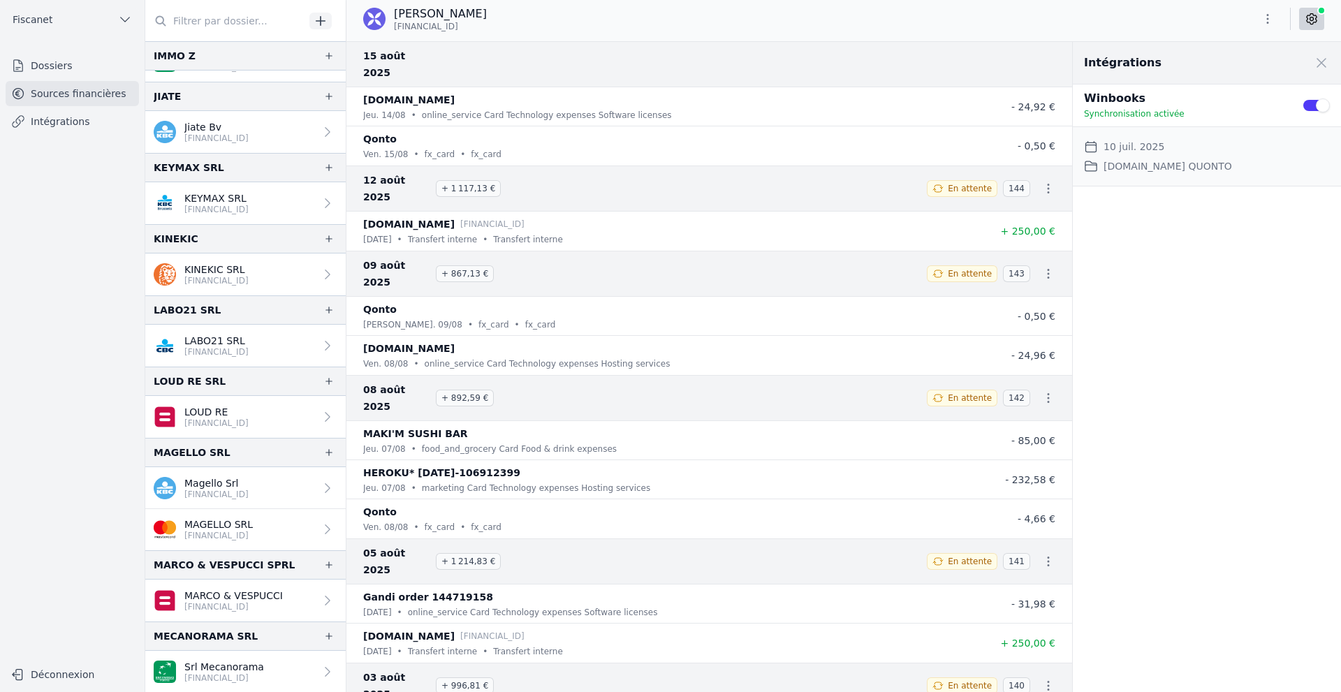
click at [59, 61] on link "Dossiers" at bounding box center [72, 65] width 133 height 25
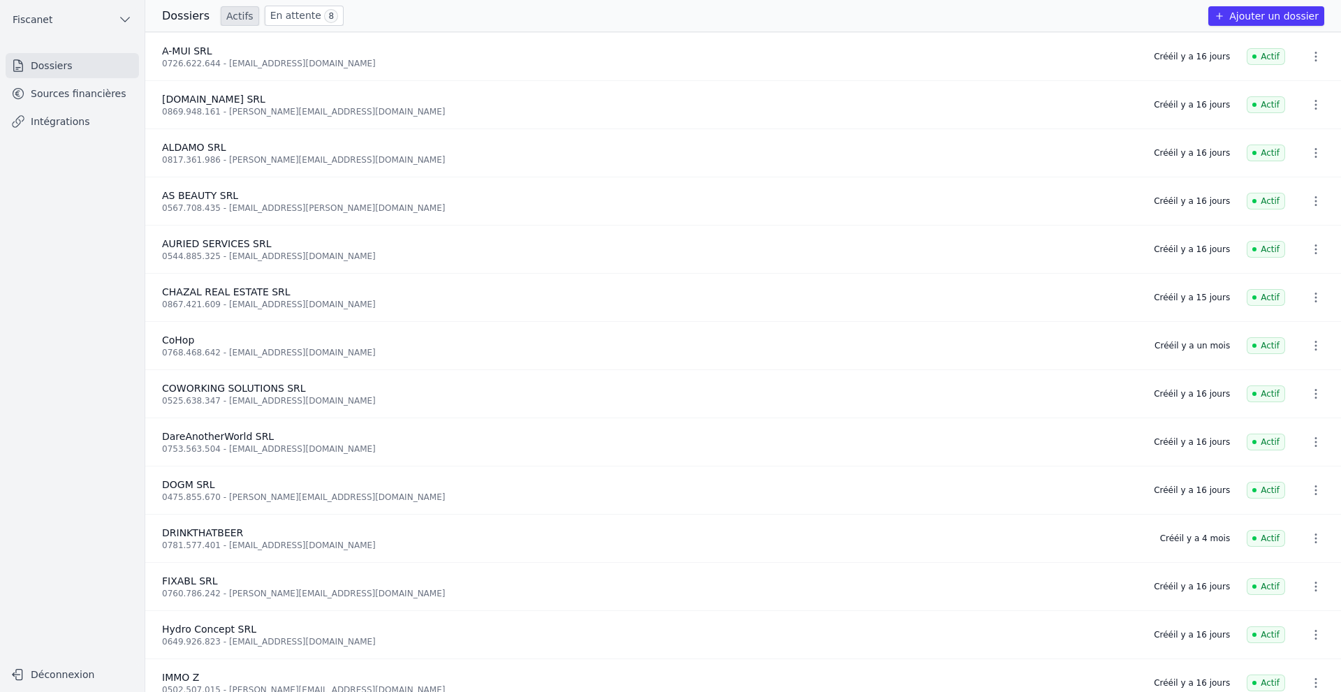
click at [89, 98] on link "Sources financières" at bounding box center [72, 93] width 133 height 25
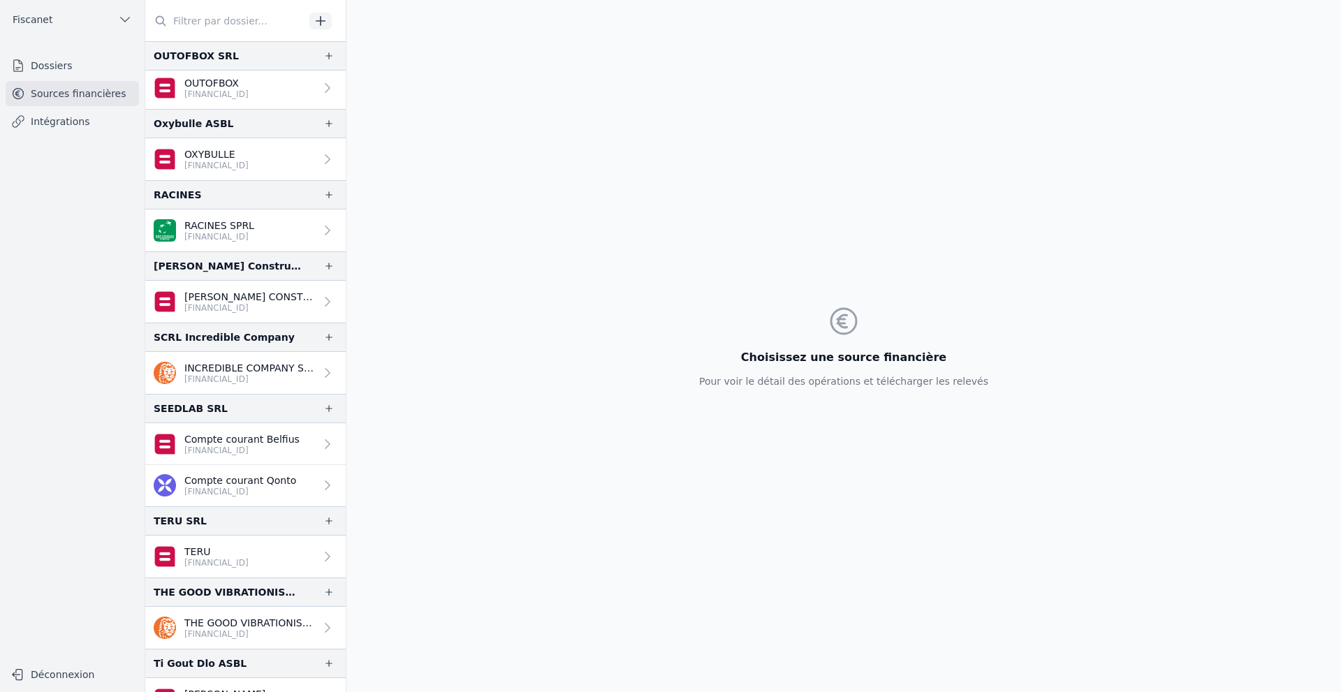
scroll to position [2092, 0]
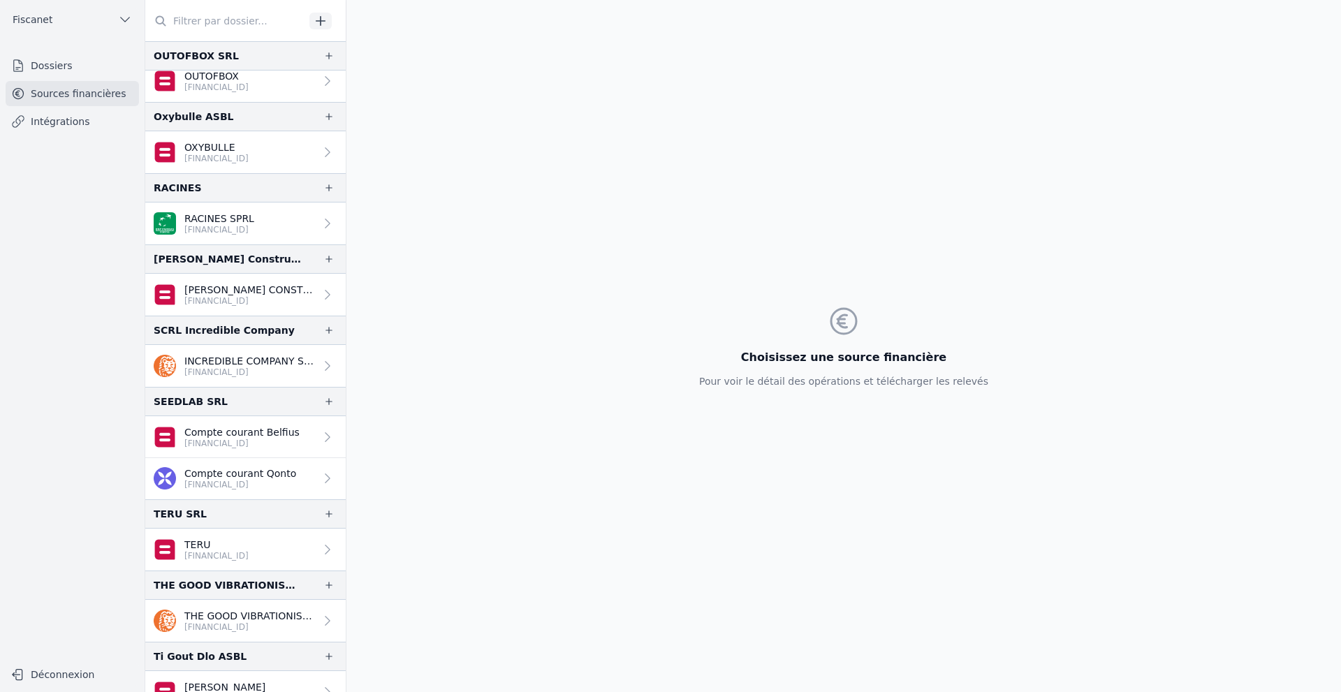
click at [321, 617] on icon at bounding box center [328, 621] width 14 height 14
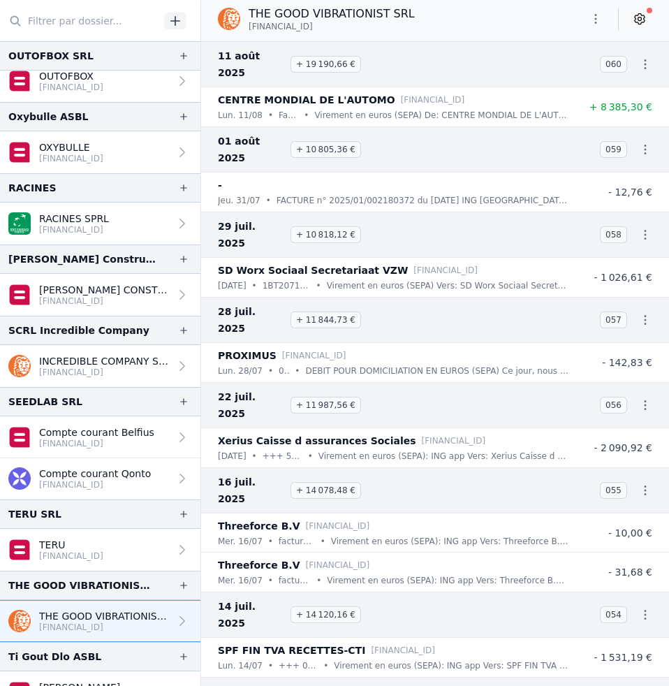
click at [641, 21] on icon at bounding box center [640, 19] width 14 height 14
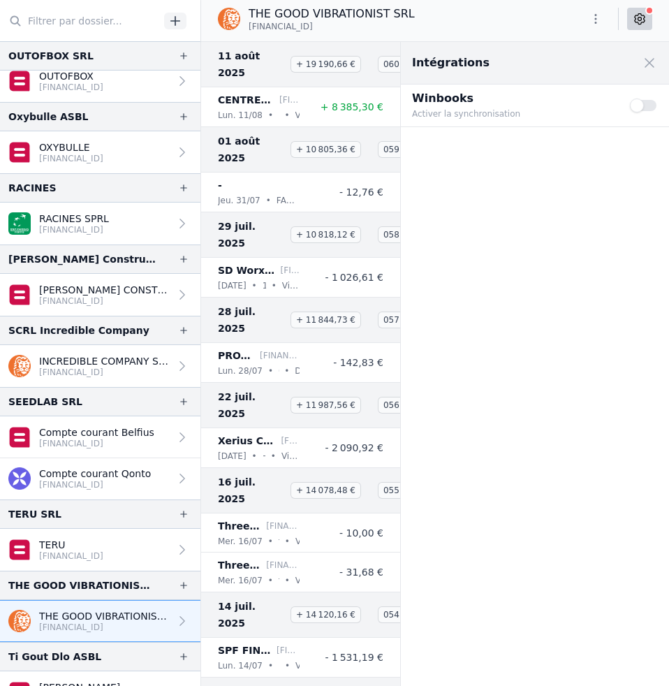
click at [650, 110] on button "Use setting" at bounding box center [644, 105] width 28 height 14
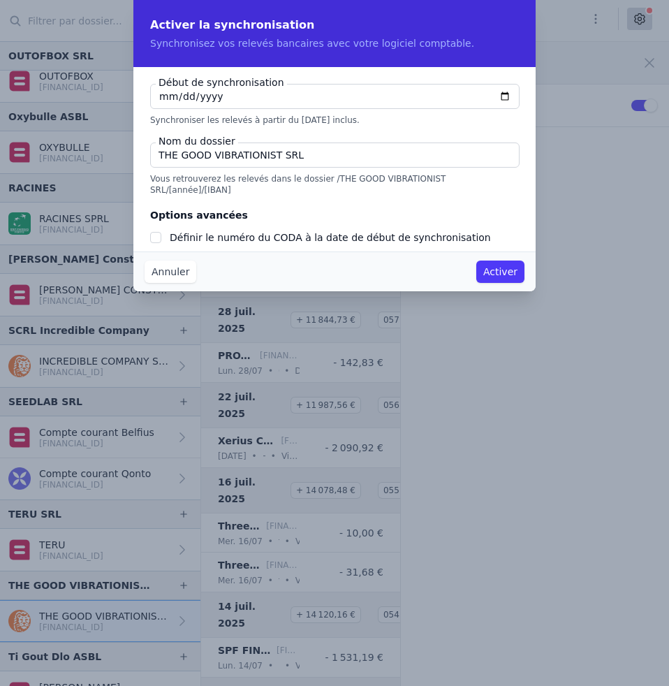
click at [509, 277] on button "Activer" at bounding box center [500, 272] width 48 height 22
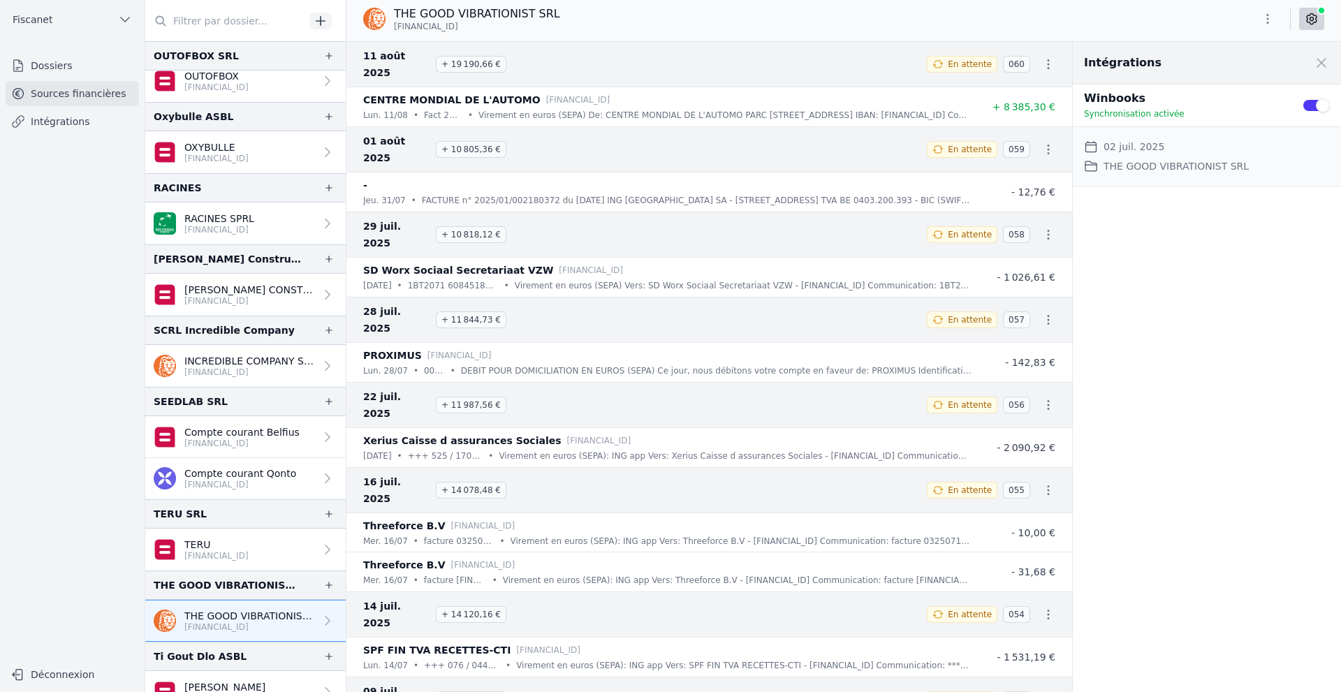
click at [82, 121] on link "Intégrations" at bounding box center [72, 121] width 133 height 25
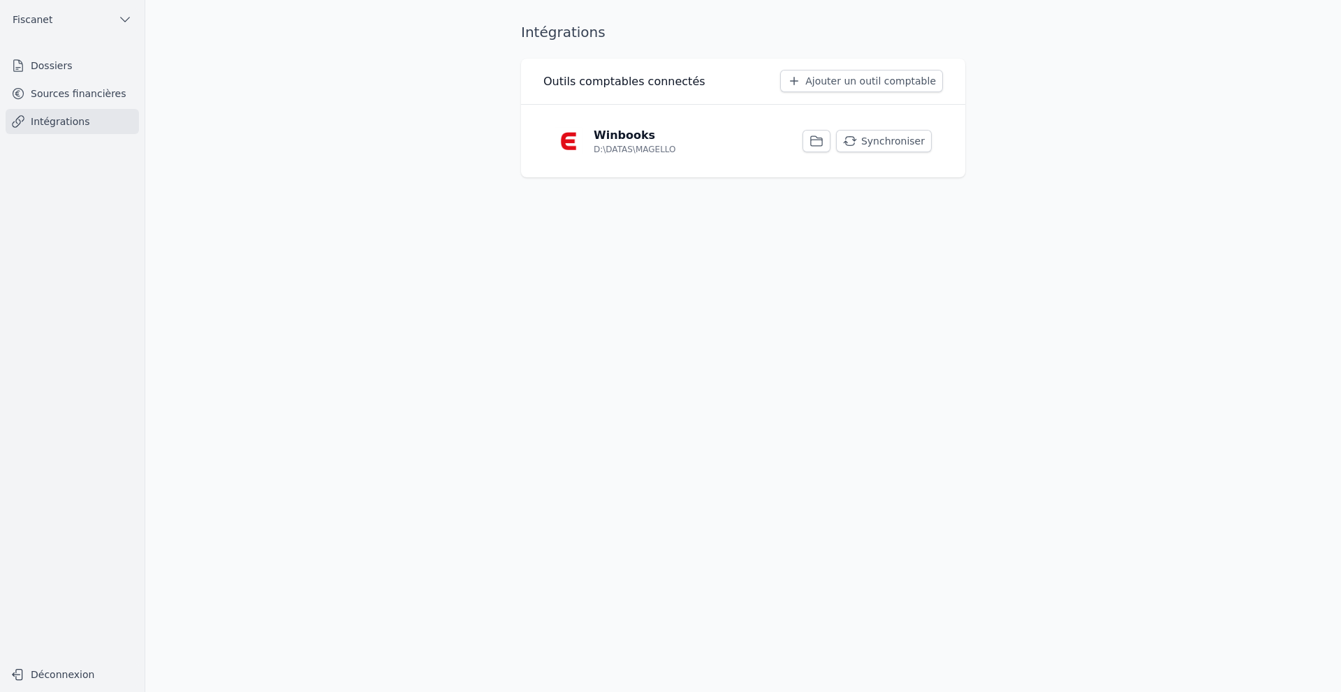
click at [868, 147] on button "Synchroniser" at bounding box center [884, 141] width 96 height 22
click at [966, 420] on div "Intégrations Outils comptables connectés Ajouter un outil comptable Winbooks D:…" at bounding box center [743, 346] width 489 height 648
click at [69, 92] on link "Sources financières" at bounding box center [72, 93] width 133 height 25
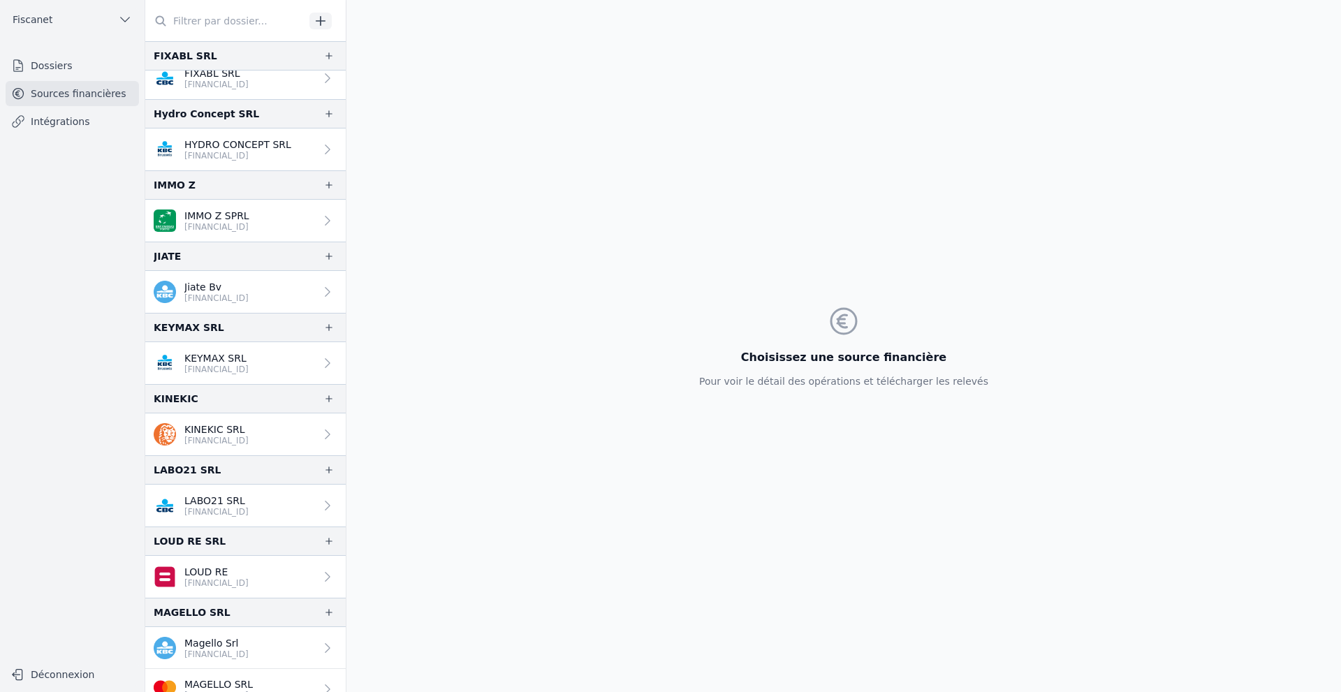
scroll to position [1041, 0]
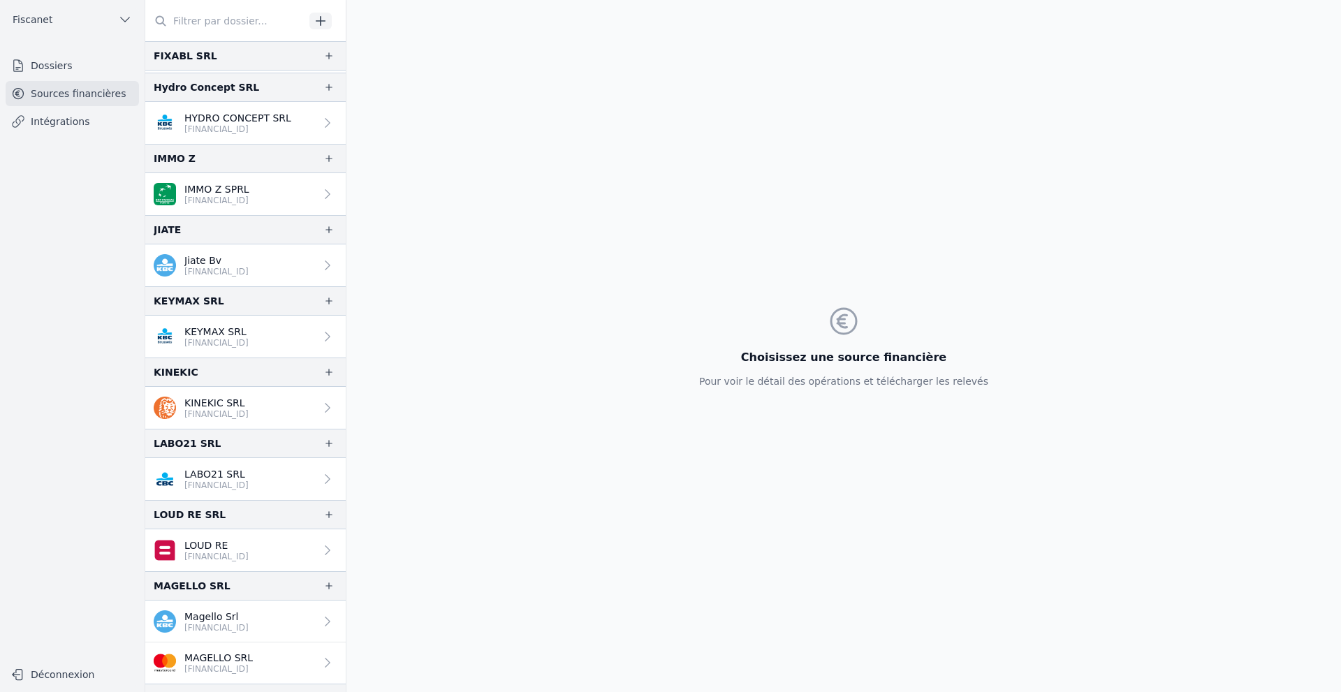
click at [391, 434] on div "Choisissez une source financière Pour voir le détail des opérations et téléchar…" at bounding box center [843, 346] width 995 height 692
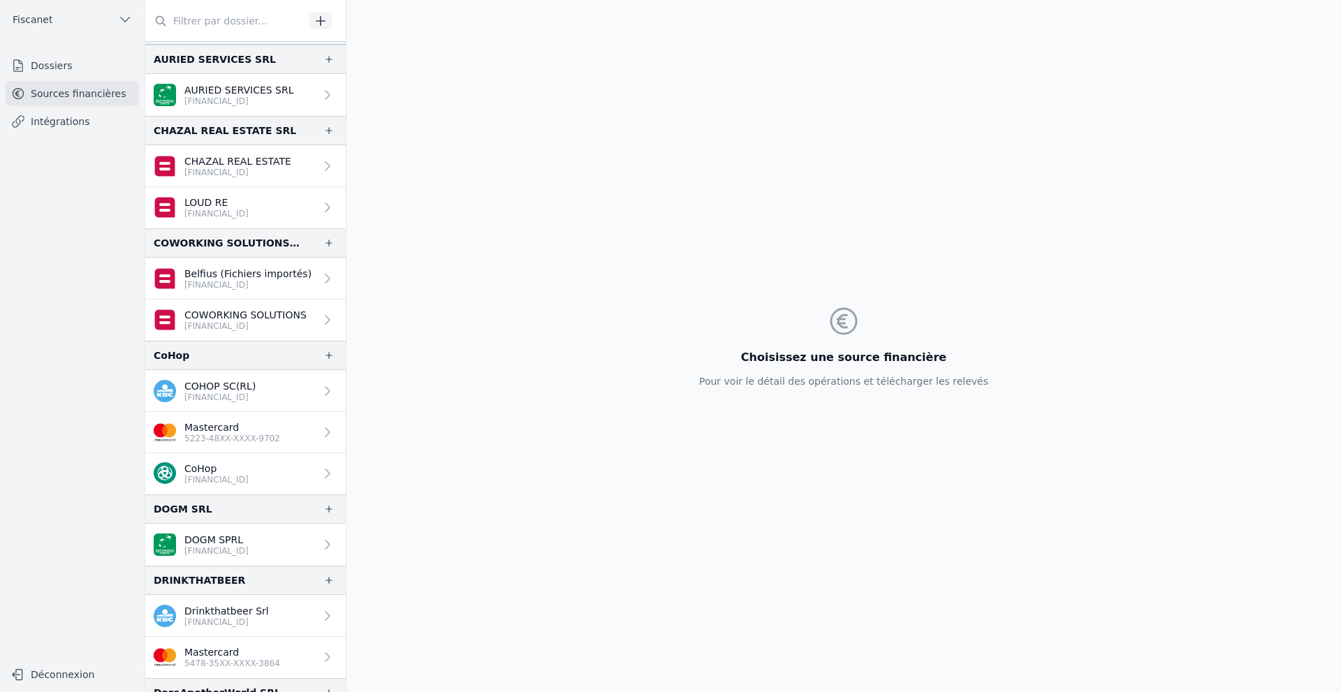
scroll to position [276, 0]
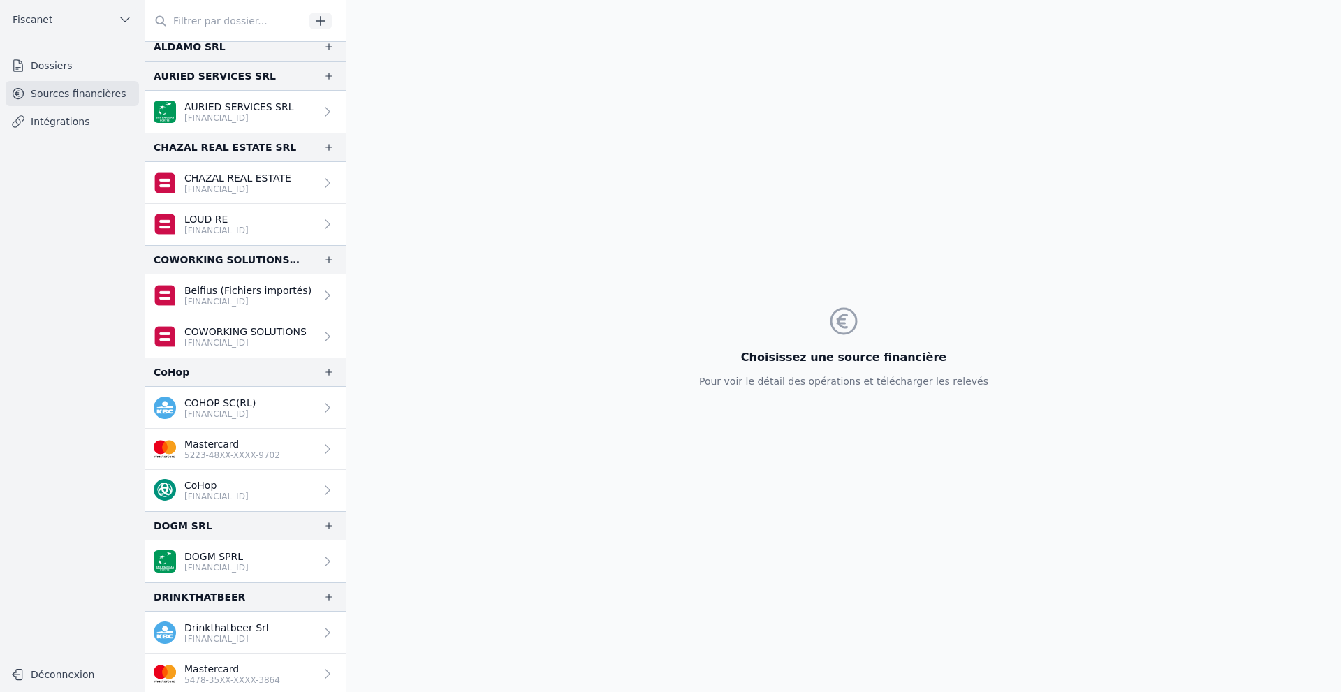
click at [354, 231] on div "Choisissez une source financière Pour voir le détail des opérations et téléchar…" at bounding box center [843, 346] width 995 height 692
click at [307, 226] on link "LOUD RE [FINANCIAL_ID]" at bounding box center [245, 224] width 200 height 41
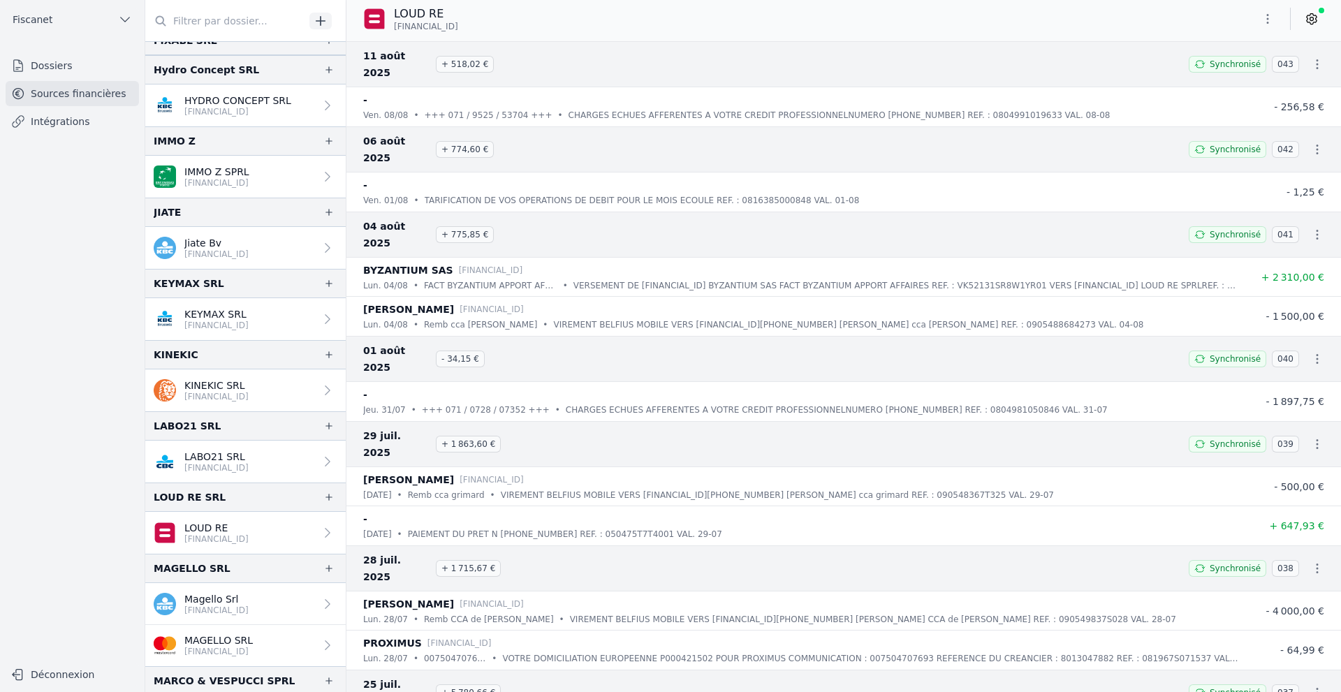
scroll to position [1061, 0]
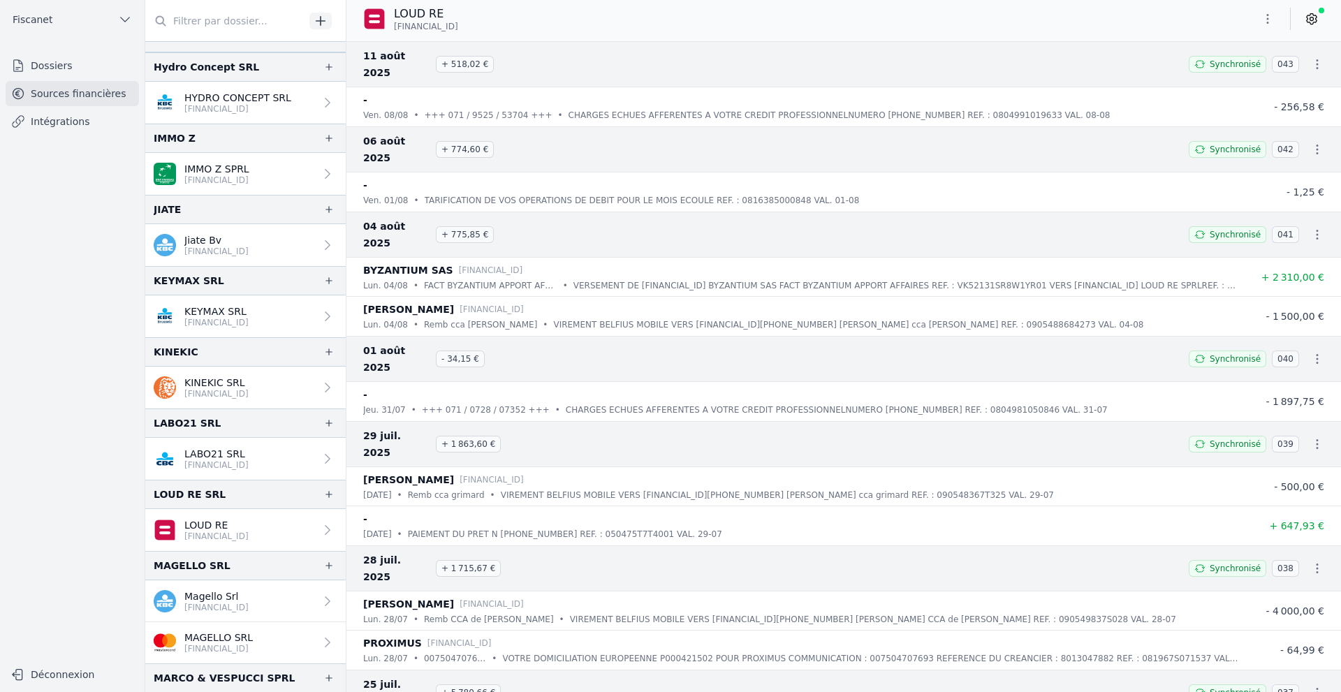
click at [243, 524] on p "LOUD RE" at bounding box center [216, 525] width 64 height 14
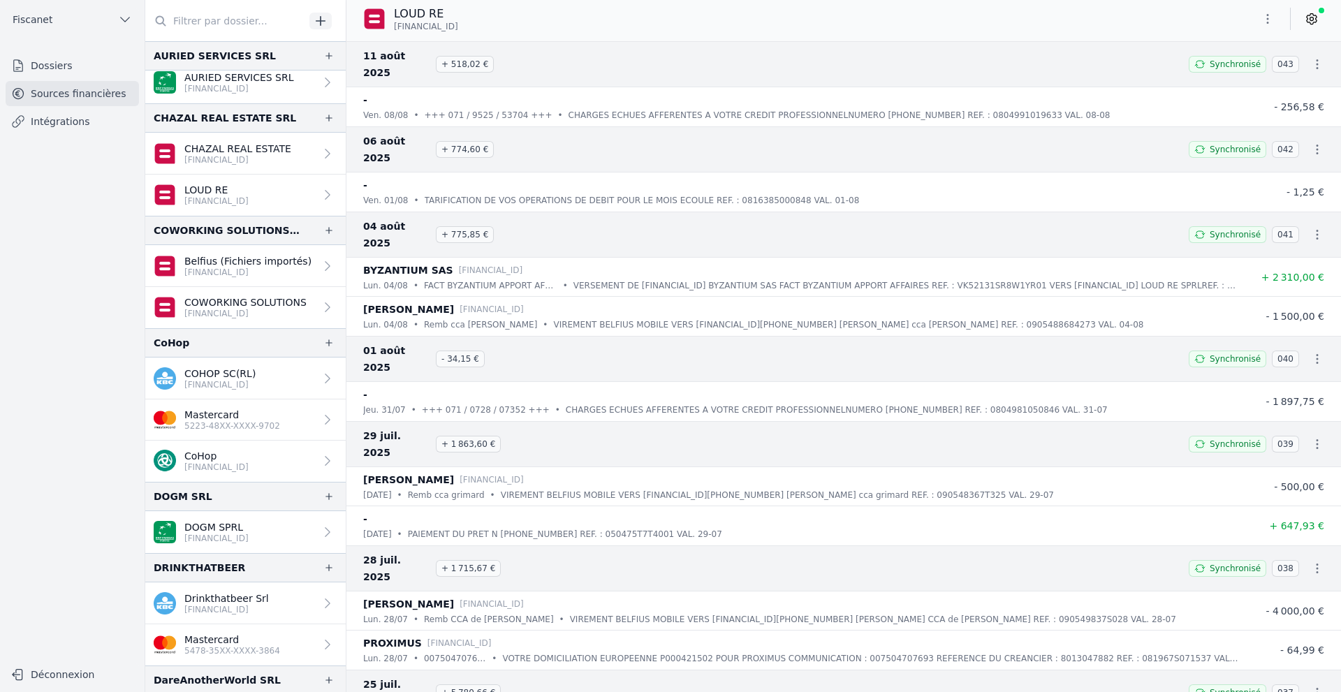
scroll to position [288, 0]
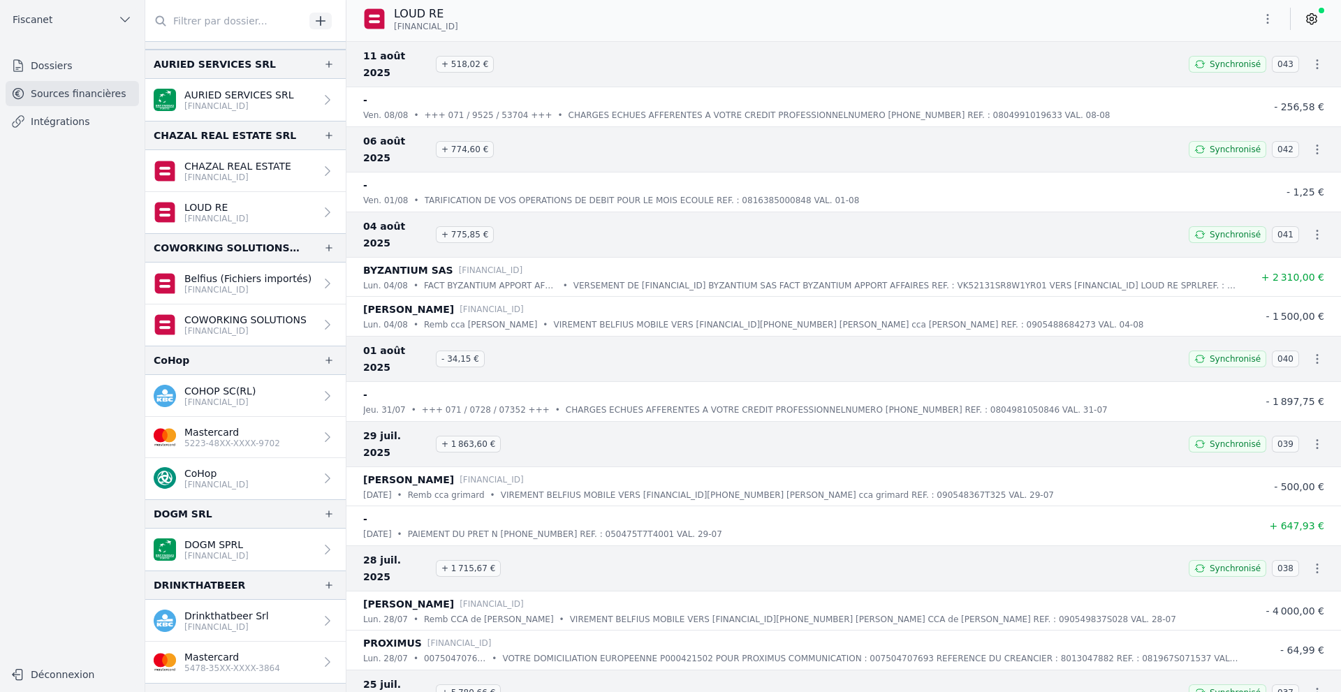
click at [43, 72] on link "Dossiers" at bounding box center [72, 65] width 133 height 25
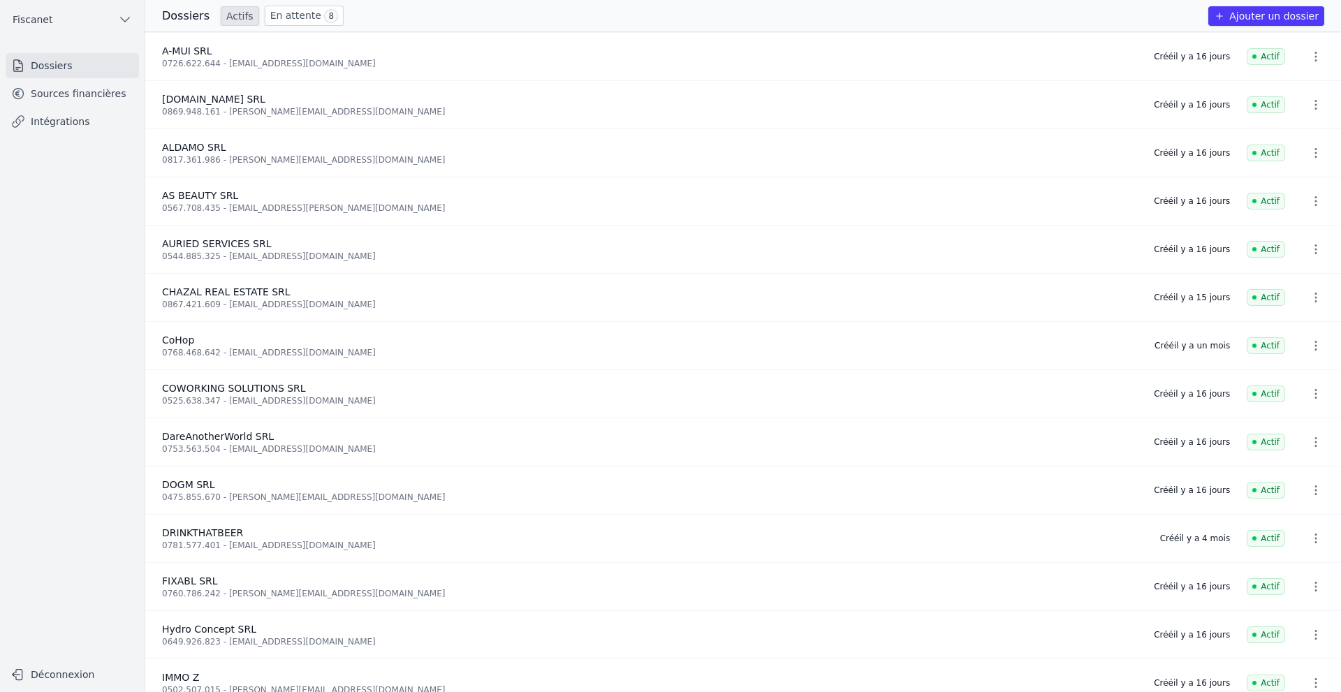
click at [292, 6] on link "En attente 8" at bounding box center [304, 16] width 79 height 20
